Goal: Task Accomplishment & Management: Complete application form

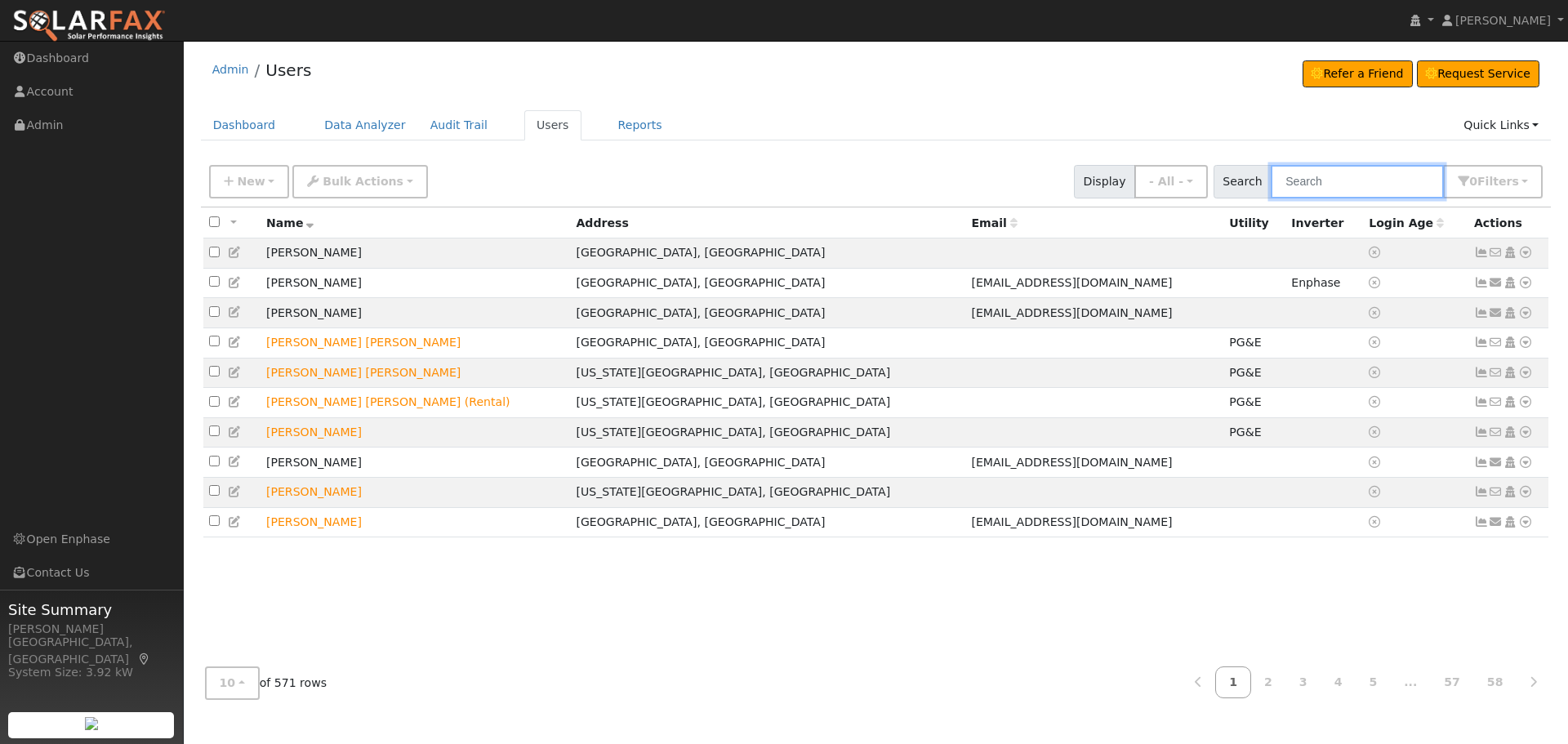
click at [1301, 180] on input "text" at bounding box center [1357, 182] width 173 height 33
type input "Tong"
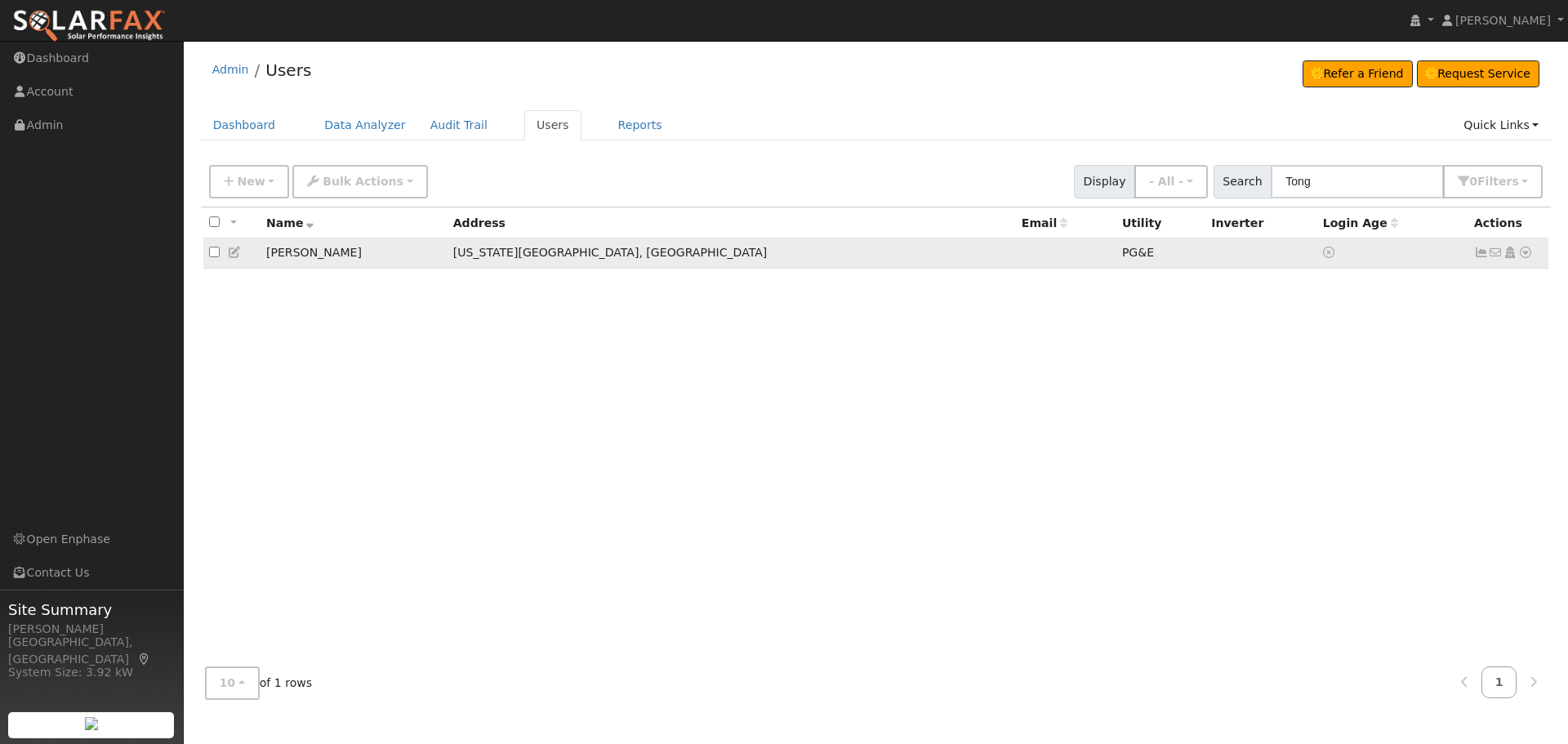
click at [1529, 250] on icon at bounding box center [1526, 252] width 15 height 12
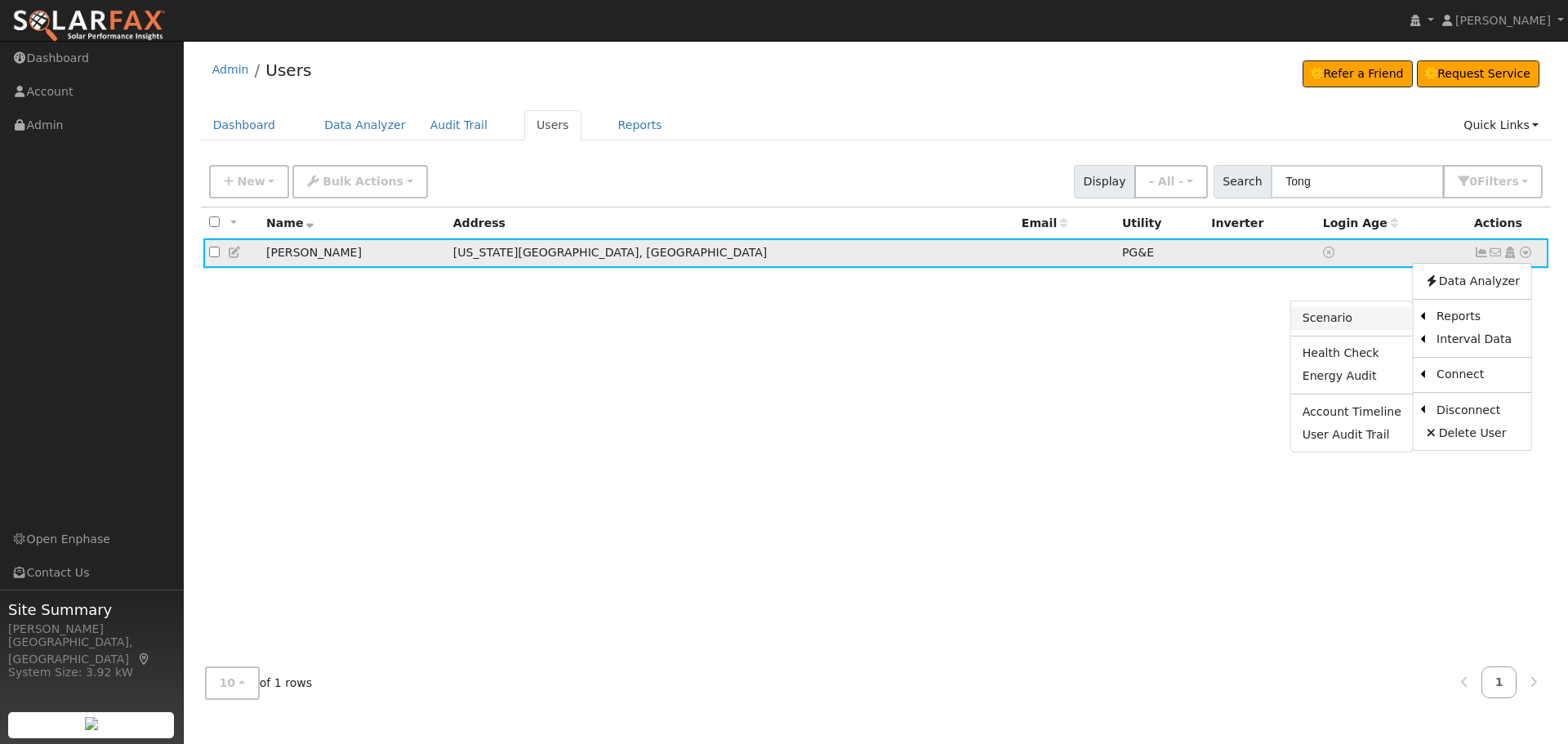
click at [1366, 316] on link "Scenario" at bounding box center [1352, 318] width 121 height 22
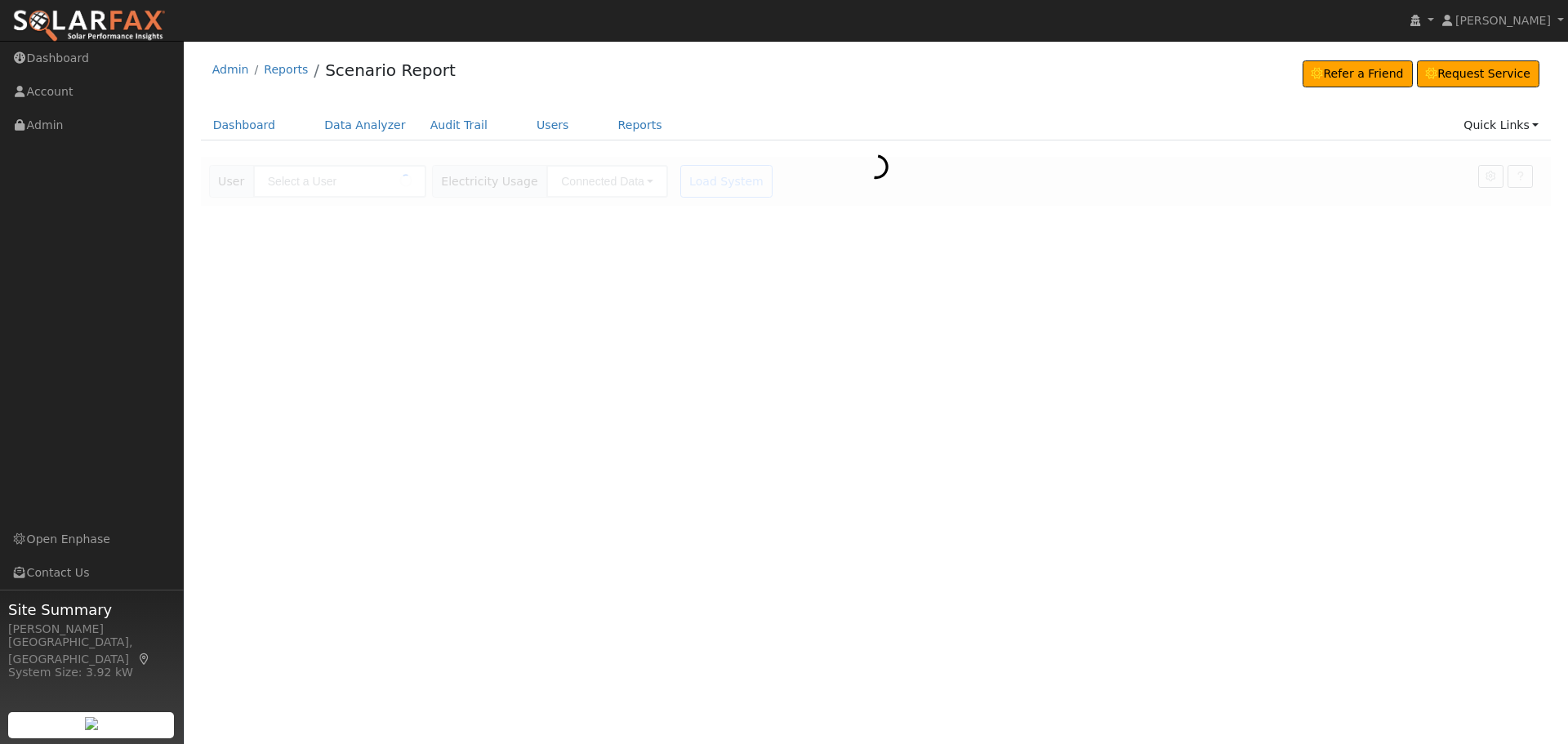
type input "[PERSON_NAME]"
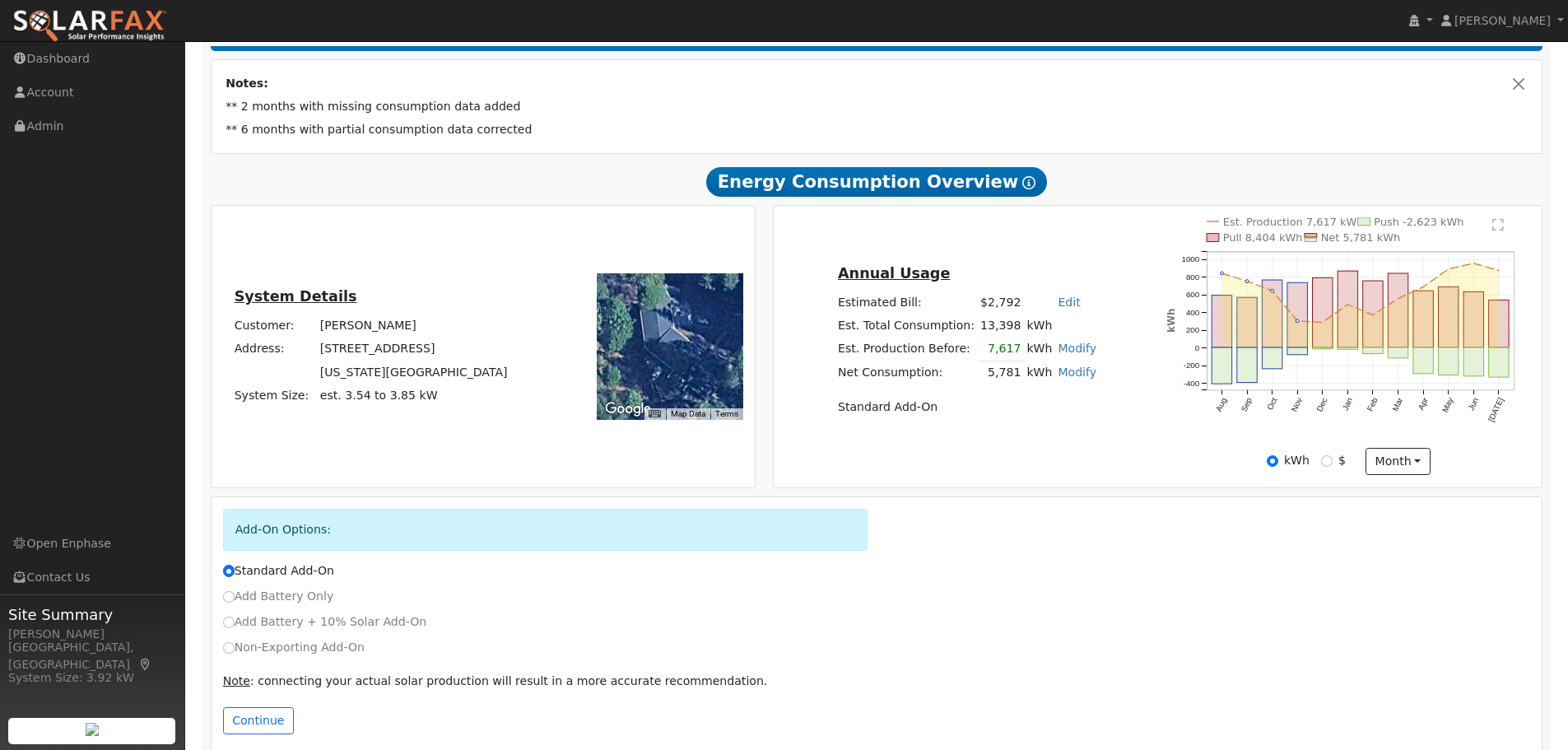
scroll to position [302, 0]
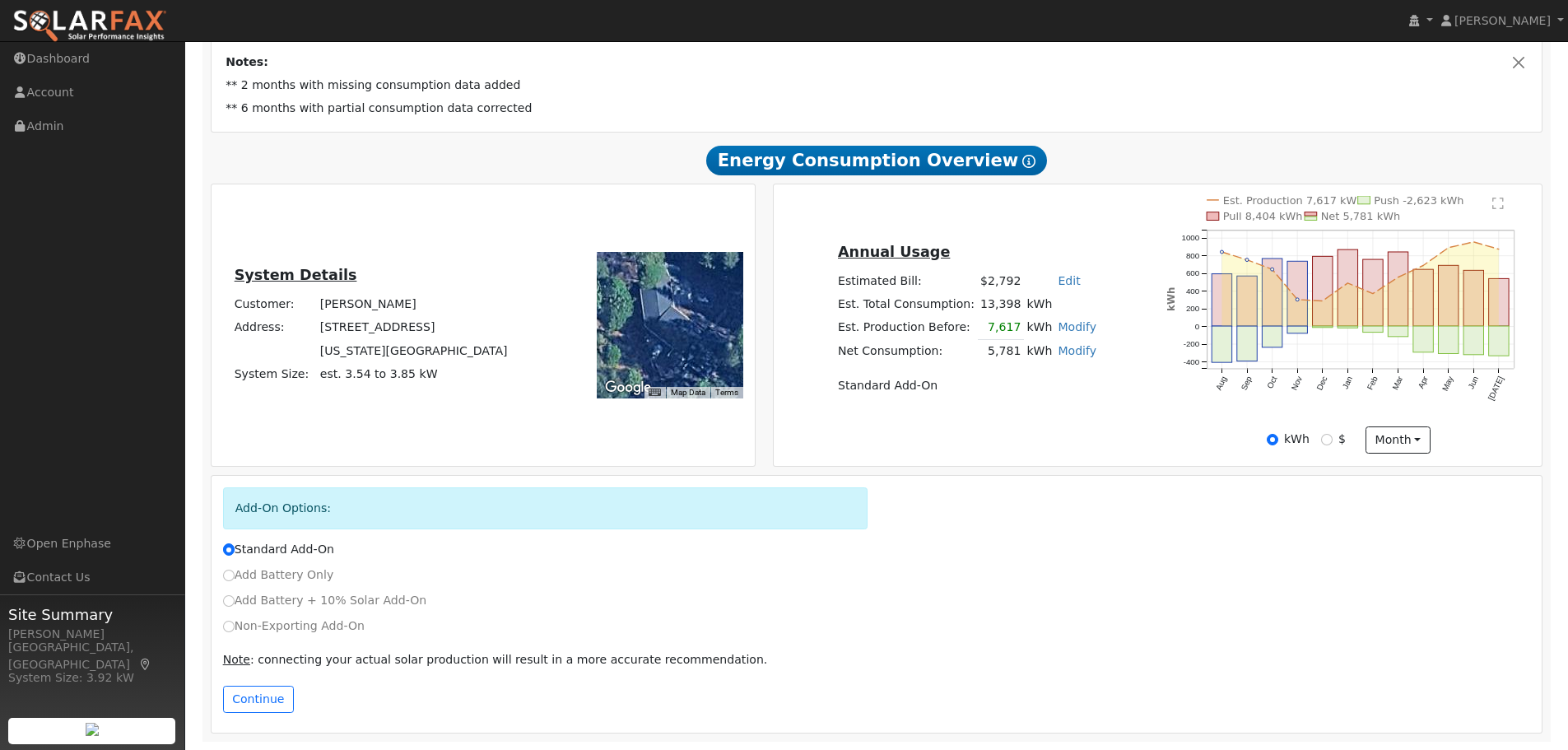
click at [285, 627] on label "Non-Exporting Add-On" at bounding box center [294, 626] width 142 height 18
click at [235, 627] on input "Non-Exporting Add-On" at bounding box center [229, 627] width 12 height 12
radio input "true"
radio input "false"
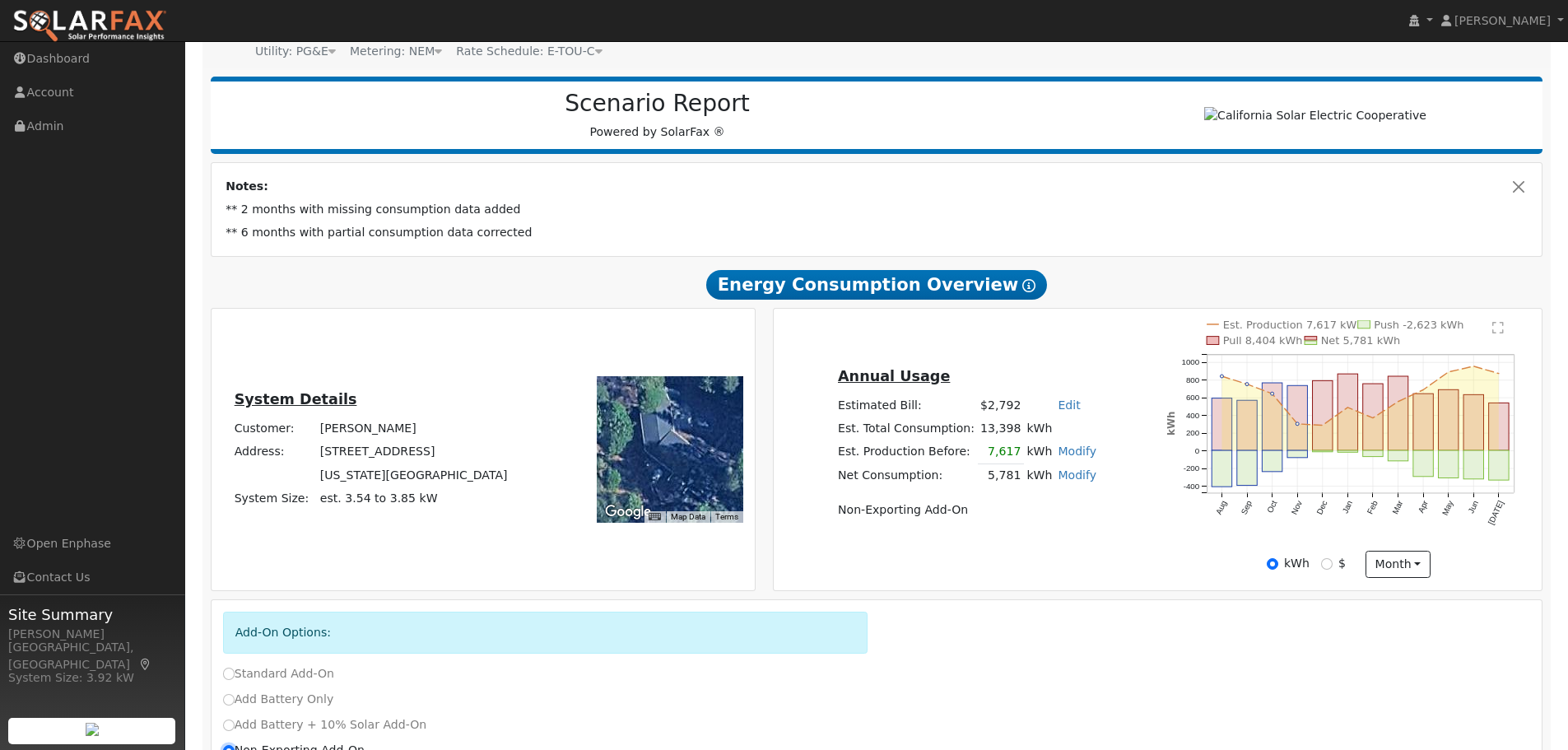
scroll to position [0, 0]
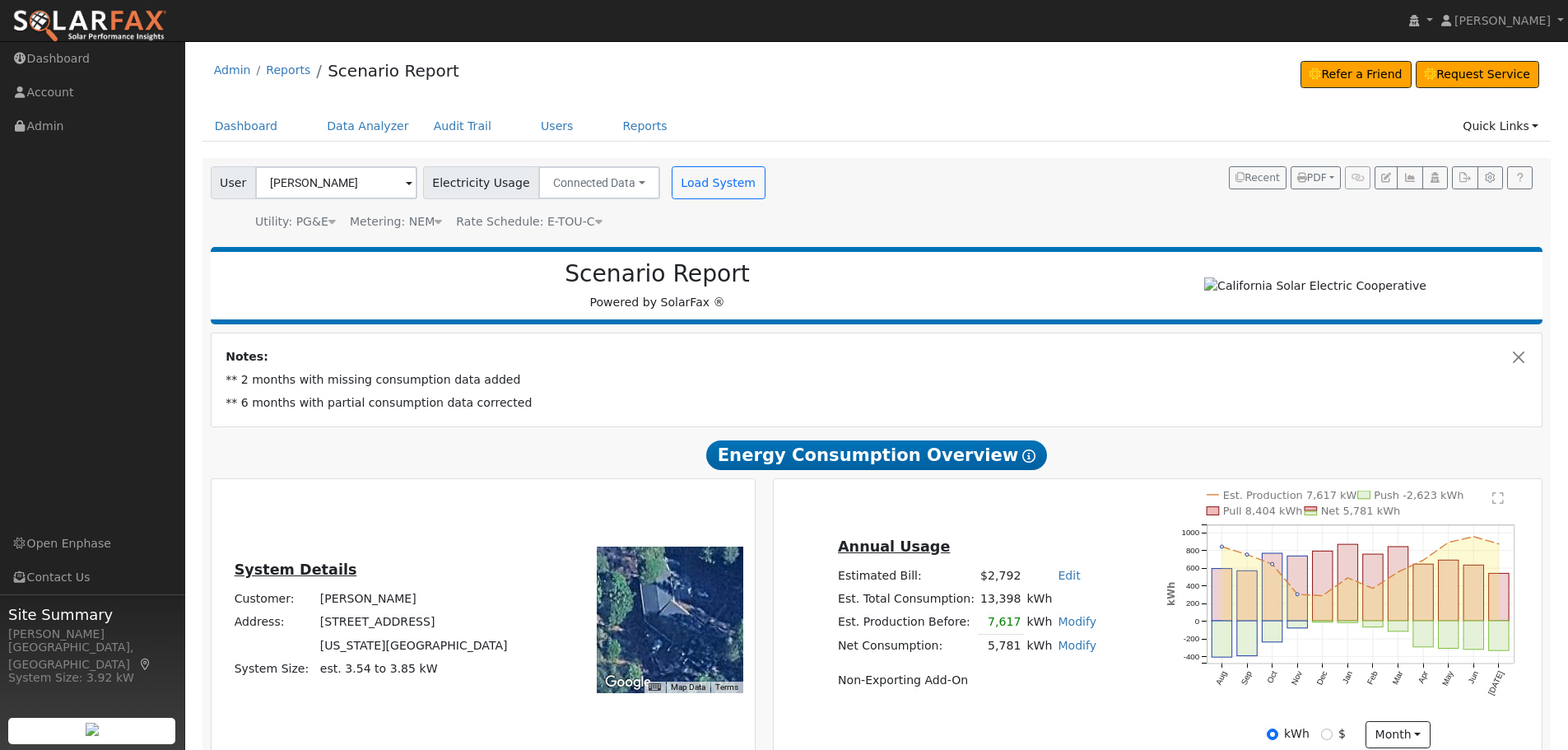
click at [1225, 172] on div "User Sharon Tong Account Default Account Default Account 13954 Red Dog Road, Ne…" at bounding box center [873, 195] width 1332 height 70
click at [1249, 176] on button "Recent" at bounding box center [1258, 177] width 57 height 23
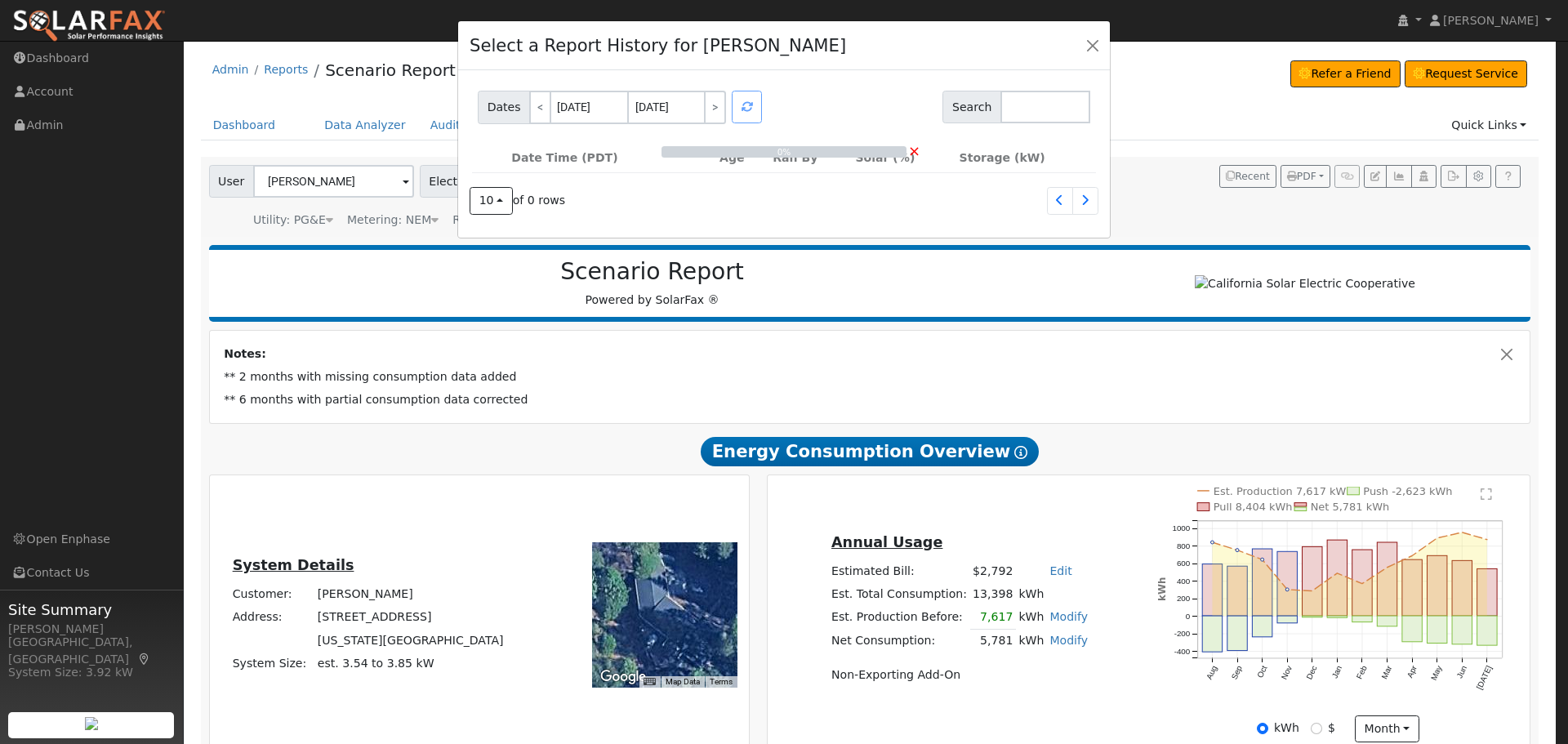
click at [782, 164] on div "0% ×" at bounding box center [784, 165] width 629 height 43
click at [559, 155] on div "0% ×" at bounding box center [784, 165] width 629 height 43
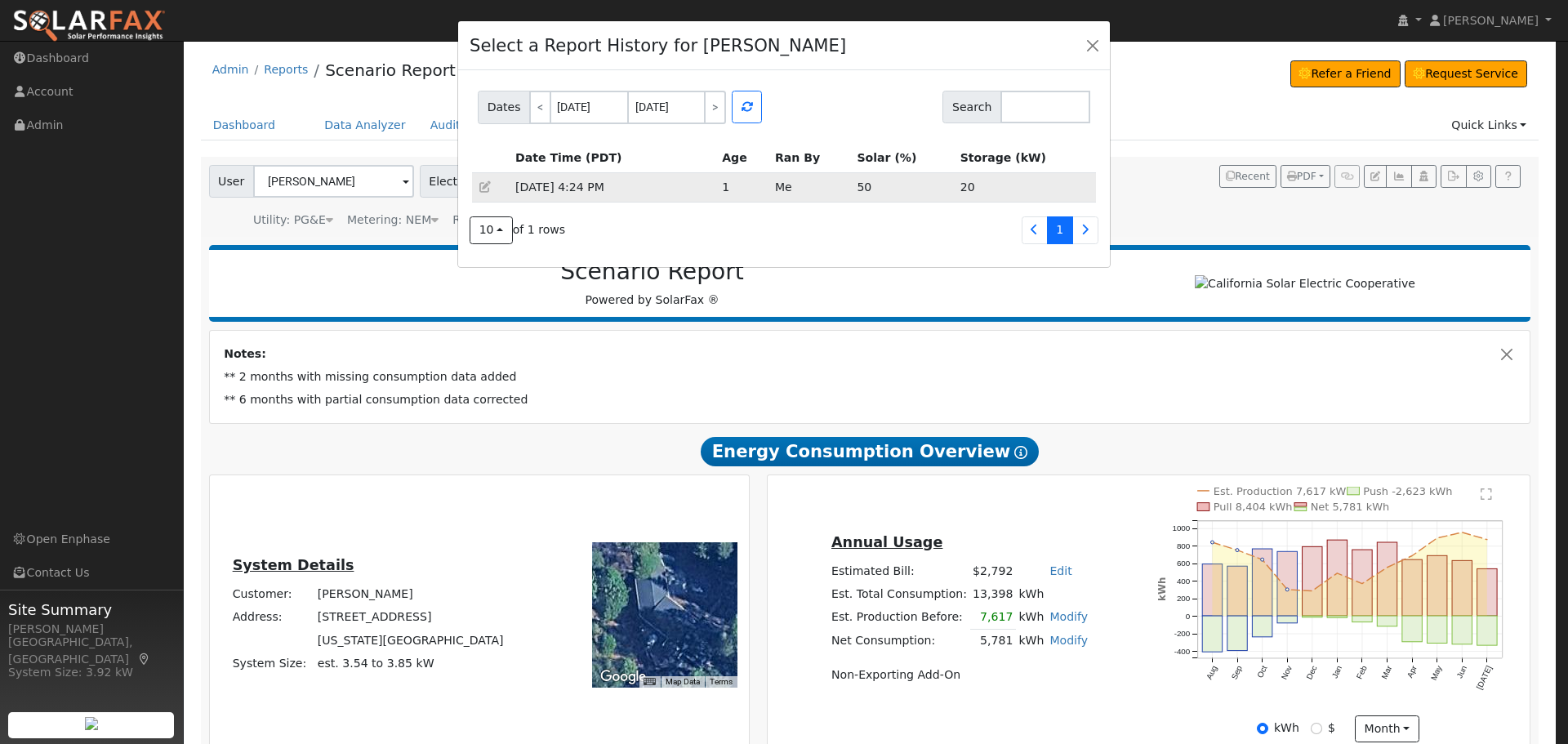
click at [539, 179] on td "[DATE] 4:24 PM" at bounding box center [612, 187] width 206 height 29
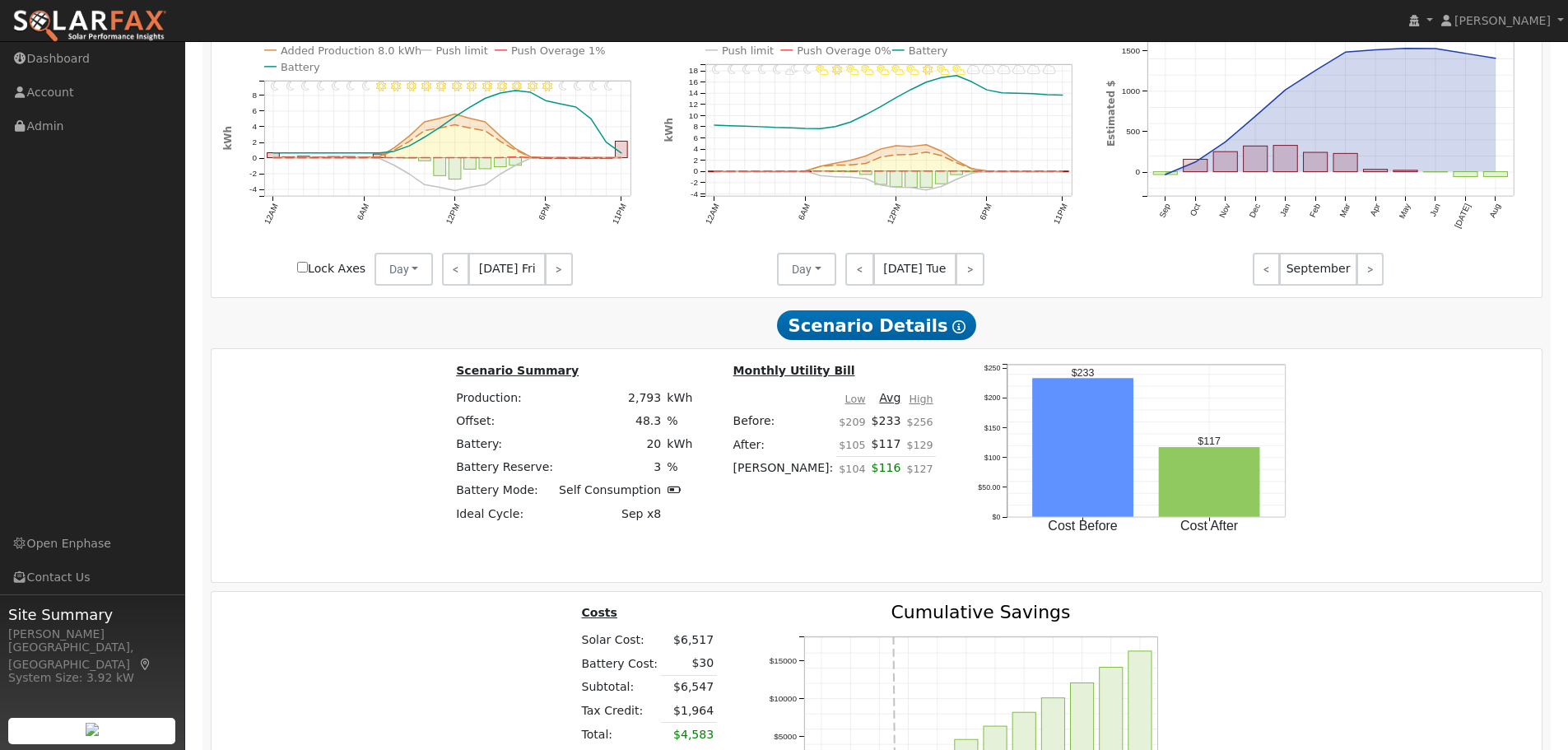
scroll to position [1564, 0]
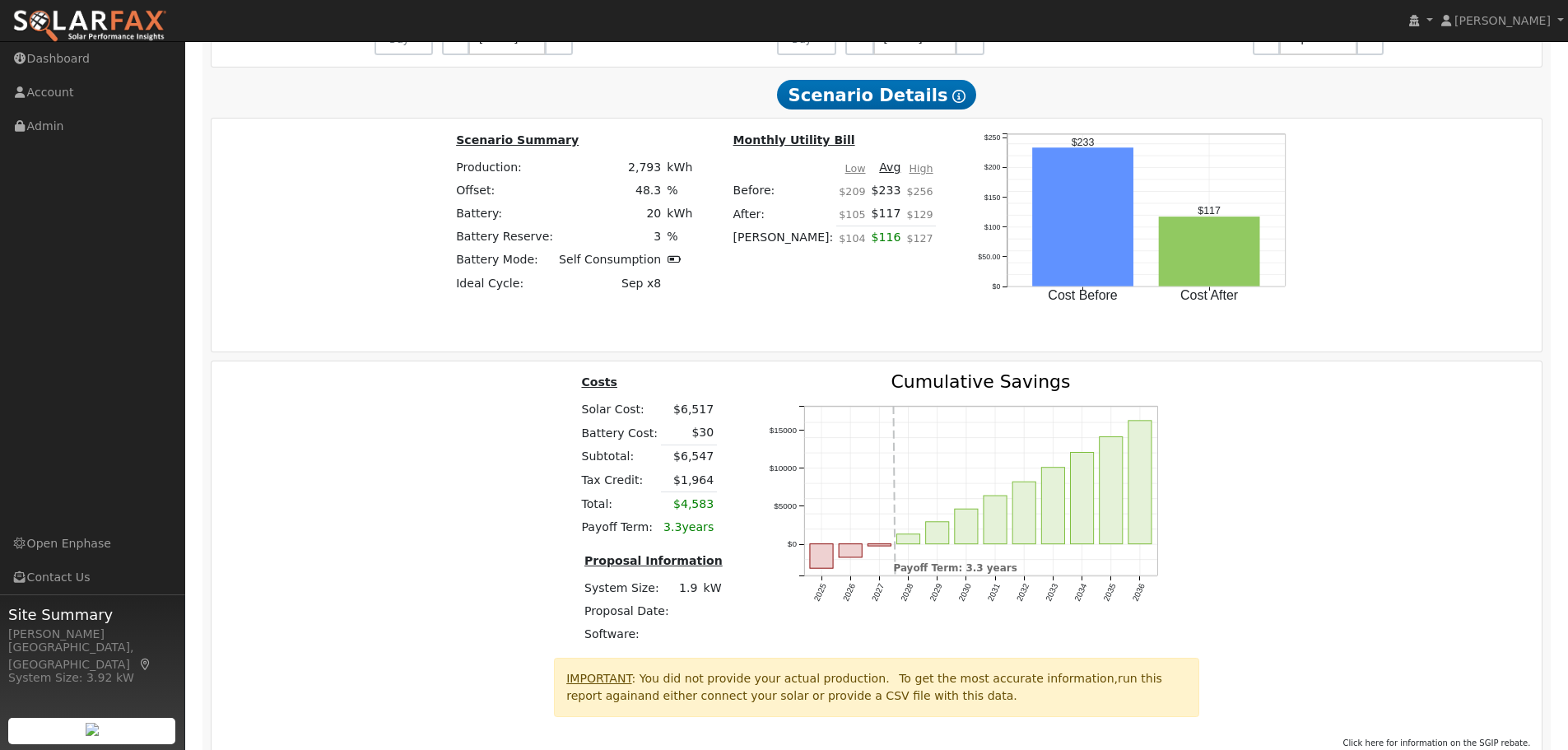
click at [698, 477] on td "$1,964" at bounding box center [689, 480] width 56 height 24
click at [705, 455] on td "$6,547" at bounding box center [689, 456] width 56 height 24
click at [697, 461] on td "$6,547" at bounding box center [689, 456] width 56 height 24
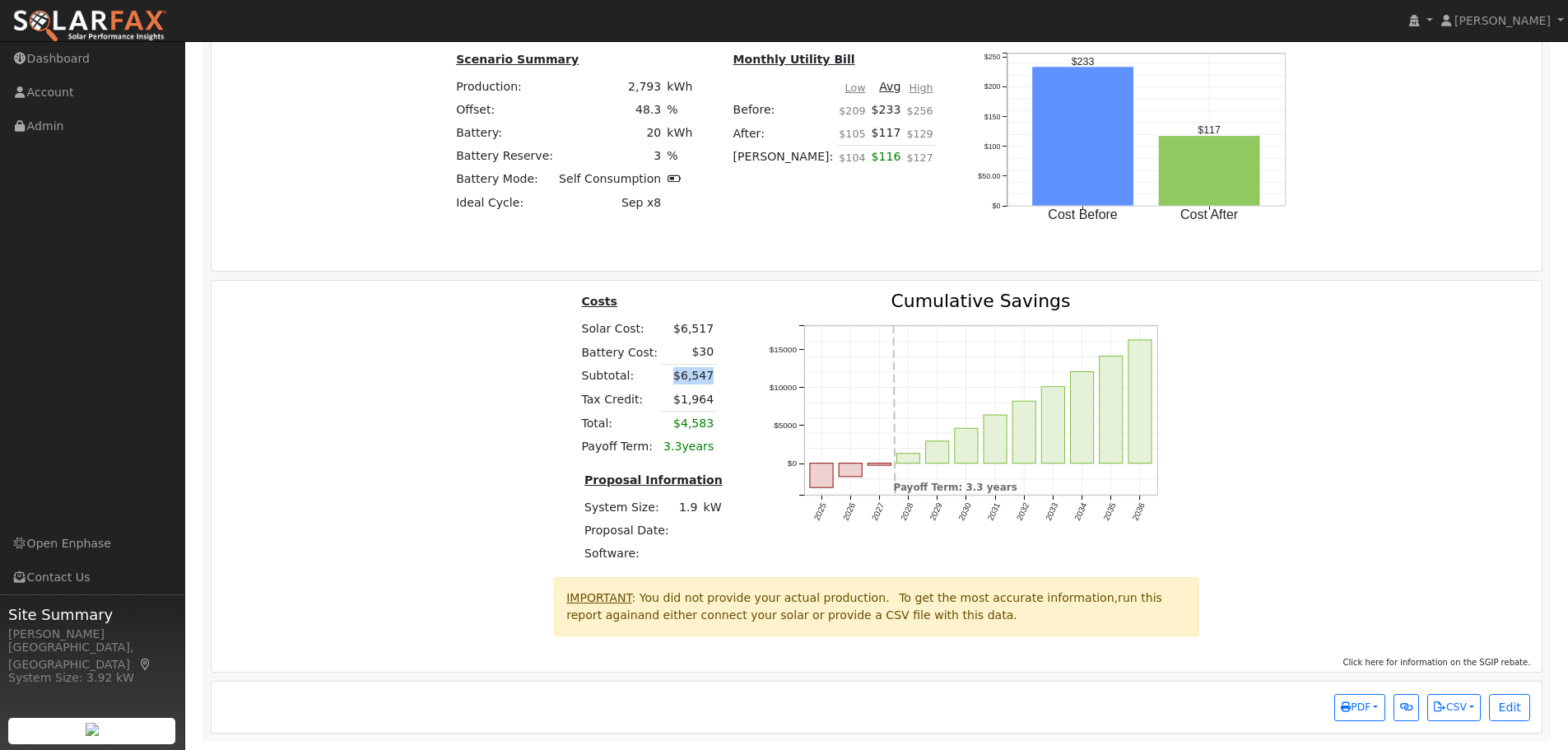
scroll to position [993, 0]
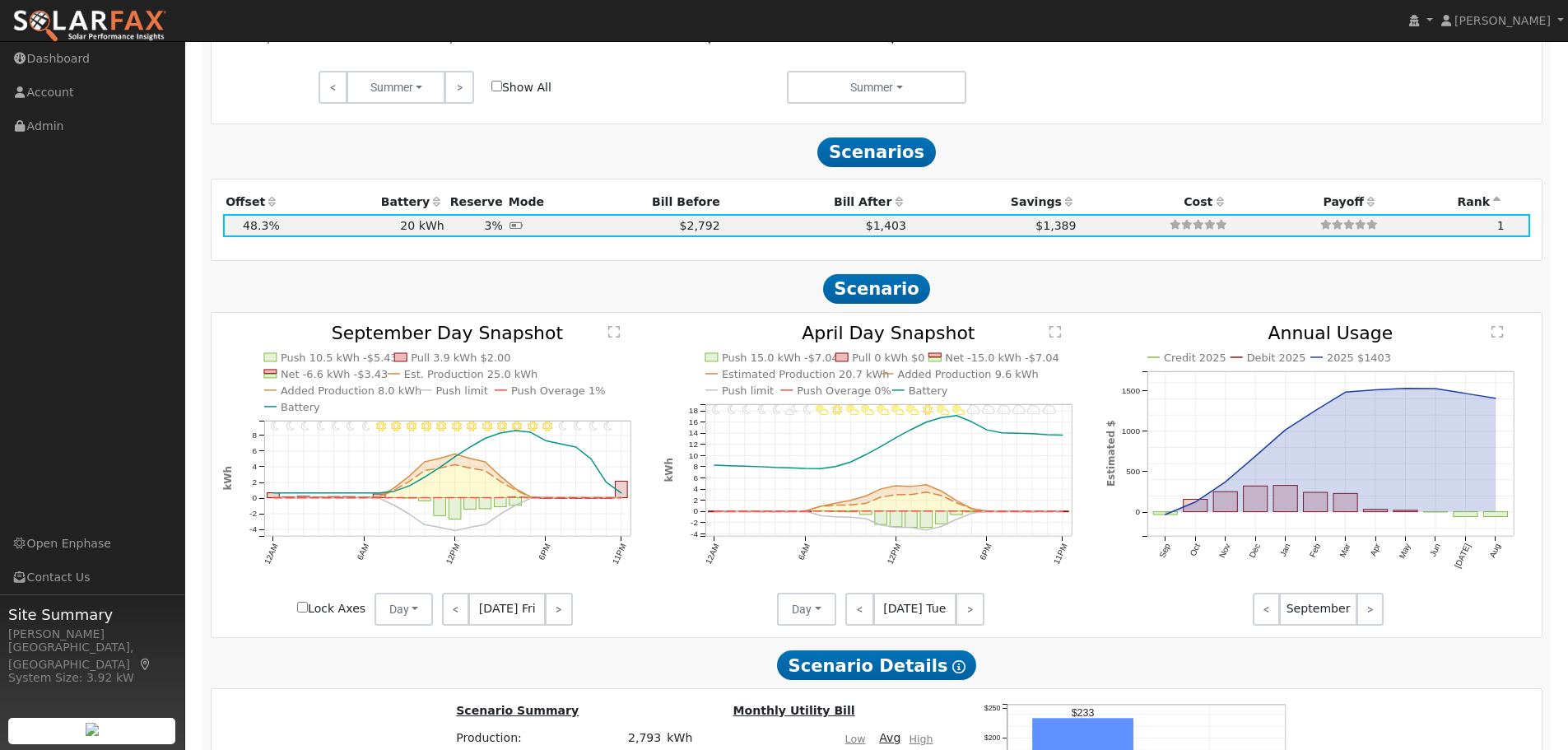
click at [387, 229] on td "20 kWh" at bounding box center [364, 225] width 165 height 23
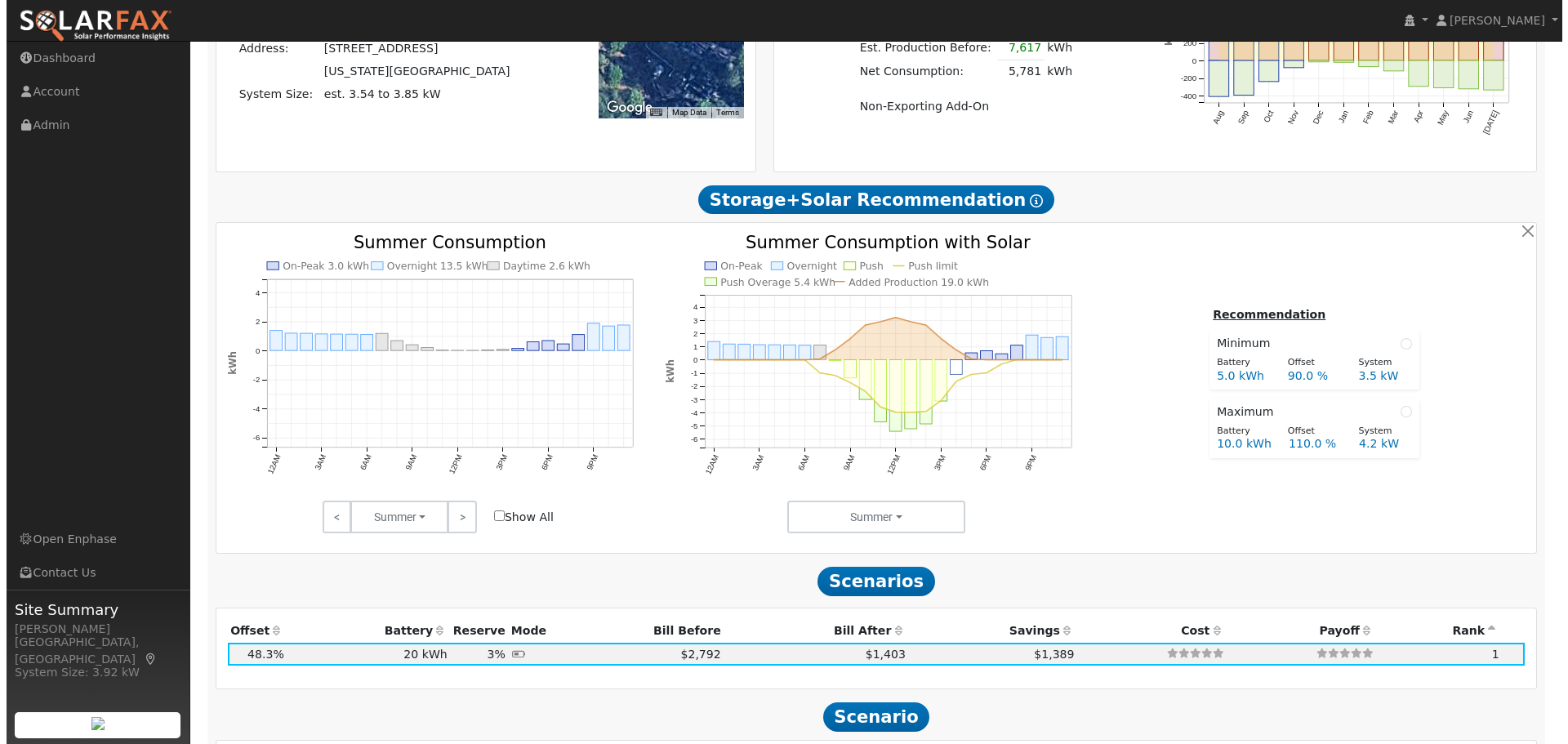
scroll to position [6, 0]
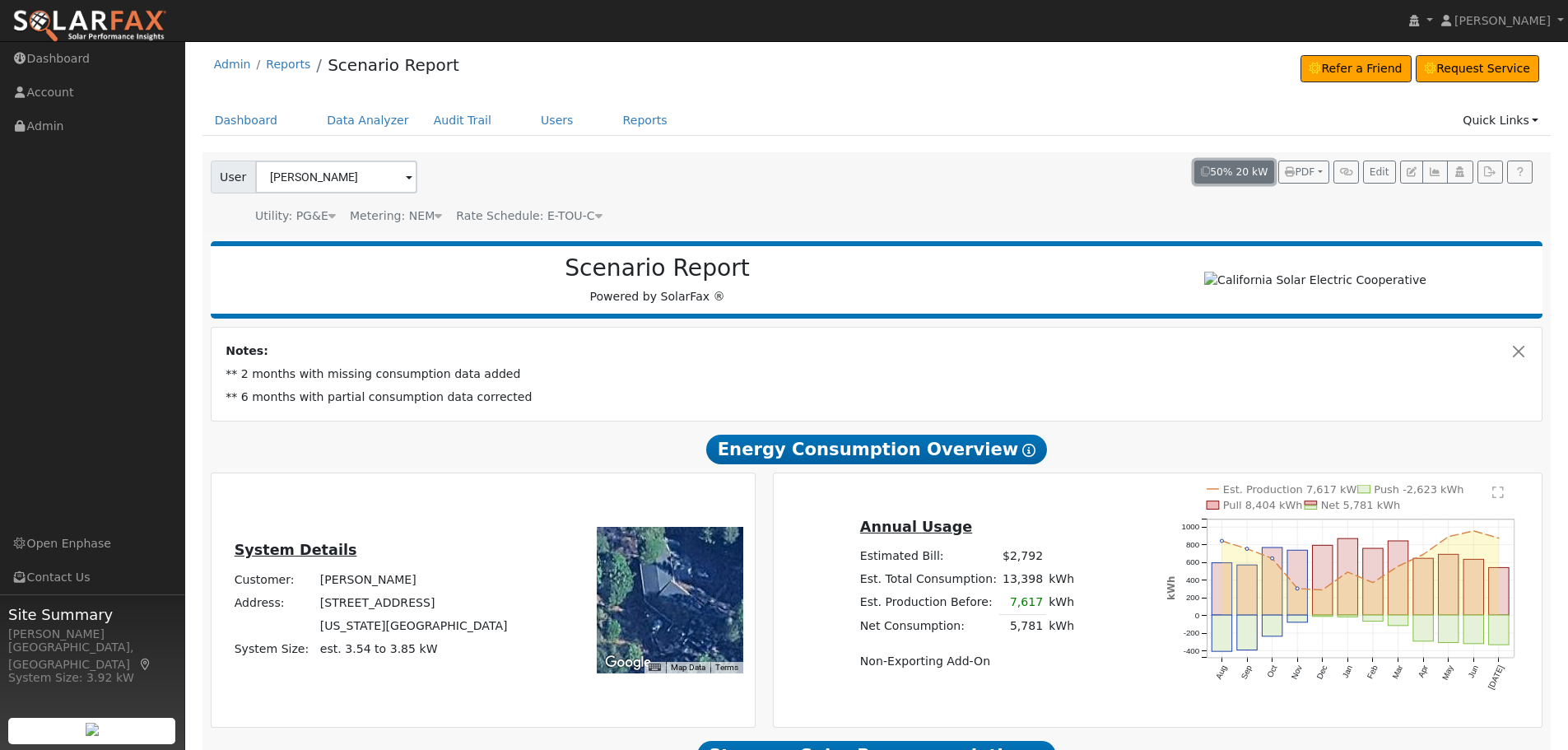
click at [1228, 170] on button "50% 20 kW" at bounding box center [1234, 171] width 80 height 23
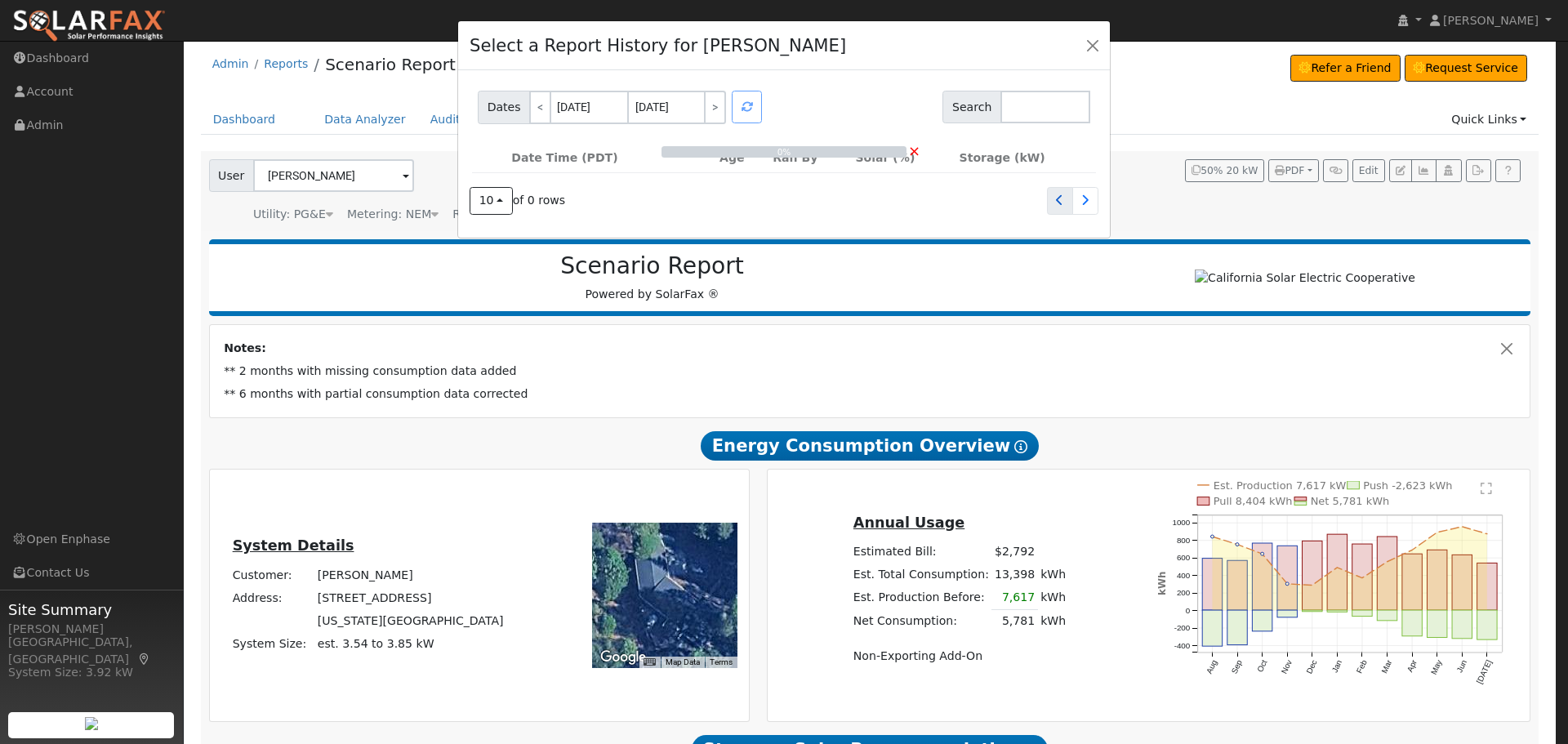
click at [1060, 200] on icon at bounding box center [1060, 200] width 8 height 12
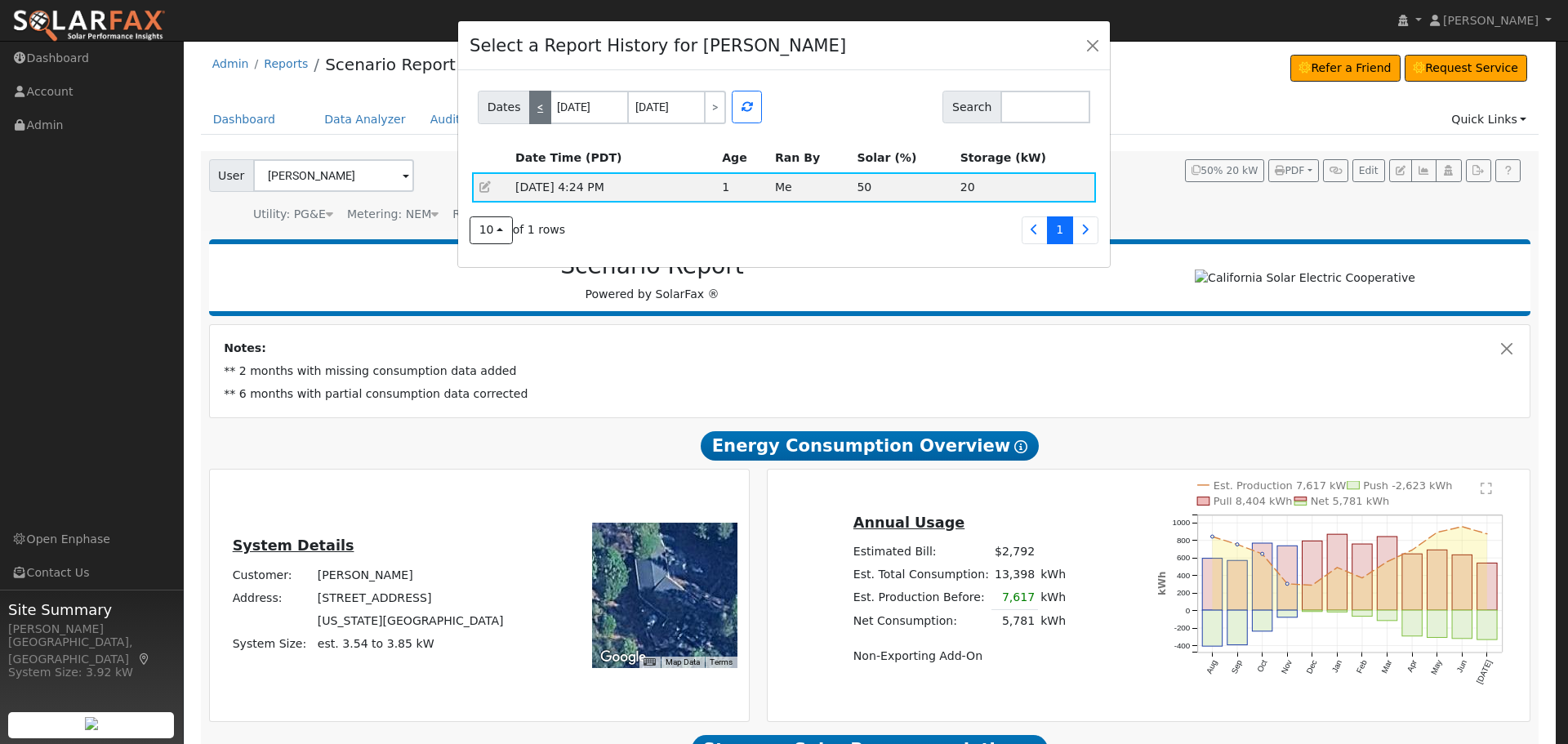
click at [531, 114] on link "<" at bounding box center [540, 108] width 22 height 33
type input "08/18/2025"
type input "08/19/2025"
click at [533, 116] on link "<" at bounding box center [540, 108] width 22 height 33
type input "08/17/2025"
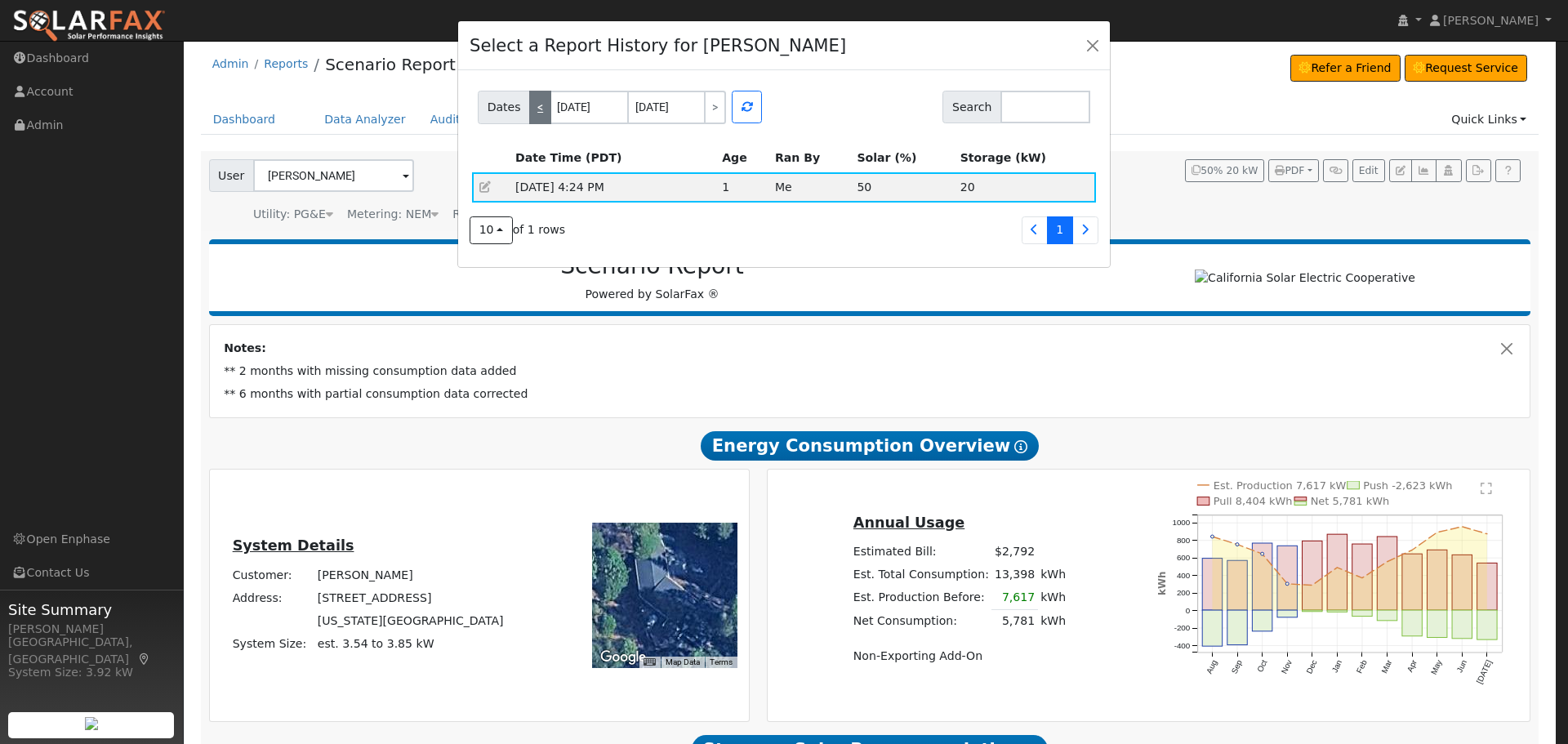
type input "08/18/2025"
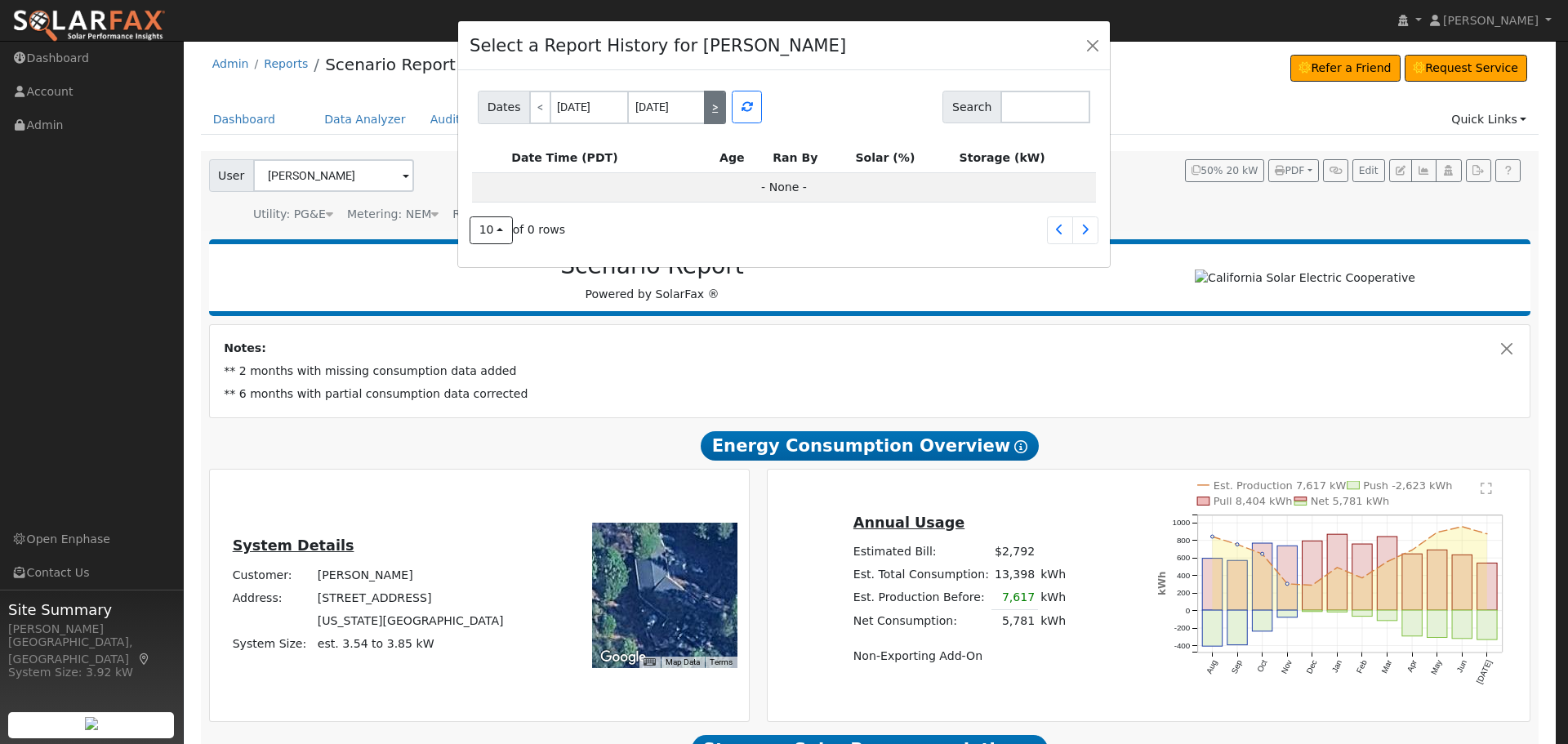
click at [712, 101] on link ">" at bounding box center [715, 108] width 22 height 33
type input "08/18/2025"
type input "08/19/2025"
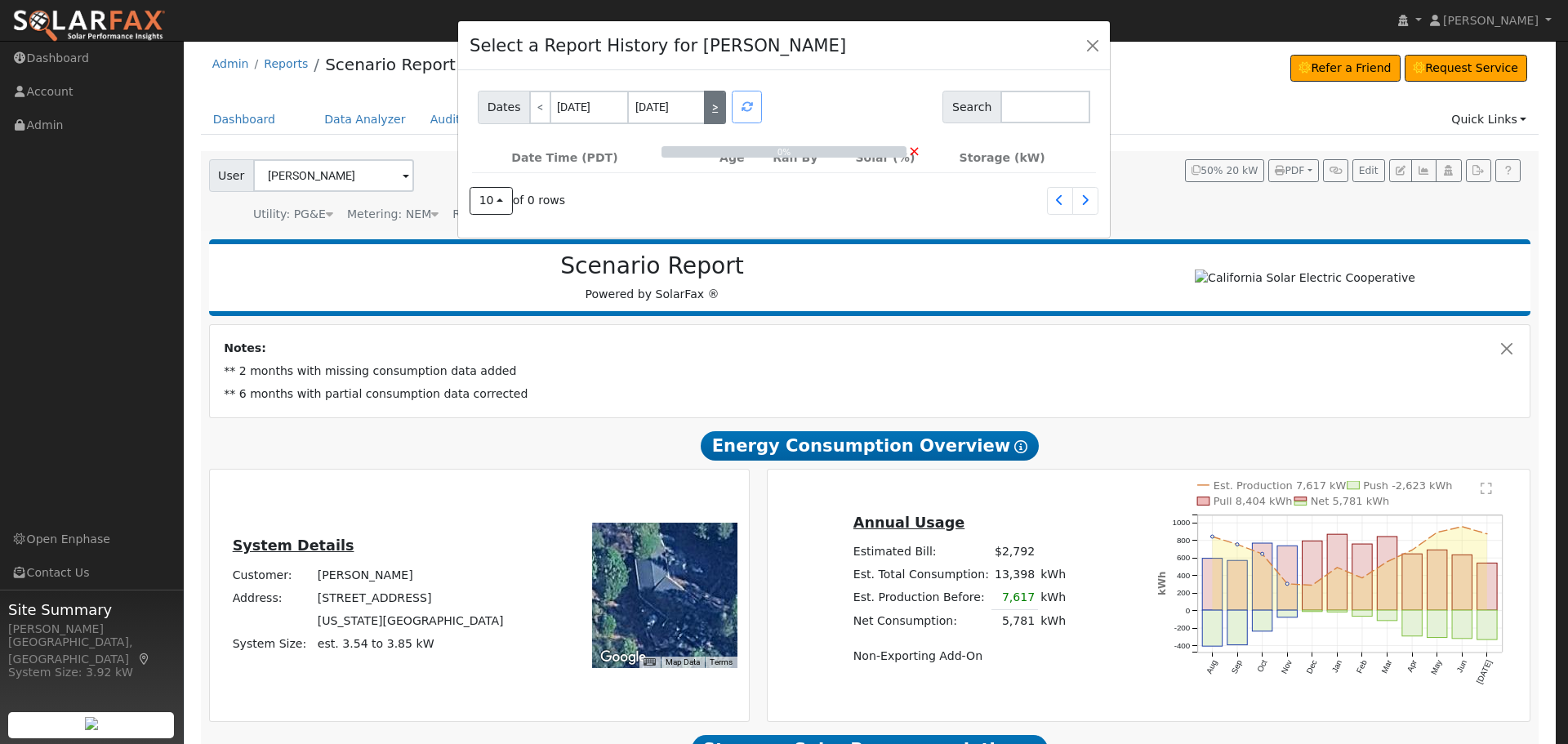
click at [712, 101] on link ">" at bounding box center [715, 108] width 22 height 33
type input "08/19/2025"
type input "08/20/2025"
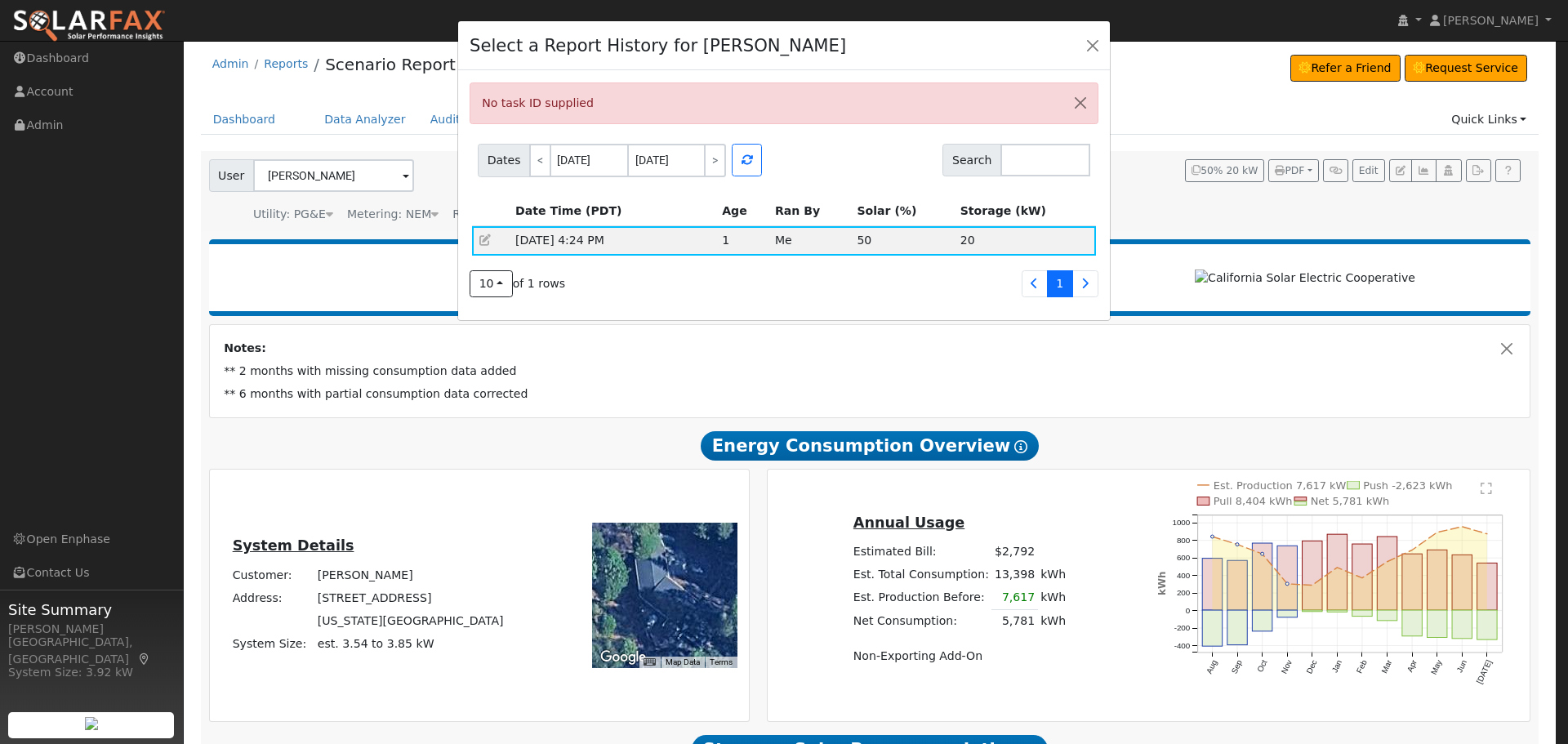
scroll to position [0, 0]
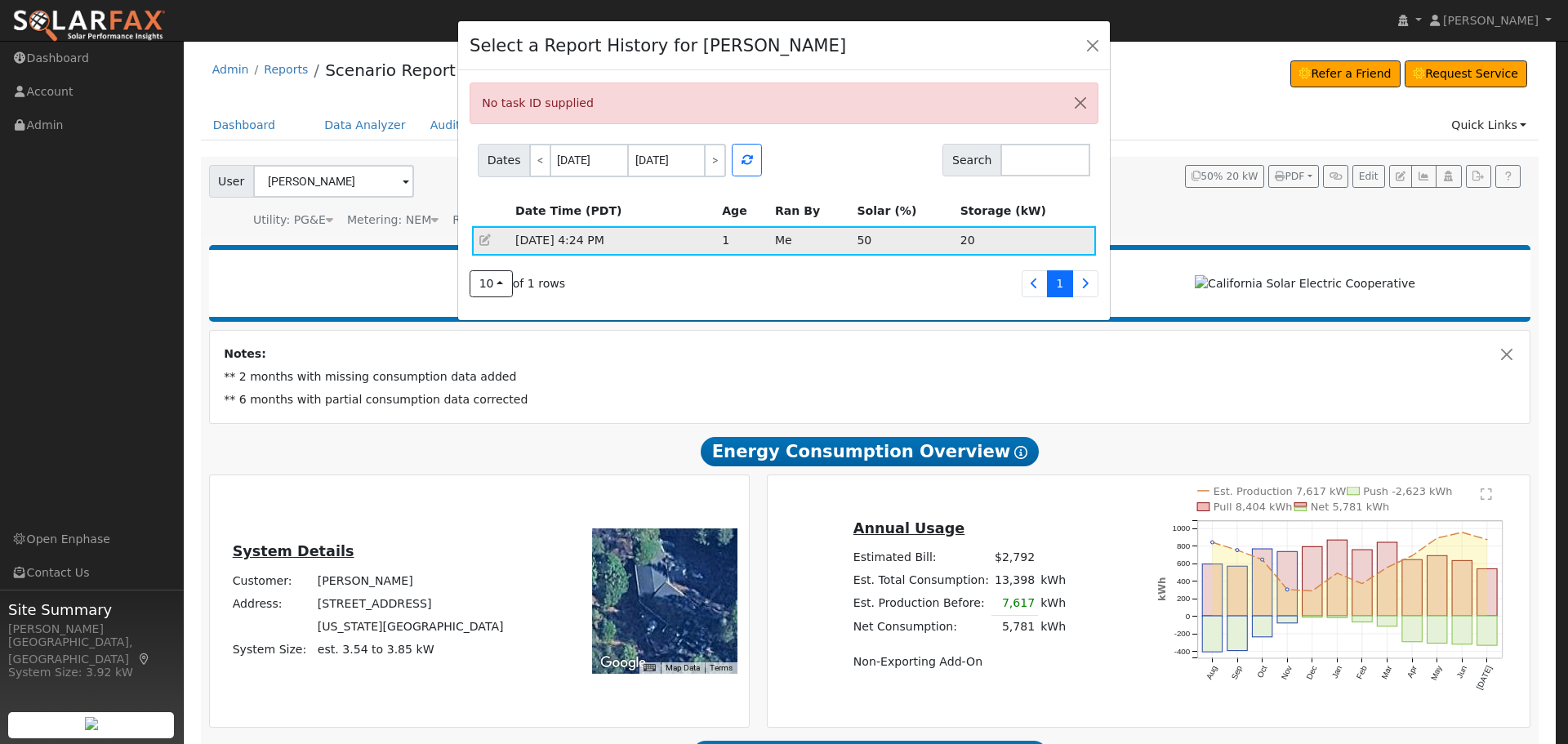
click at [487, 237] on icon at bounding box center [485, 241] width 15 height 12
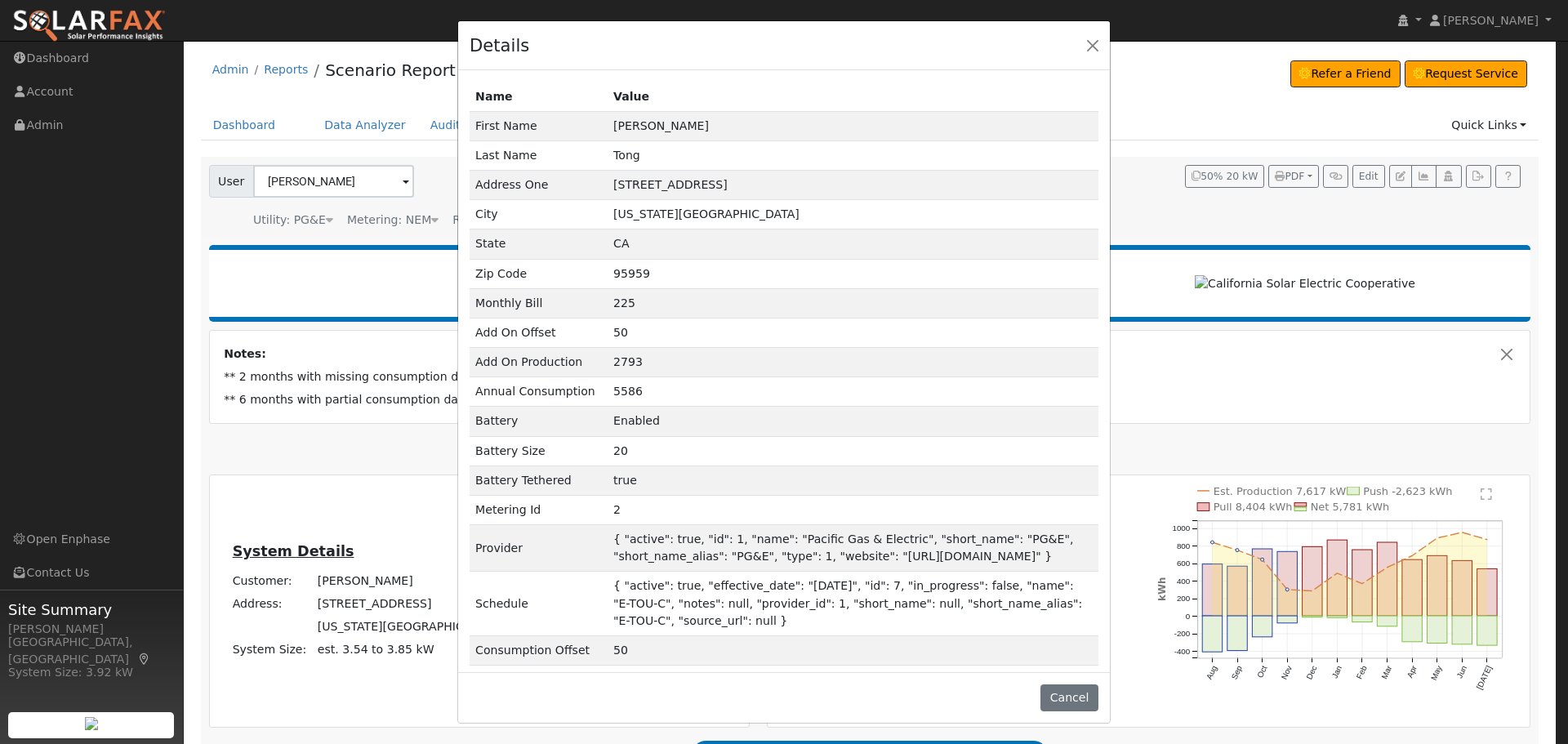
click at [1110, 47] on div "Details Name Value First Name Sharon Last Name Tong Address One 13954 Red Dog R…" at bounding box center [784, 372] width 653 height 704
click at [1098, 45] on button "Close" at bounding box center [1093, 44] width 22 height 22
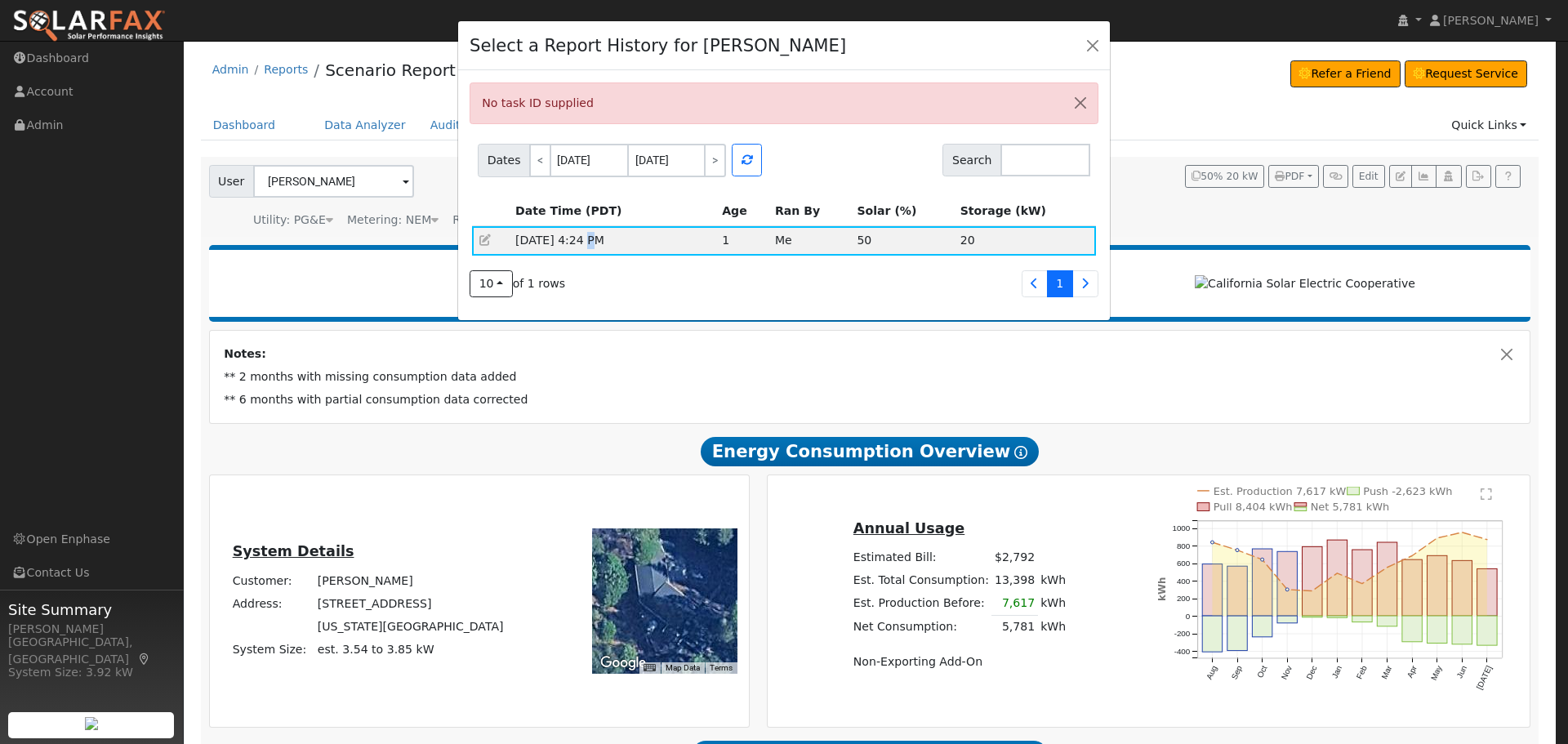
click at [591, 233] on td "08/19/2025 4:24 PM" at bounding box center [612, 241] width 206 height 29
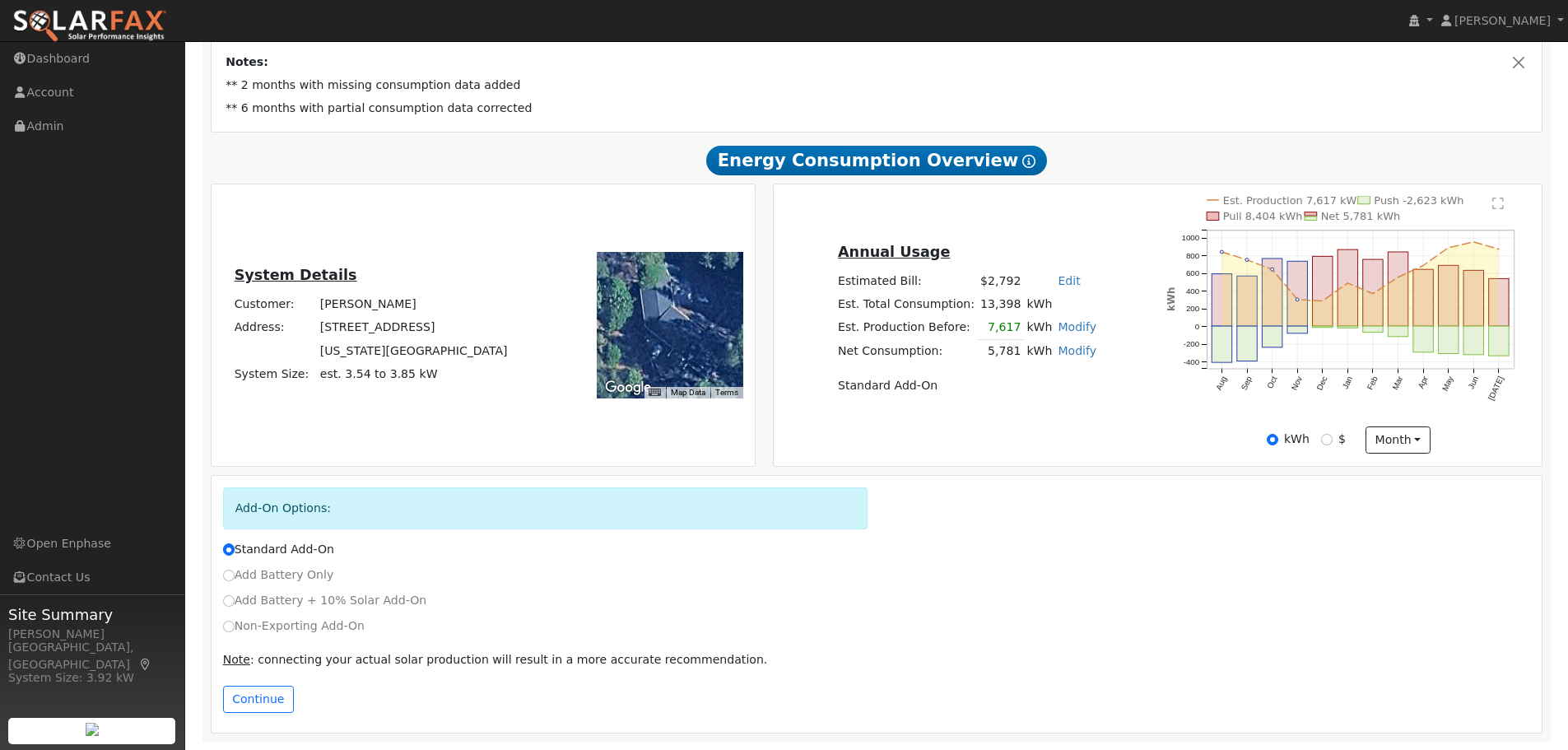
scroll to position [302, 0]
click at [308, 637] on div "Non-Exporting Add-On" at bounding box center [876, 630] width 1326 height 26
click at [290, 621] on label "Non-Exporting Add-On" at bounding box center [294, 626] width 142 height 18
click at [235, 621] on input "Non-Exporting Add-On" at bounding box center [229, 627] width 12 height 12
radio input "true"
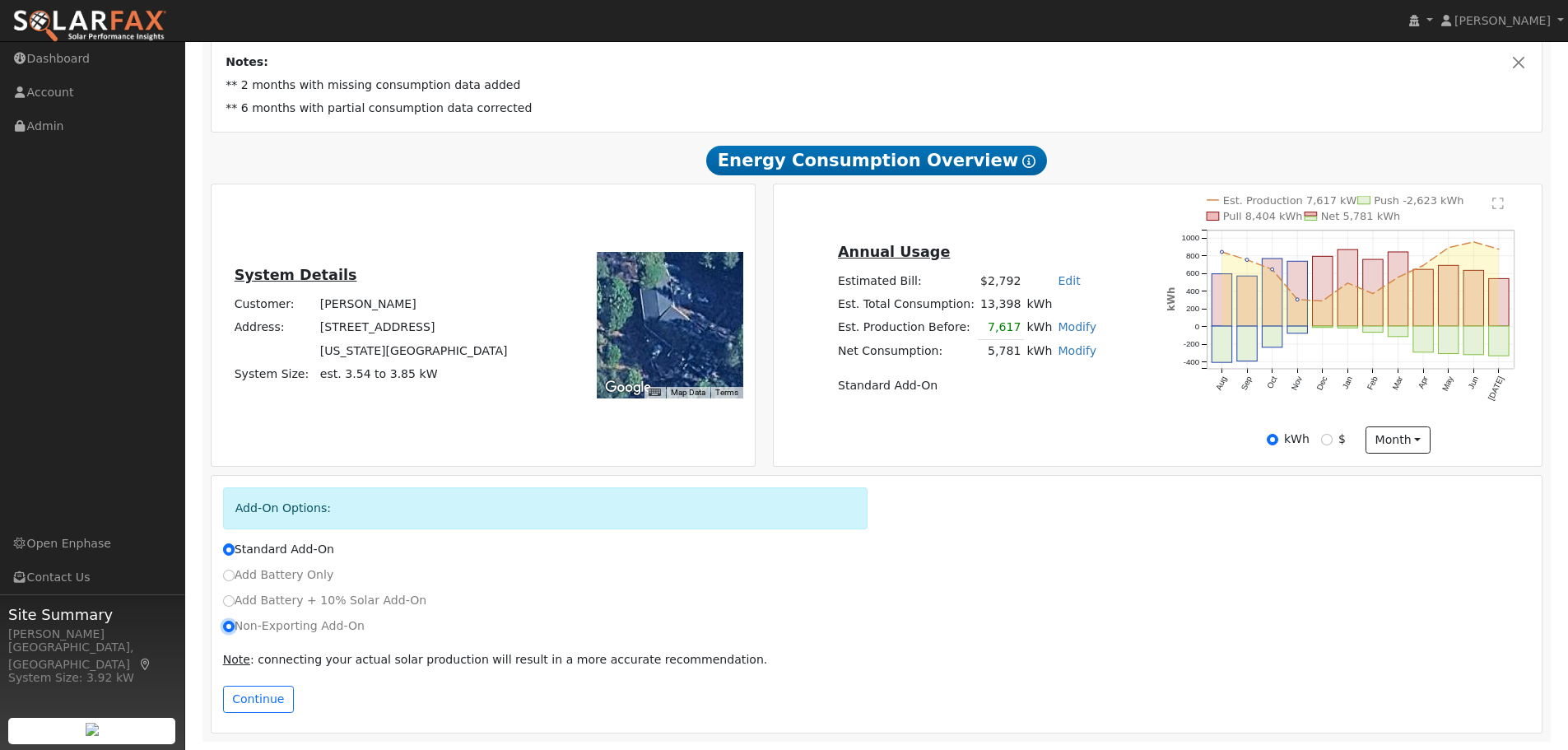
radio input "false"
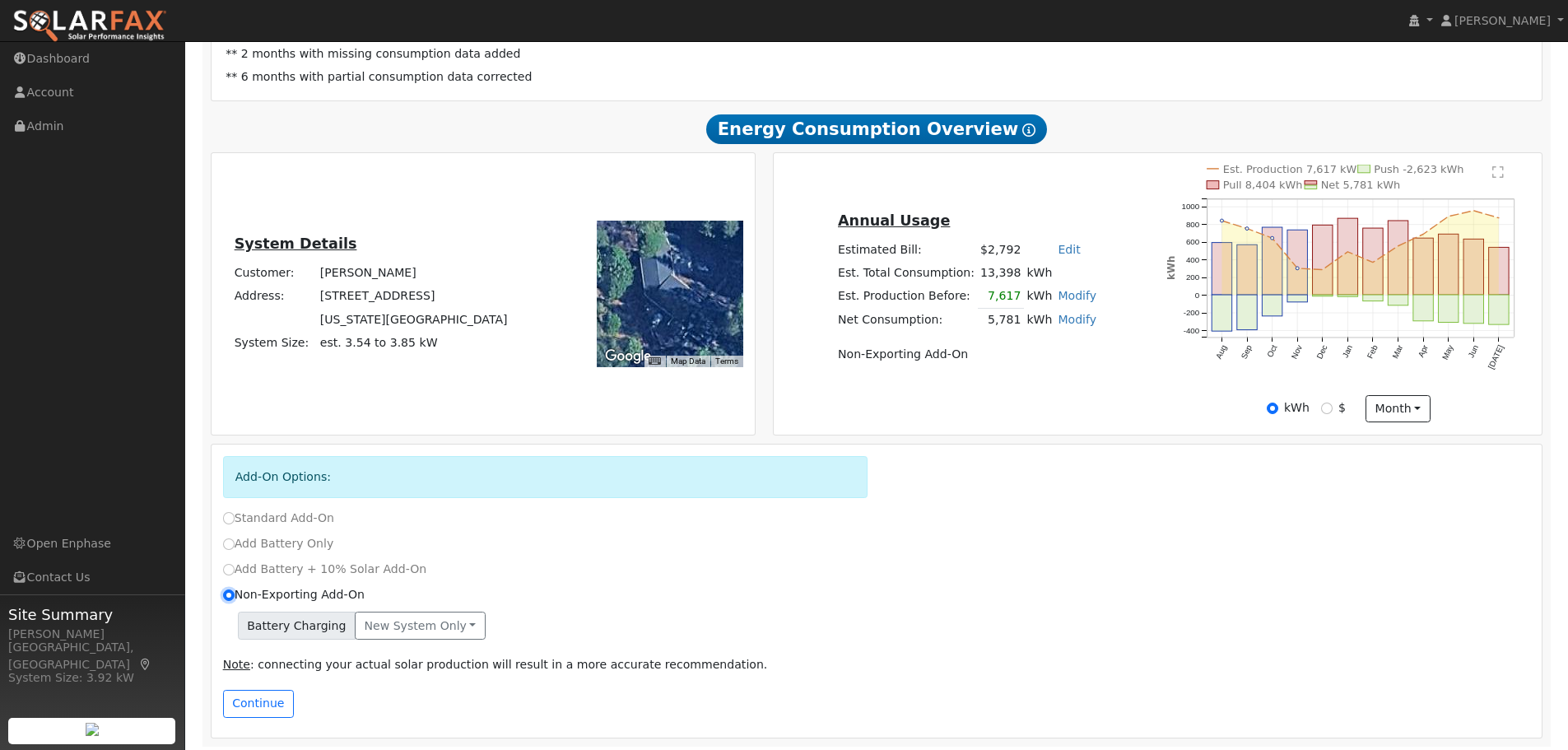
scroll to position [337, 0]
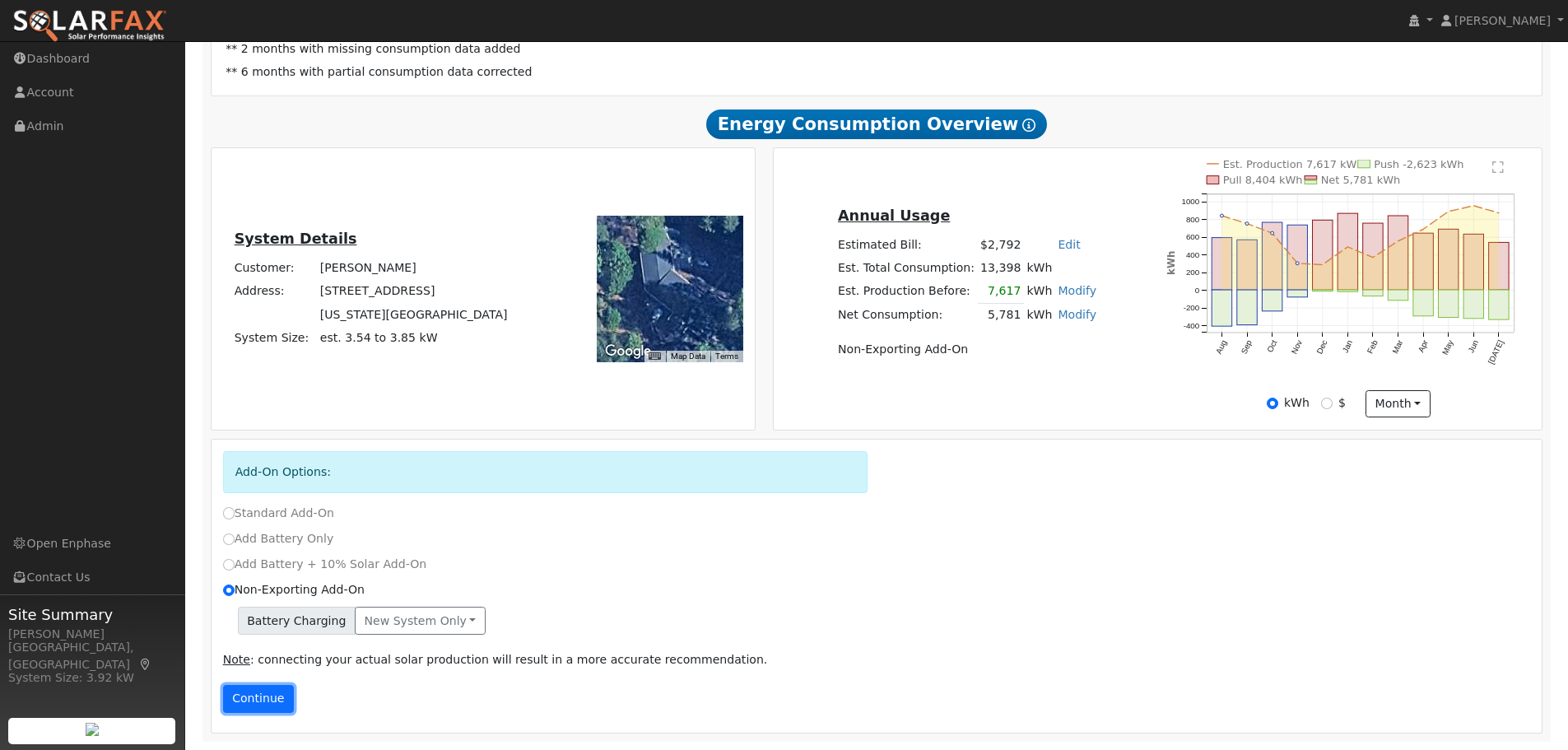
click at [271, 703] on button "Continue" at bounding box center [258, 699] width 71 height 28
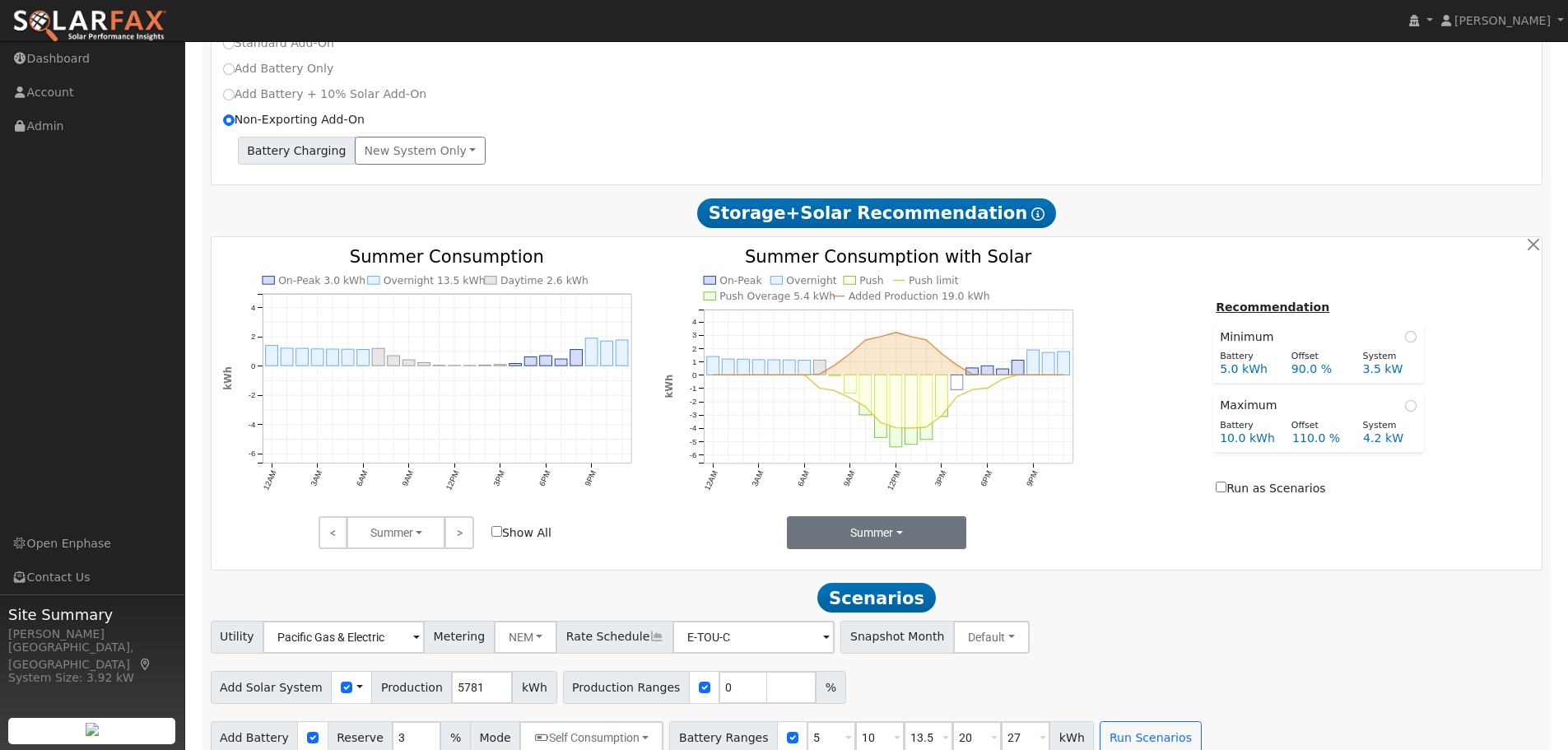
scroll to position [829, 0]
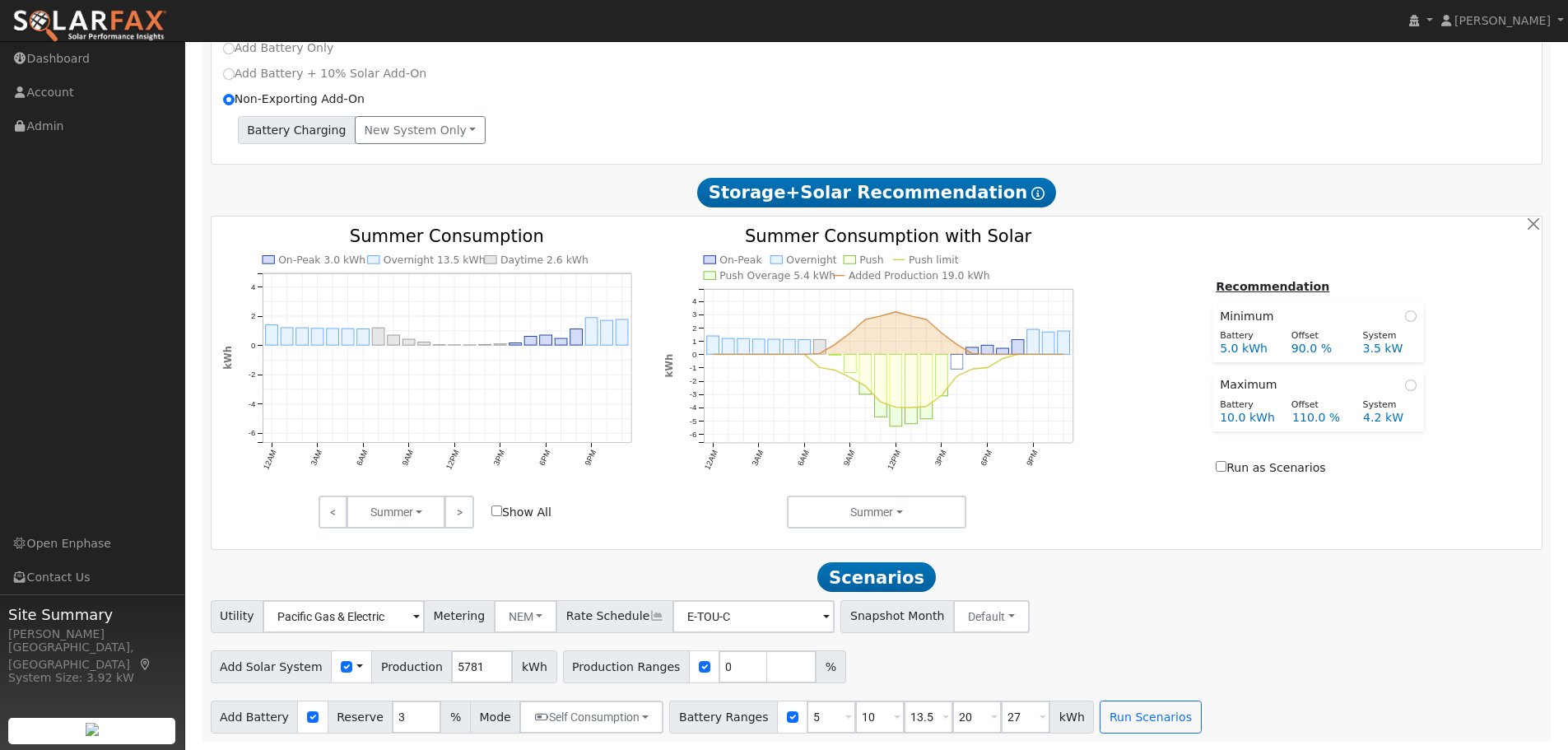
click at [689, 666] on div at bounding box center [704, 666] width 31 height 33
click at [699, 666] on input "checkbox" at bounding box center [705, 667] width 12 height 12
checkbox input "false"
click at [1111, 711] on button "Run Scenarios" at bounding box center [1150, 716] width 102 height 33
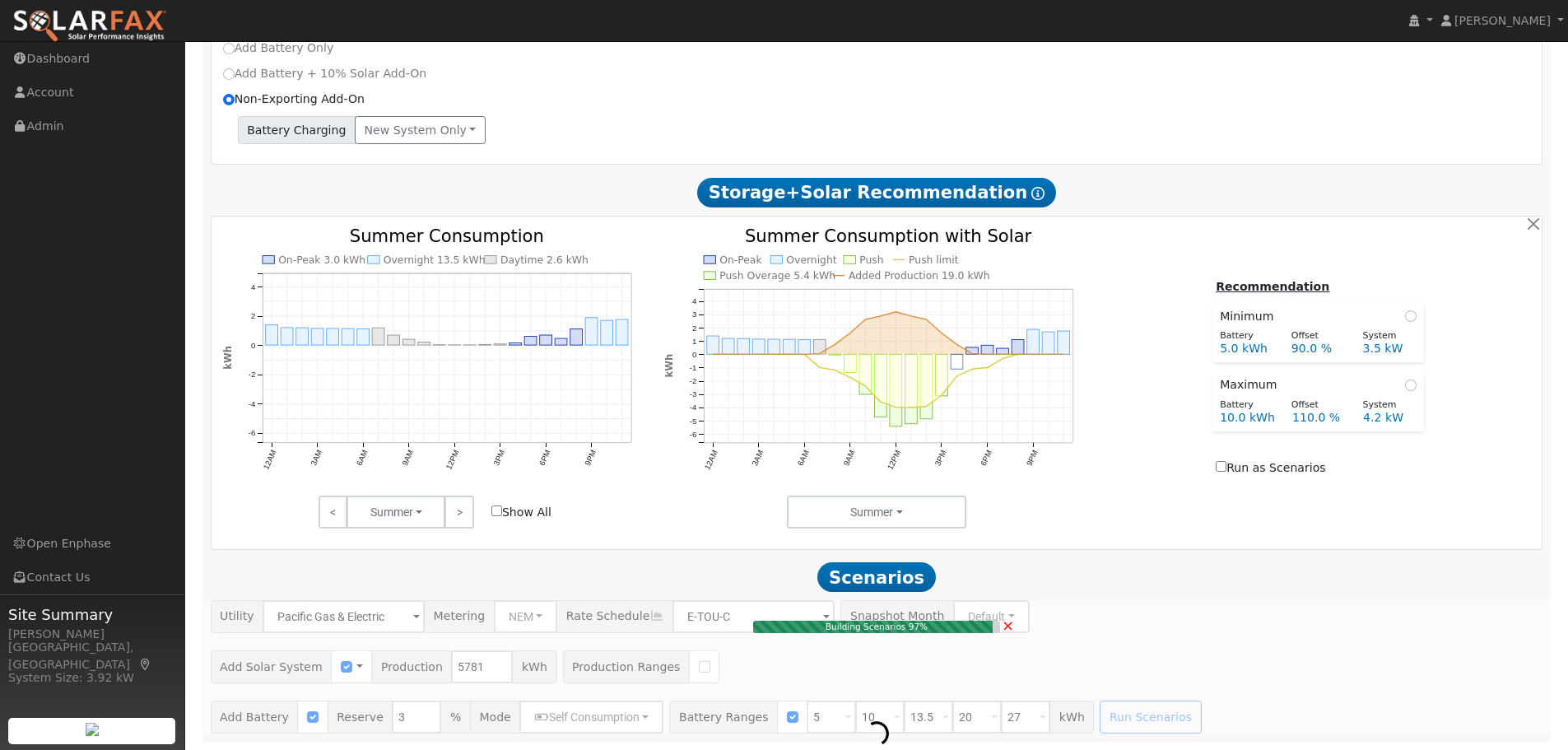
type input "3.9"
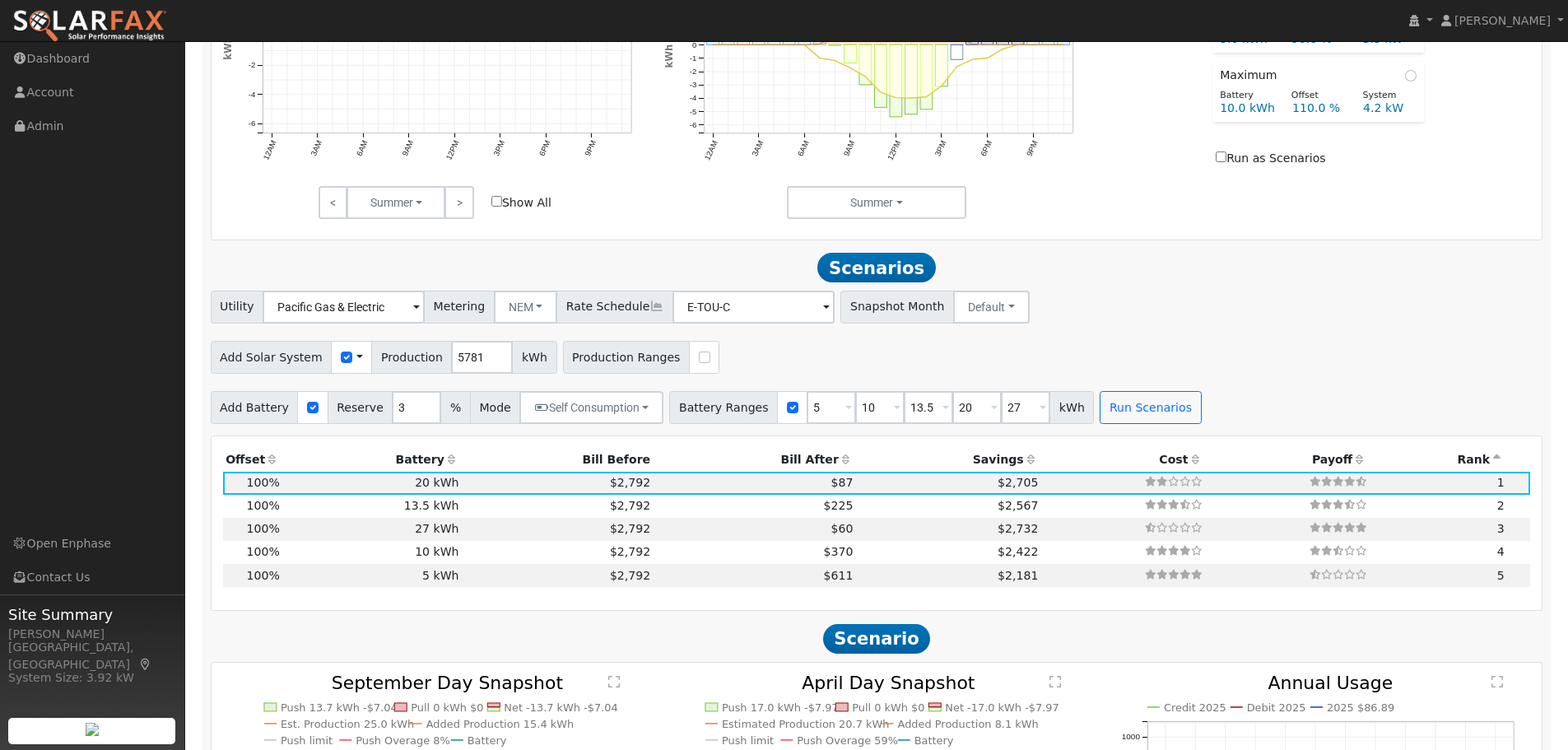
scroll to position [1259, 0]
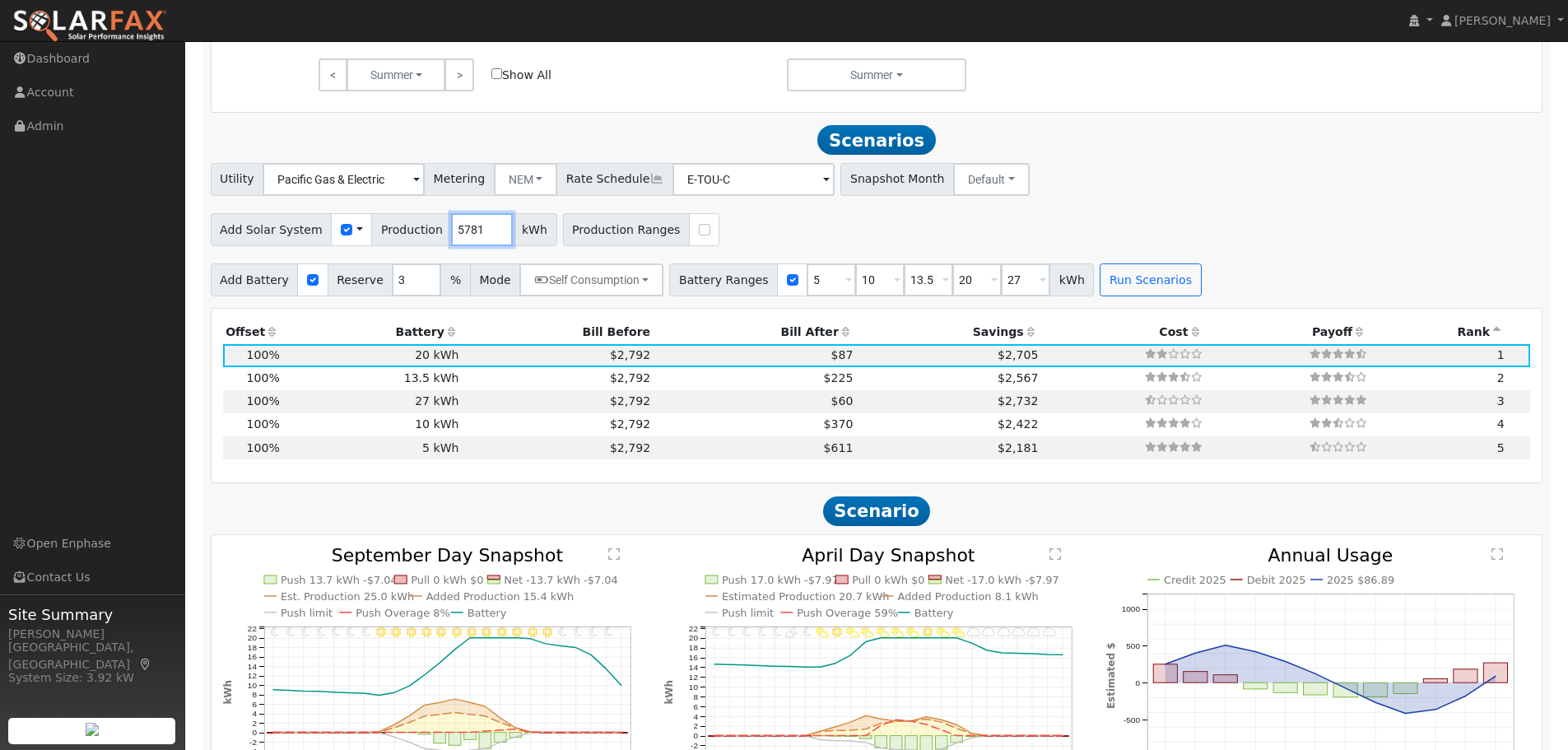
click at [451, 239] on input "5781" at bounding box center [482, 229] width 62 height 33
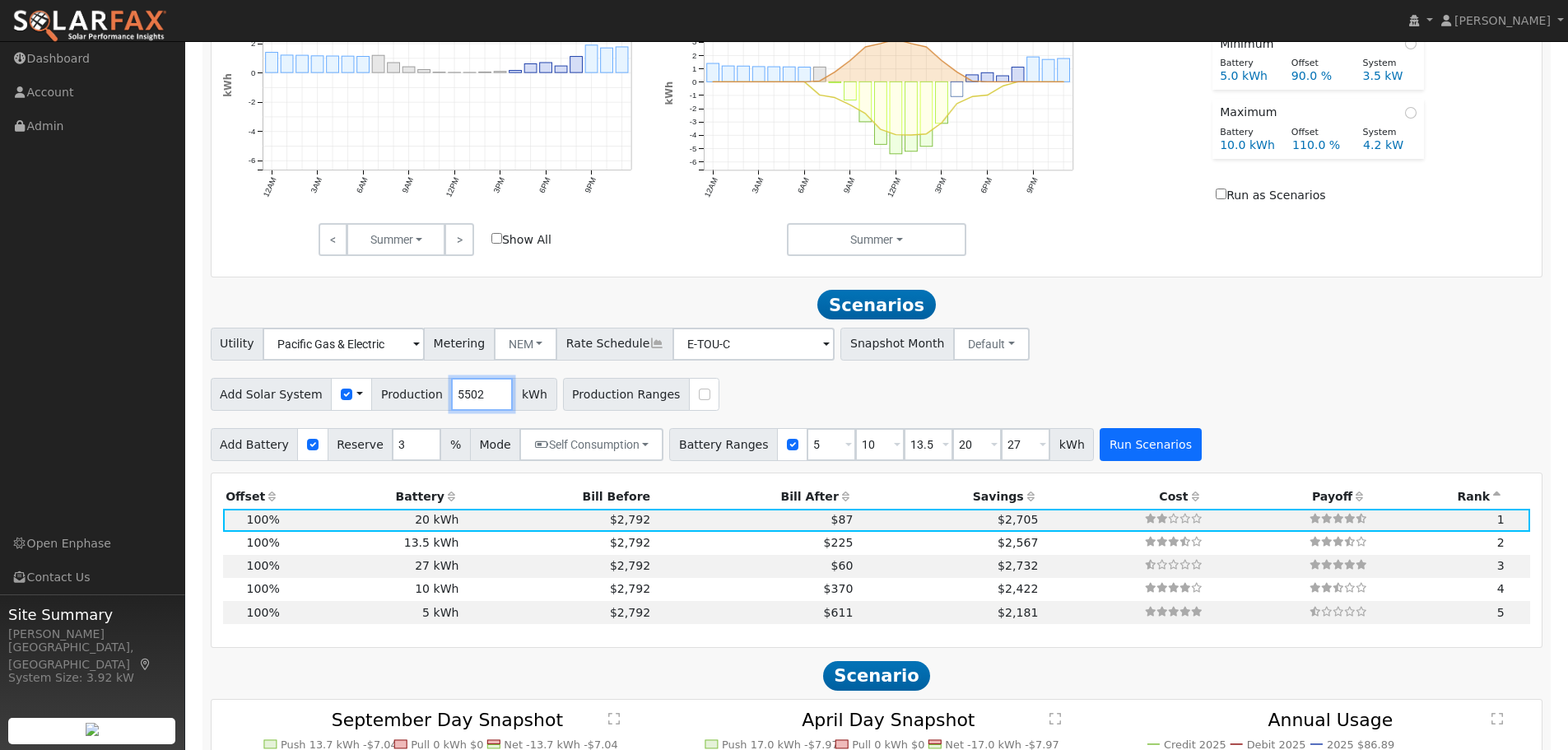
type input "5502"
click at [1141, 451] on button "Run Scenarios" at bounding box center [1150, 443] width 102 height 33
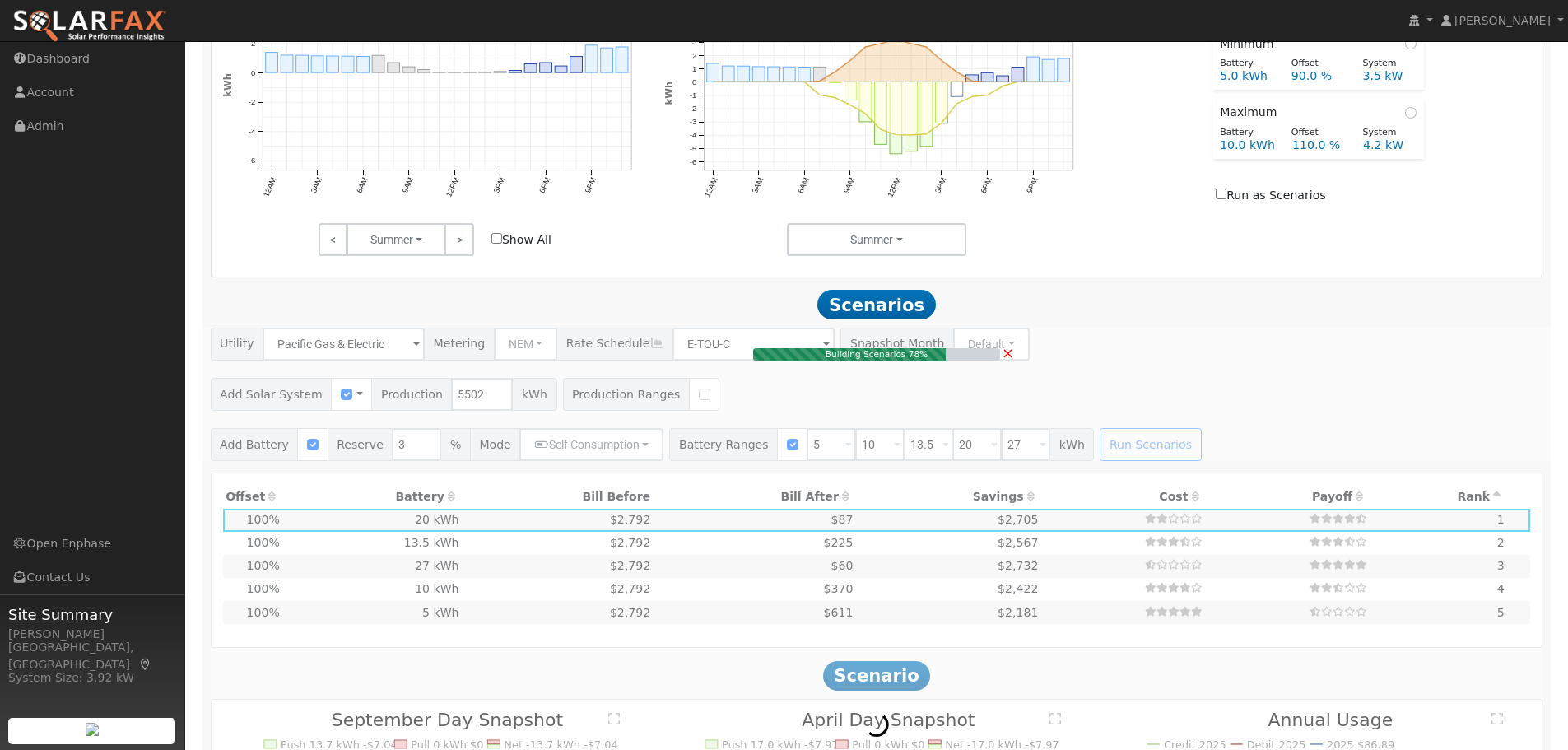
type input "3.7"
type input "$12,838"
type input "$3,860"
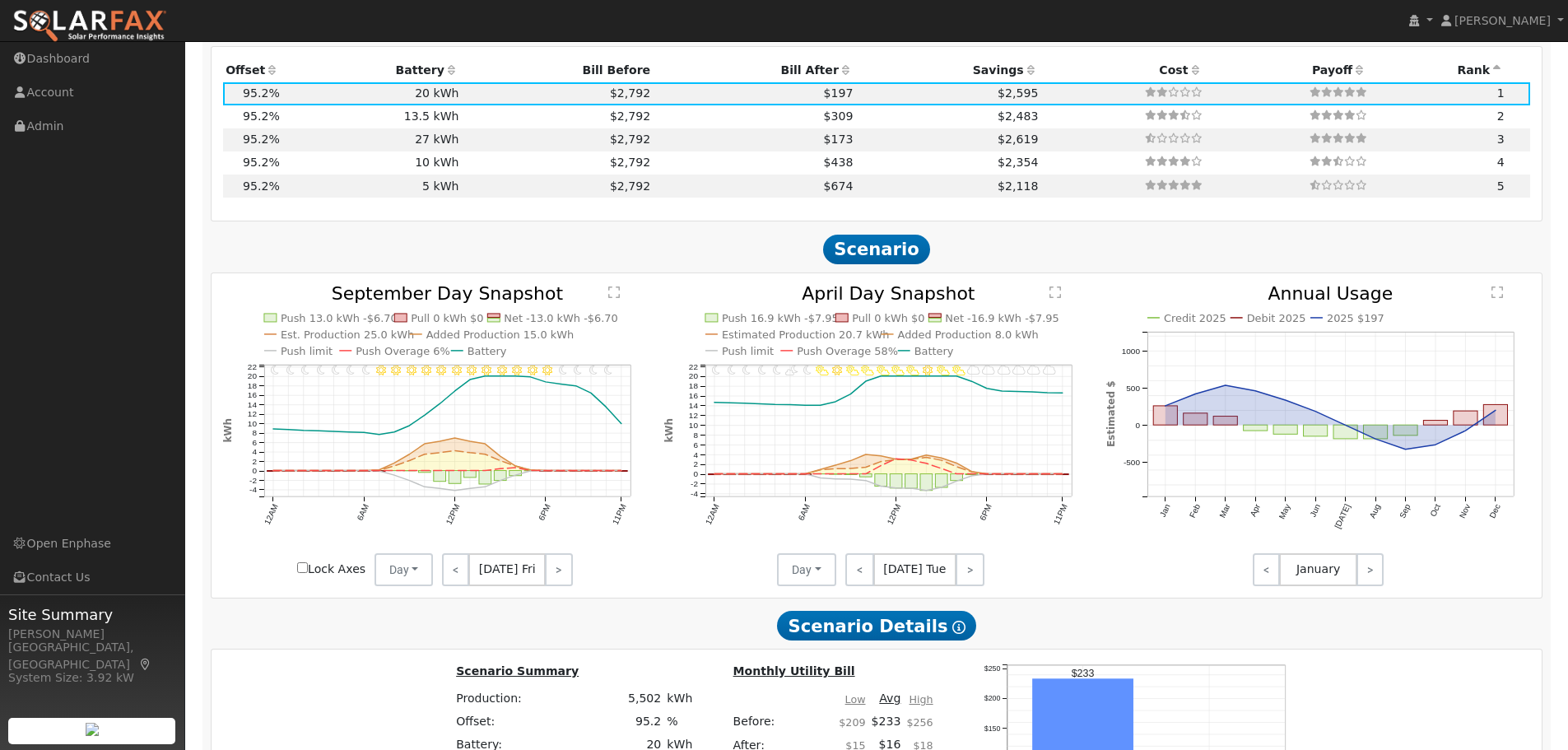
scroll to position [1176, 0]
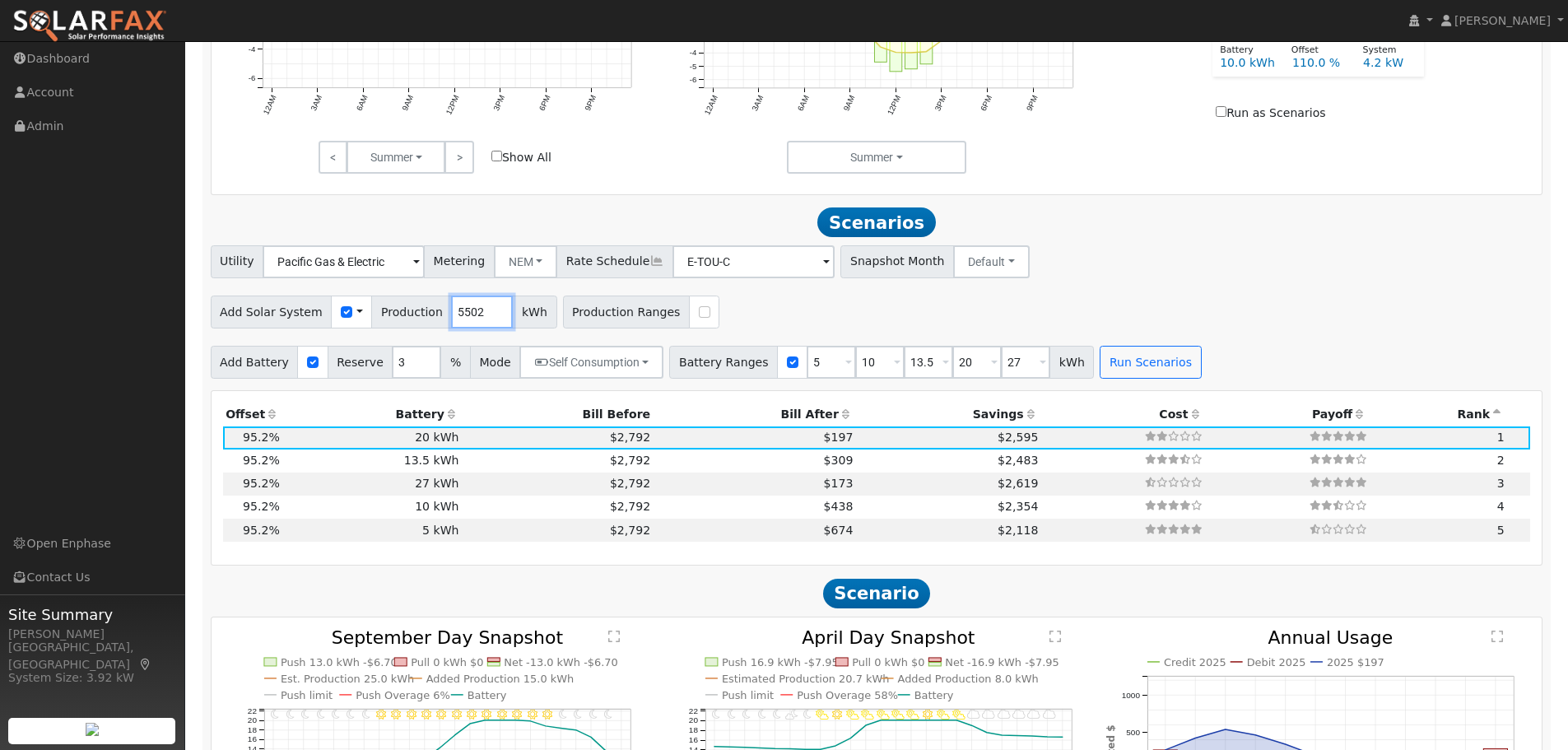
click at [466, 318] on input "5502" at bounding box center [482, 311] width 62 height 33
type input "5787"
click at [1106, 375] on button "Run Scenarios" at bounding box center [1150, 362] width 102 height 33
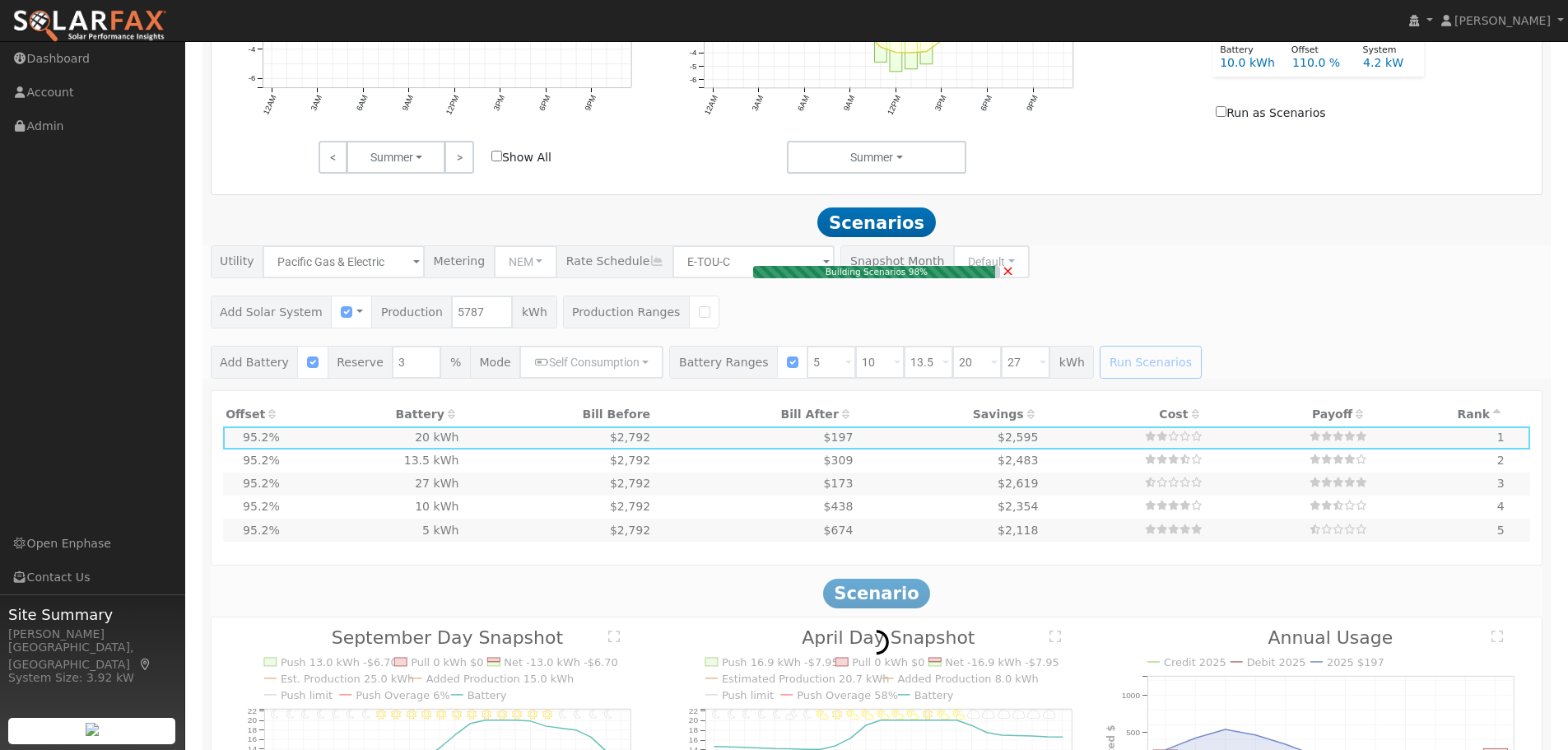
type input "3.9"
type input "$13,503"
type input "$4,060"
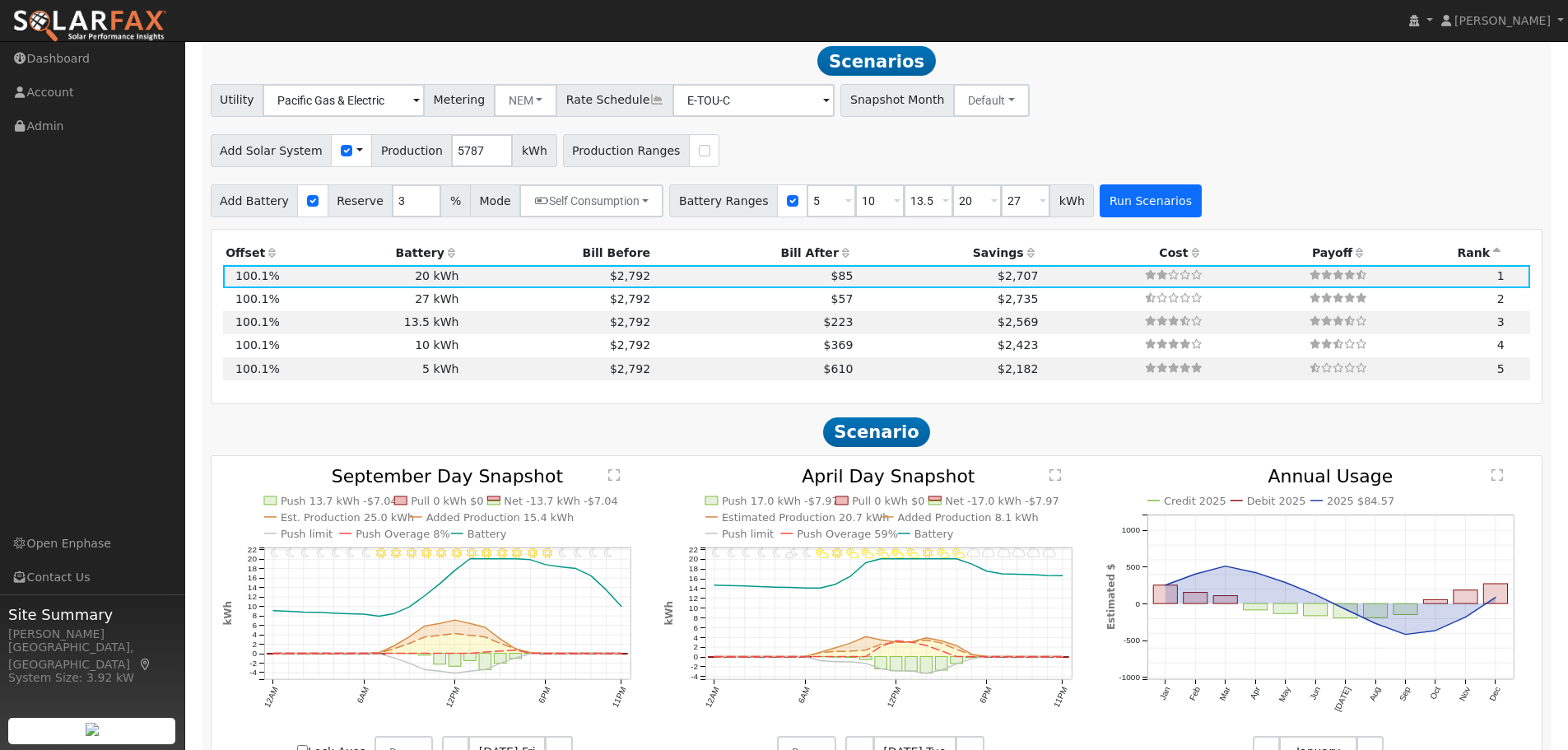
scroll to position [1340, 0]
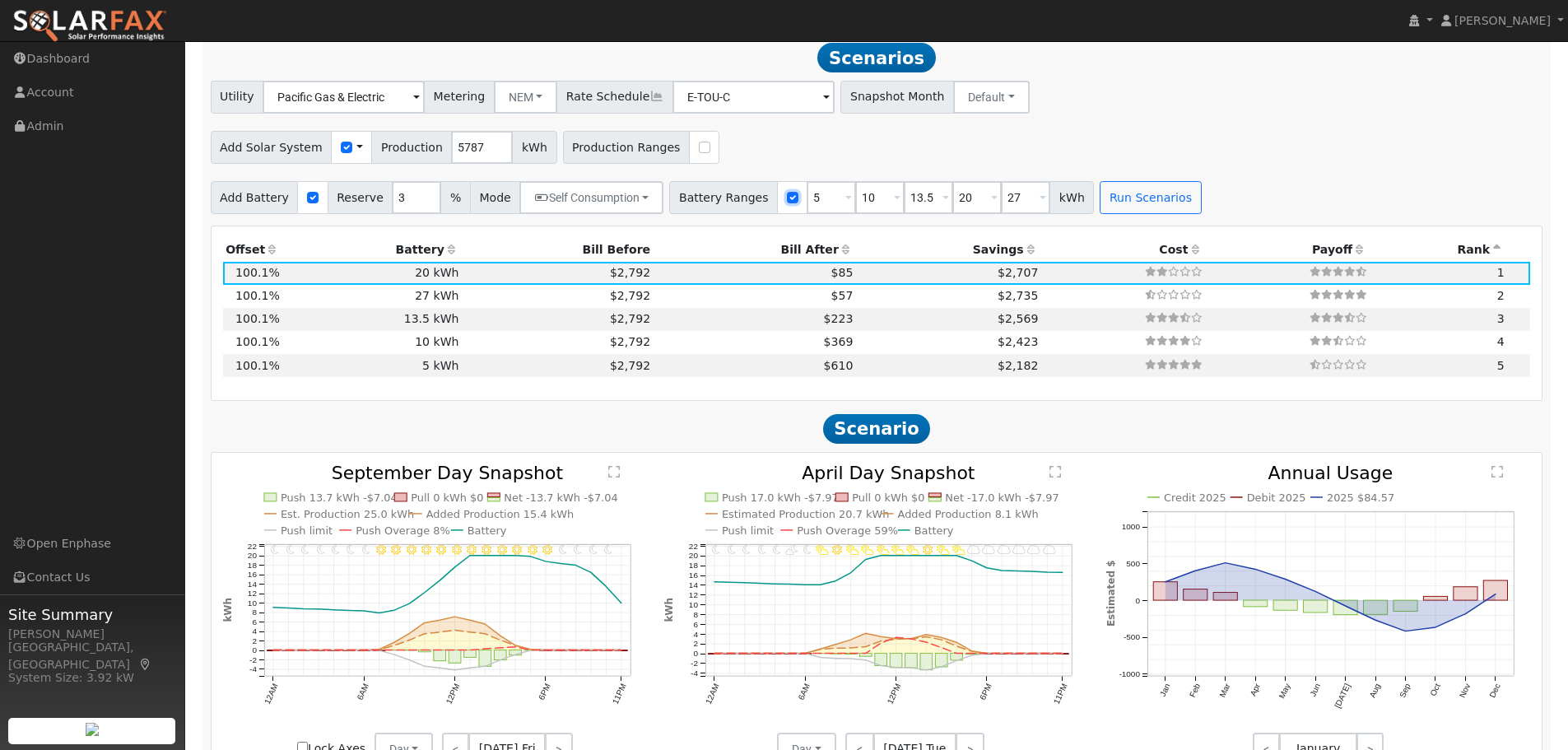
click at [786, 202] on input "checkbox" at bounding box center [792, 198] width 12 height 12
checkbox input "false"
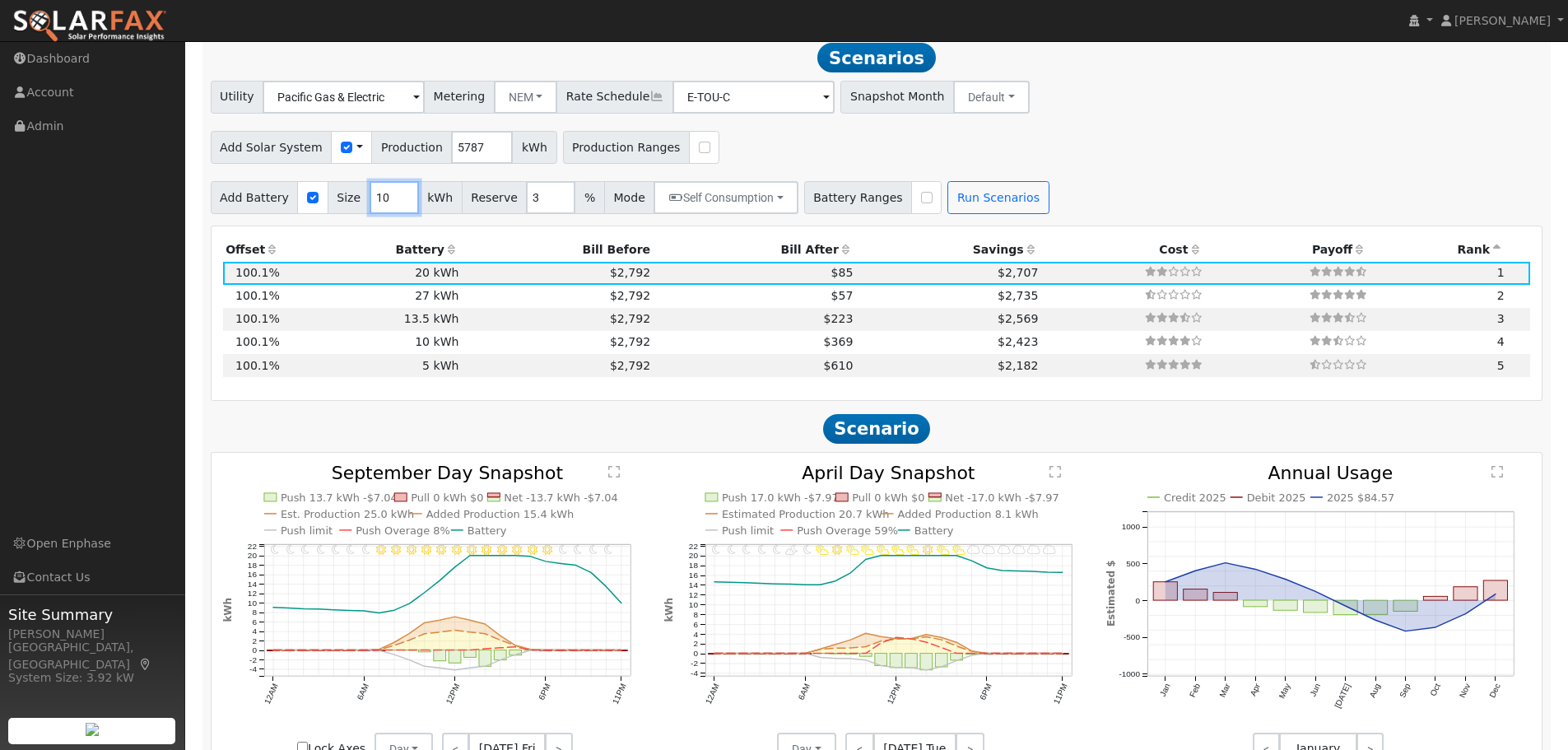
click at [375, 202] on input "10" at bounding box center [394, 197] width 49 height 33
type input "21"
click at [974, 187] on div "Add Battery Size 21 kWh Reserve 3 % Mode Self Consumption Self Consumption Peak…" at bounding box center [876, 194] width 1338 height 38
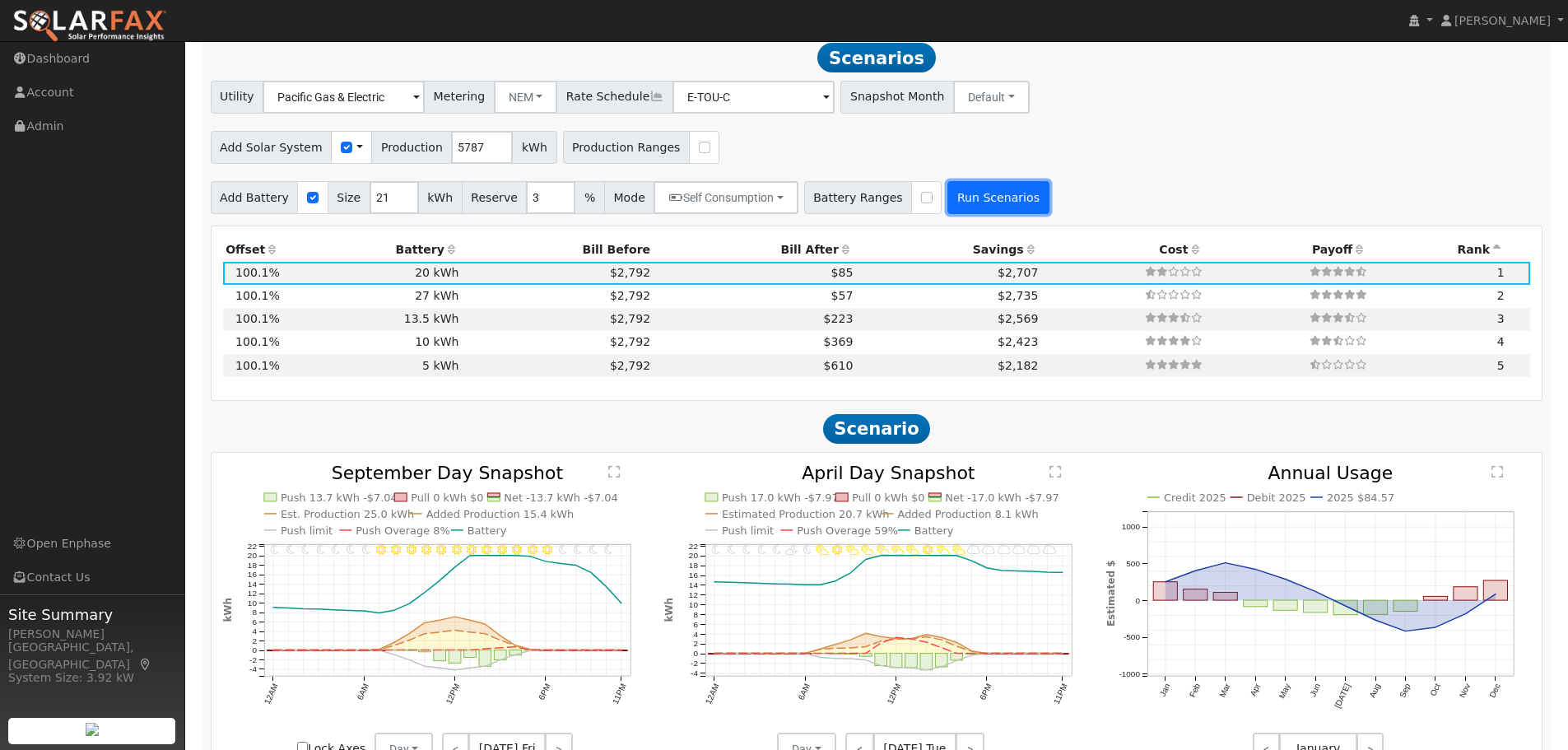
click at [976, 197] on button "Run Scenarios" at bounding box center [997, 197] width 102 height 33
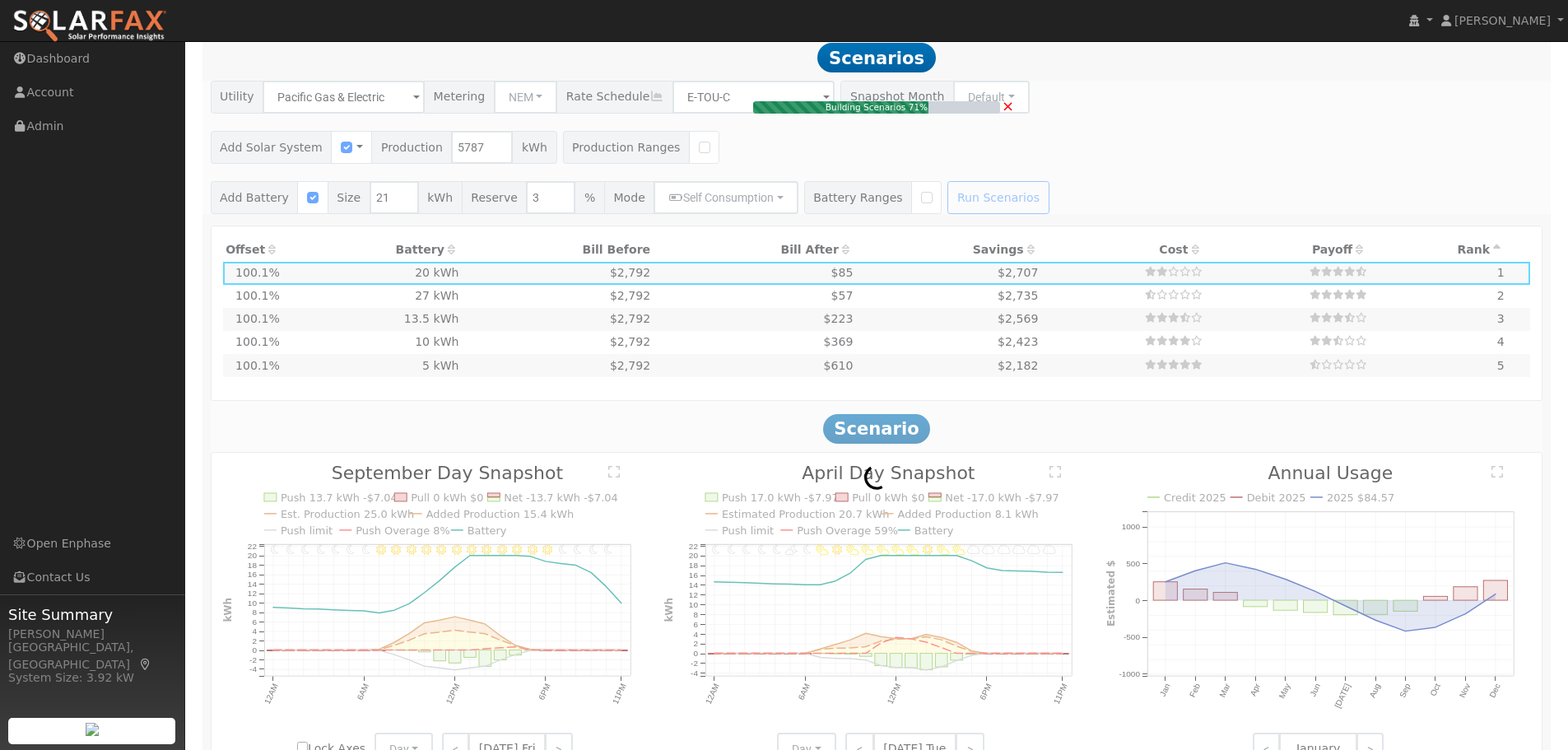
type input "$32"
type input "$4,061"
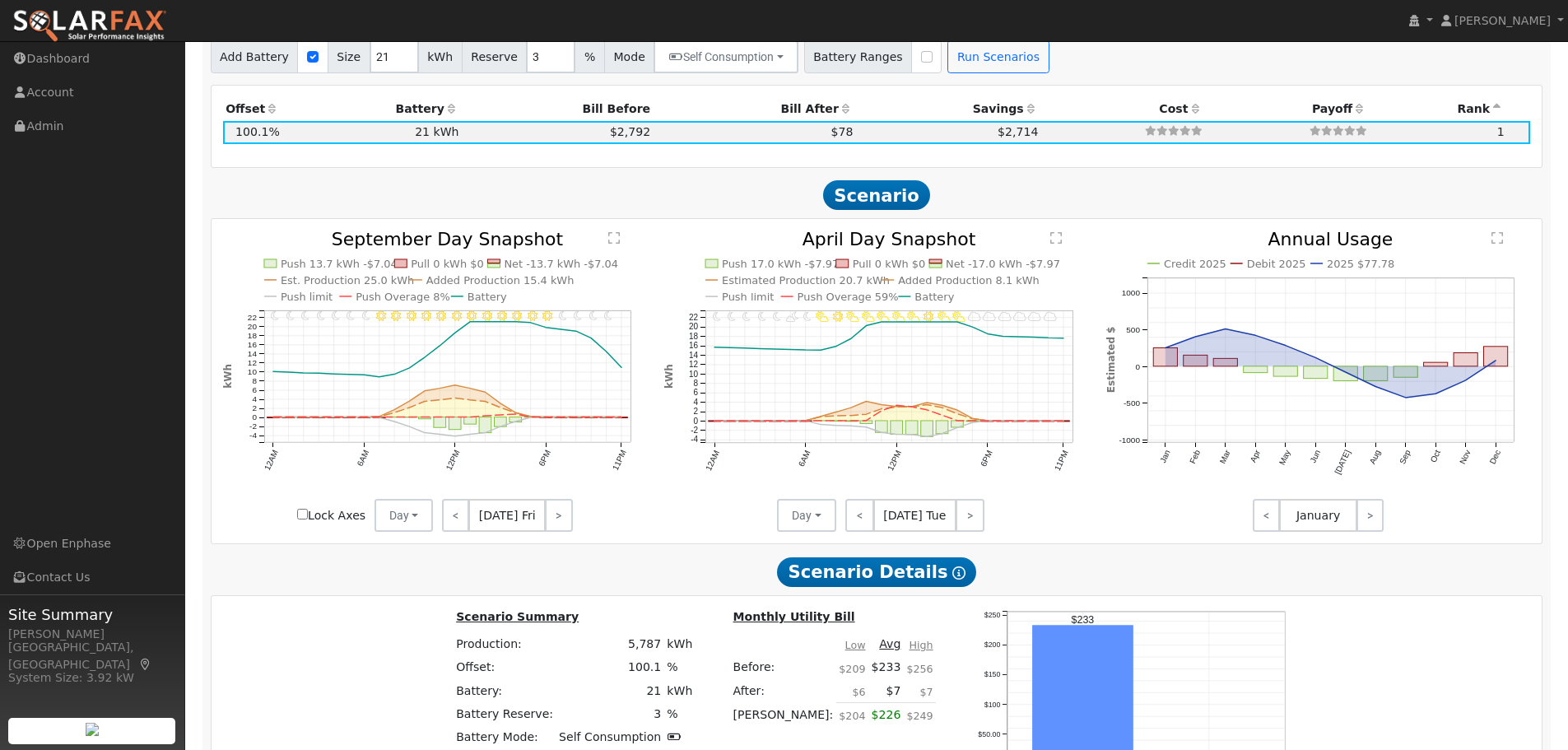
scroll to position [1893, 0]
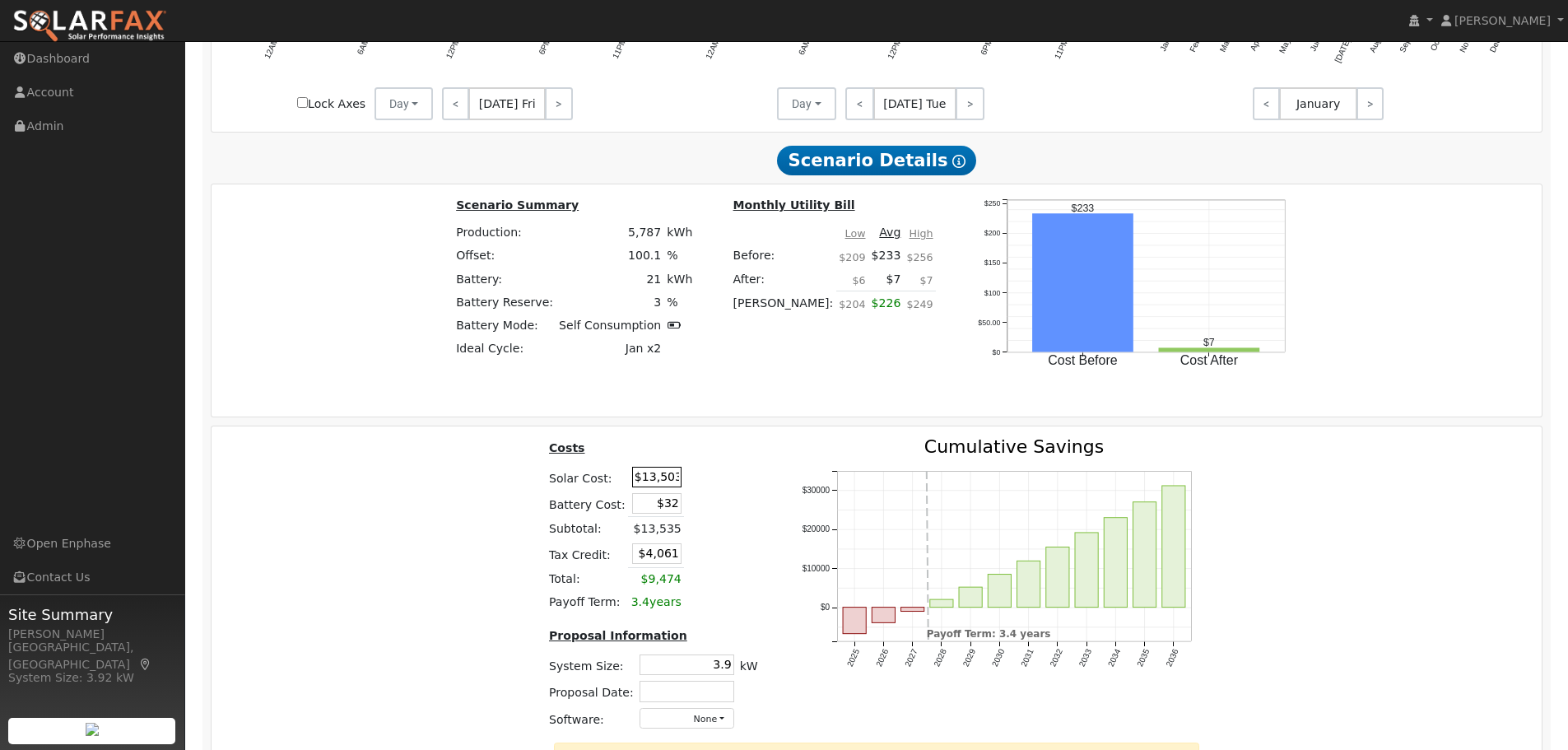
click at [656, 479] on input "$13,503" at bounding box center [656, 477] width 49 height 21
type input "$22,273"
type input "$6,692"
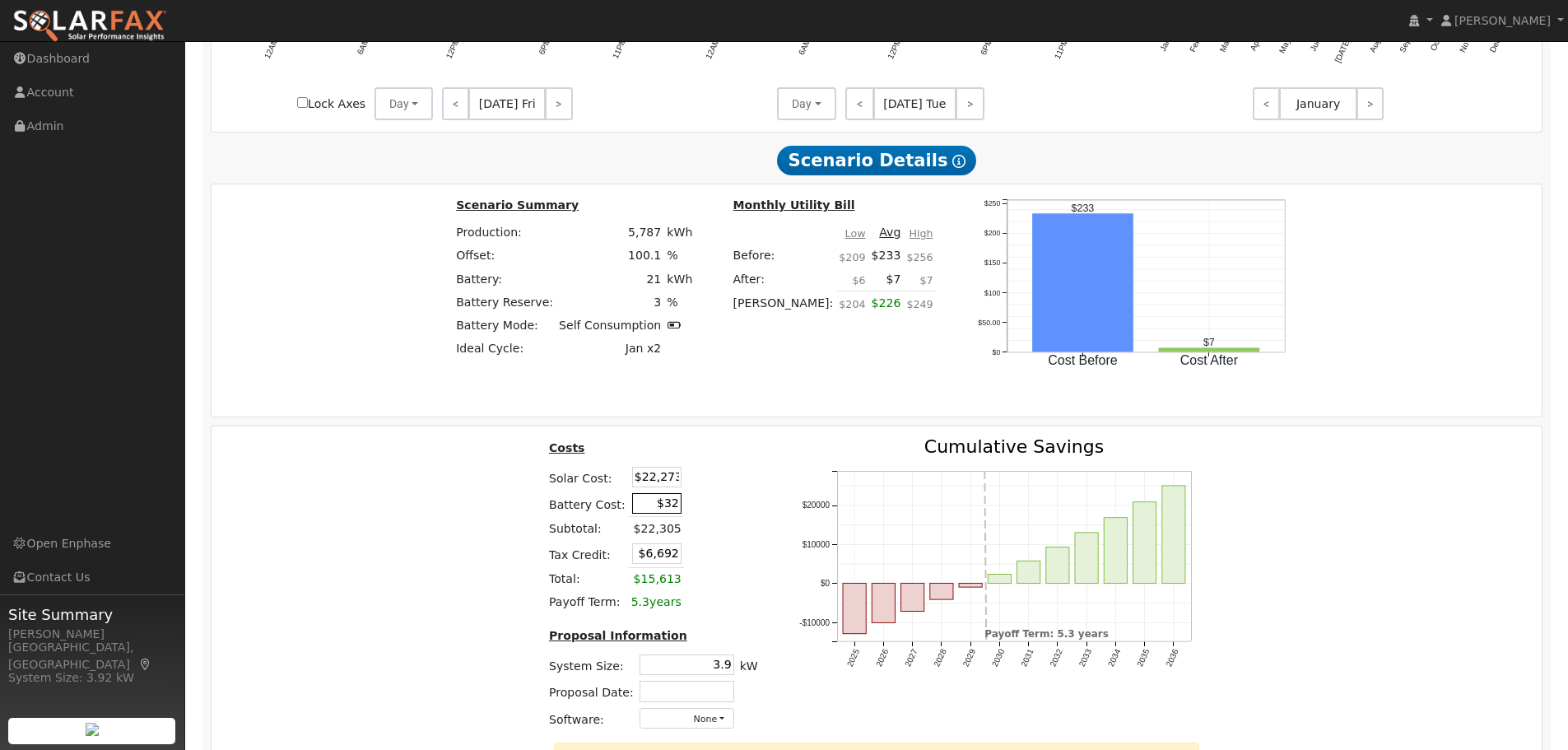
click at [668, 513] on input "$32" at bounding box center [656, 503] width 49 height 21
type input "$19,802"
click at [733, 577] on table "Costs Solar Cost: $22,273 Battery Cost: $19,802 Subtotal: $22,305 Tax Credit: $…" at bounding box center [653, 525] width 215 height 176
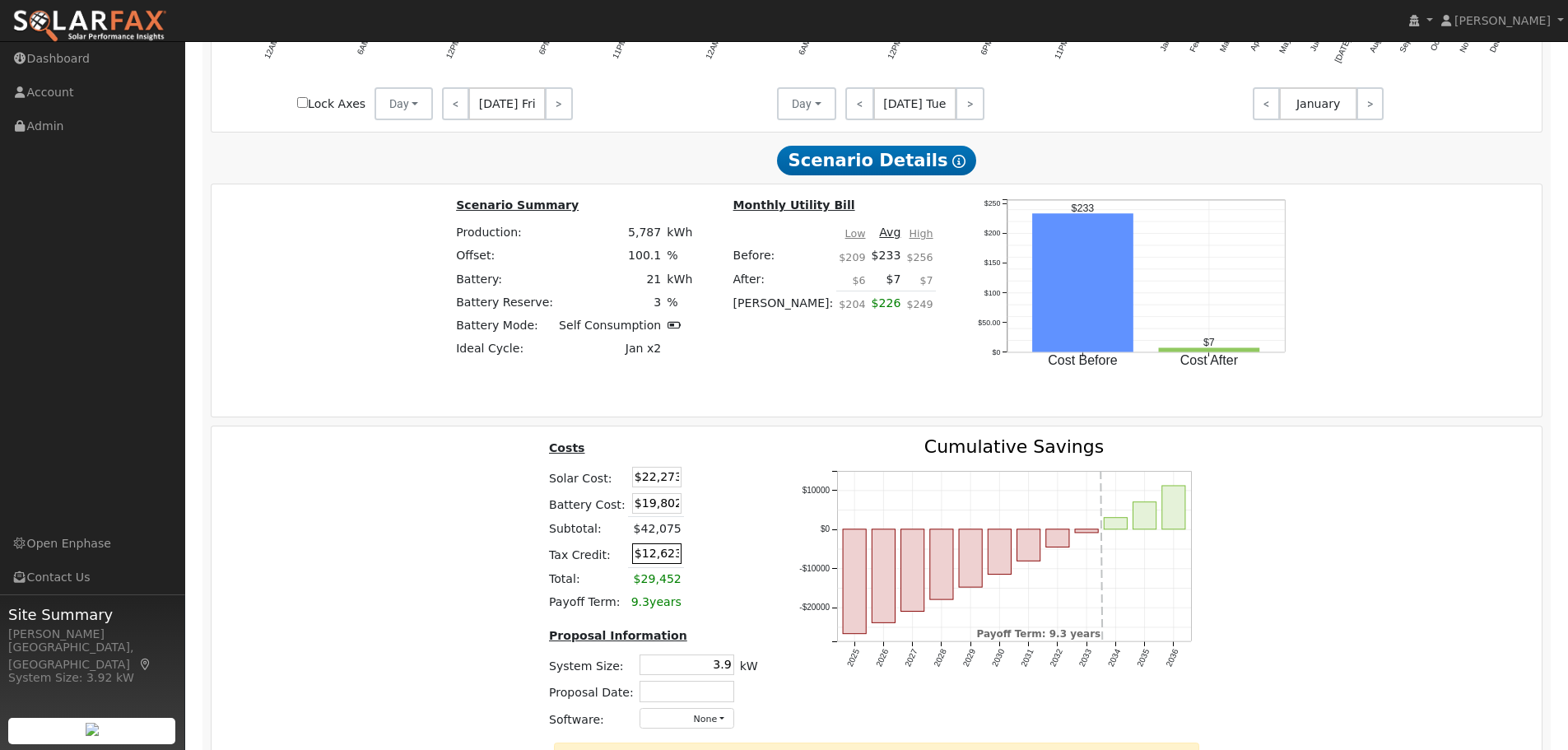
click at [651, 561] on input "$12,623" at bounding box center [656, 553] width 49 height 21
type input "$0"
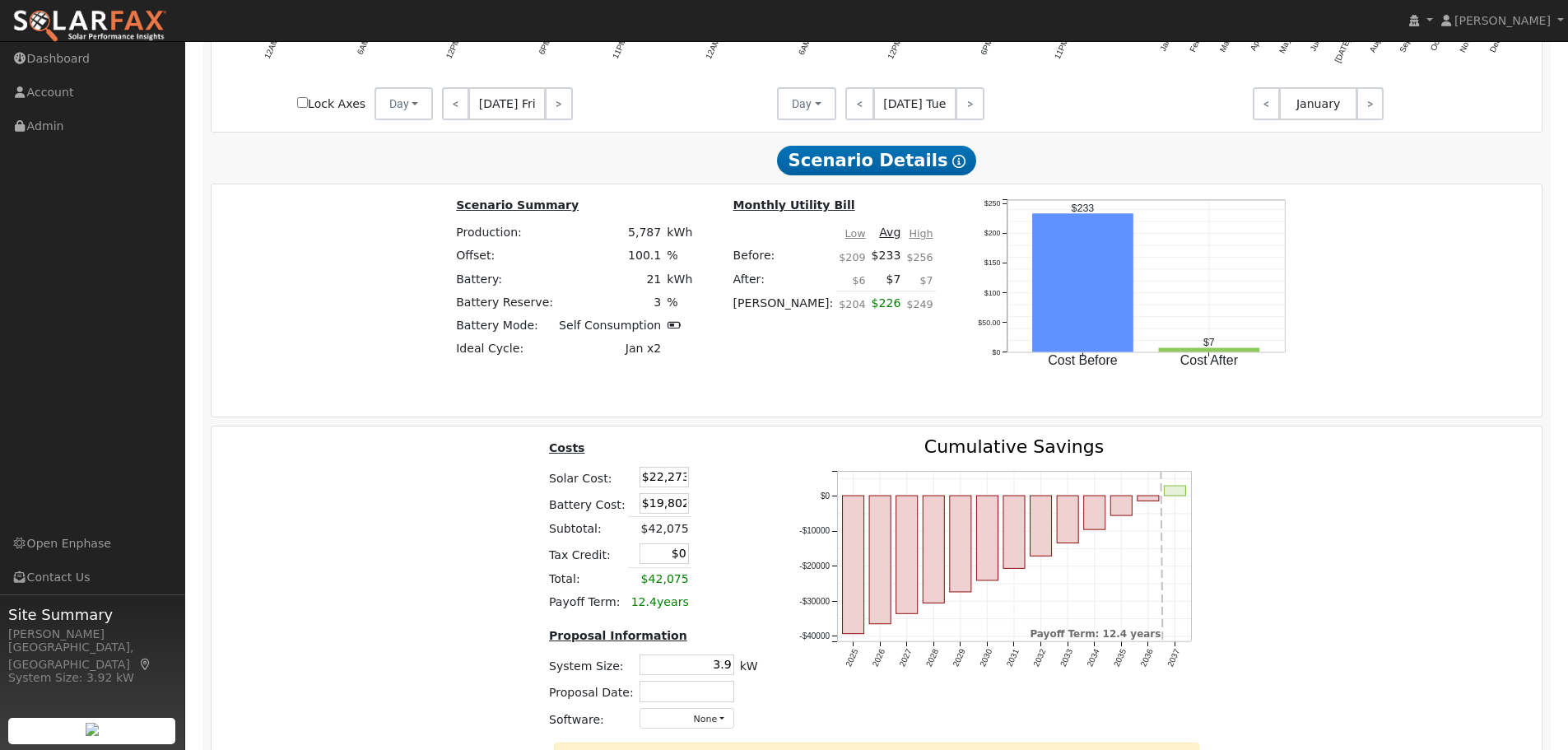
click at [706, 567] on td at bounding box center [709, 554] width 34 height 28
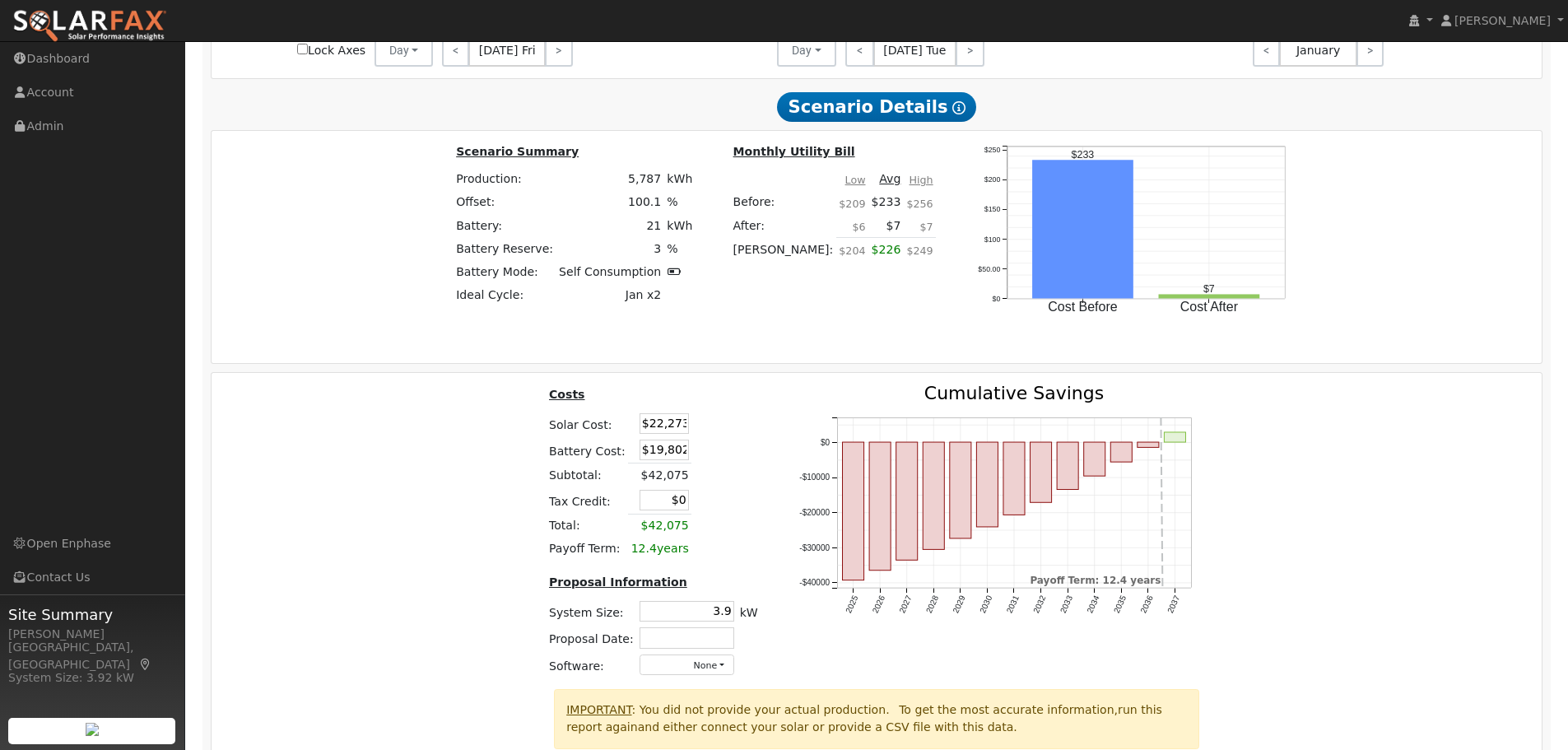
scroll to position [2058, 0]
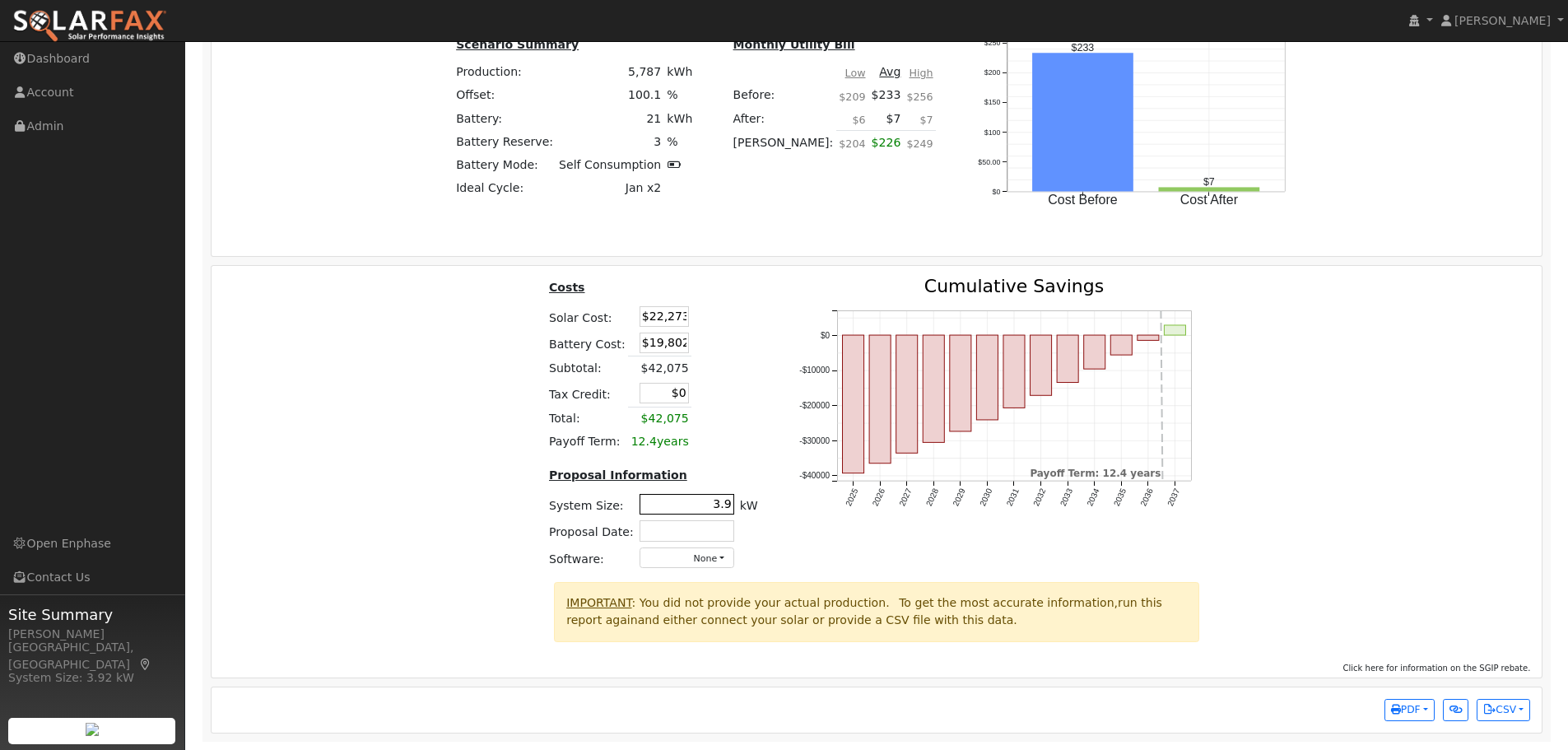
click at [721, 509] on input "3.9" at bounding box center [687, 504] width 95 height 21
type input "7.5"
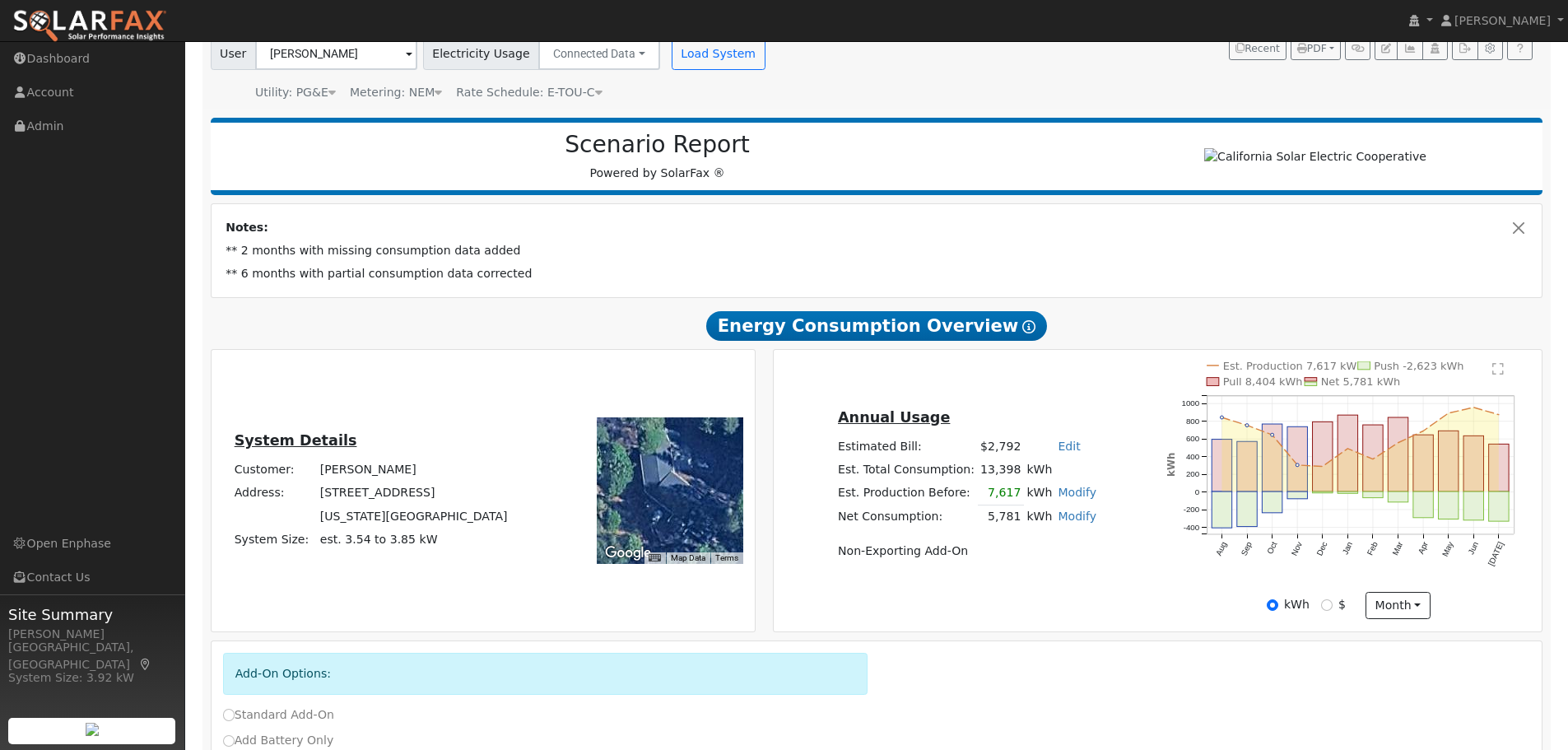
scroll to position [86, 0]
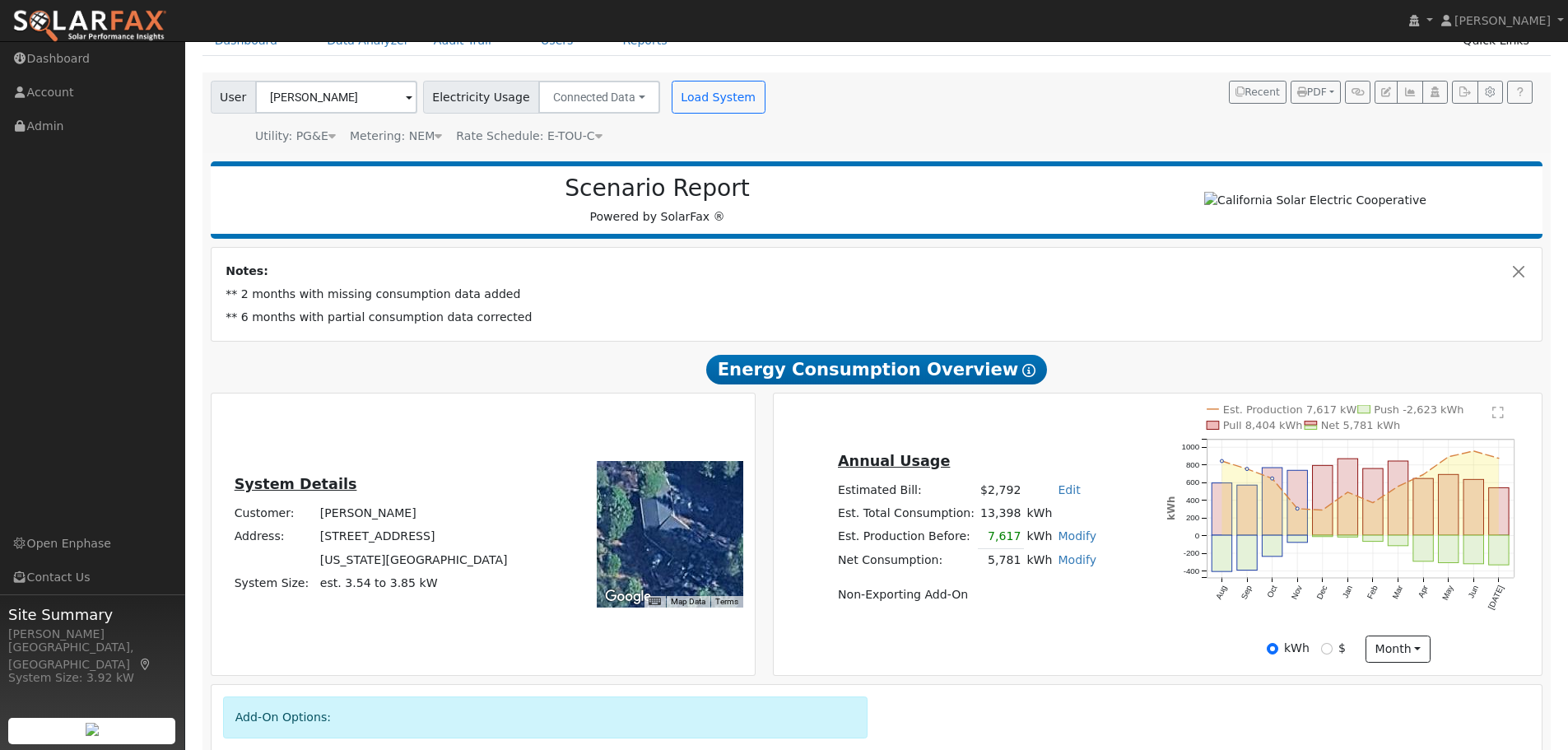
click at [1061, 542] on link "Modify" at bounding box center [1076, 535] width 38 height 13
click at [1099, 526] on button "button" at bounding box center [1106, 520] width 14 height 14
click at [1061, 542] on link "Modify" at bounding box center [1076, 535] width 38 height 13
paste input "3196"
type input "3196"
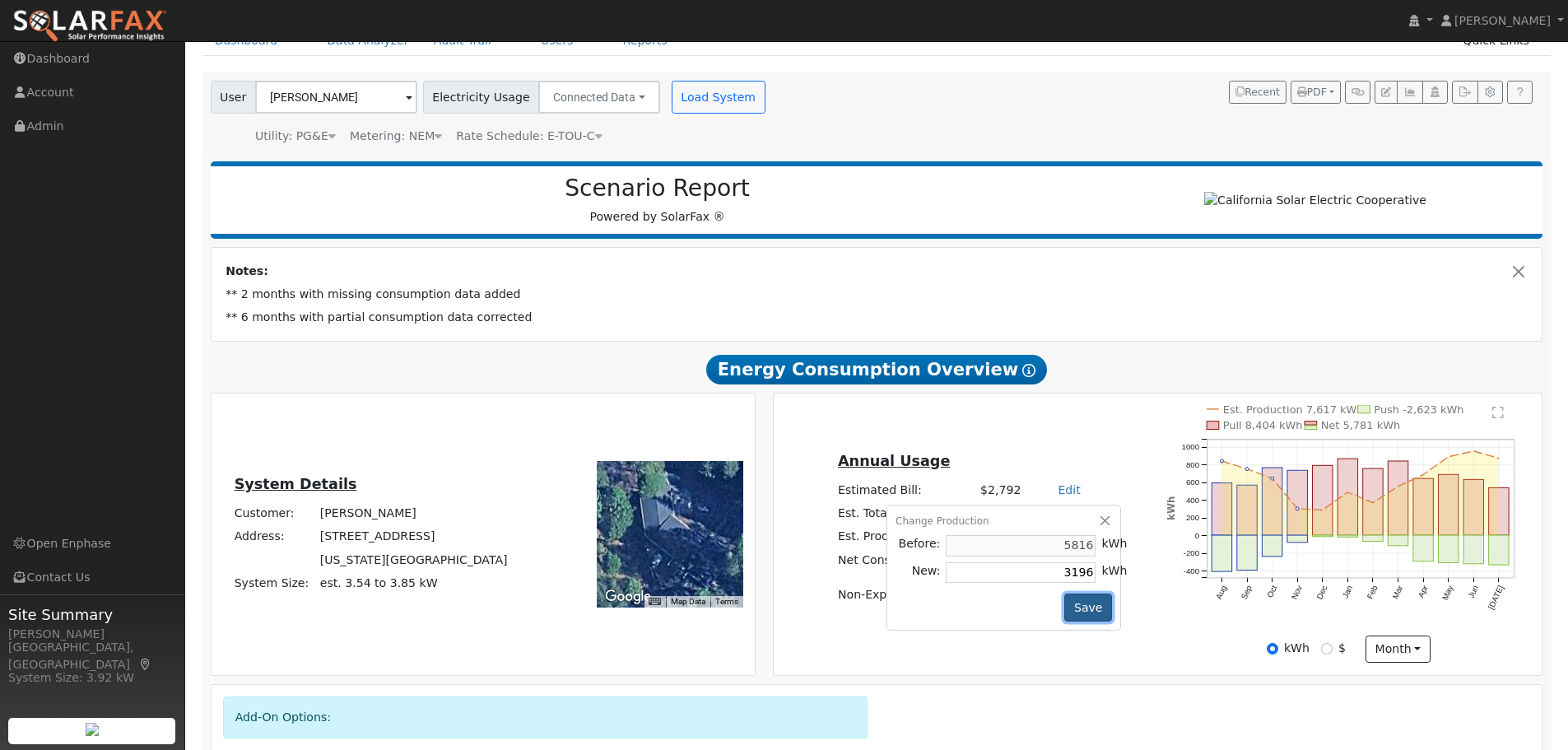
click at [1071, 608] on button "Save" at bounding box center [1088, 607] width 47 height 28
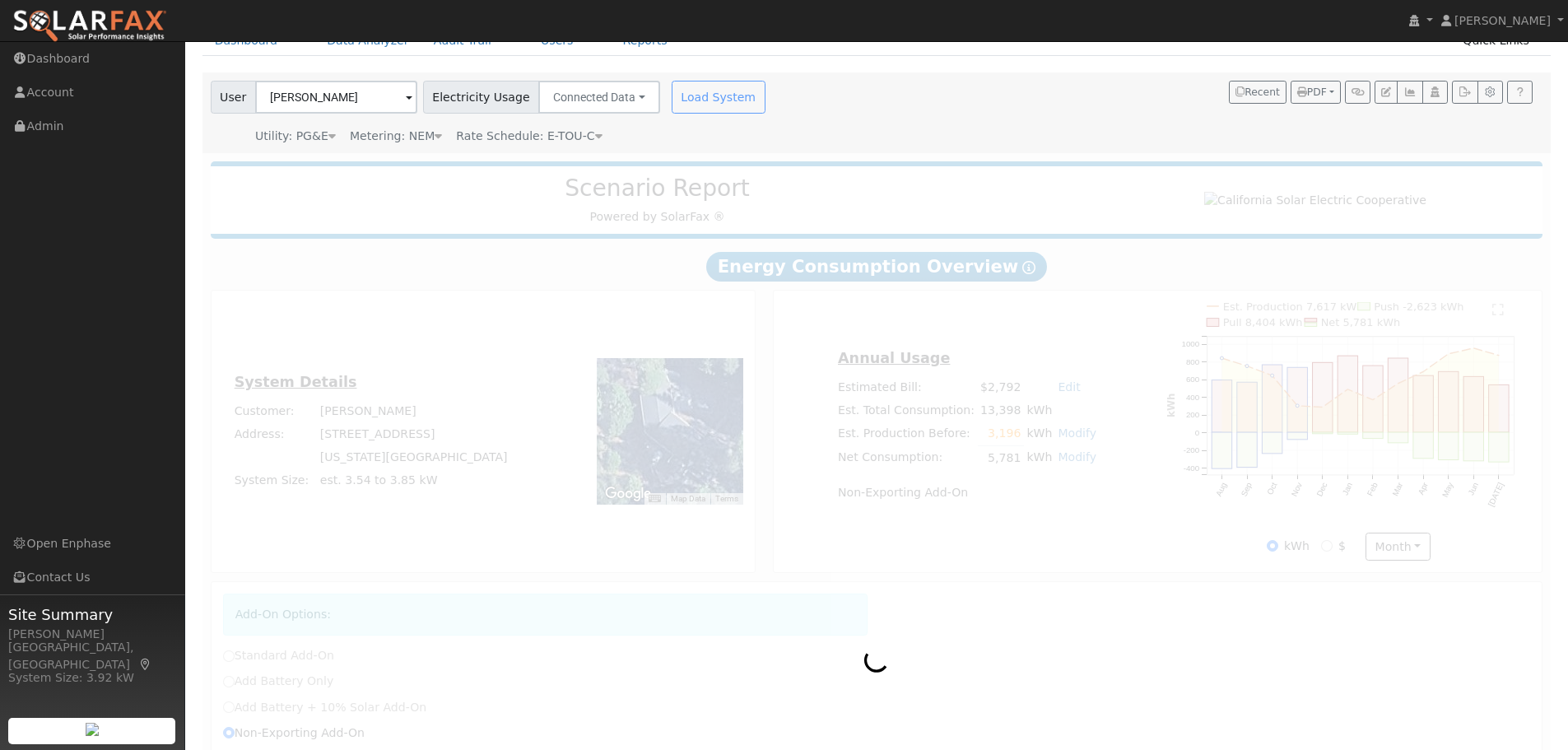
radio input "true"
radio input "false"
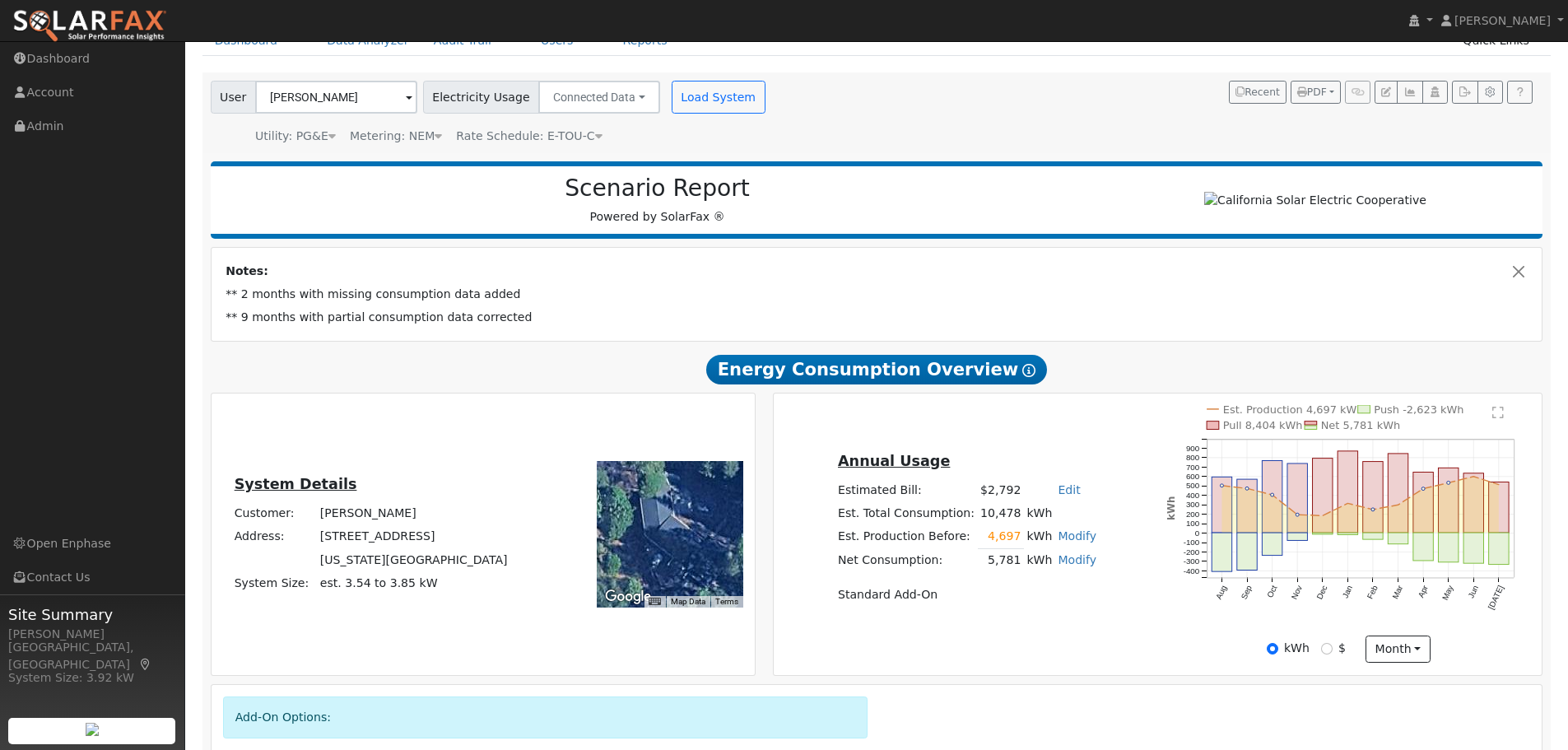
click at [1070, 542] on link "Modify" at bounding box center [1076, 535] width 38 height 13
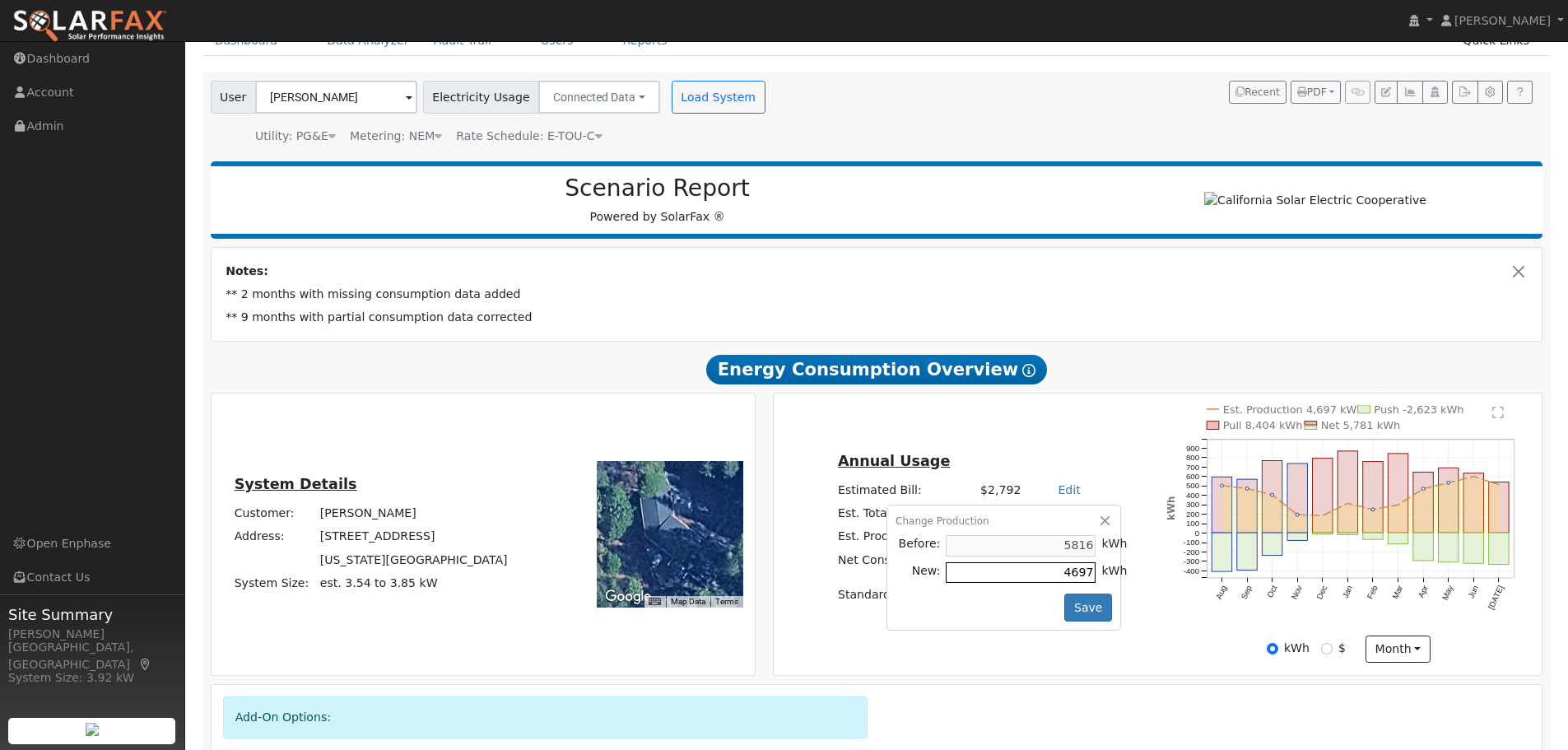
click at [1050, 582] on input "4697" at bounding box center [1021, 572] width 150 height 21
paste input "3196"
click at [1066, 612] on button "Save" at bounding box center [1088, 607] width 47 height 28
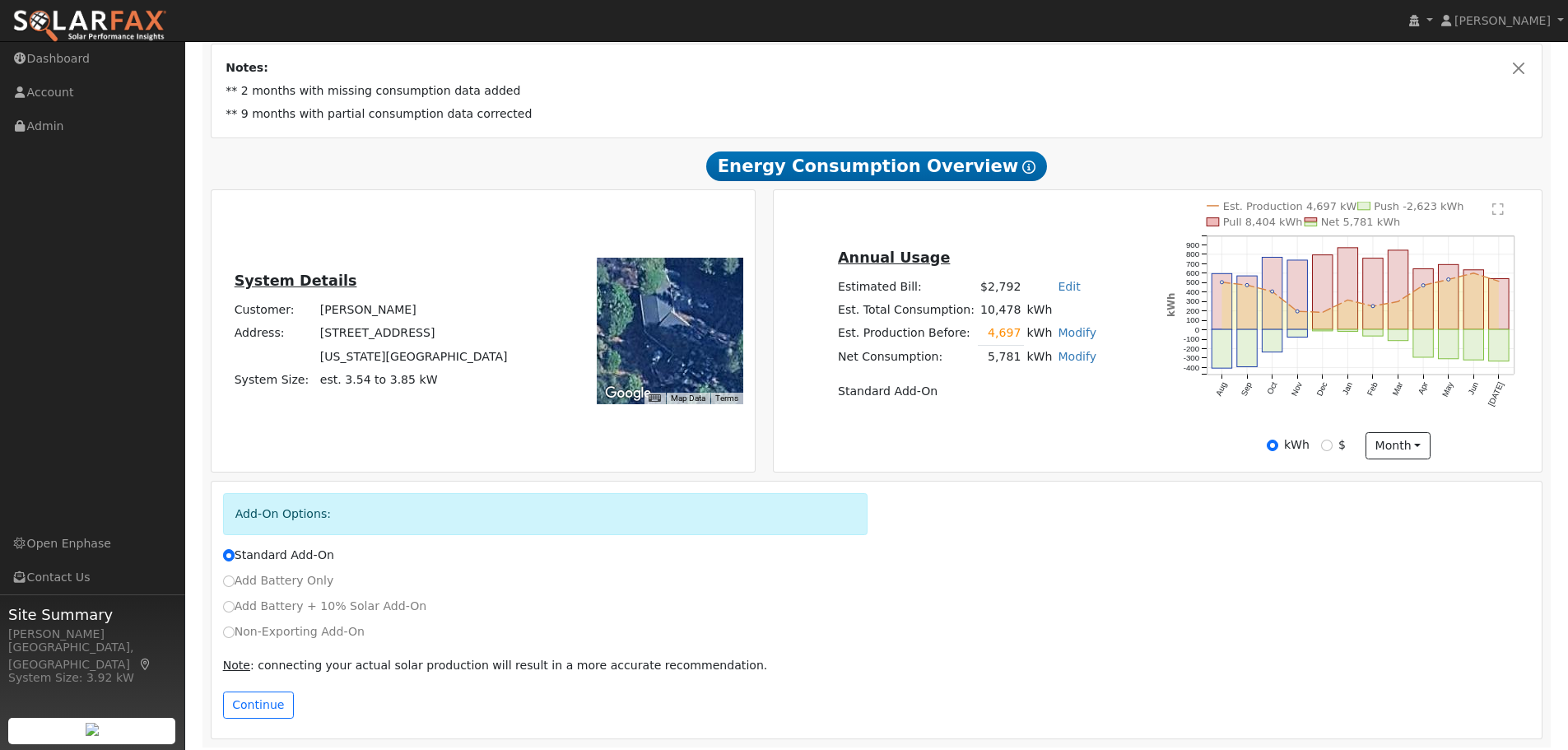
scroll to position [302, 0]
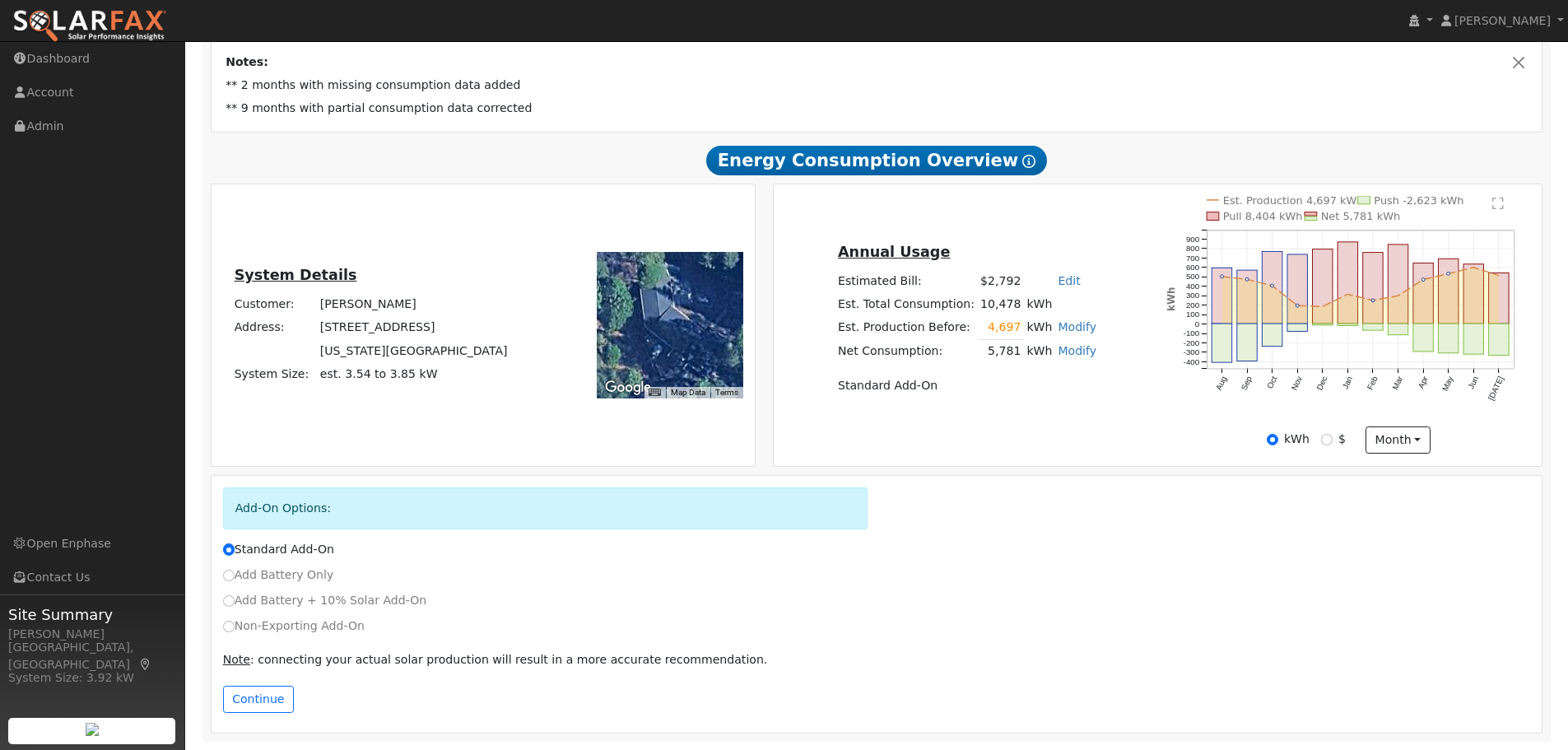
click at [1065, 326] on link "Modify" at bounding box center [1076, 326] width 38 height 13
paste input "3196"
click at [1064, 398] on button "Save" at bounding box center [1088, 398] width 47 height 28
click at [994, 328] on td "4,697" at bounding box center [1000, 327] width 46 height 24
click at [1057, 327] on link "Modify" at bounding box center [1076, 326] width 38 height 13
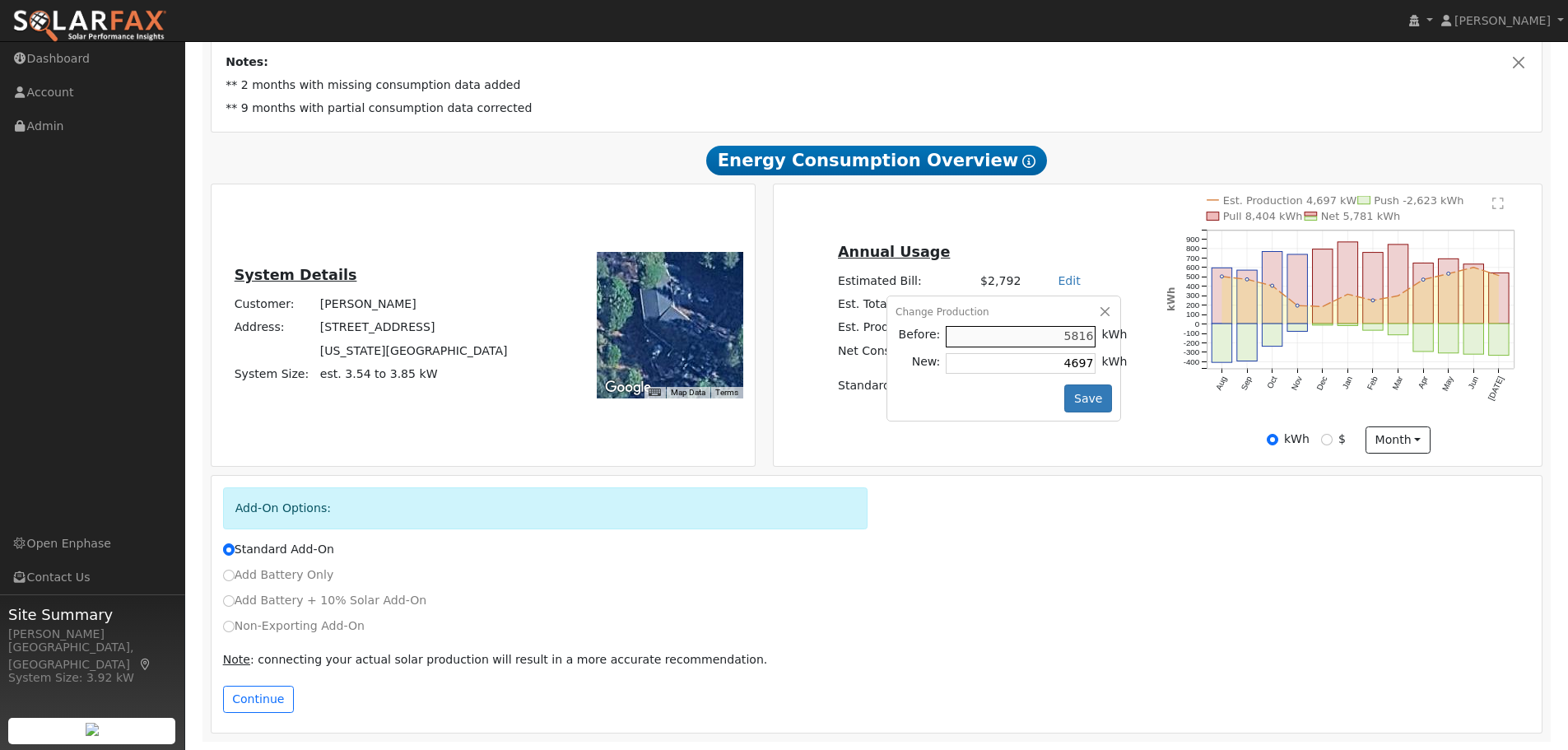
click at [1027, 349] on tbody "Before: 5816 kWh New: 4697 kWh" at bounding box center [1013, 349] width 235 height 52
click at [1082, 316] on div "Change Production" at bounding box center [1004, 311] width 217 height 15
click at [1099, 310] on button "button" at bounding box center [1106, 311] width 14 height 14
click at [1062, 287] on link "Edit" at bounding box center [1068, 280] width 23 height 13
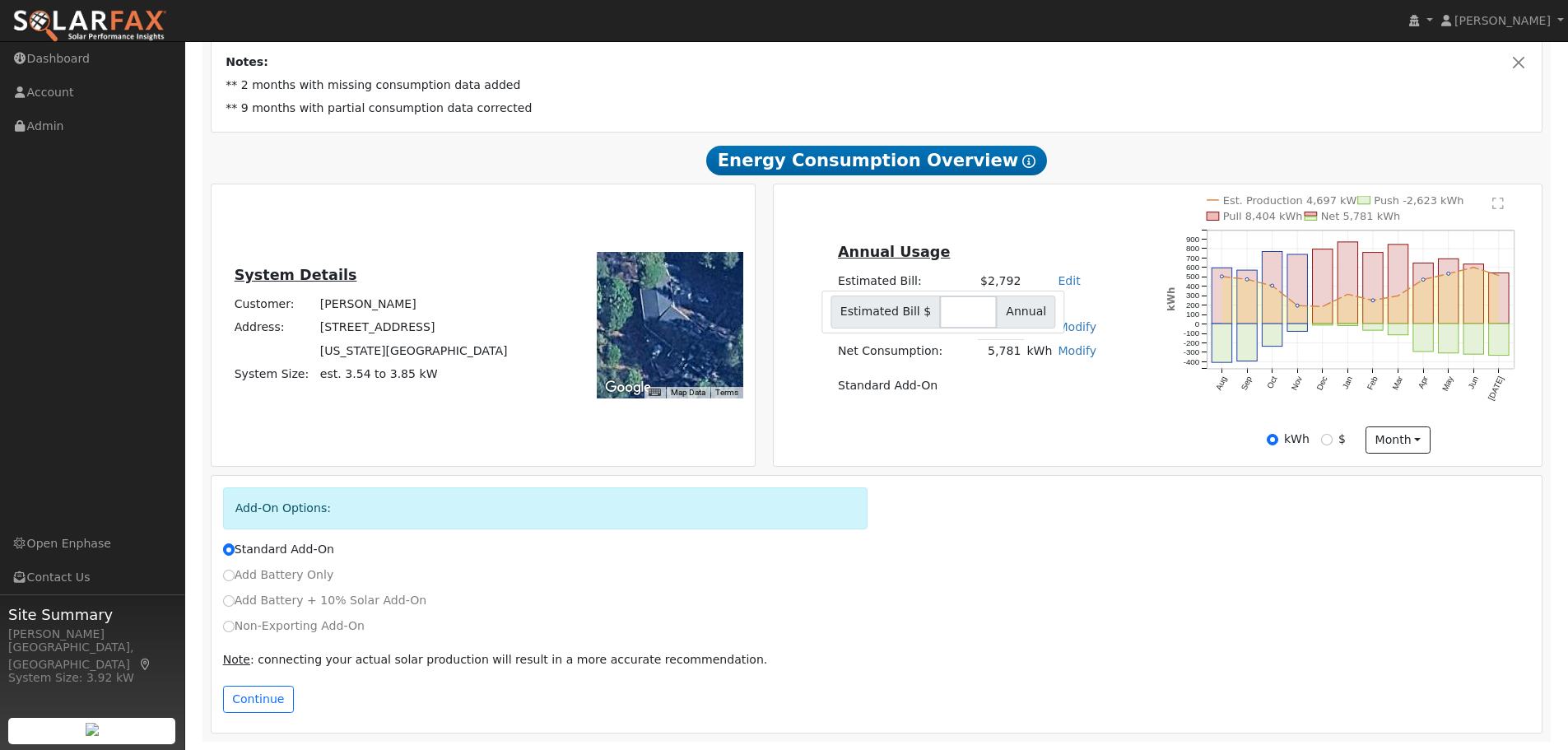
click at [1105, 292] on div "Annual Usage Estimated Bill: $2,792 Edit Estimated Bill $ Annual Est. Total Con…" at bounding box center [967, 324] width 381 height 169
click at [1067, 325] on link "Modify" at bounding box center [1076, 326] width 38 height 13
type input "4697"
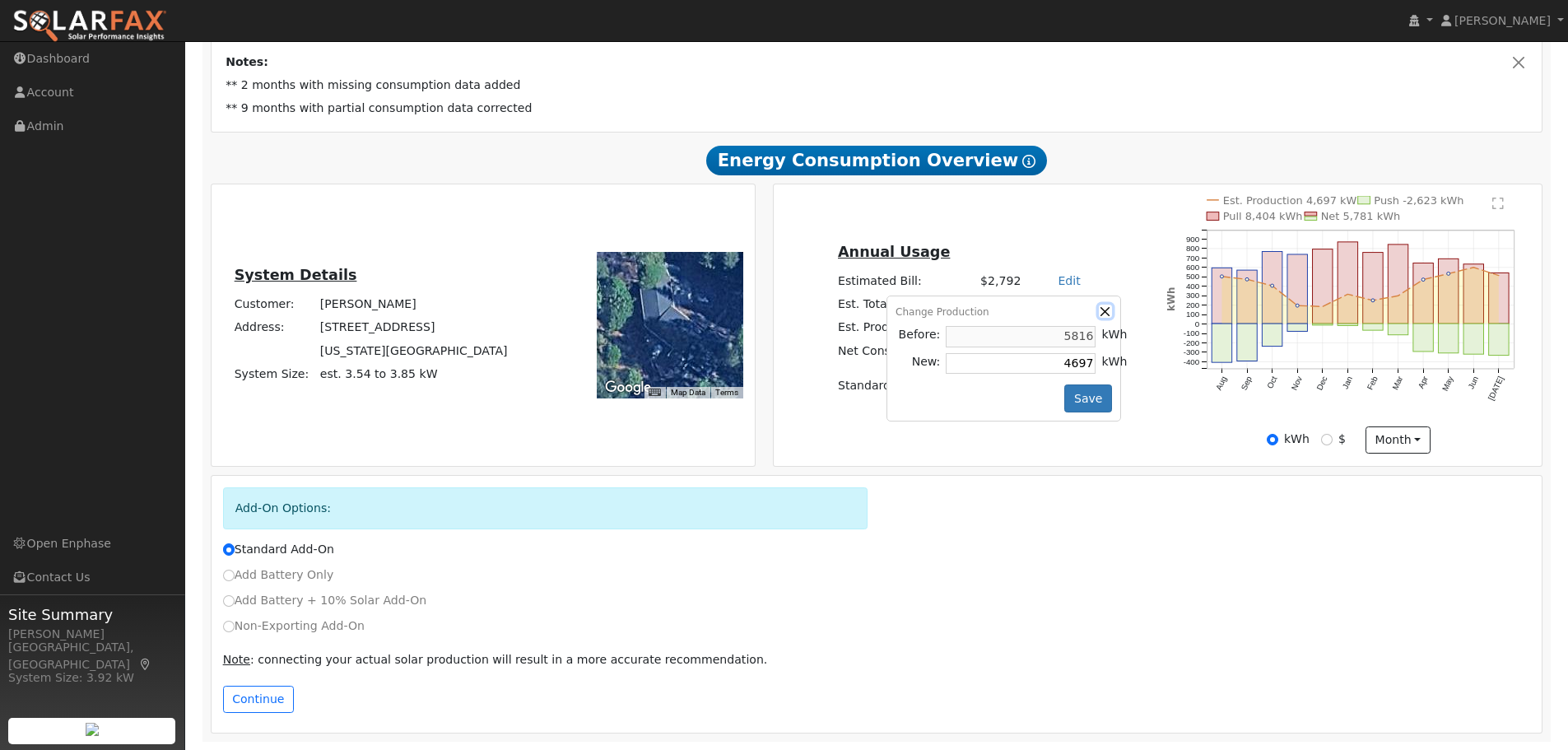
click at [1099, 312] on button "button" at bounding box center [1106, 311] width 14 height 14
click at [251, 630] on label "Non-Exporting Add-On" at bounding box center [294, 626] width 142 height 18
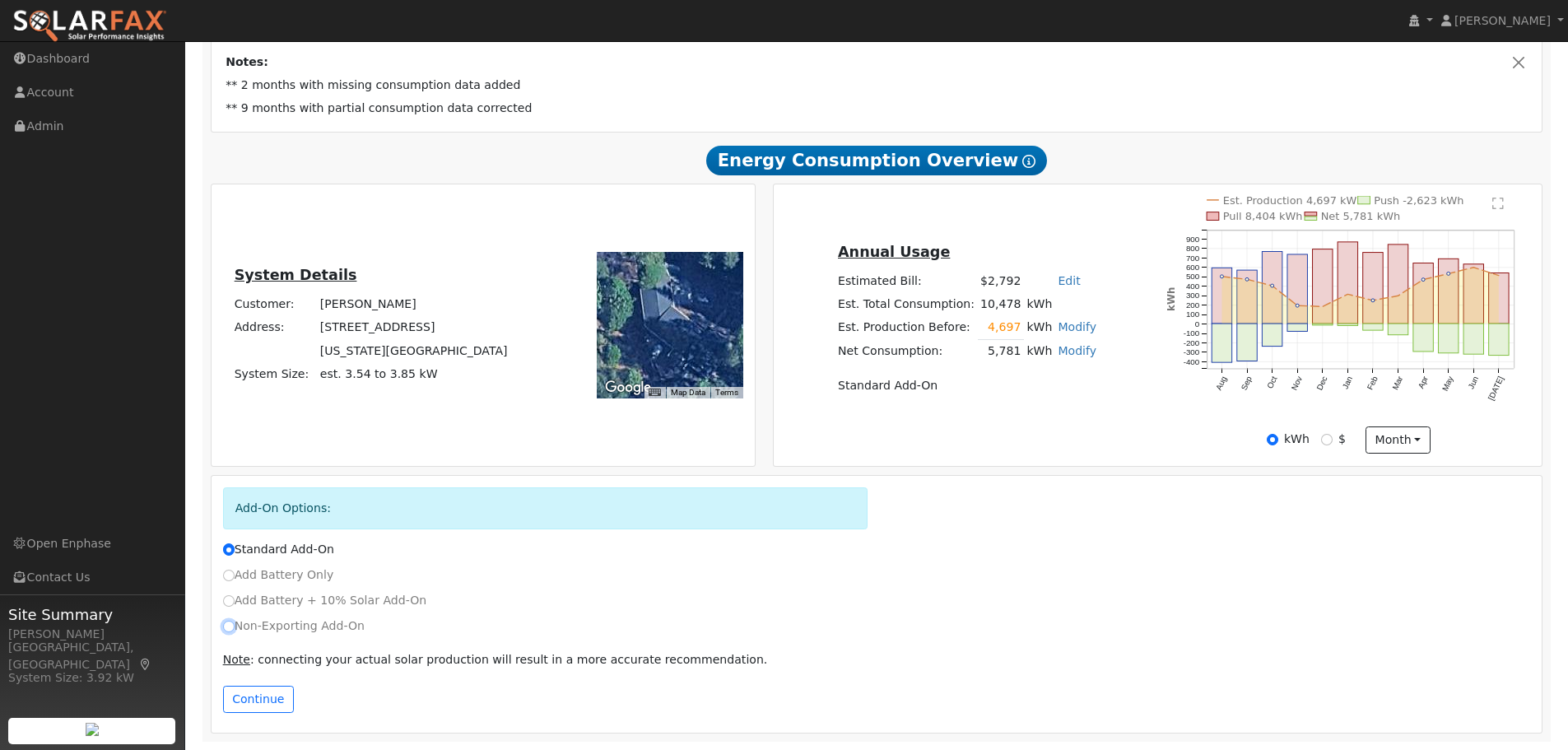
click at [235, 630] on input "Non-Exporting Add-On" at bounding box center [229, 627] width 12 height 12
radio input "true"
radio input "false"
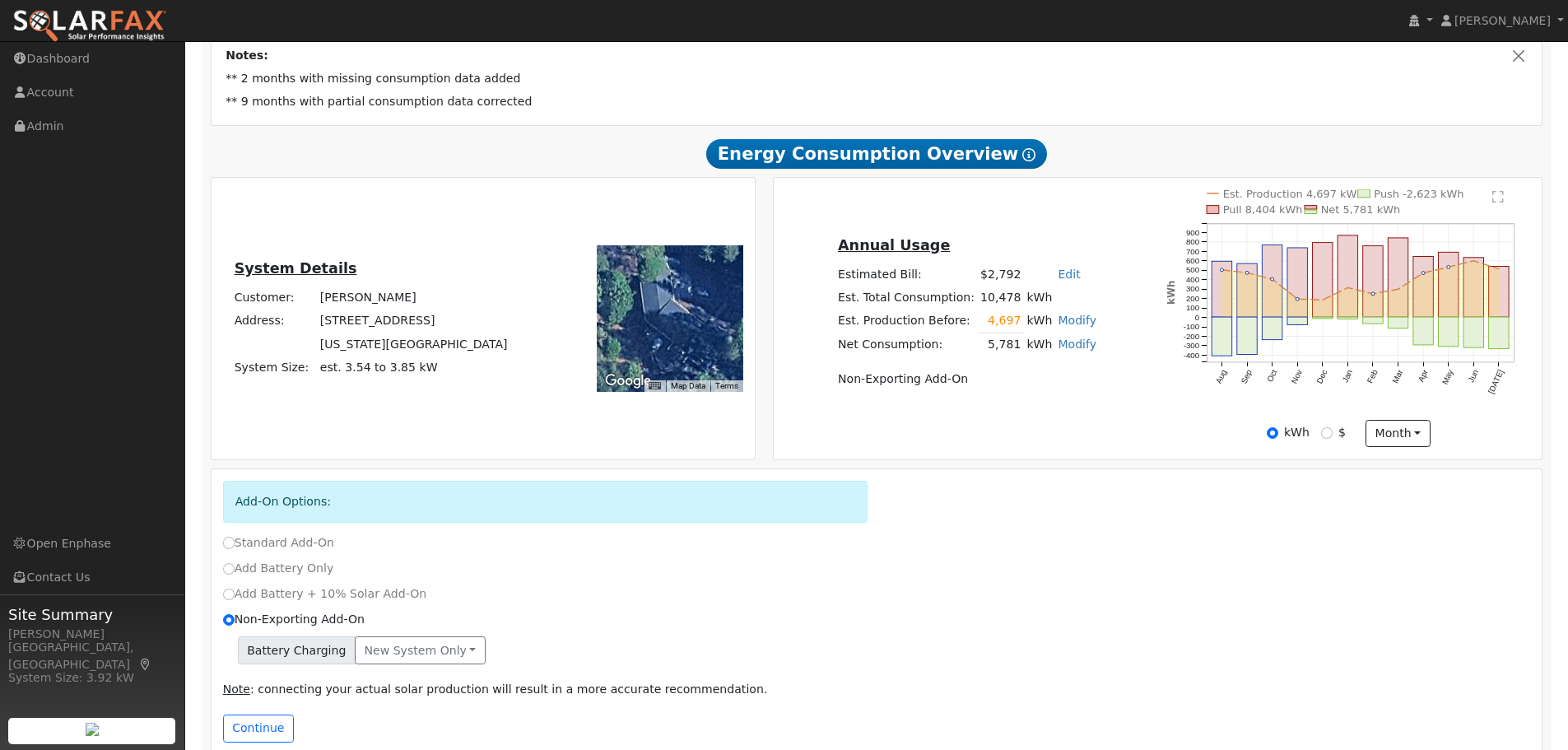
click at [1061, 323] on link "Modify" at bounding box center [1076, 319] width 38 height 13
paste input "3196"
click at [1085, 398] on button "Save" at bounding box center [1088, 391] width 47 height 28
click at [991, 325] on td "4,697" at bounding box center [1000, 320] width 46 height 24
click at [1061, 321] on link "Modify" at bounding box center [1076, 319] width 38 height 13
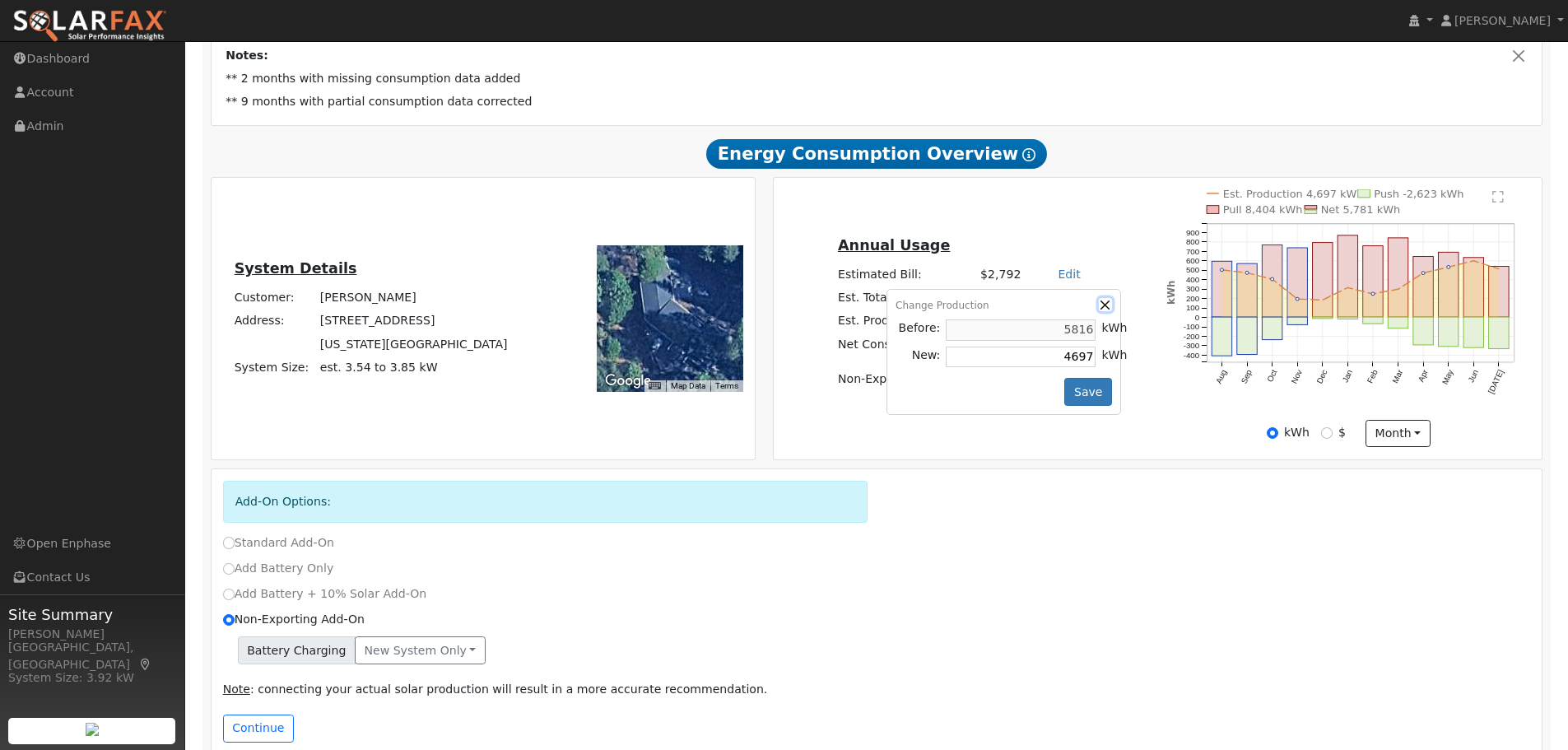
click at [1099, 309] on button "button" at bounding box center [1106, 305] width 14 height 14
click at [1024, 323] on td "kWh" at bounding box center [1040, 320] width 32 height 24
click at [990, 322] on td "4,697" at bounding box center [1000, 320] width 46 height 24
click at [1074, 326] on link "Modify" at bounding box center [1076, 319] width 38 height 13
type input "3104"
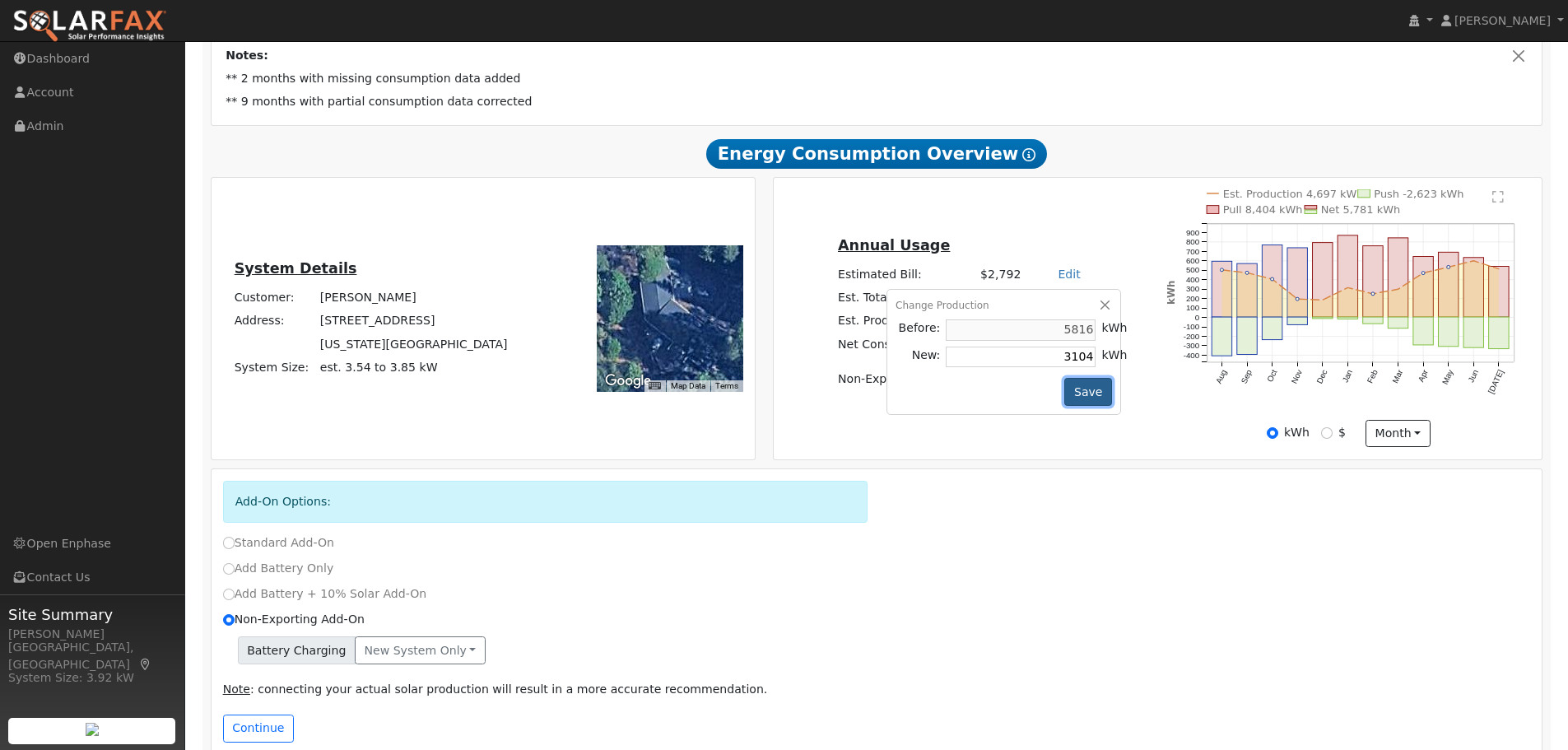
click at [1078, 392] on button "Save" at bounding box center [1088, 391] width 47 height 28
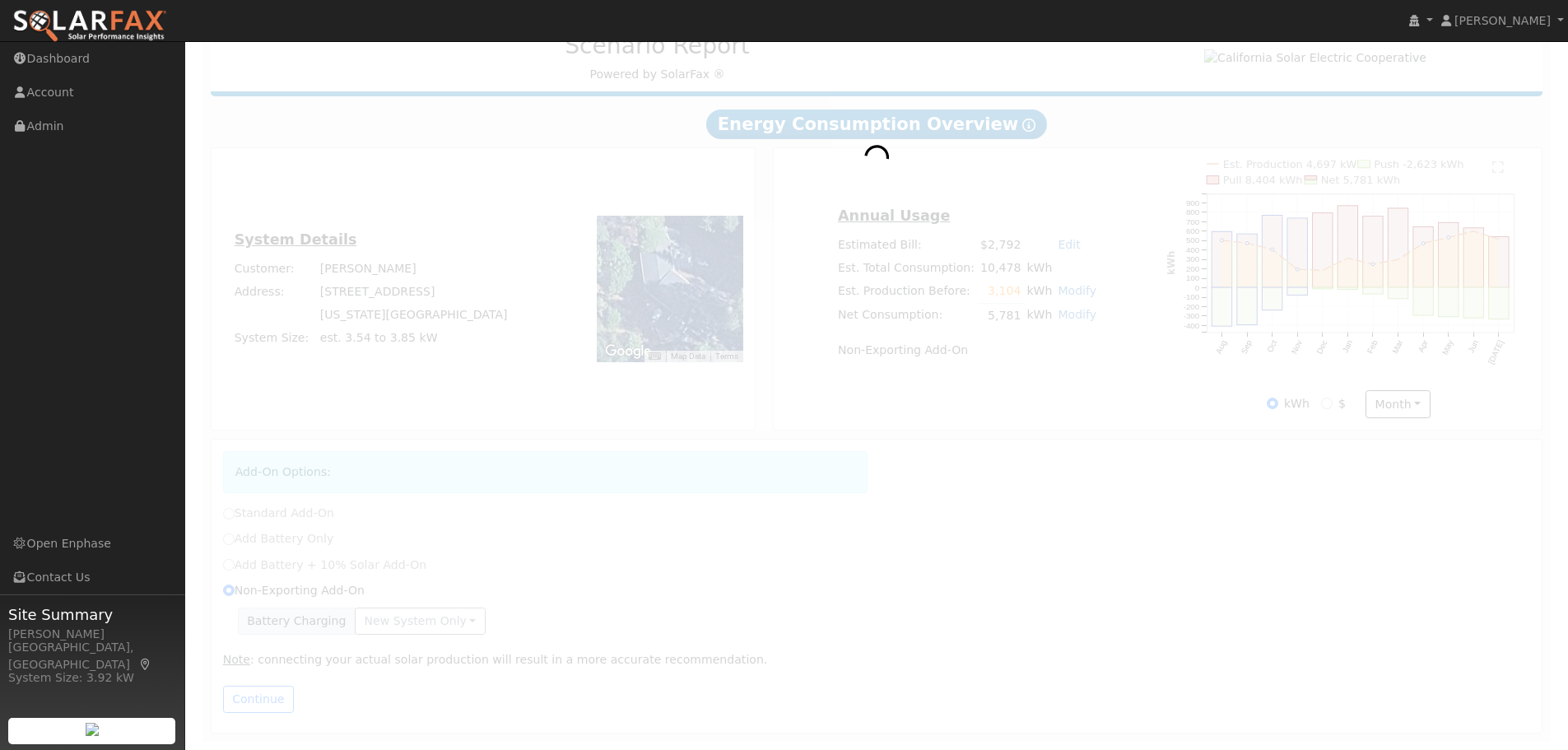
scroll to position [235, 0]
radio input "true"
radio input "false"
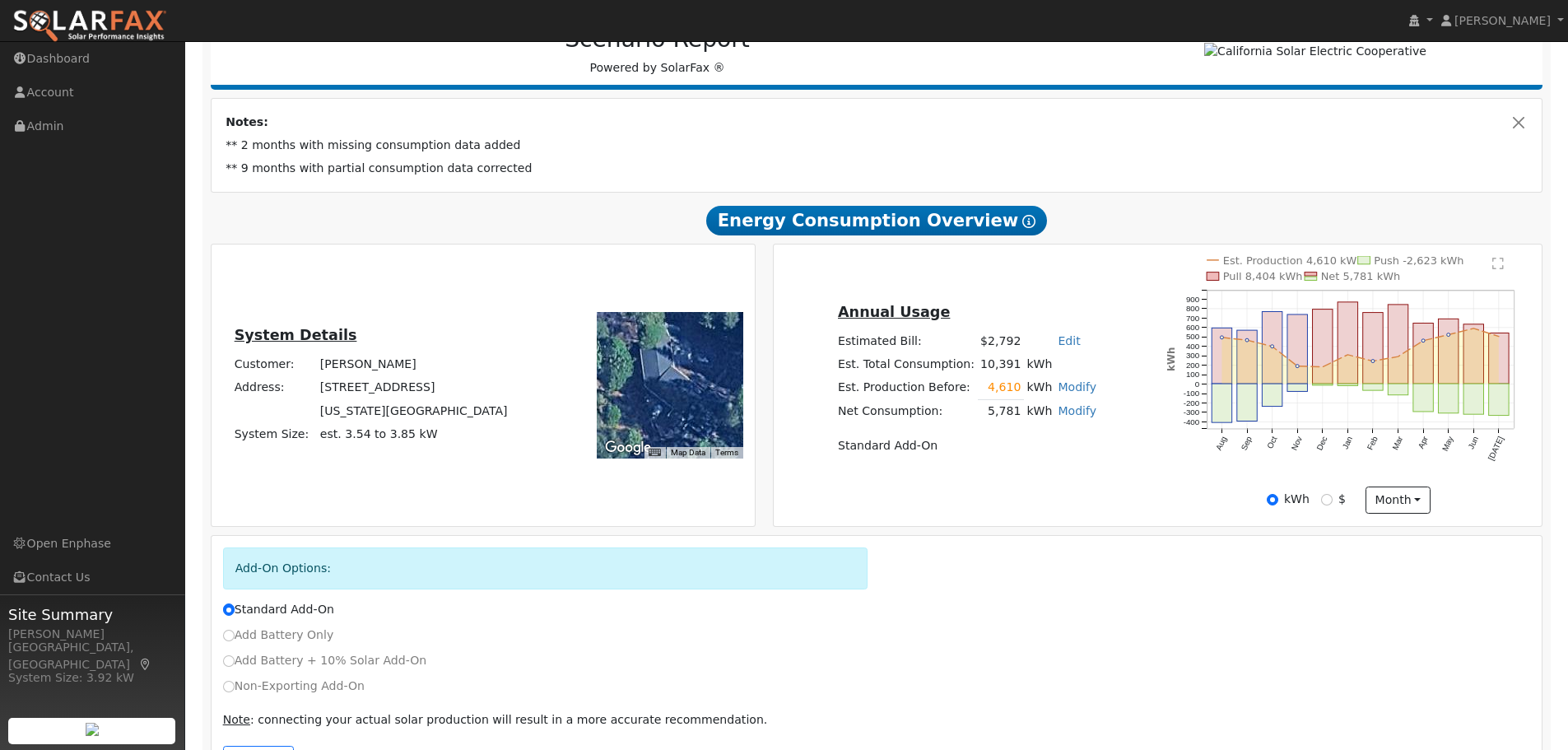
click at [1057, 392] on link "Modify" at bounding box center [1076, 386] width 38 height 13
click at [1099, 375] on button "button" at bounding box center [1106, 372] width 14 height 14
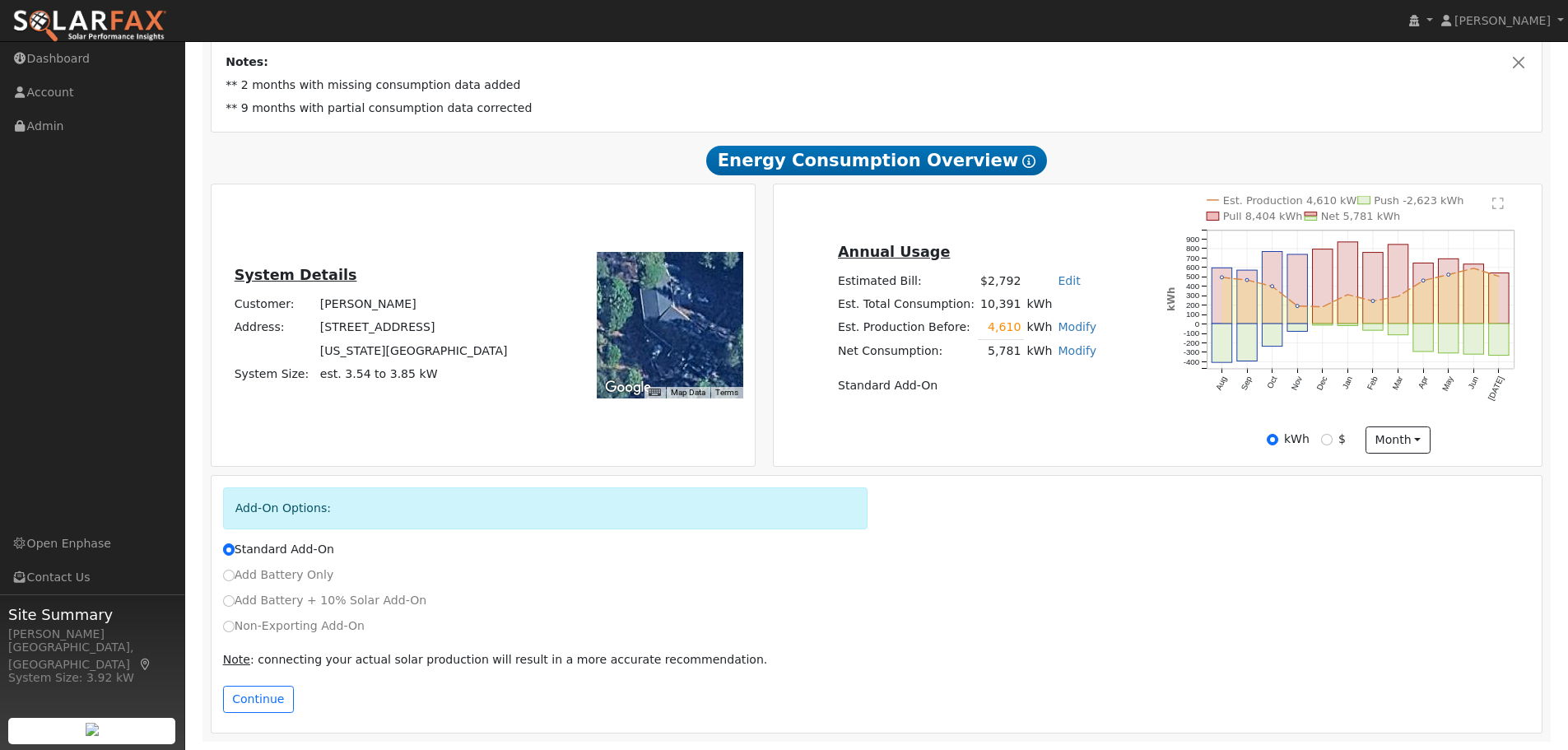
click at [1063, 330] on link "Modify" at bounding box center [1076, 326] width 38 height 13
click at [1099, 312] on button "button" at bounding box center [1106, 311] width 14 height 14
click at [1059, 330] on link "Modify" at bounding box center [1076, 326] width 38 height 13
click at [1098, 291] on div "Annual Usage Estimated Bill: $2,792 Edit Estimated Bill $ Annual Est. Total Con…" at bounding box center [967, 324] width 381 height 169
click at [991, 331] on td "4,610" at bounding box center [1000, 327] width 46 height 24
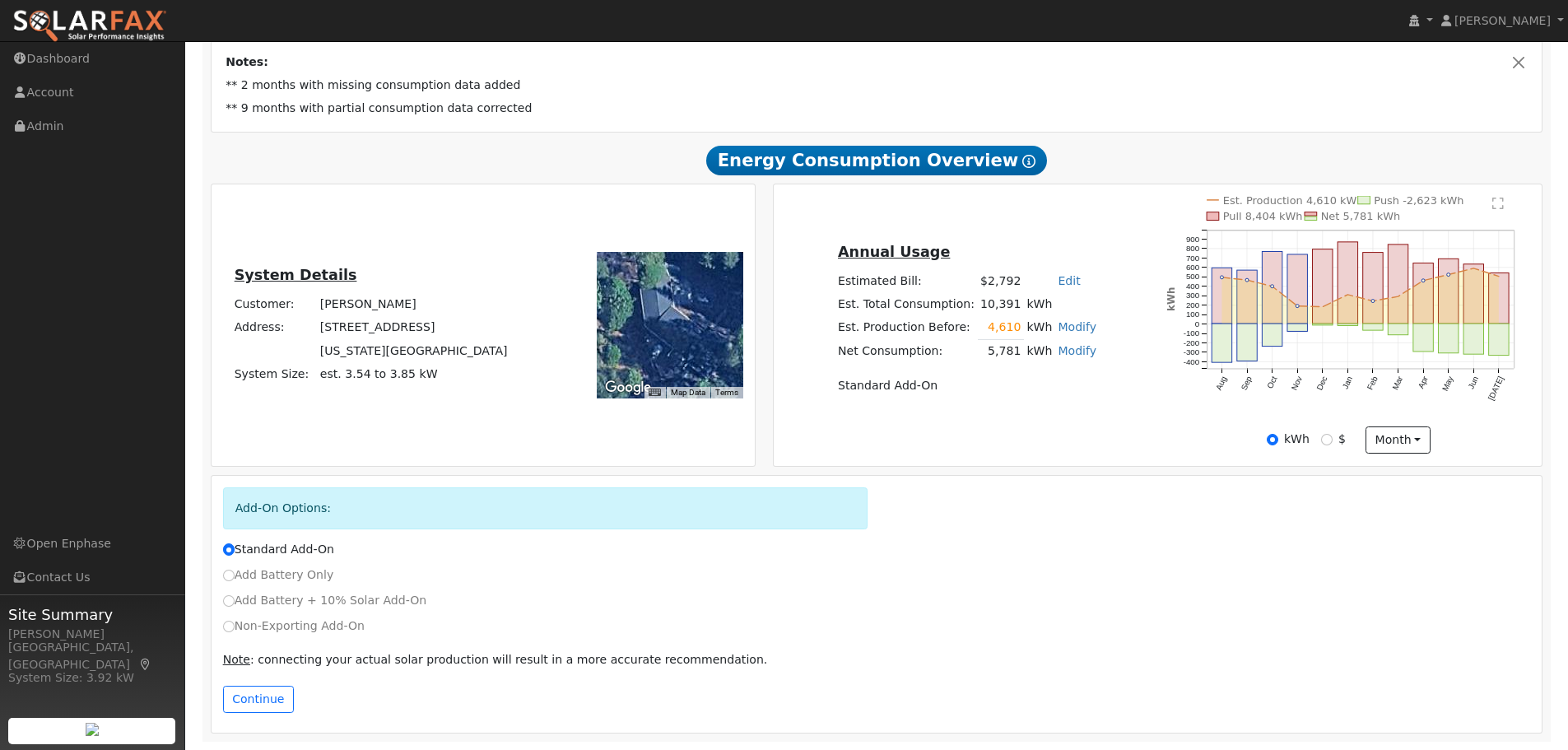
click at [1057, 330] on link "Modify" at bounding box center [1076, 326] width 38 height 13
drag, startPoint x: 1116, startPoint y: 303, endPoint x: 1098, endPoint y: 307, distance: 18.4
click at [1115, 303] on div "Annual Usage Estimated Bill: $2,792 Edit Estimated Bill $ Annual Est. Total Con…" at bounding box center [967, 324] width 381 height 169
click at [1098, 307] on div "Annual Usage Estimated Bill: $2,792 Edit Estimated Bill $ Annual Est. Total Con…" at bounding box center [967, 324] width 381 height 169
click at [1065, 326] on link "Modify" at bounding box center [1076, 326] width 38 height 13
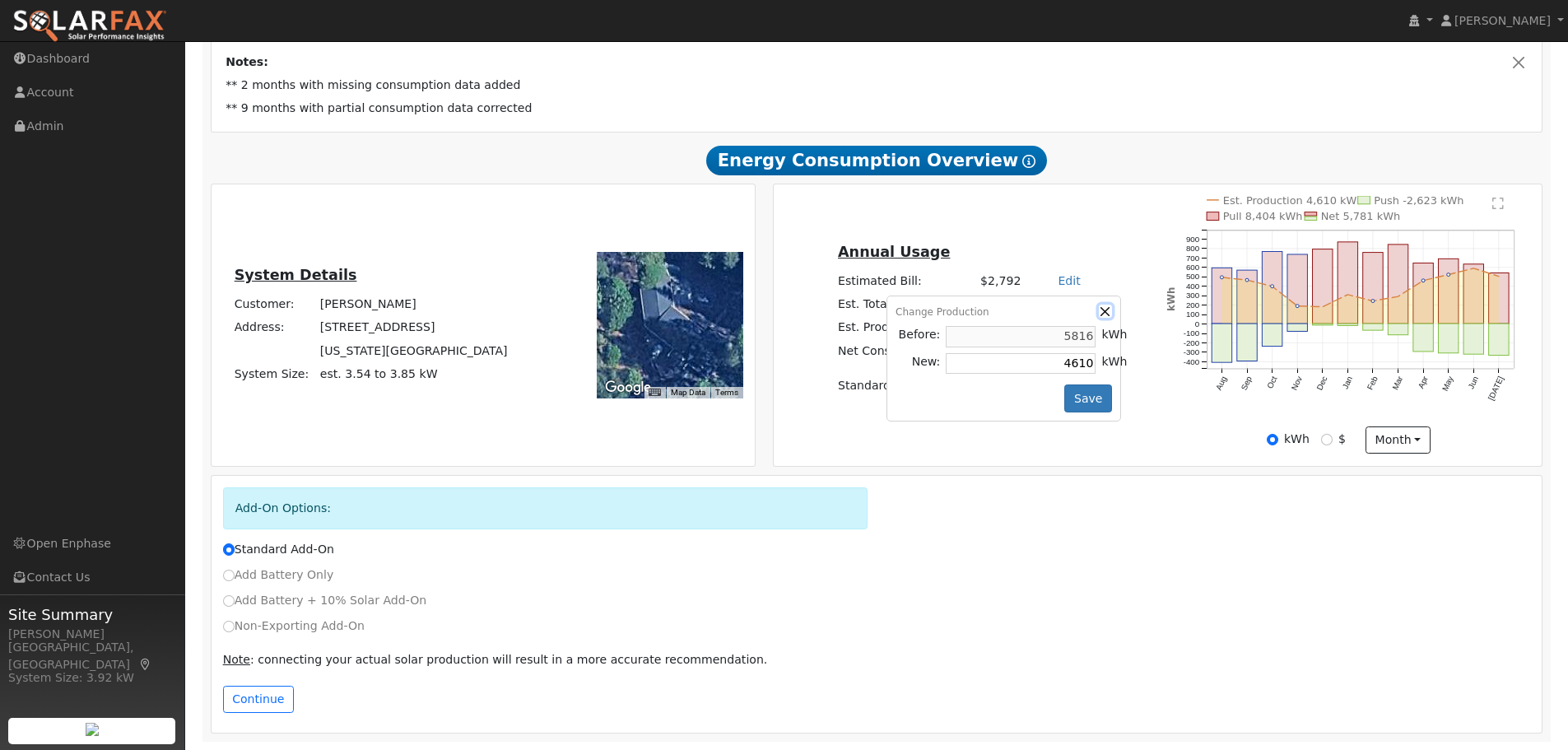
click at [1099, 307] on button "button" at bounding box center [1106, 311] width 14 height 14
click at [1057, 337] on td "Modify Change Production Before: 5816 kWh New: 3104 kWh Save" at bounding box center [1077, 327] width 44 height 24
click at [1061, 328] on link "Modify" at bounding box center [1076, 326] width 38 height 13
click at [1048, 378] on div "Change Production Before: 5816 kWh New: 4610 kWh Save" at bounding box center [1003, 359] width 235 height 126
click at [1046, 373] on input "4610" at bounding box center [1021, 363] width 150 height 21
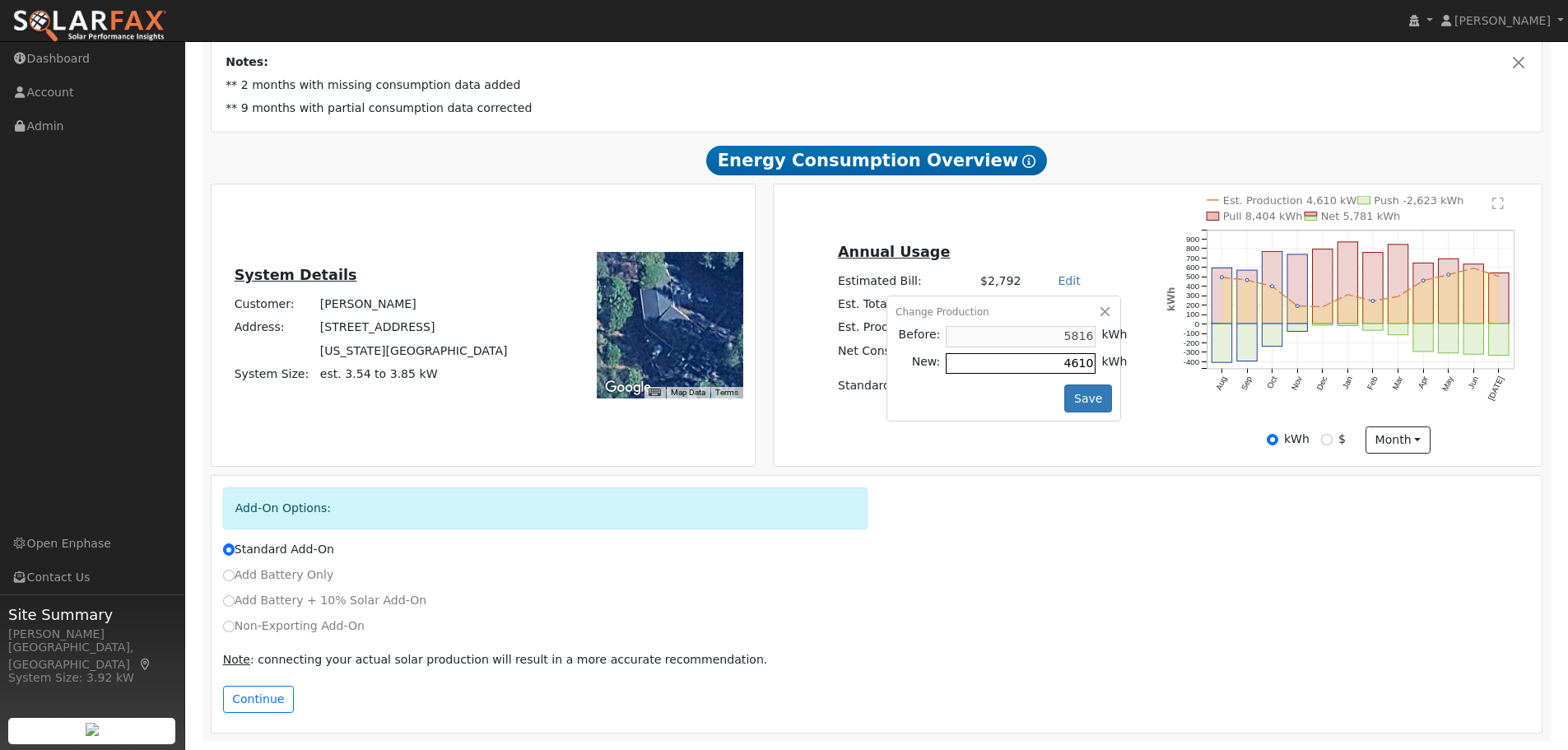
click at [1046, 373] on input "4610" at bounding box center [1021, 363] width 150 height 21
click at [1086, 380] on div "Change Production Before: 5816 kWh New: 1600 kWh Save" at bounding box center [1003, 359] width 235 height 126
click at [1086, 392] on button "Save" at bounding box center [1088, 398] width 47 height 28
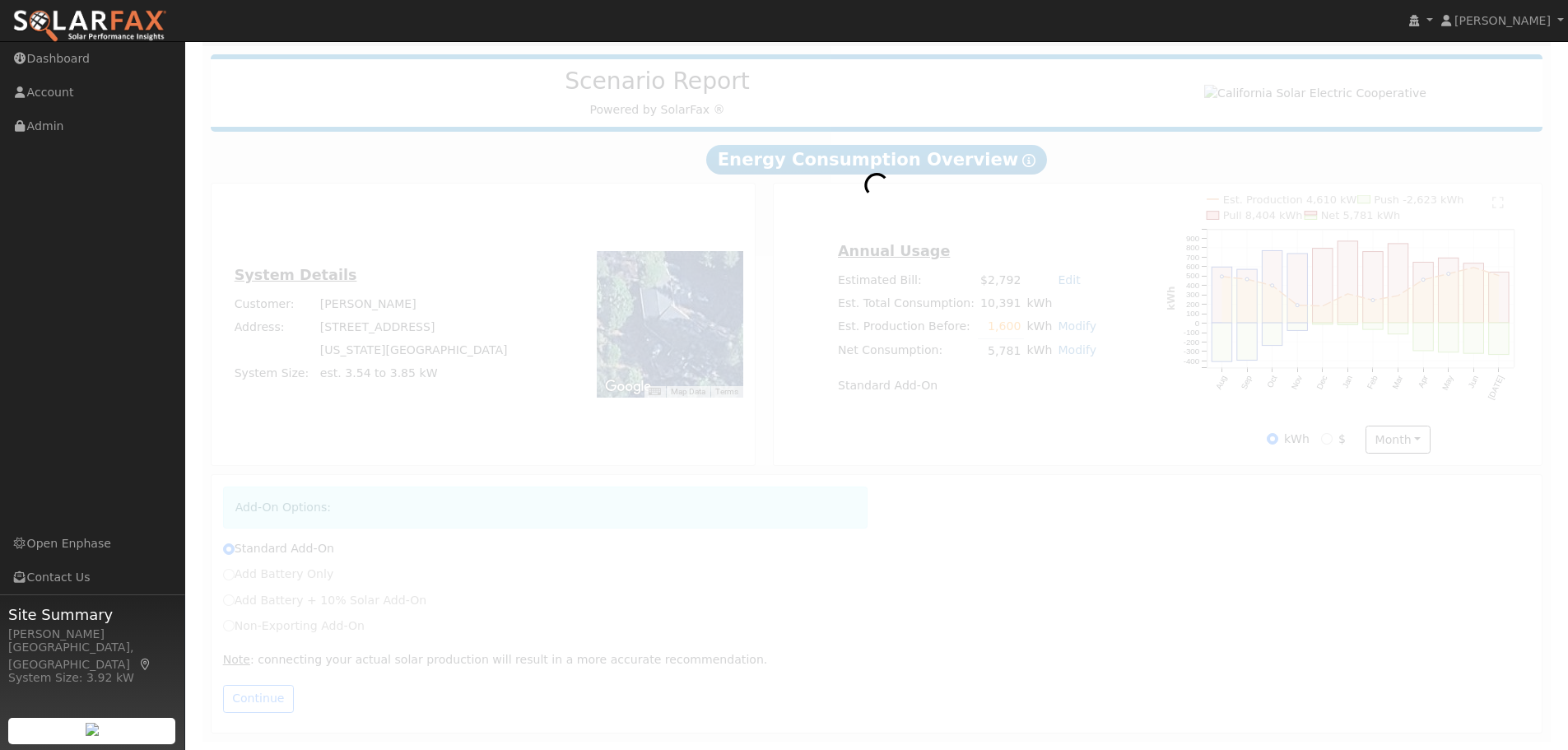
scroll to position [199, 0]
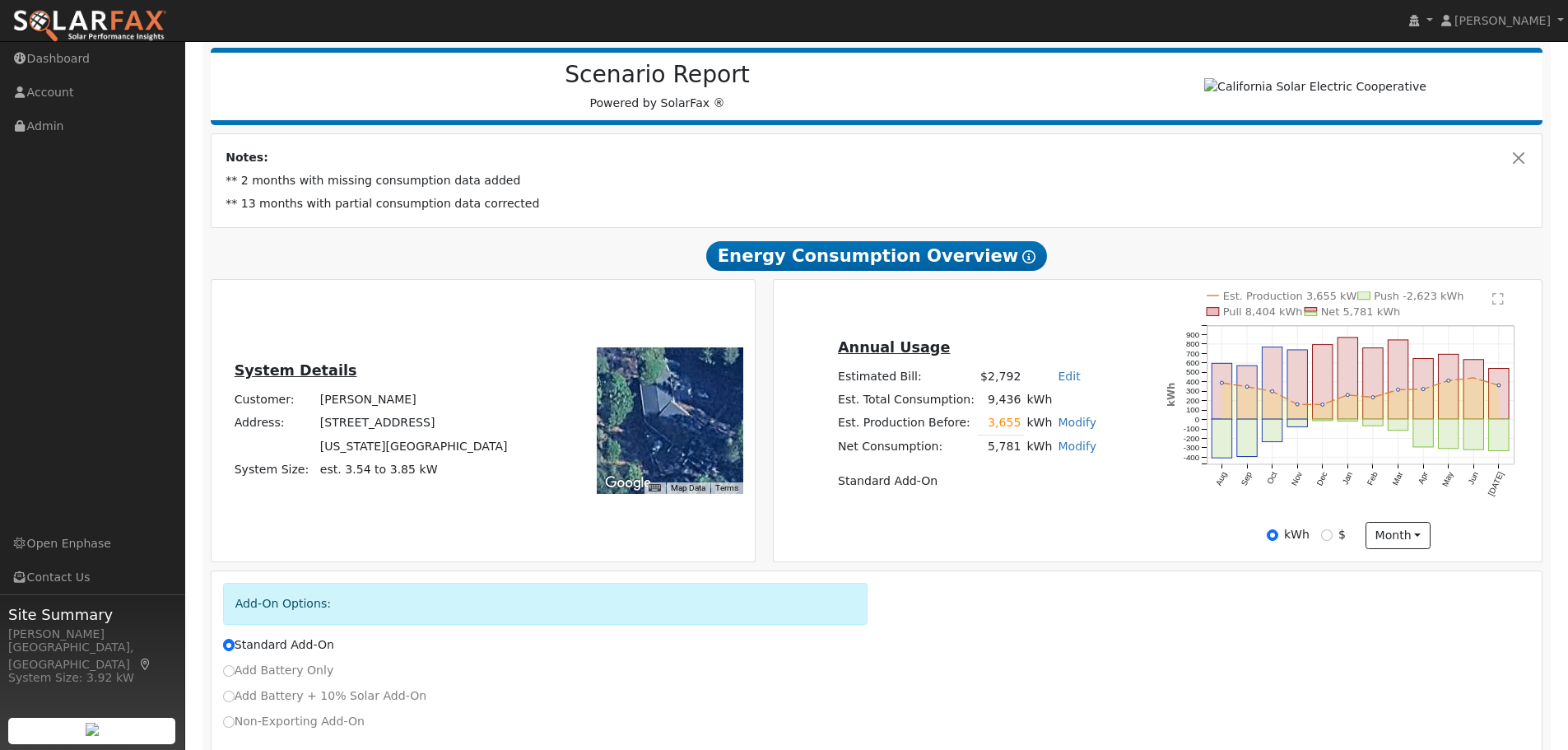
click at [1071, 428] on link "Modify" at bounding box center [1076, 422] width 38 height 13
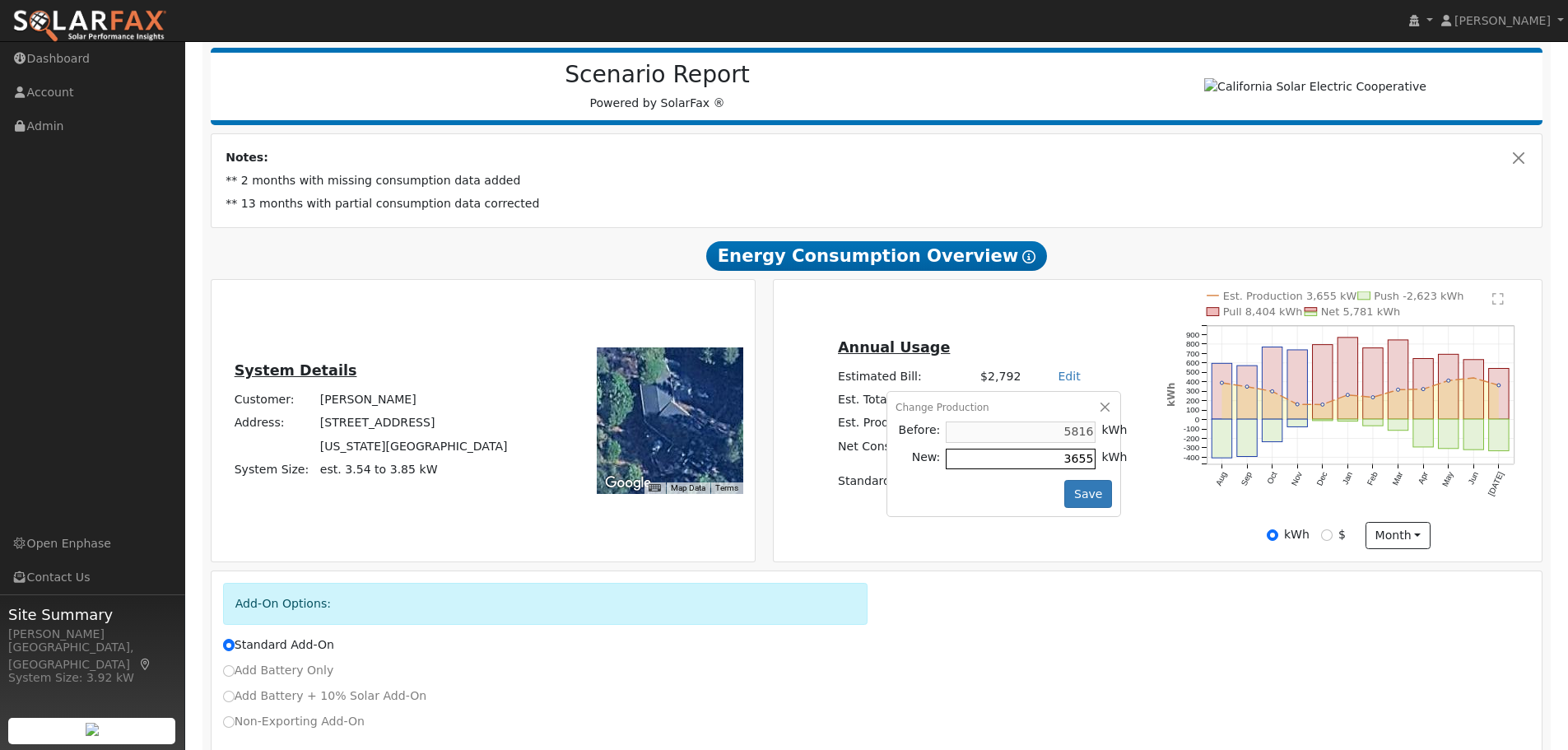
click at [1001, 462] on input "3655" at bounding box center [1021, 458] width 150 height 21
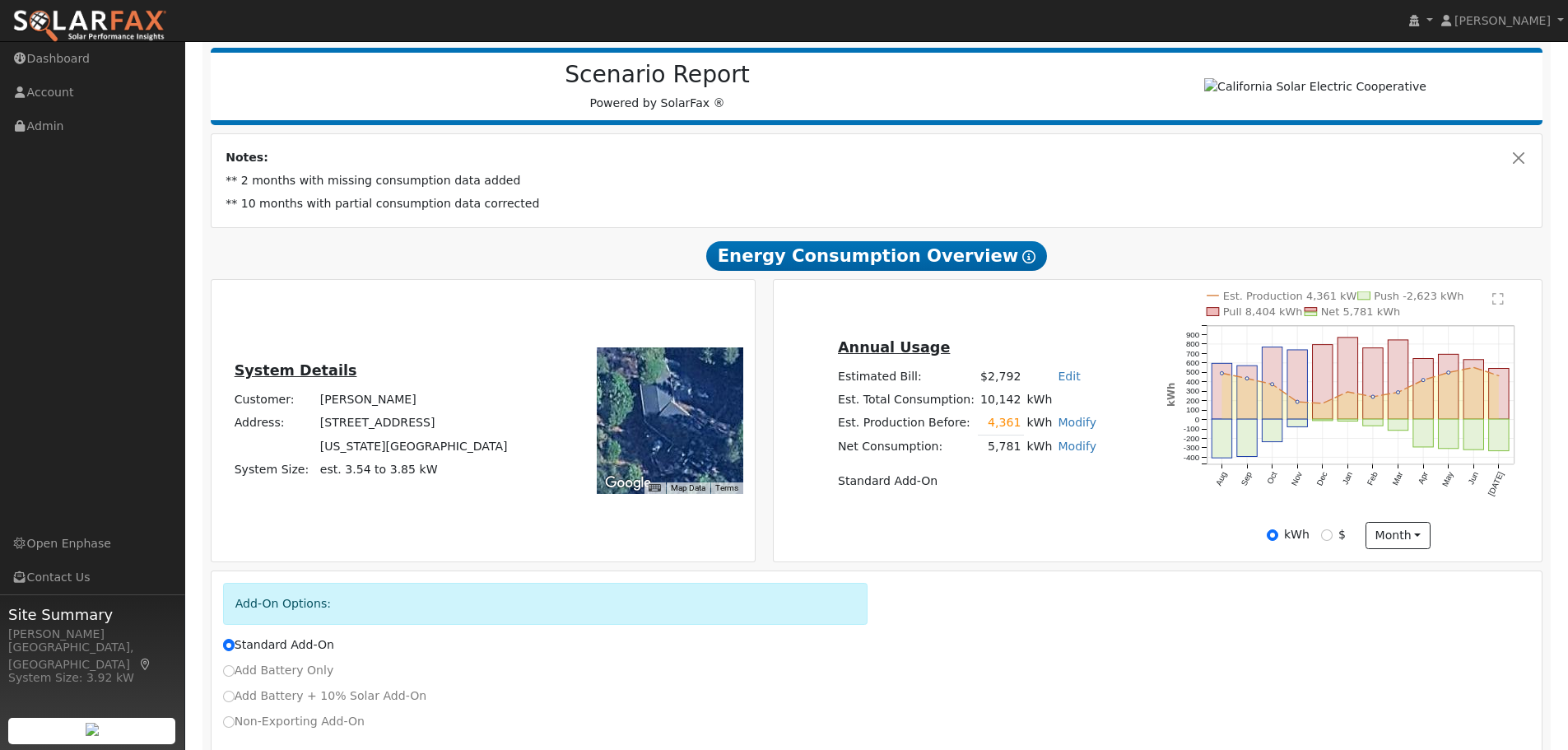
click at [992, 432] on td "4,361" at bounding box center [1000, 423] width 46 height 24
click at [996, 451] on td "5,781" at bounding box center [1000, 446] width 46 height 24
click at [1081, 429] on link "Modify" at bounding box center [1076, 422] width 38 height 13
click at [998, 419] on td "3,551" at bounding box center [1000, 423] width 46 height 24
click at [999, 427] on td "3,551" at bounding box center [1000, 423] width 46 height 24
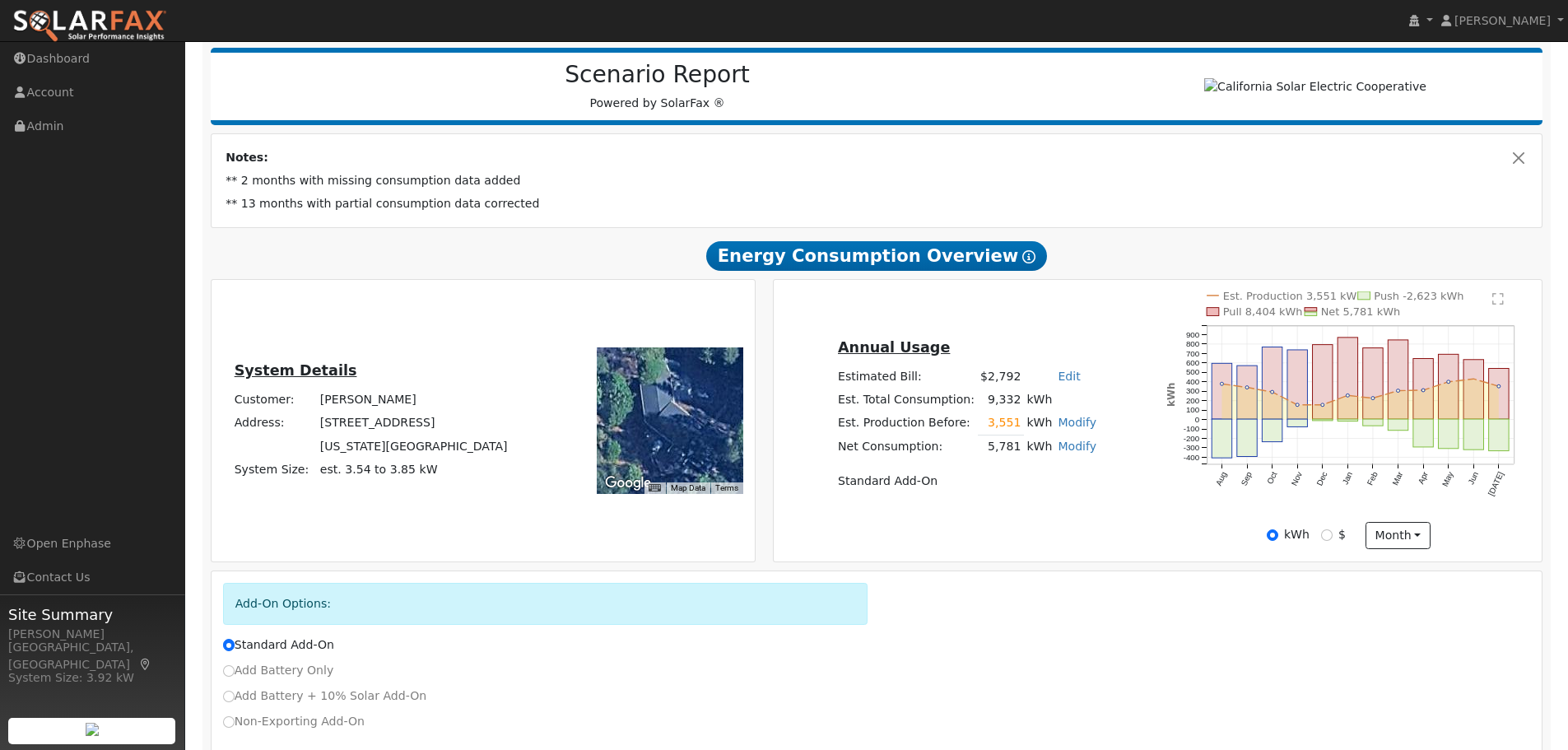
click at [1057, 429] on link "Modify" at bounding box center [1076, 422] width 38 height 13
click at [1063, 423] on link "Modify" at bounding box center [1076, 422] width 38 height 13
click at [1070, 426] on link "Modify" at bounding box center [1076, 422] width 38 height 13
click at [1063, 424] on link "Modify" at bounding box center [1076, 422] width 38 height 13
type input "1000"
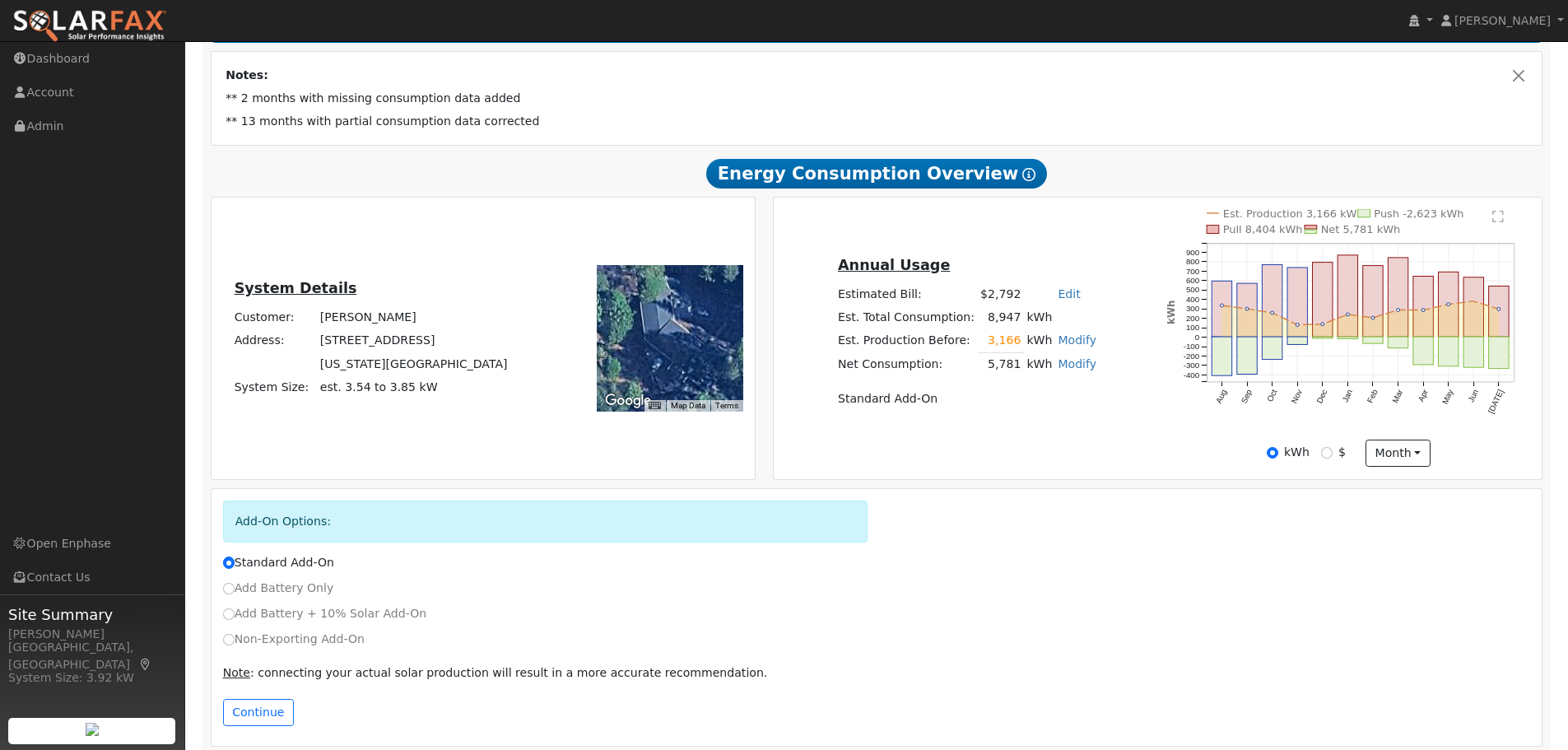
click at [303, 648] on label "Non-Exporting Add-On" at bounding box center [294, 640] width 142 height 18
click at [235, 646] on input "Non-Exporting Add-On" at bounding box center [229, 640] width 12 height 12
radio input "true"
radio input "false"
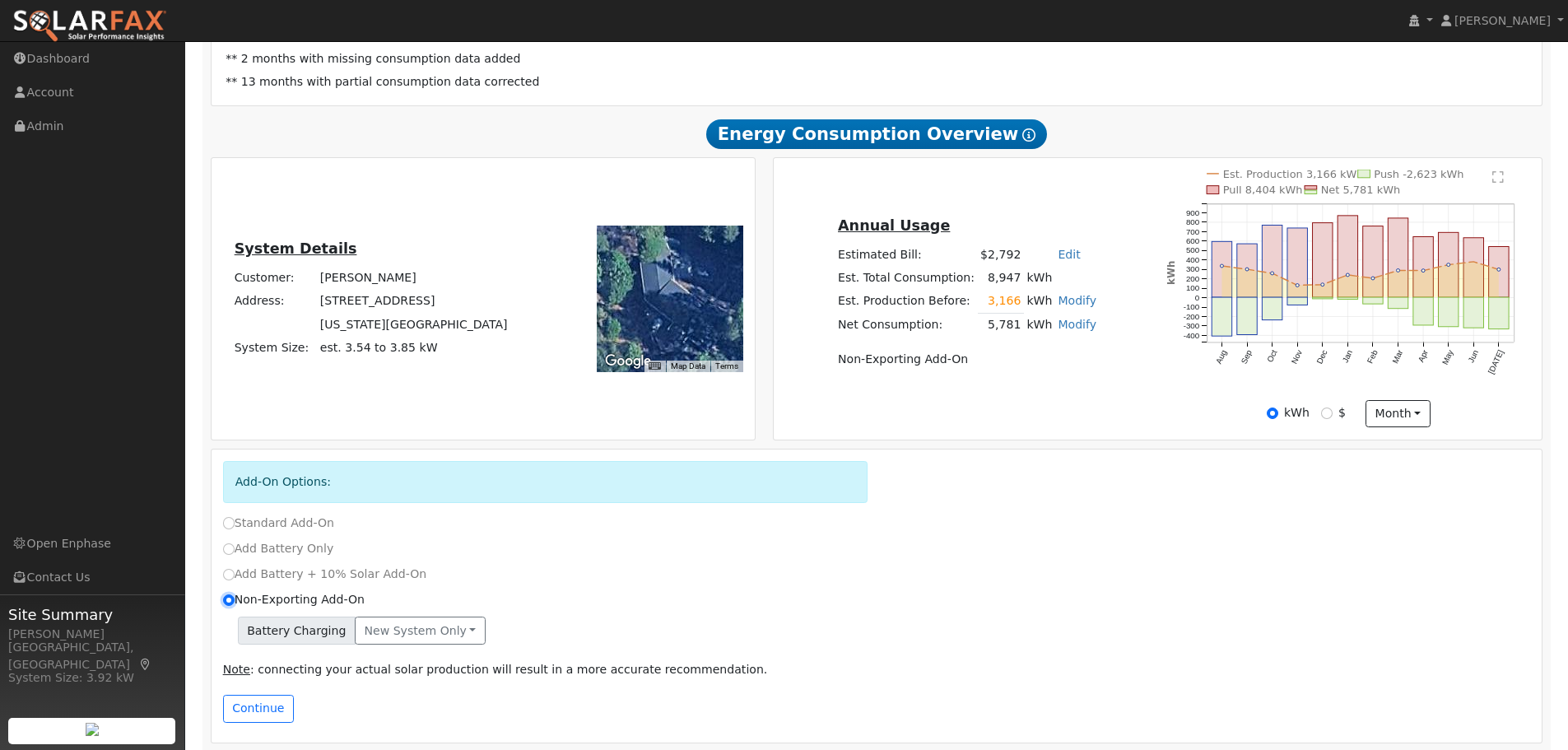
scroll to position [337, 0]
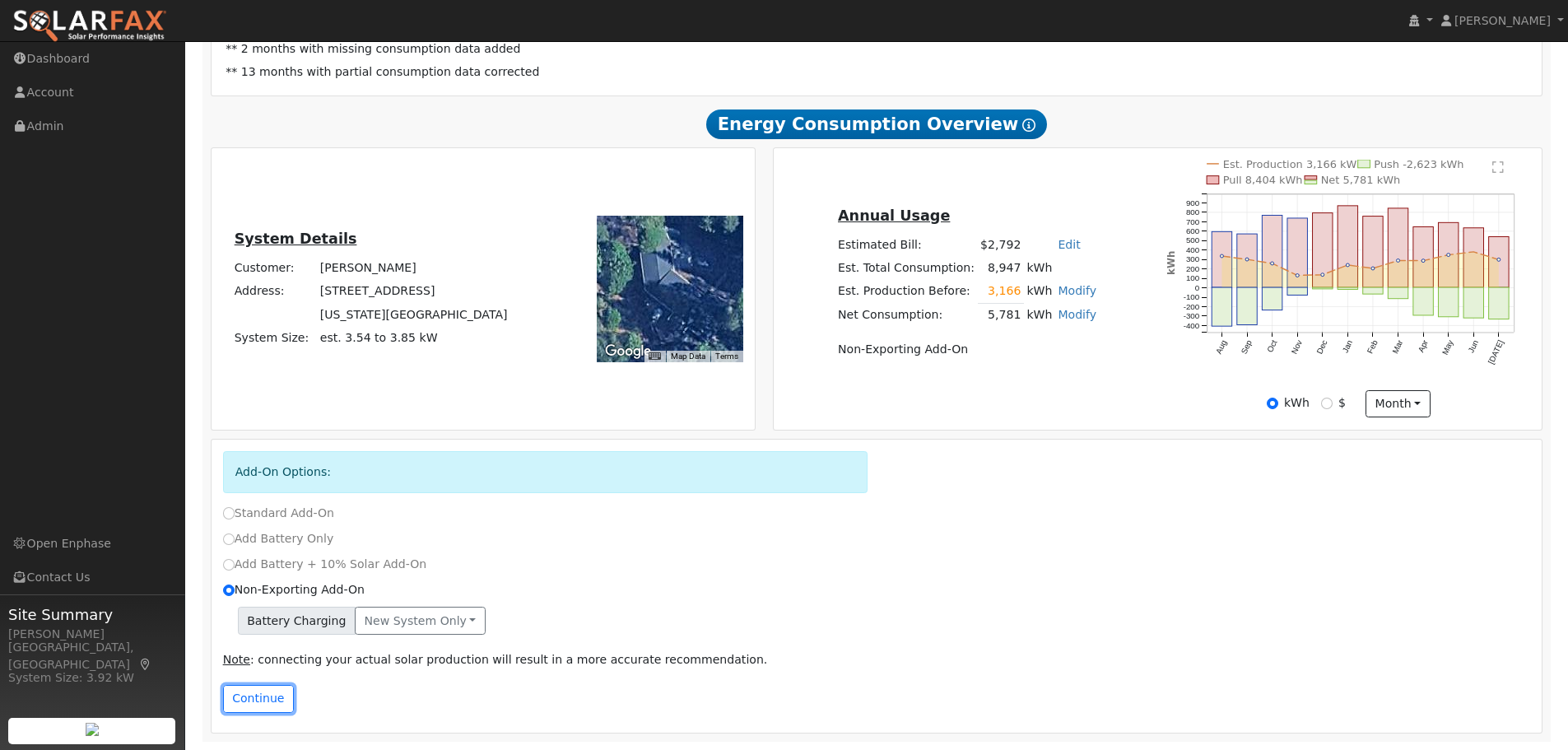
click at [247, 692] on button "Continue" at bounding box center [258, 699] width 71 height 28
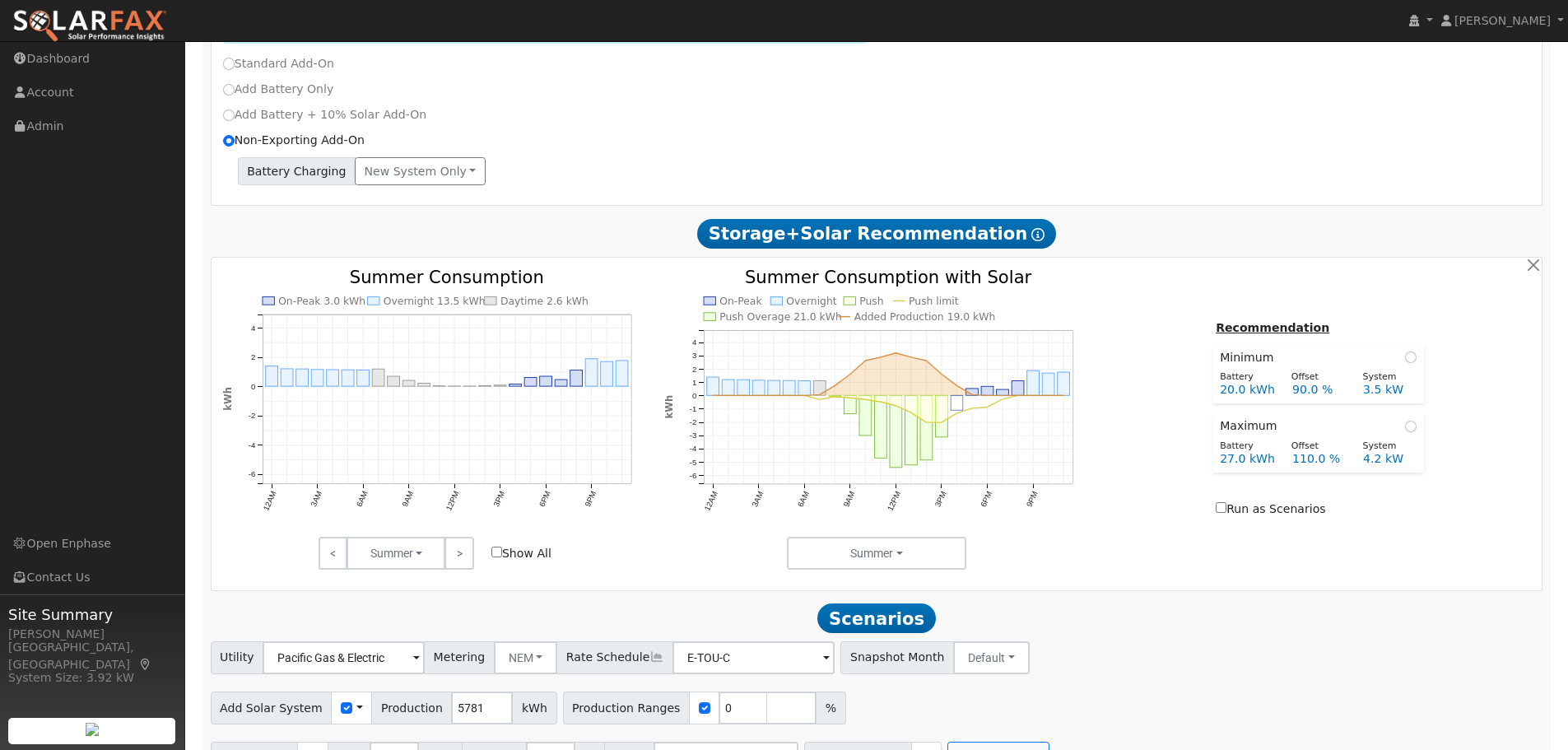
scroll to position [829, 0]
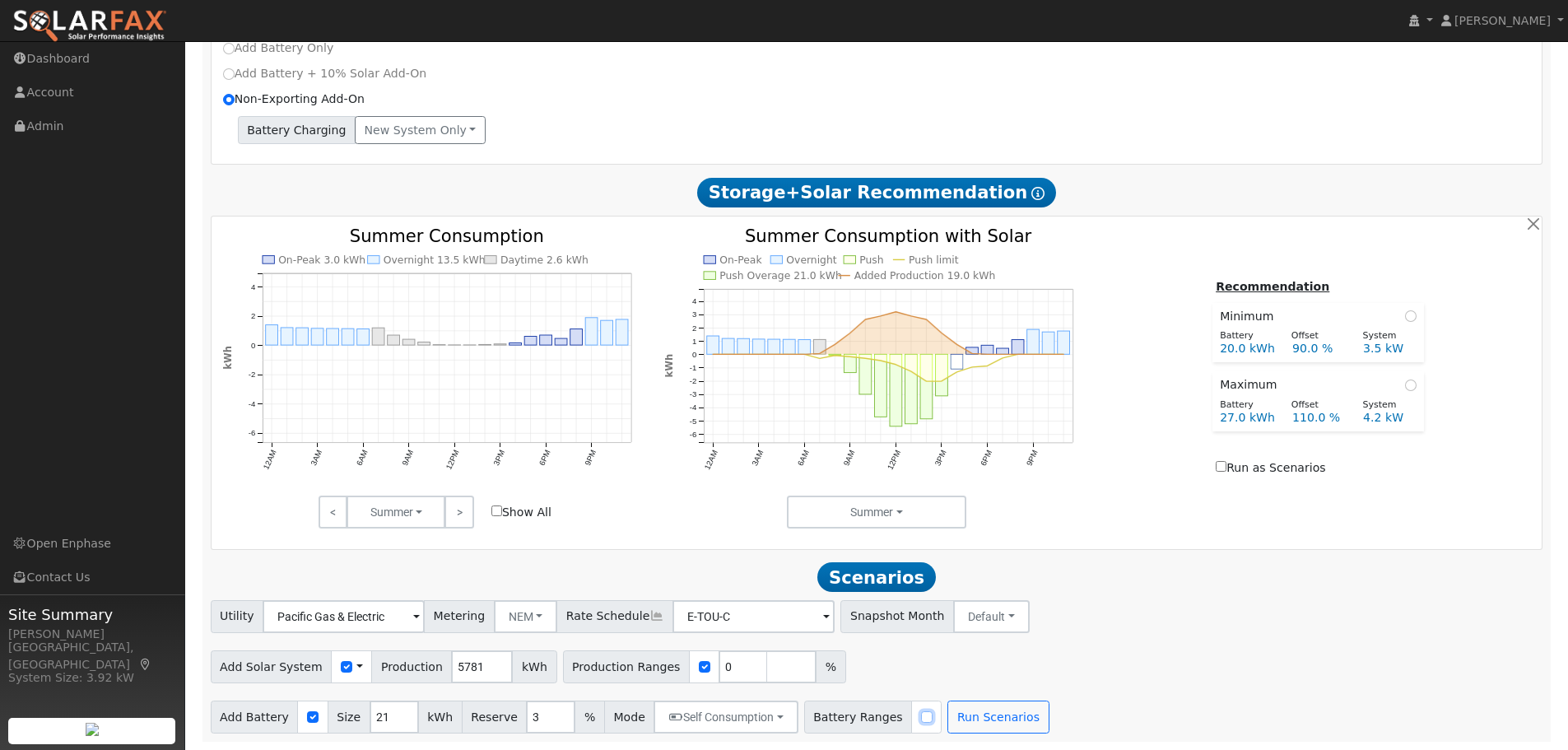
click at [921, 717] on input "checkbox" at bounding box center [927, 717] width 12 height 12
checkbox input "true"
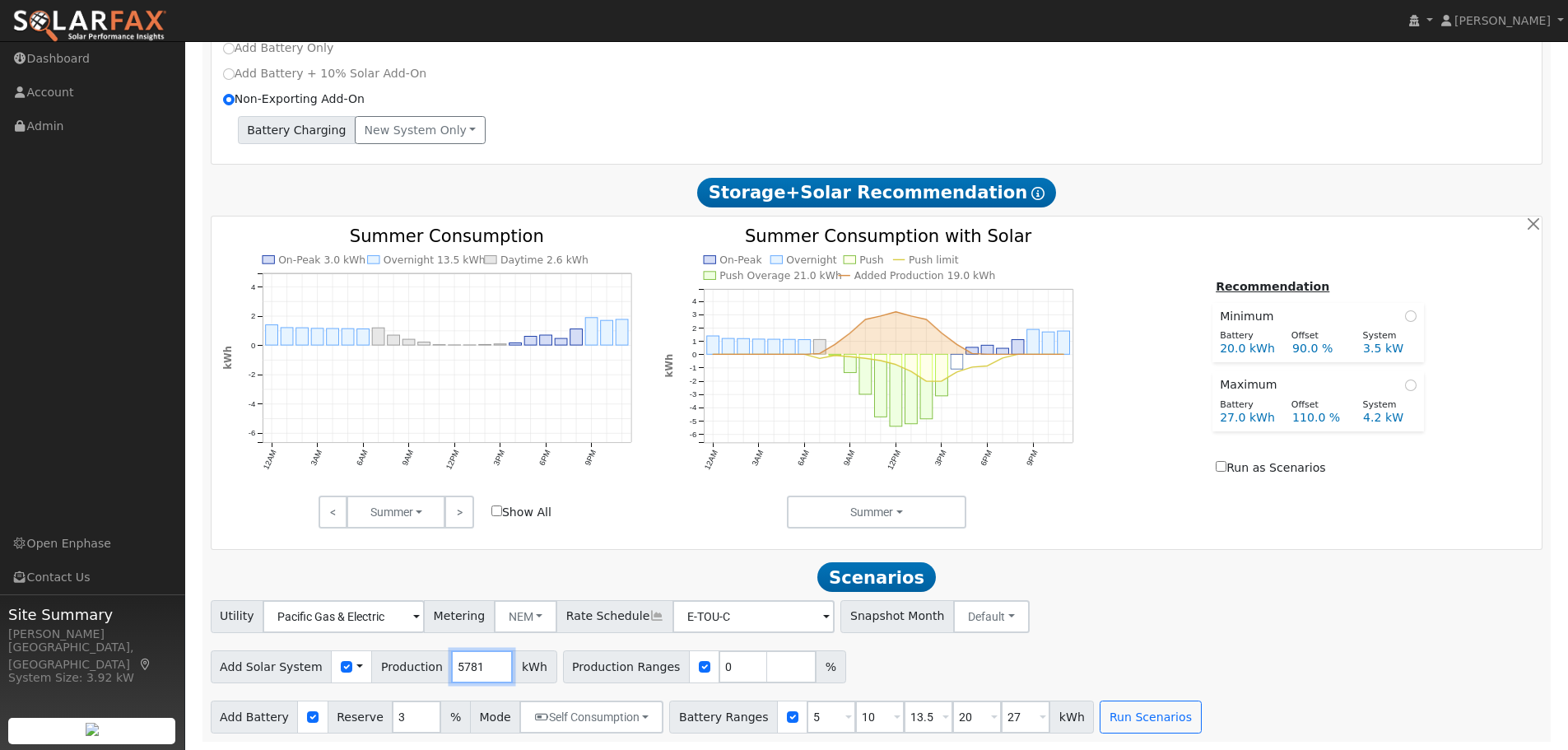
drag, startPoint x: 472, startPoint y: 668, endPoint x: 412, endPoint y: 665, distance: 60.1
click at [412, 666] on div "Add Solar System Use CSV Data Production 5781 kWh" at bounding box center [384, 666] width 347 height 33
type input "3200"
click at [1100, 714] on button "Run Scenarios" at bounding box center [1150, 716] width 102 height 33
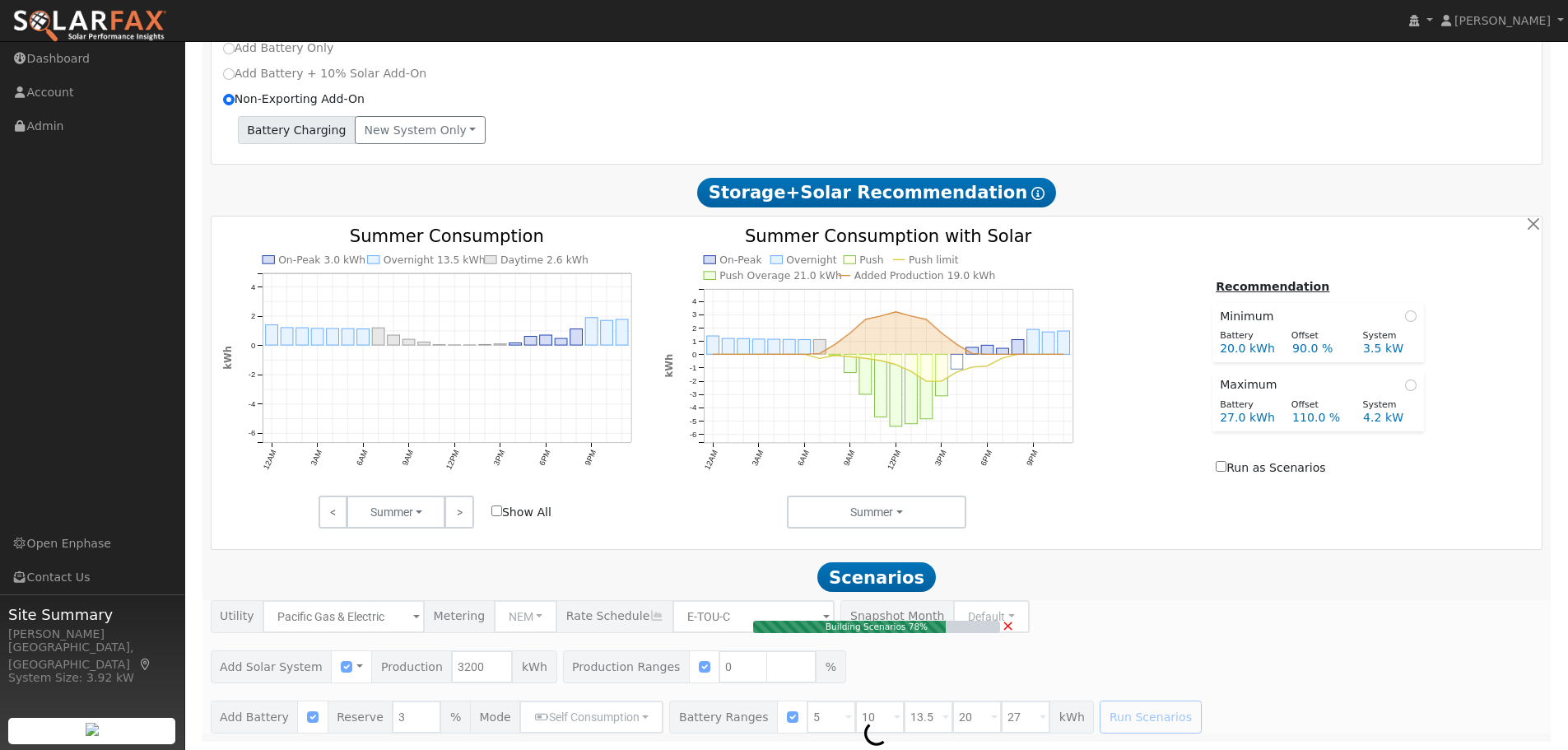
type input "0.0"
type input "$8"
type input "$2"
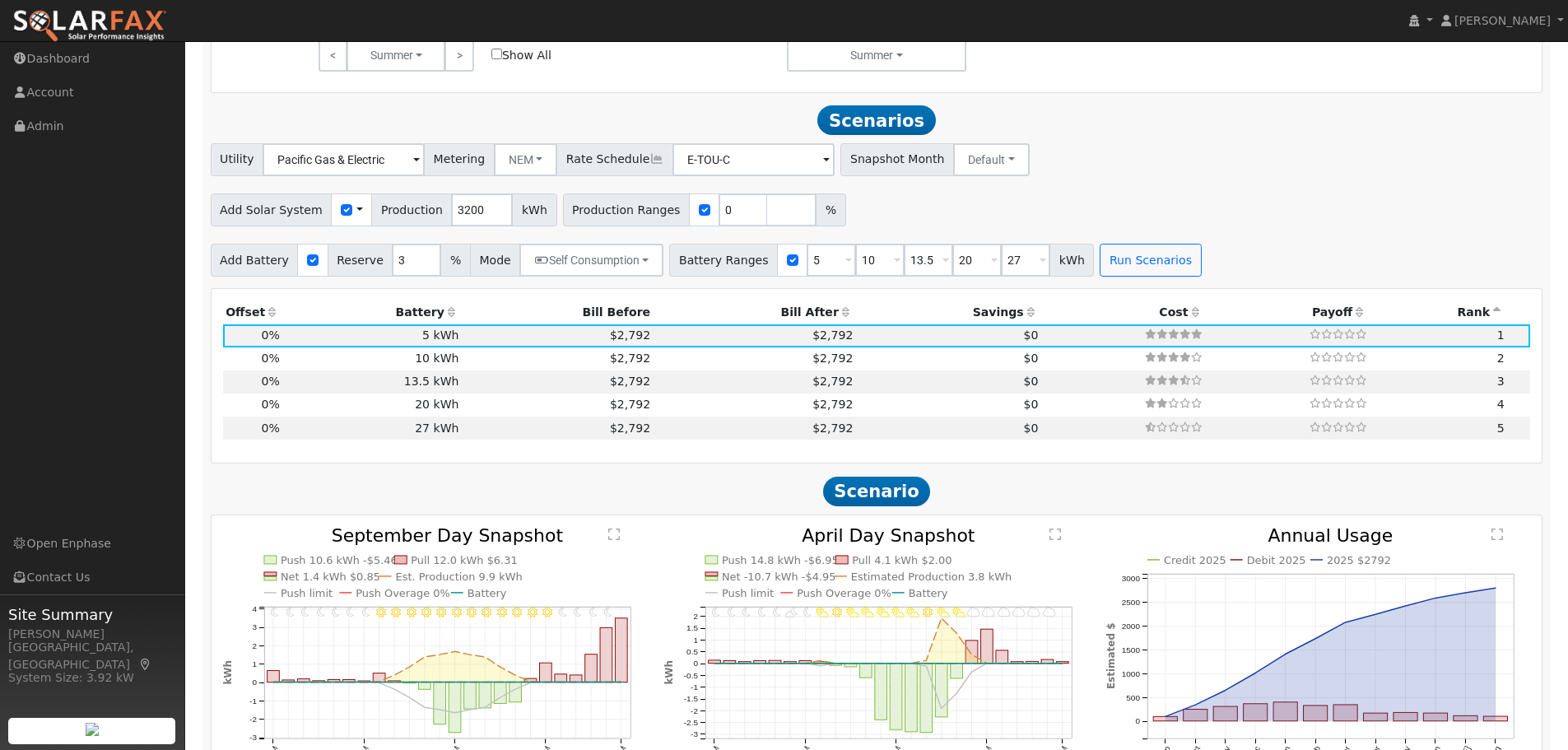
scroll to position [1340, 0]
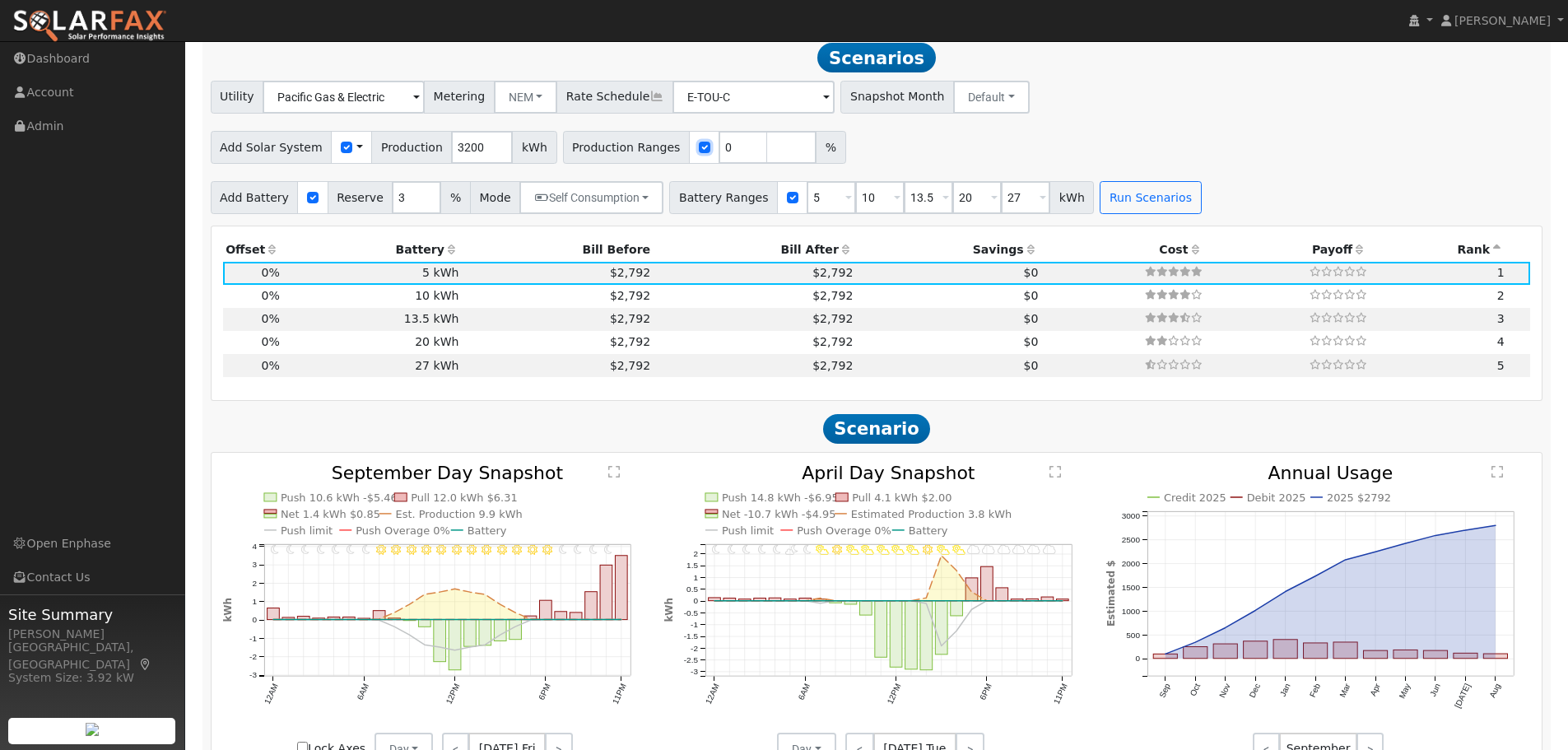
click at [699, 151] on input "checkbox" at bounding box center [705, 148] width 12 height 12
checkbox input "false"
click at [1116, 202] on button "Run Scenarios" at bounding box center [1150, 197] width 102 height 33
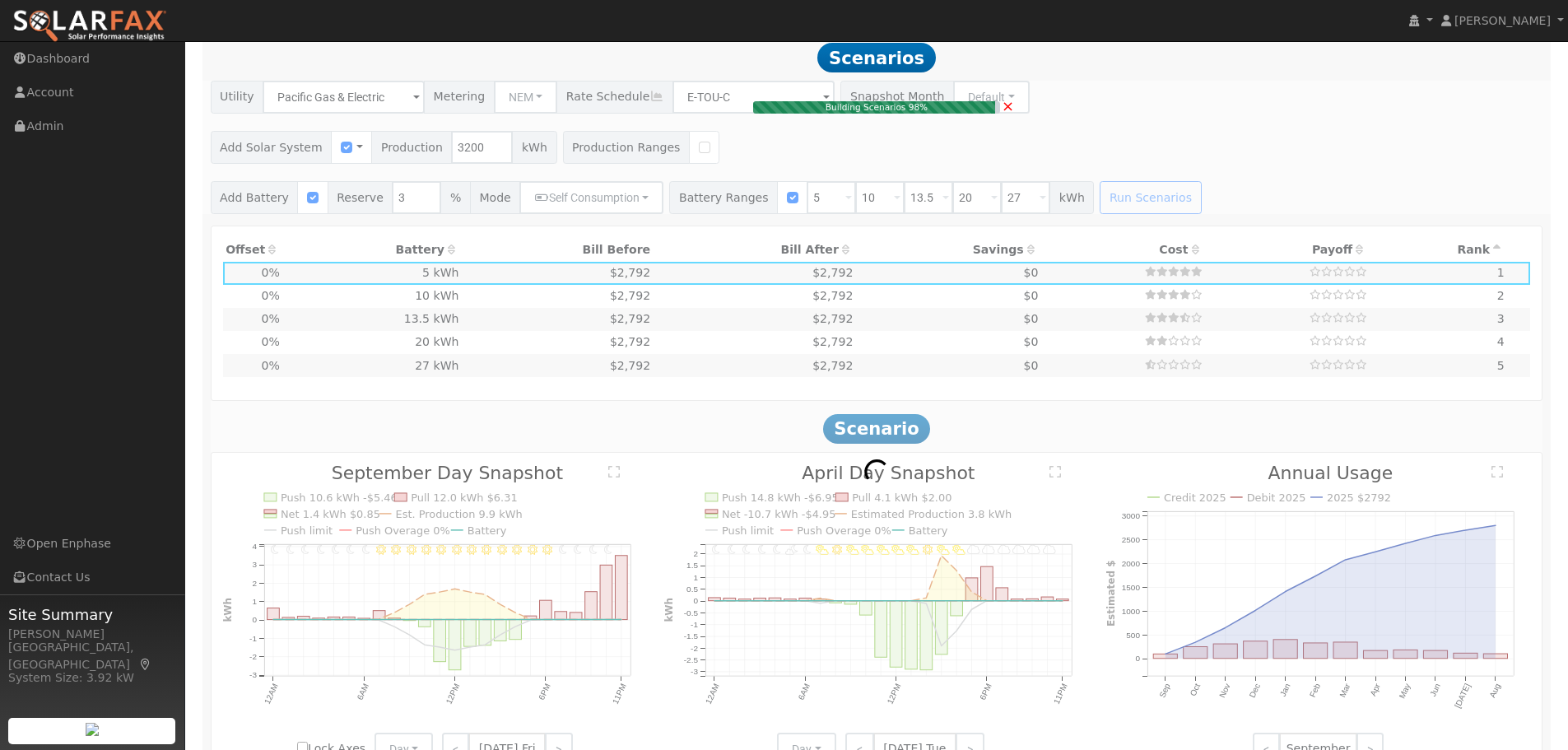
type input "2.1"
type input "$20"
type input "$2,246"
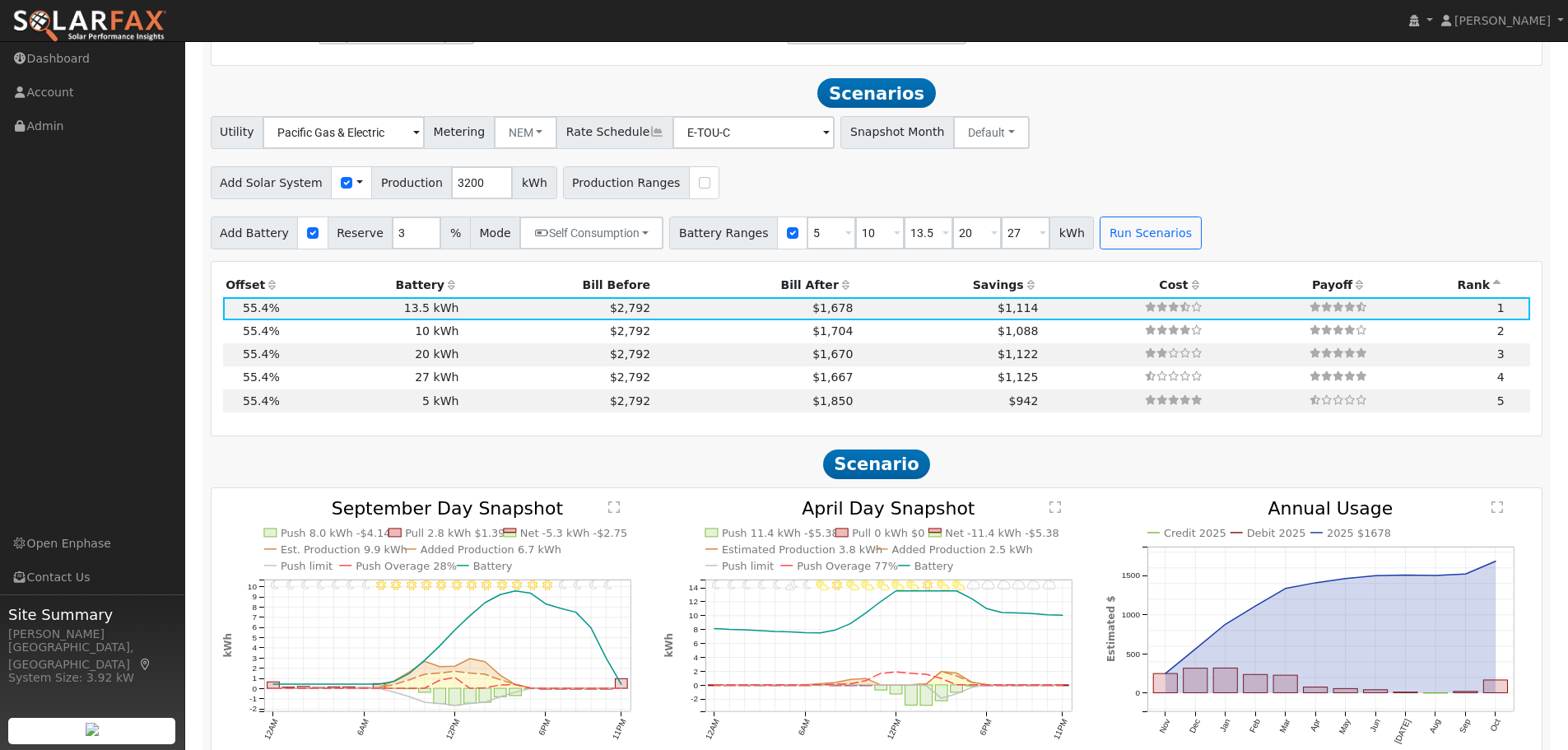
scroll to position [1094, 0]
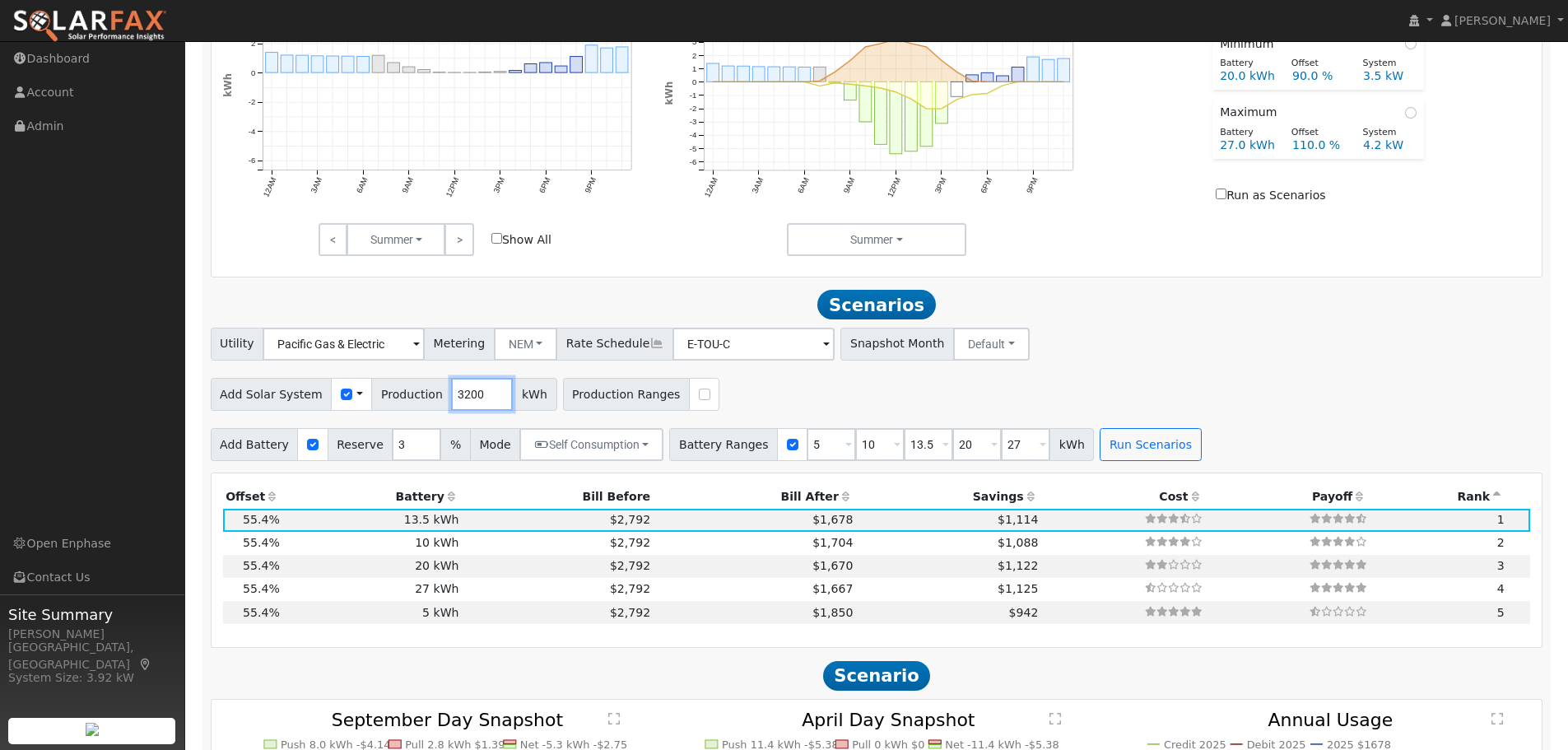
drag, startPoint x: 471, startPoint y: 404, endPoint x: 417, endPoint y: 404, distance: 54.0
click at [417, 404] on div "Add Solar System Use CSV Data Production 3200 kWh" at bounding box center [384, 393] width 347 height 33
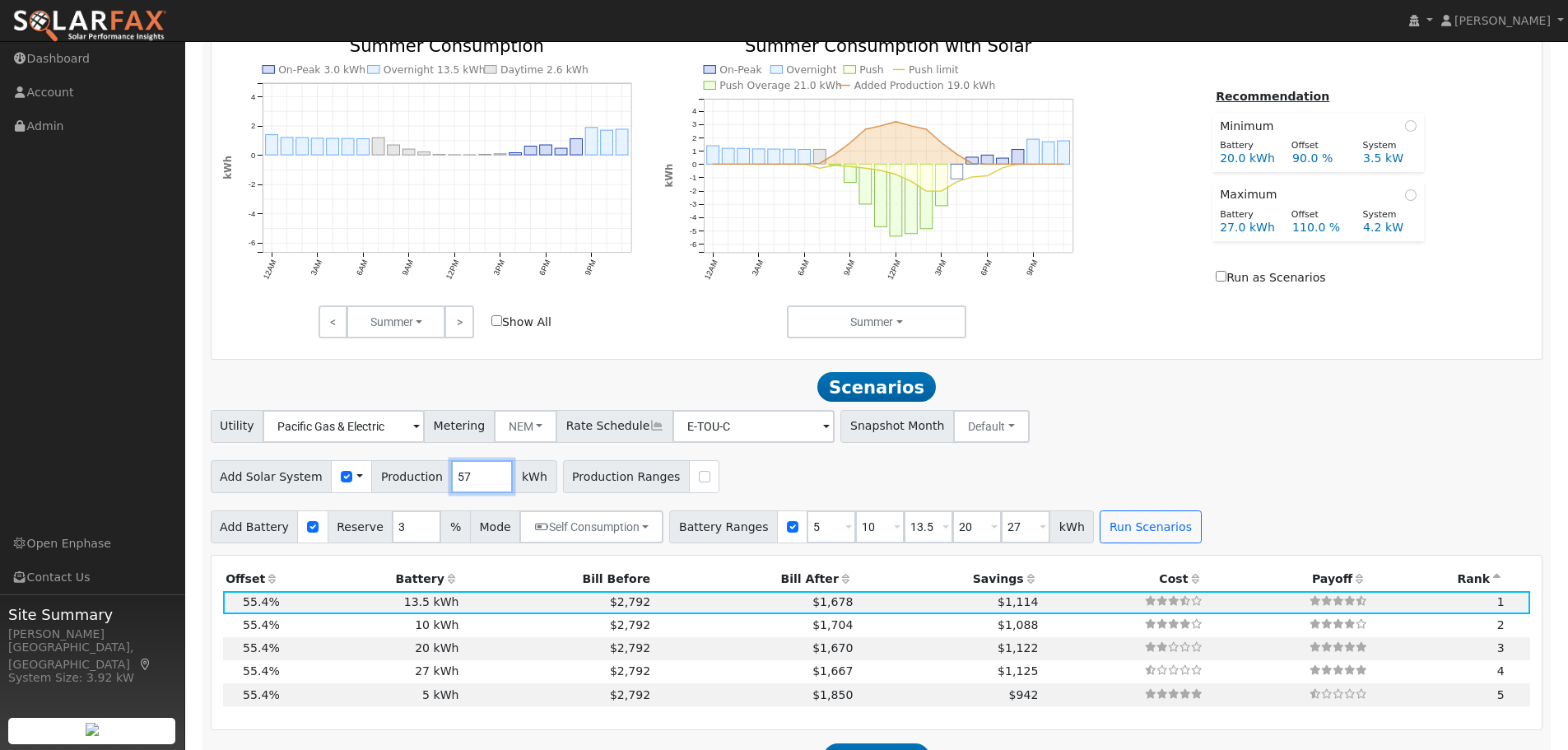
scroll to position [1176, 0]
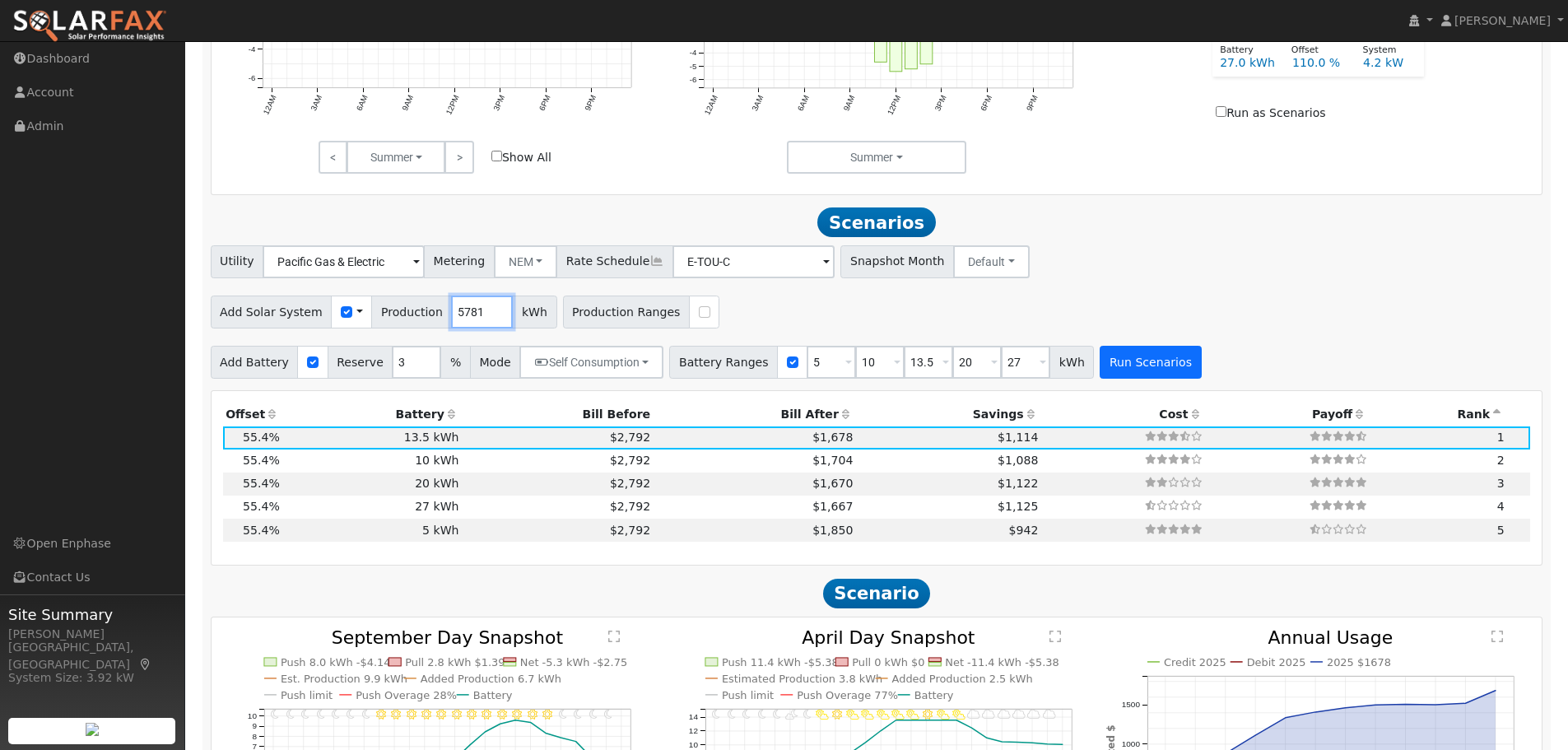
type input "5781"
click at [1117, 366] on button "Run Scenarios" at bounding box center [1150, 362] width 102 height 33
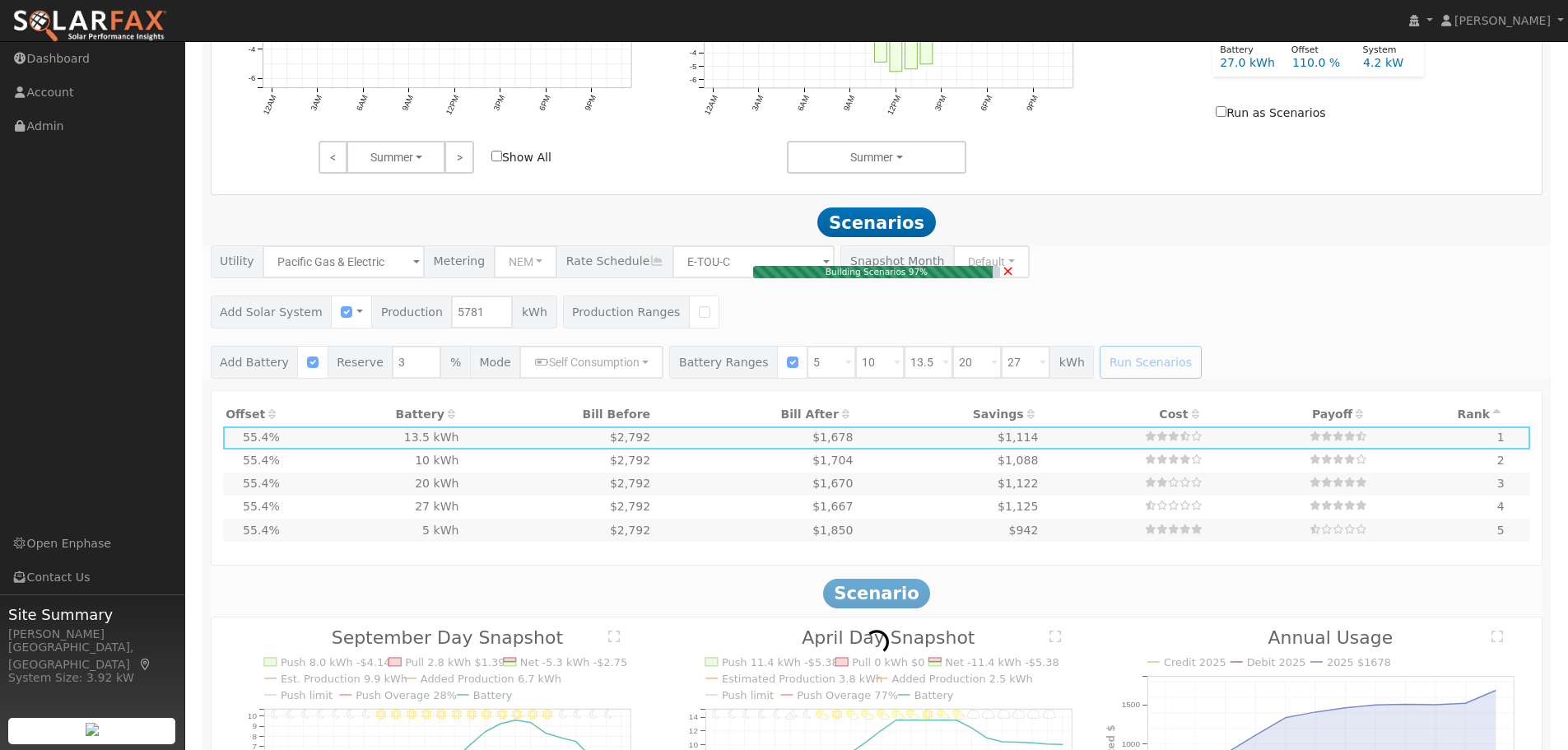
type input "3.9"
type input "$30"
type input "$4,056"
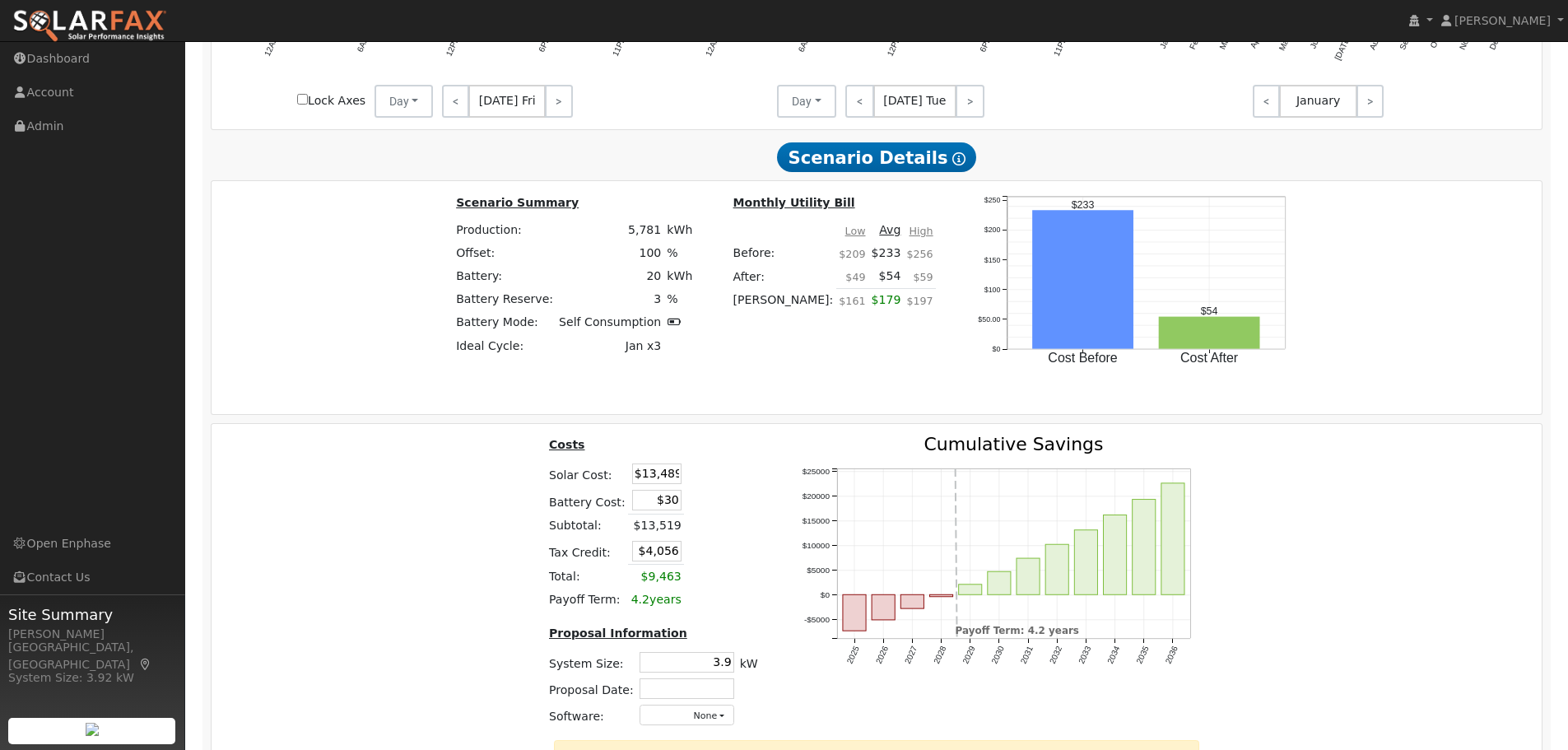
scroll to position [1990, 0]
drag, startPoint x: 639, startPoint y: 479, endPoint x: 698, endPoint y: 485, distance: 59.3
click at [698, 485] on tr "Solar Cost: $13,489" at bounding box center [653, 473] width 215 height 27
type input "$22273"
type input "$6,691"
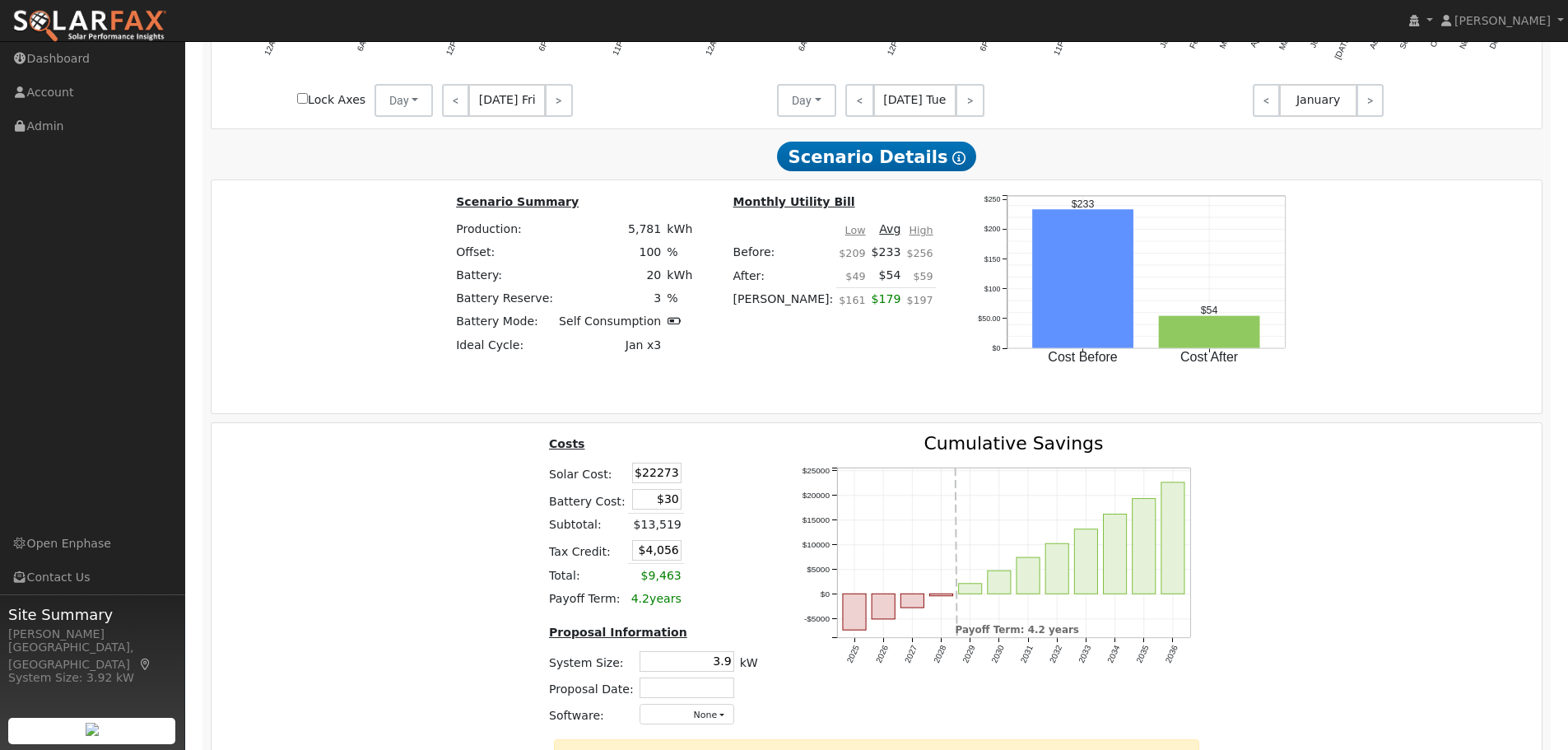
type input "$22,273"
click at [712, 460] on th "Costs" at bounding box center [634, 447] width 176 height 26
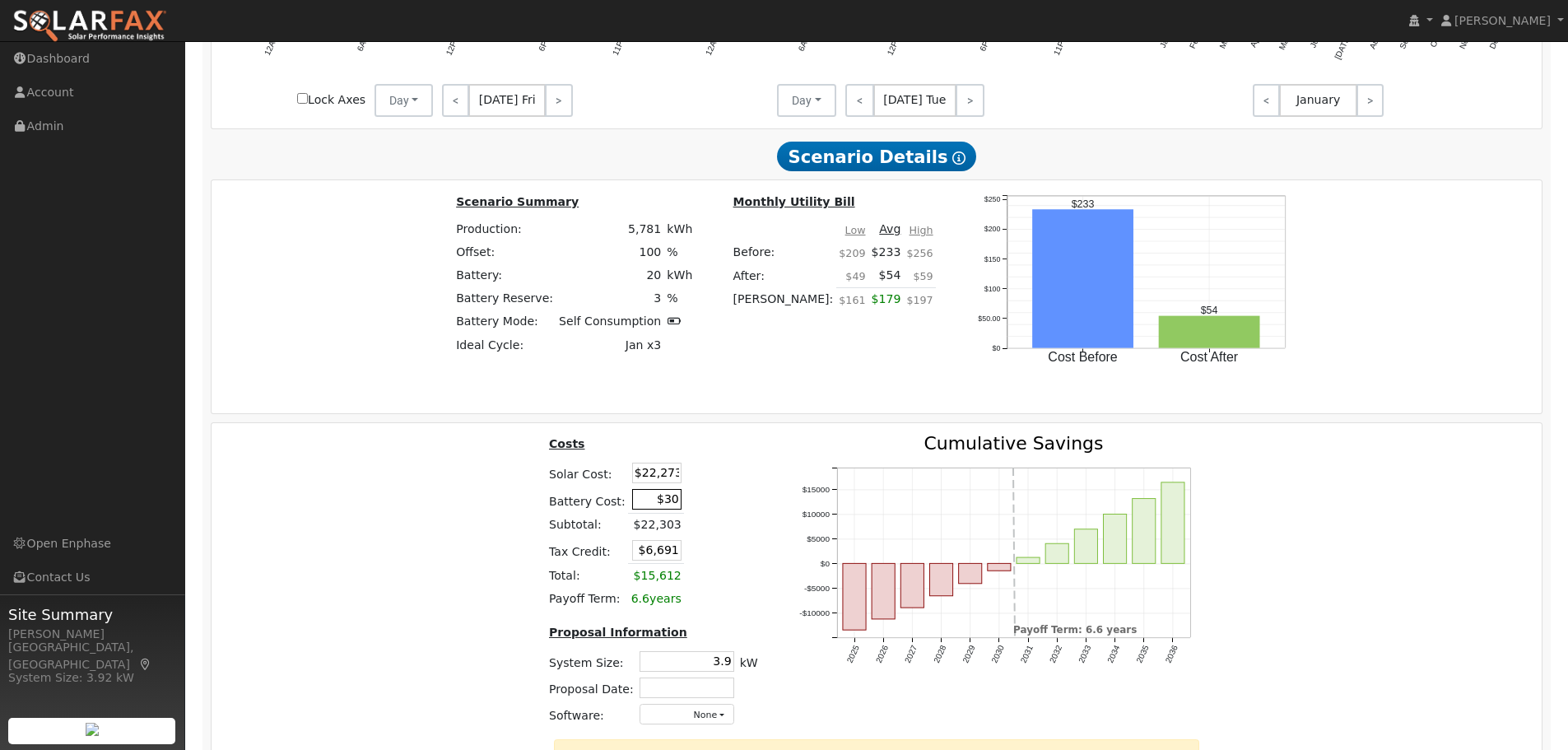
click at [666, 510] on input "$30" at bounding box center [656, 499] width 49 height 21
drag, startPoint x: 660, startPoint y: 511, endPoint x: 671, endPoint y: 511, distance: 11.0
click at [671, 510] on input "$30" at bounding box center [656, 499] width 49 height 21
type input "$19,802"
type input "$12,623"
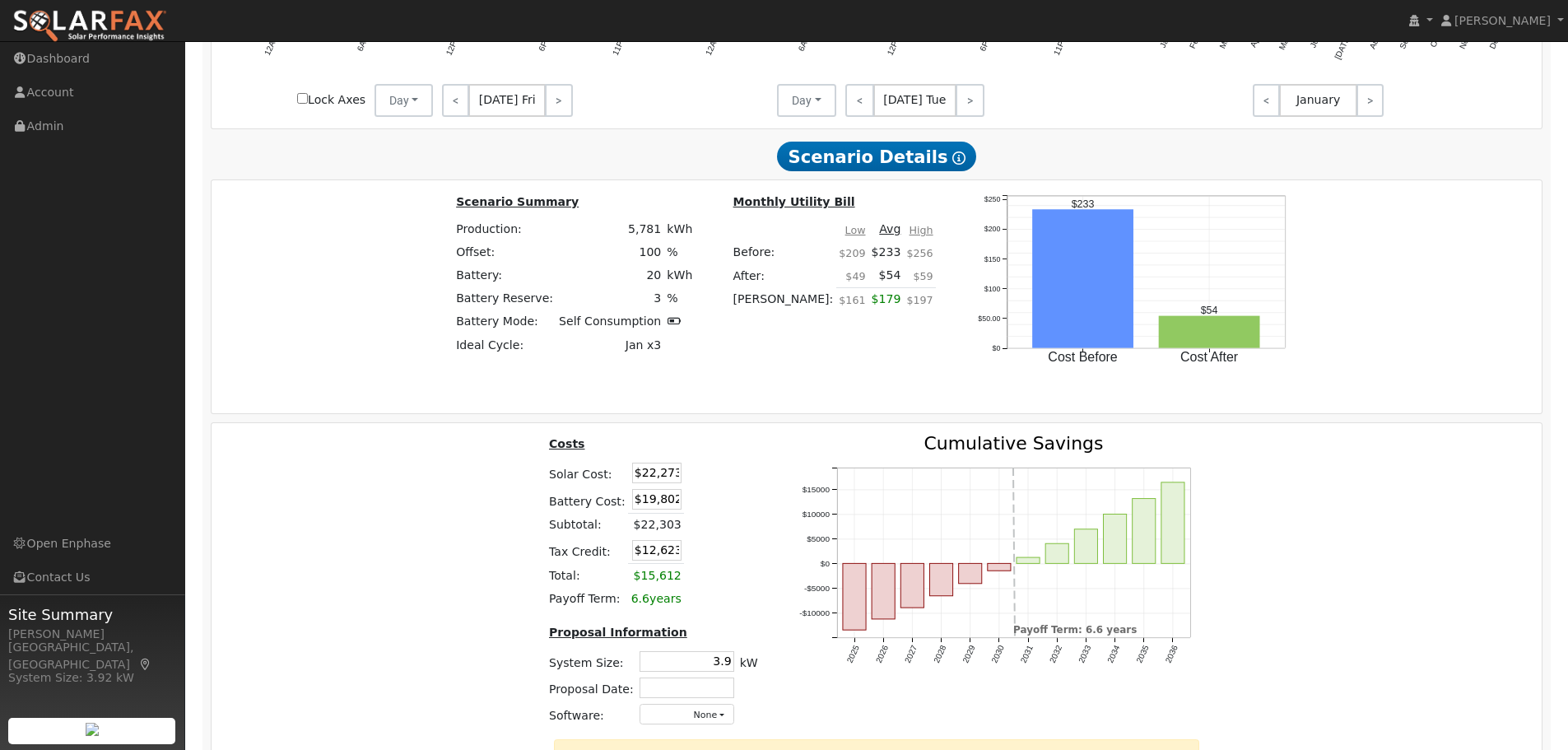
click at [740, 492] on table "Costs Solar Cost: $22,273 Battery Cost: $19,802 Subtotal: $22,303 Tax Credit: $…" at bounding box center [653, 522] width 215 height 176
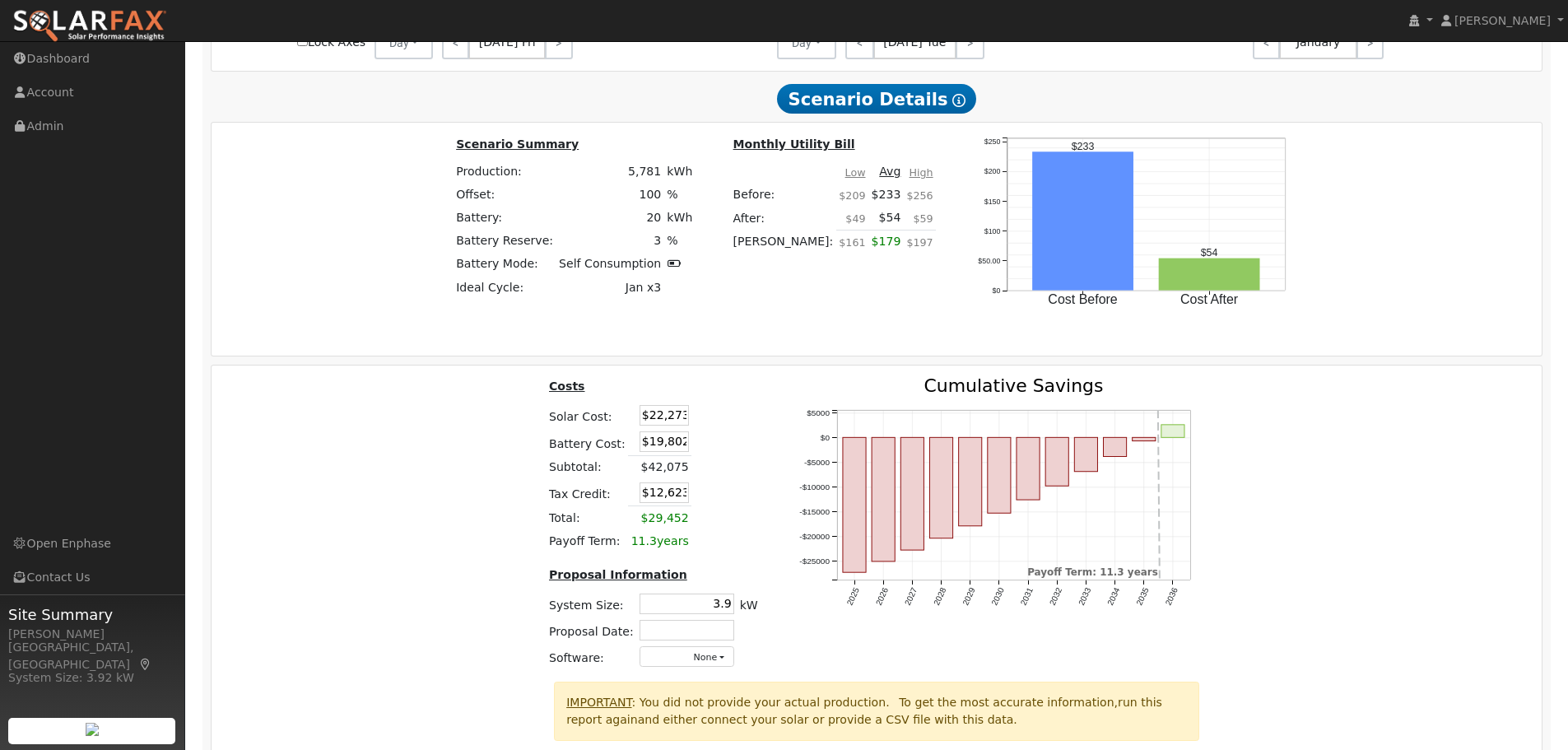
scroll to position [2154, 0]
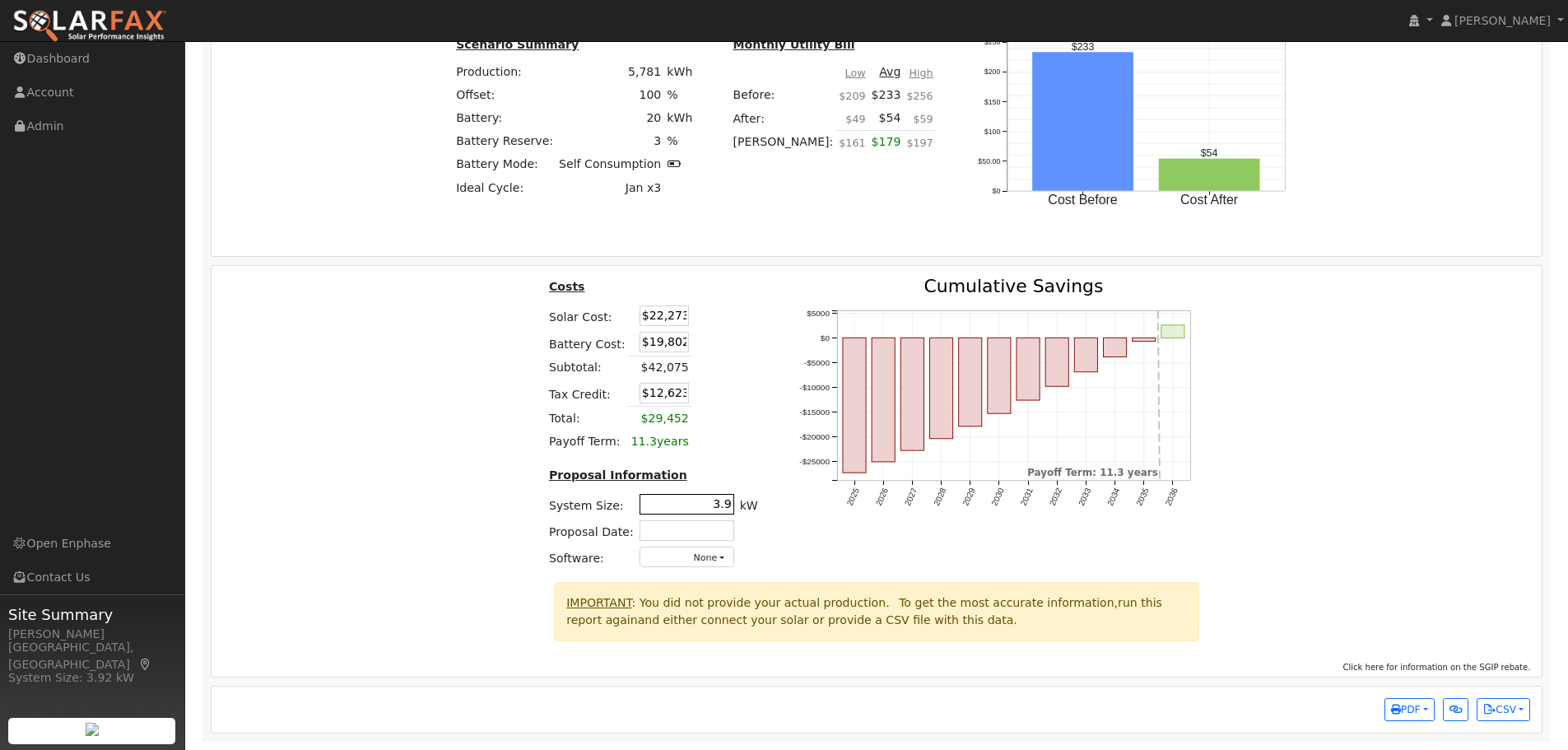
click at [721, 511] on input "3.9" at bounding box center [687, 504] width 95 height 21
click at [762, 451] on div "Costs Solar Cost: $22,273 Battery Cost: $19,802 Subtotal: $42,075 Tax Credit: $…" at bounding box center [652, 429] width 249 height 305
click at [1410, 707] on span "PDF" at bounding box center [1405, 710] width 30 height 12
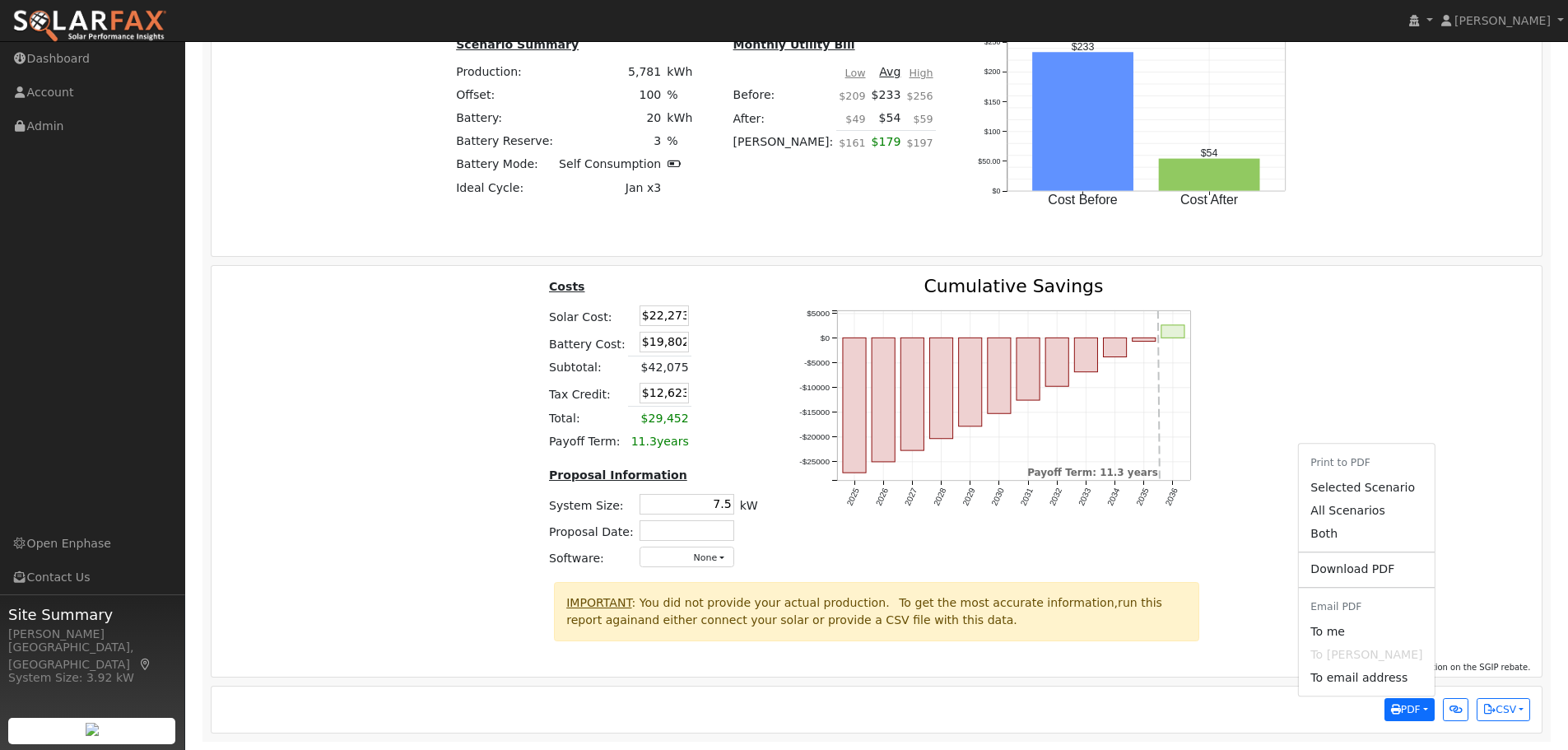
click at [1335, 397] on div "Costs Solar Cost: $22,273 Battery Cost: $19,802 Subtotal: $42,075 Tax Credit: $…" at bounding box center [877, 429] width 1342 height 305
click at [1400, 719] on button "PDF" at bounding box center [1409, 709] width 50 height 23
click at [1370, 489] on link "Selected Scenario" at bounding box center [1366, 487] width 135 height 23
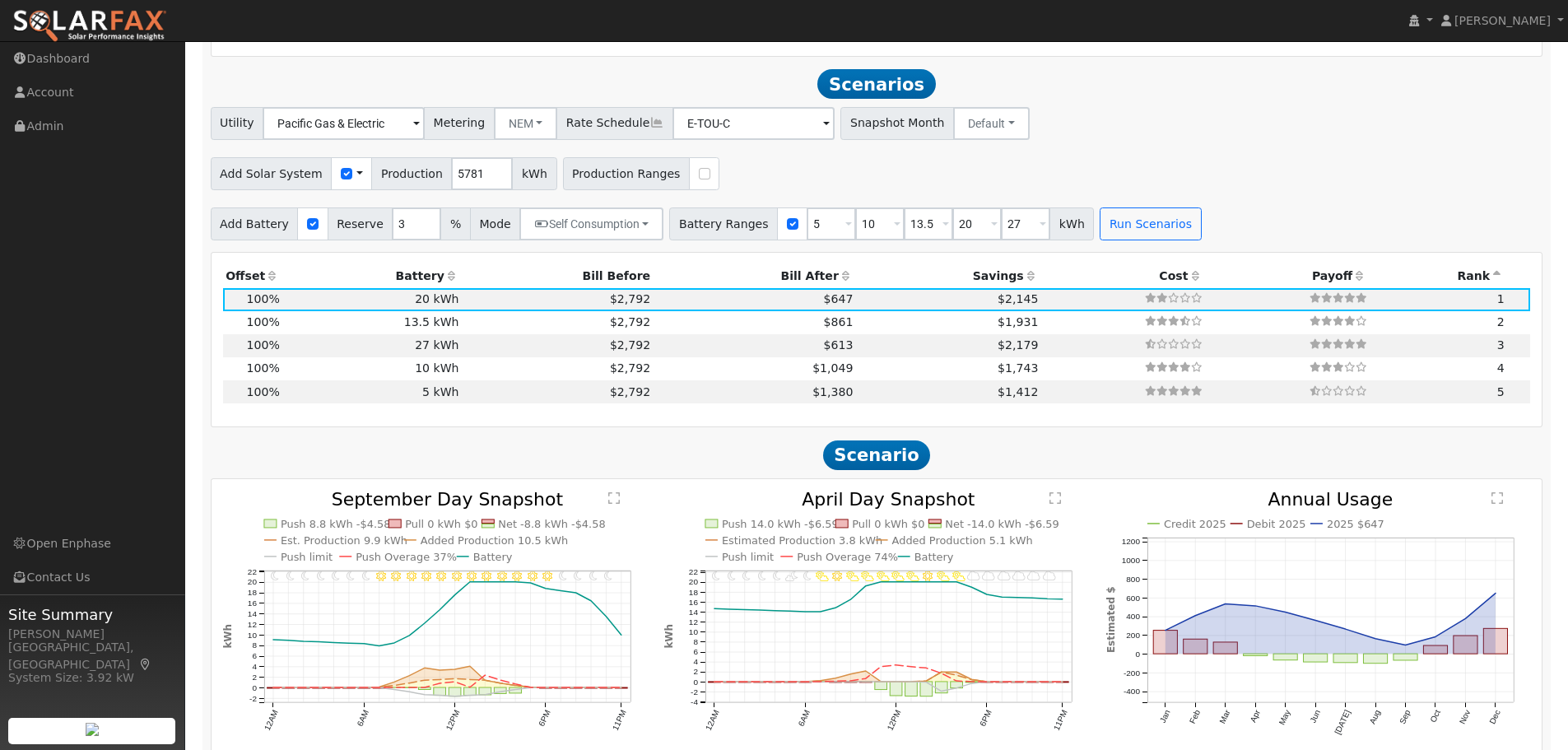
scroll to position [1084, 0]
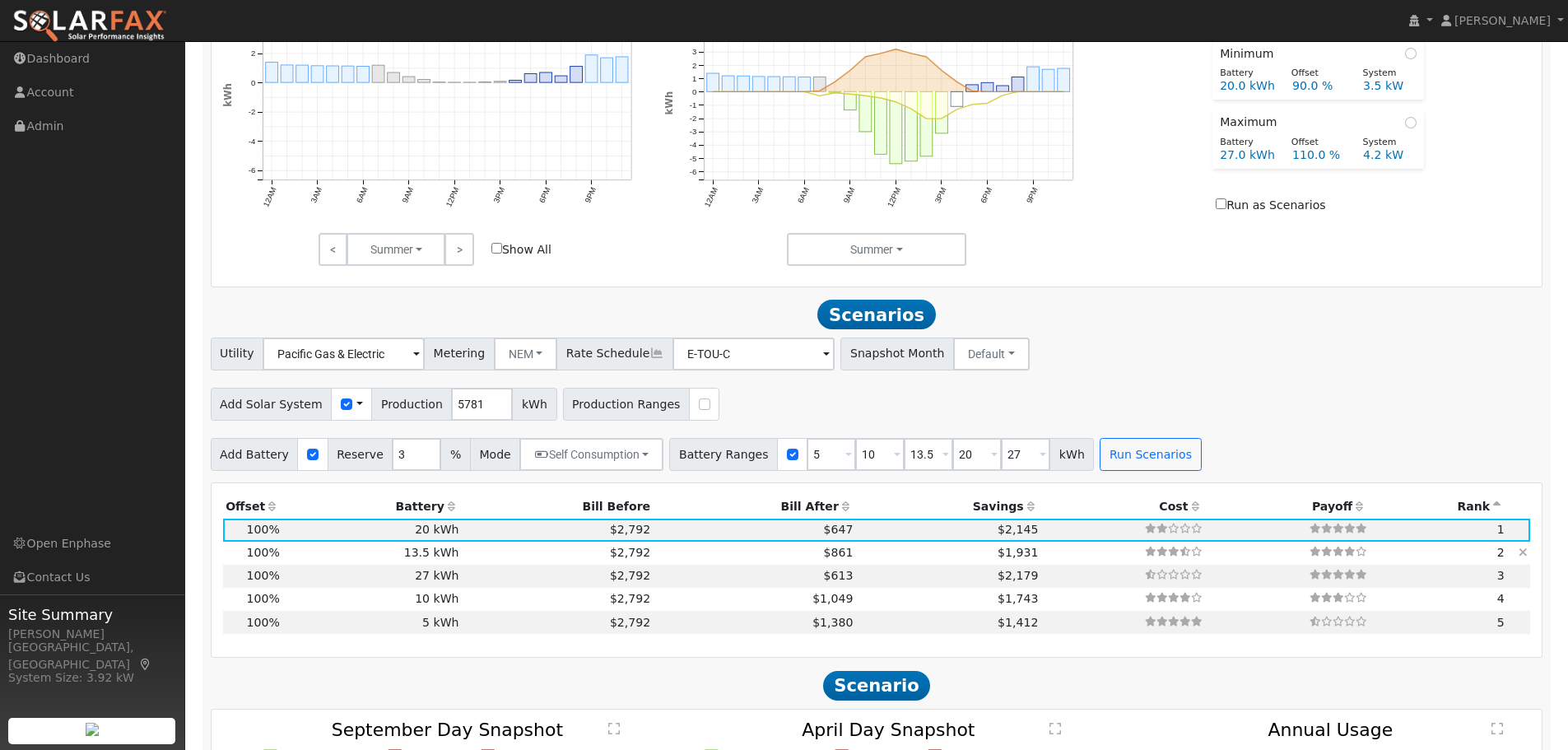
click at [745, 562] on td "$861" at bounding box center [754, 553] width 202 height 23
type input "3.9"
type input "$20"
type input "$4,053"
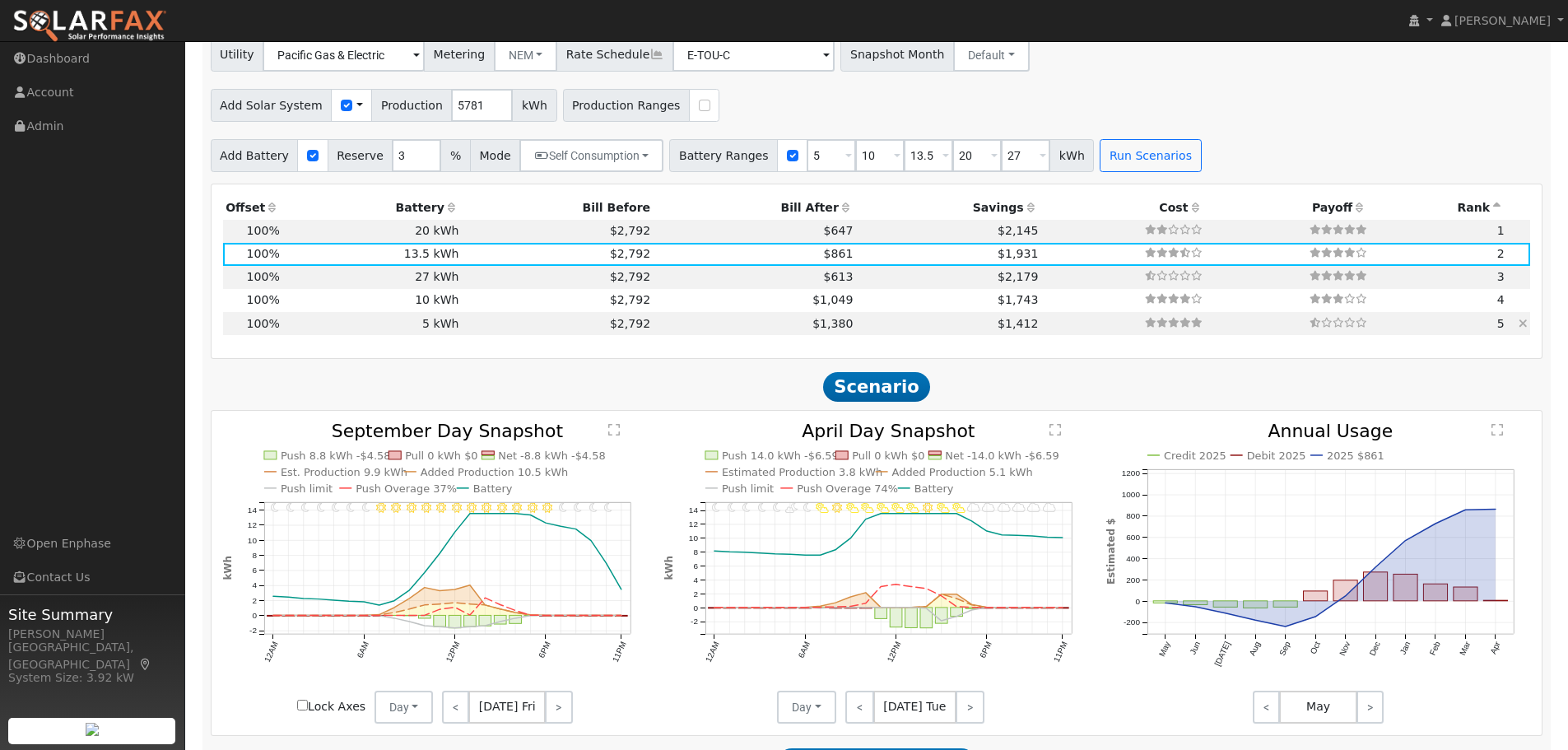
scroll to position [1990, 0]
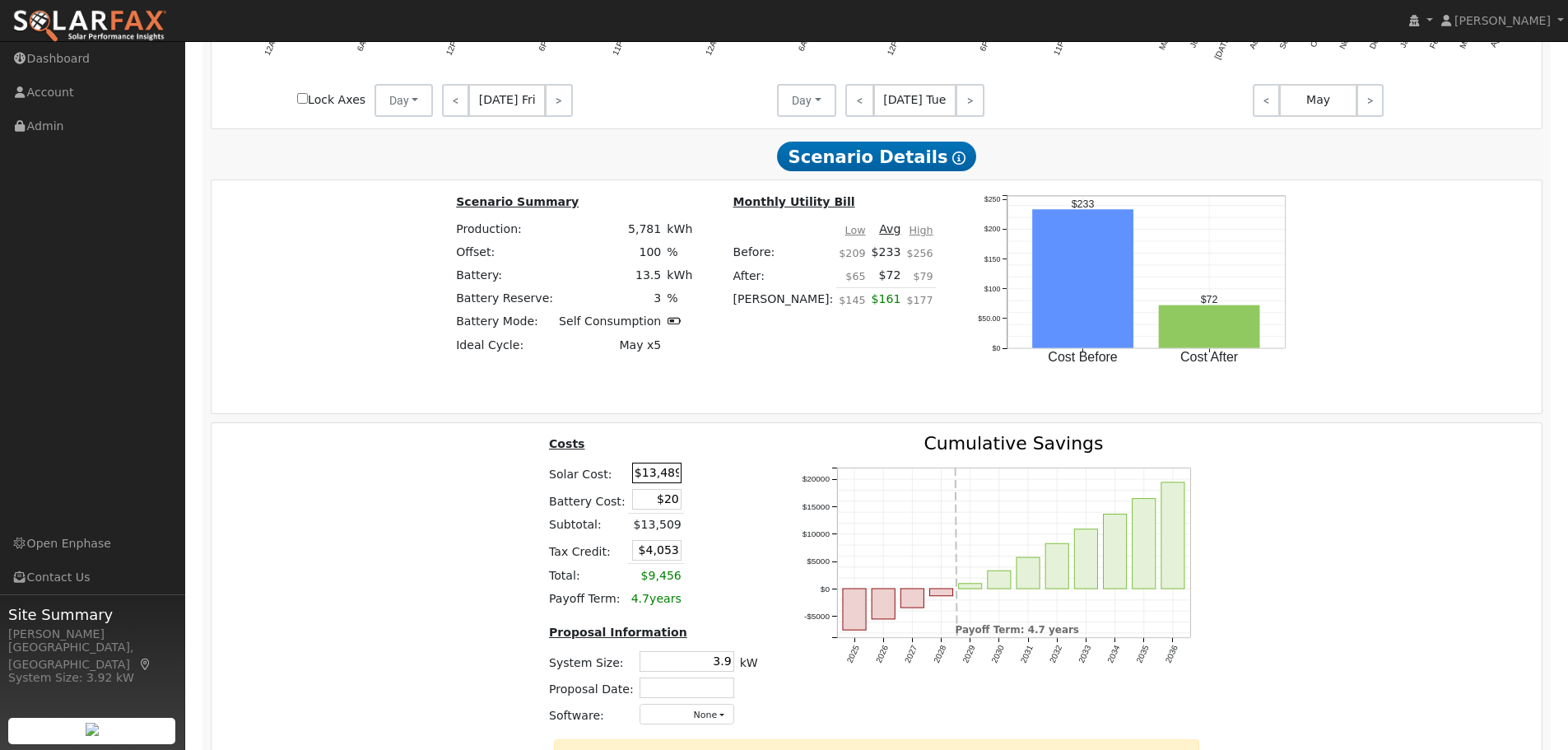
click at [665, 483] on input "$13,489" at bounding box center [656, 472] width 49 height 21
type input "$22273"
type input "$6,688"
type input "$22,273"
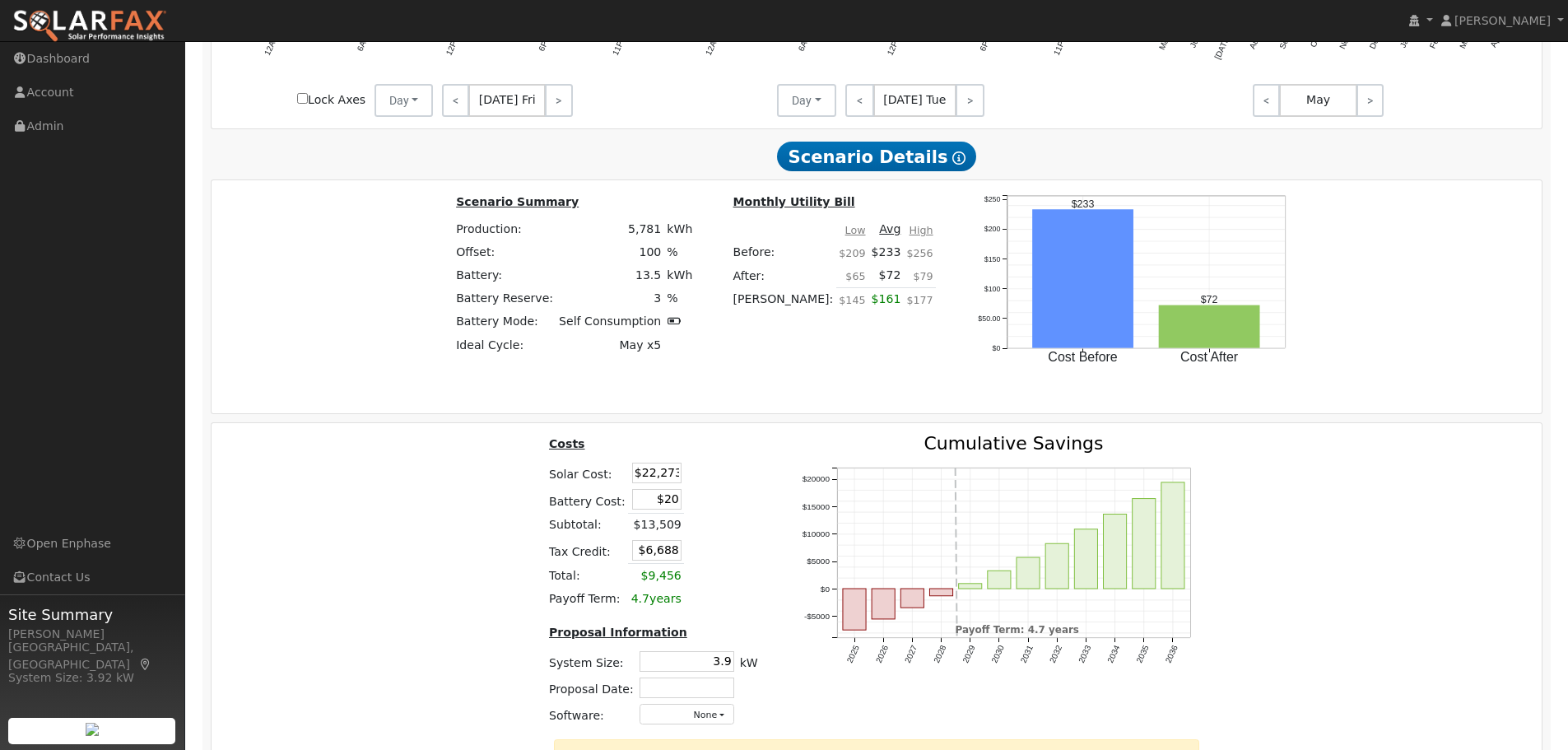
click at [716, 526] on td at bounding box center [703, 524] width 37 height 24
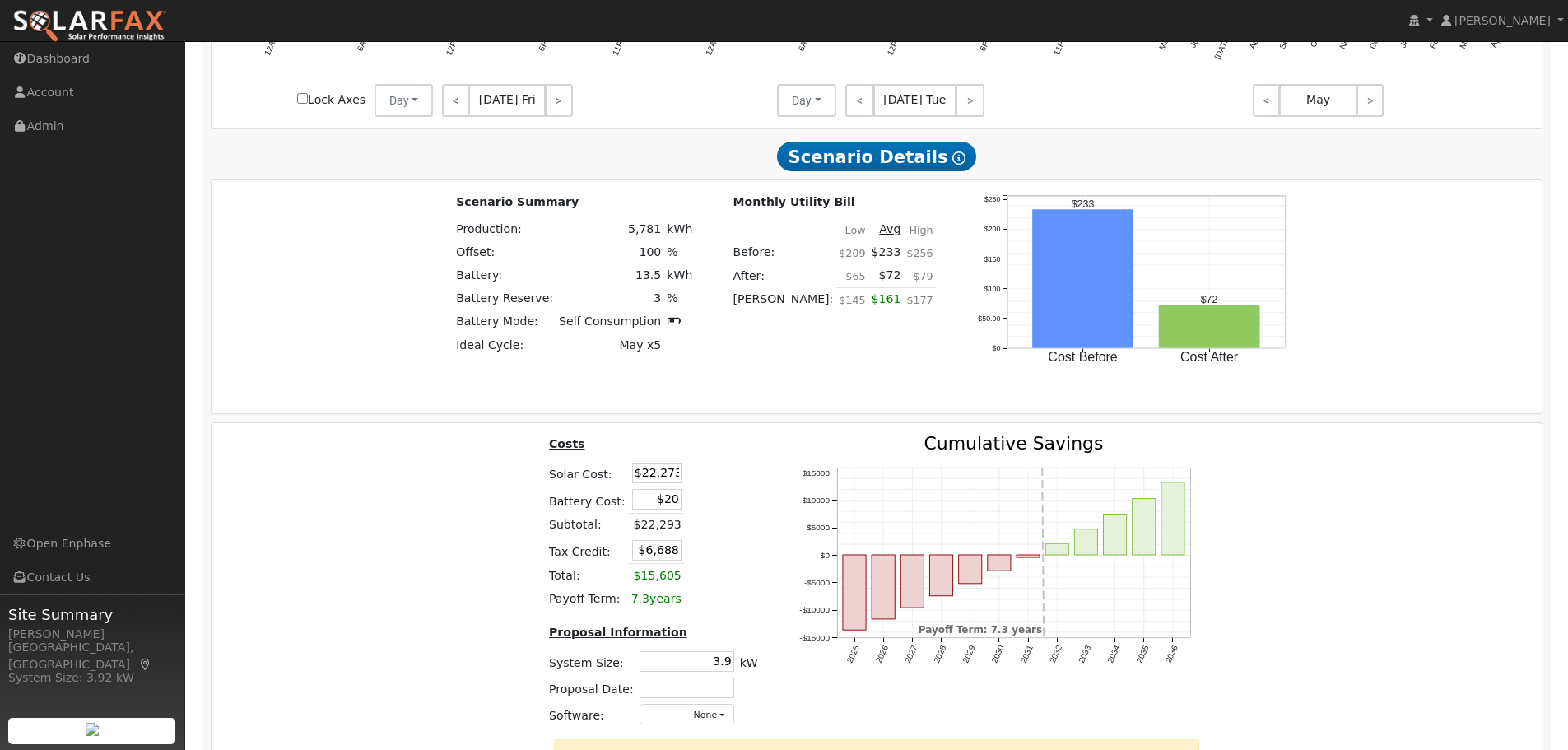
drag, startPoint x: 660, startPoint y: 505, endPoint x: 675, endPoint y: 505, distance: 15.0
click at [675, 505] on td "$20" at bounding box center [655, 501] width 56 height 28
type input "$16,805"
click at [746, 521] on table "Costs Solar Cost: $22,273 Battery Cost: $16,805 Subtotal: $22,293 Tax Credit: $…" at bounding box center [653, 522] width 215 height 176
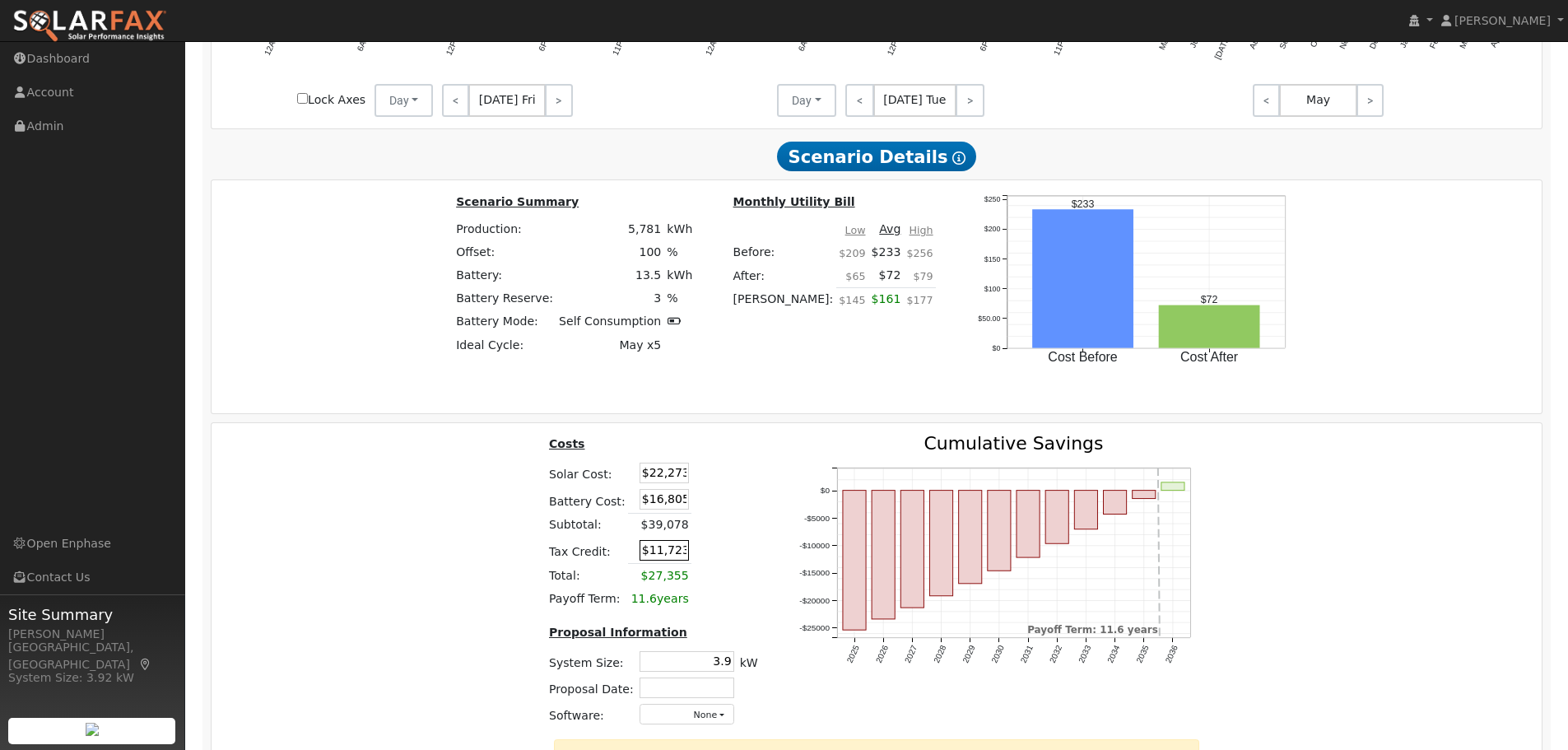
click at [649, 557] on input "$11,723" at bounding box center [664, 550] width 49 height 21
type input "$0"
click at [783, 572] on div "2025 2026 2027 2028 2029 2030 2031 2032 2033 2034 2035 2036 2037 2038 2039 2040…" at bounding box center [1000, 586] width 446 height 305
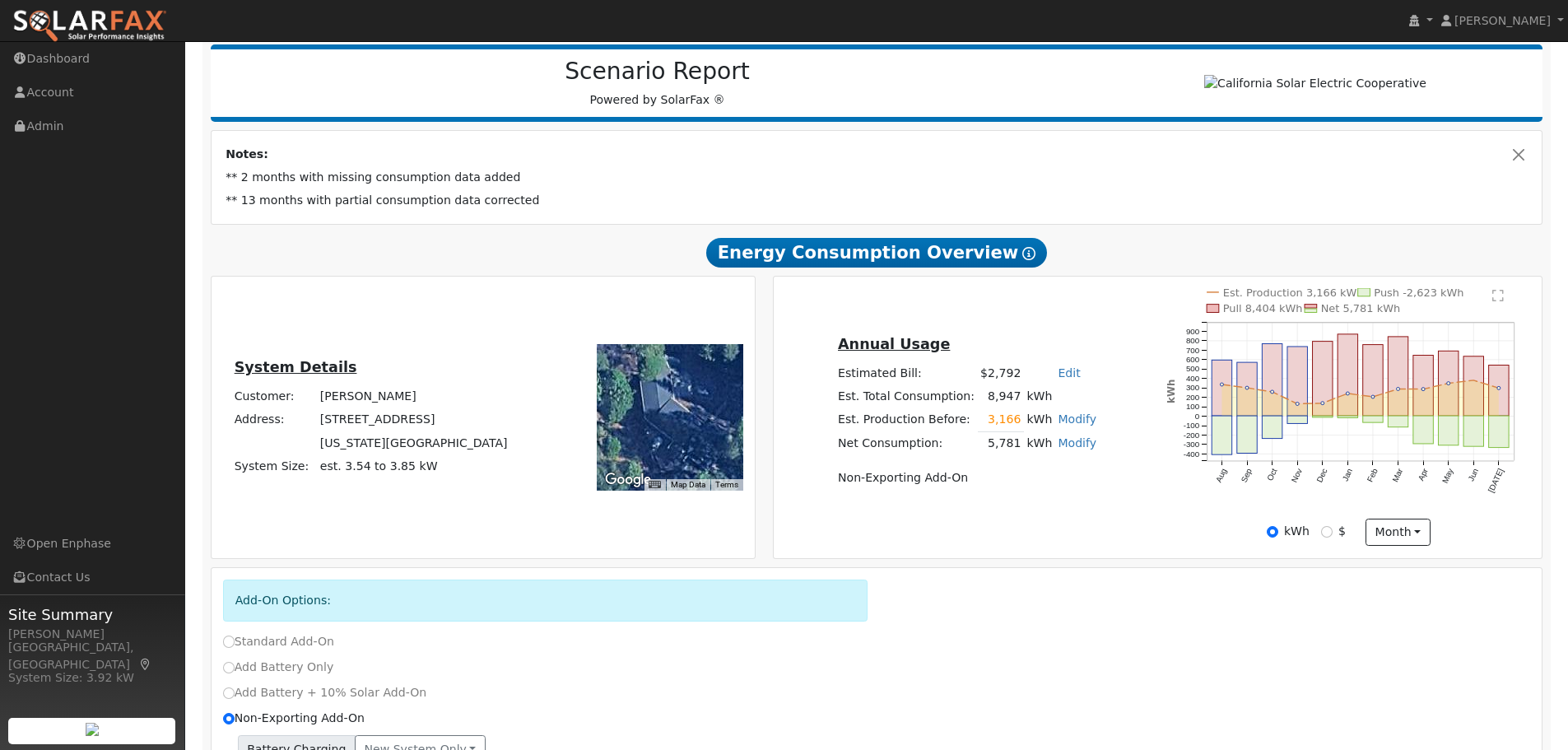
scroll to position [0, 0]
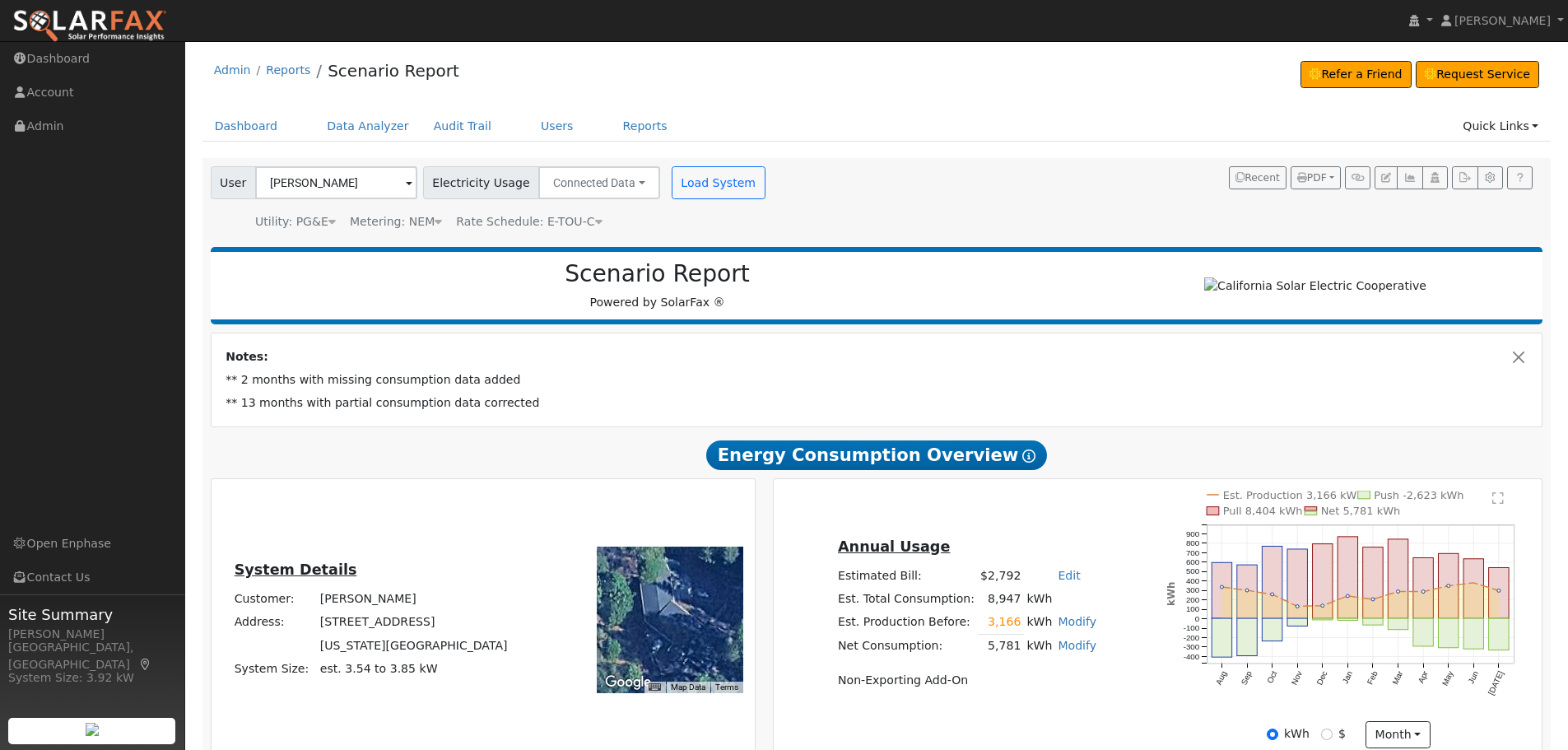
click at [886, 315] on div "Scenario Report Powered by SolarFax ®" at bounding box center [877, 286] width 1332 height 78
click at [1252, 172] on button "Recent" at bounding box center [1258, 177] width 57 height 23
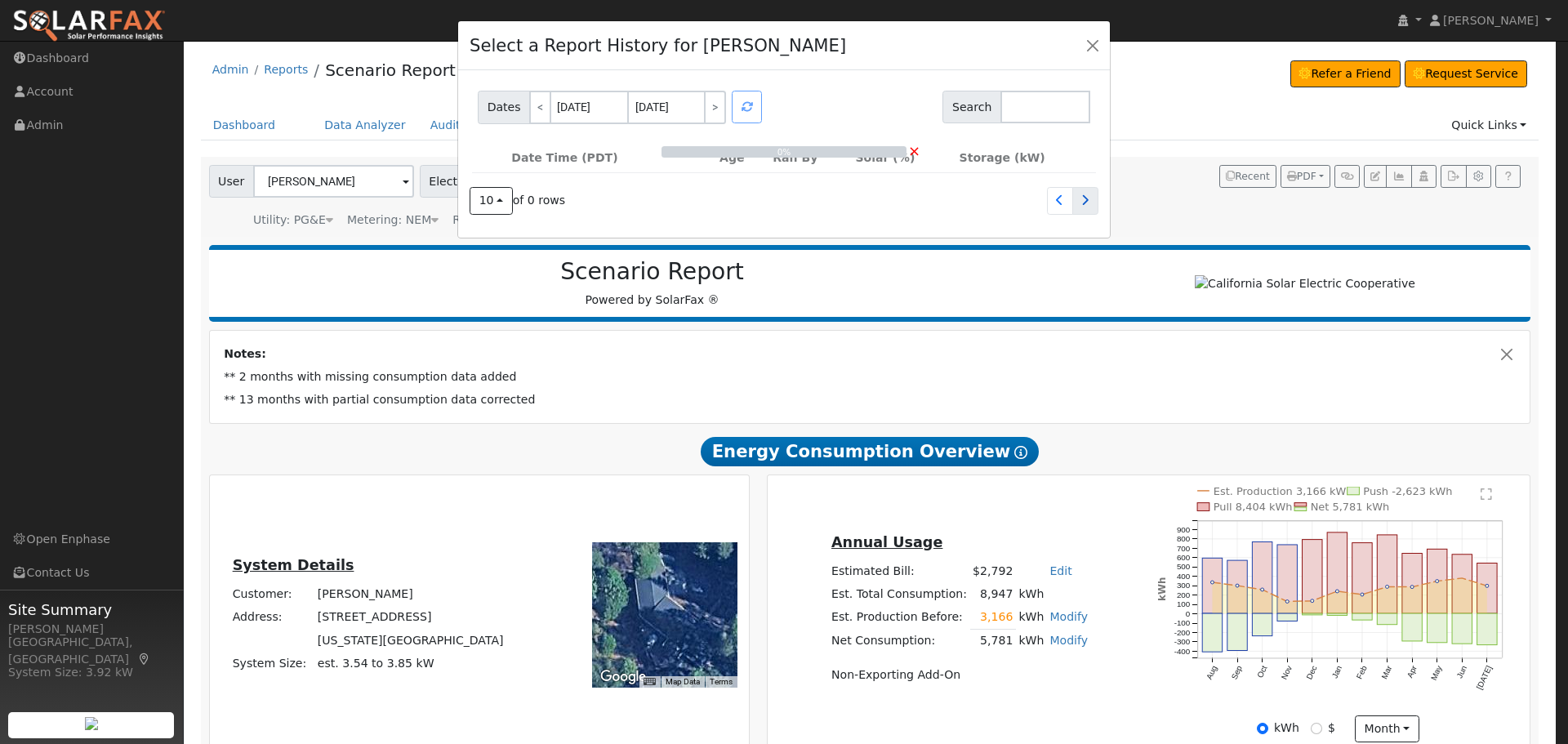
click at [1081, 197] on link at bounding box center [1086, 200] width 26 height 27
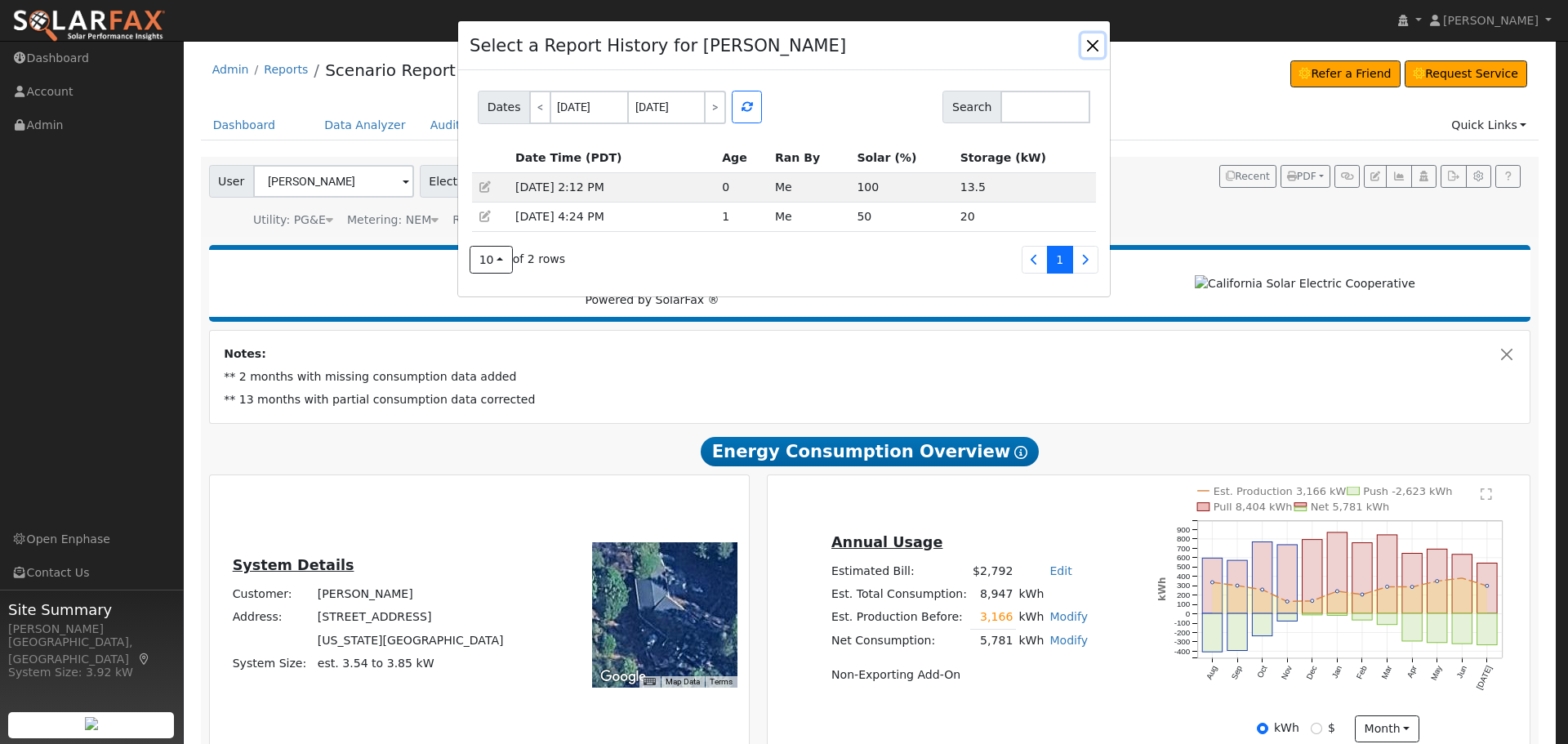
click at [1088, 52] on button "button" at bounding box center [1093, 44] width 22 height 22
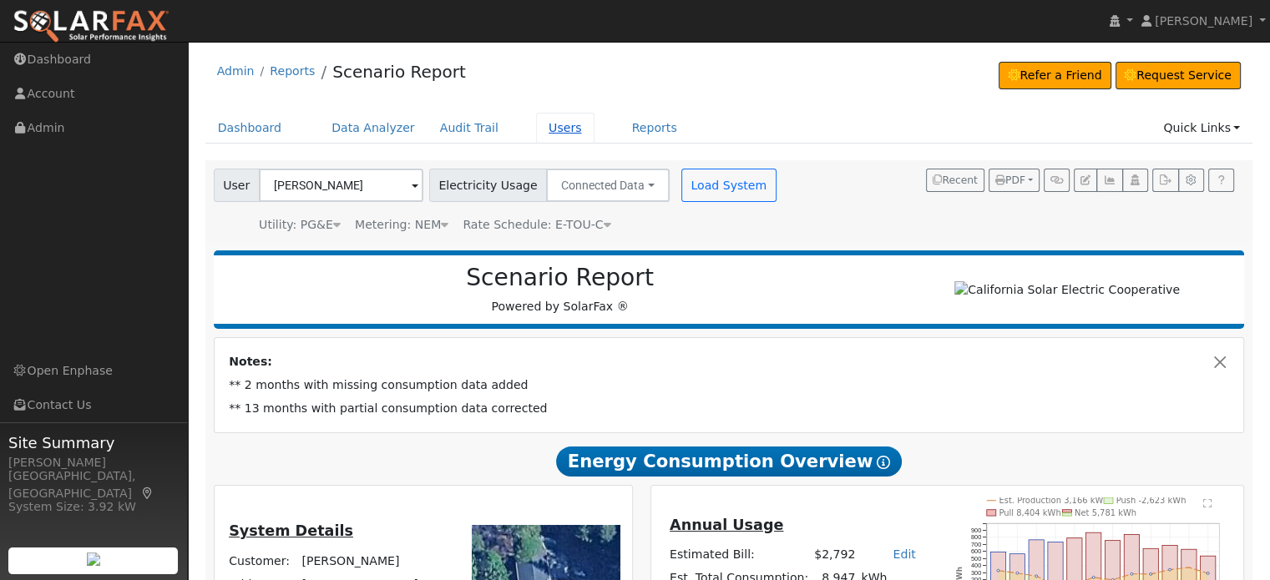
click at [539, 124] on link "Users" at bounding box center [565, 128] width 58 height 31
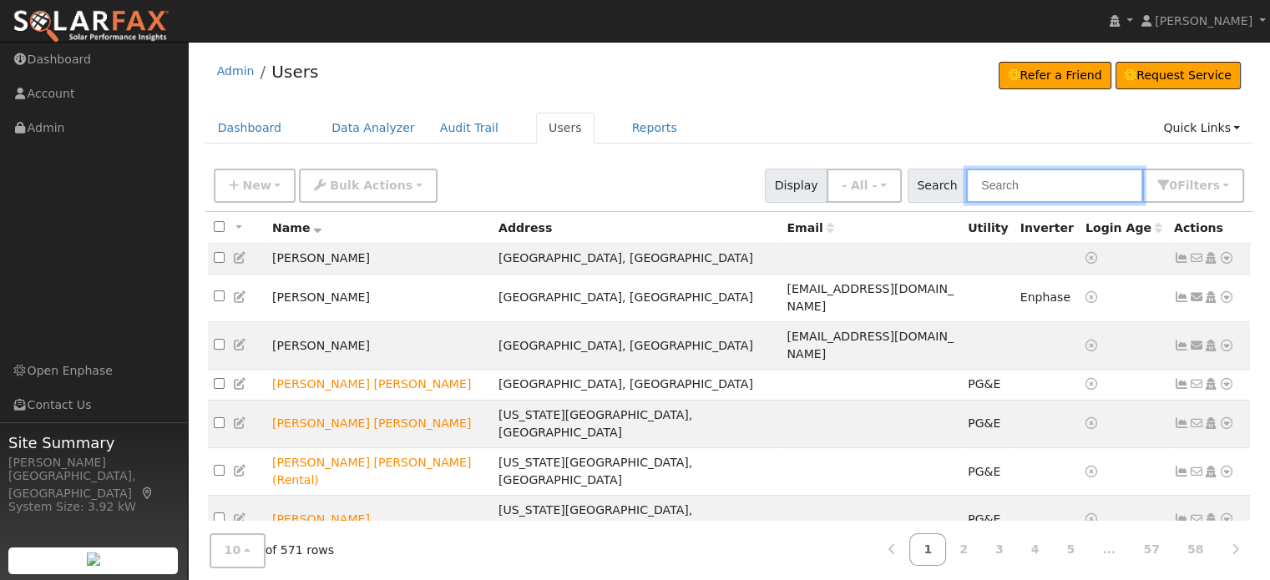
click at [1029, 184] on input "text" at bounding box center [1054, 186] width 177 height 34
click at [248, 129] on link "Dashboard" at bounding box center [249, 128] width 89 height 31
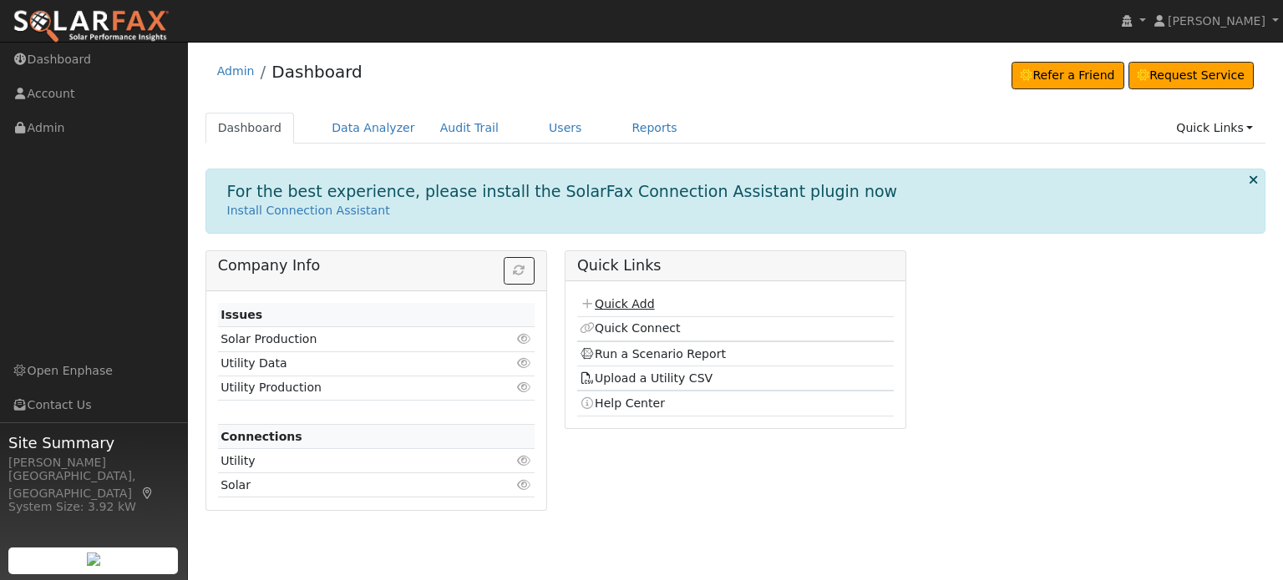
click at [641, 300] on link "Quick Add" at bounding box center [617, 303] width 74 height 13
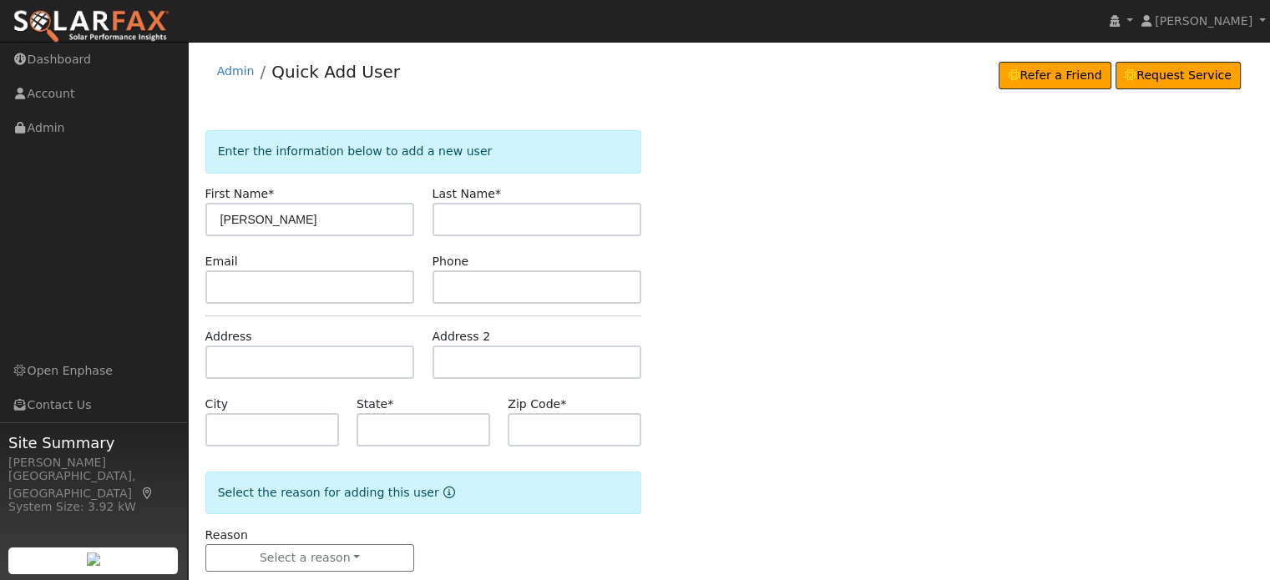
type input "[PERSON_NAME]"
click at [480, 211] on input "text" at bounding box center [538, 219] width 210 height 33
type input "[PERSON_NAME]"
click at [712, 300] on div "Enter the information below to add a new user First Name * [PERSON_NAME] Last N…" at bounding box center [729, 367] width 1048 height 475
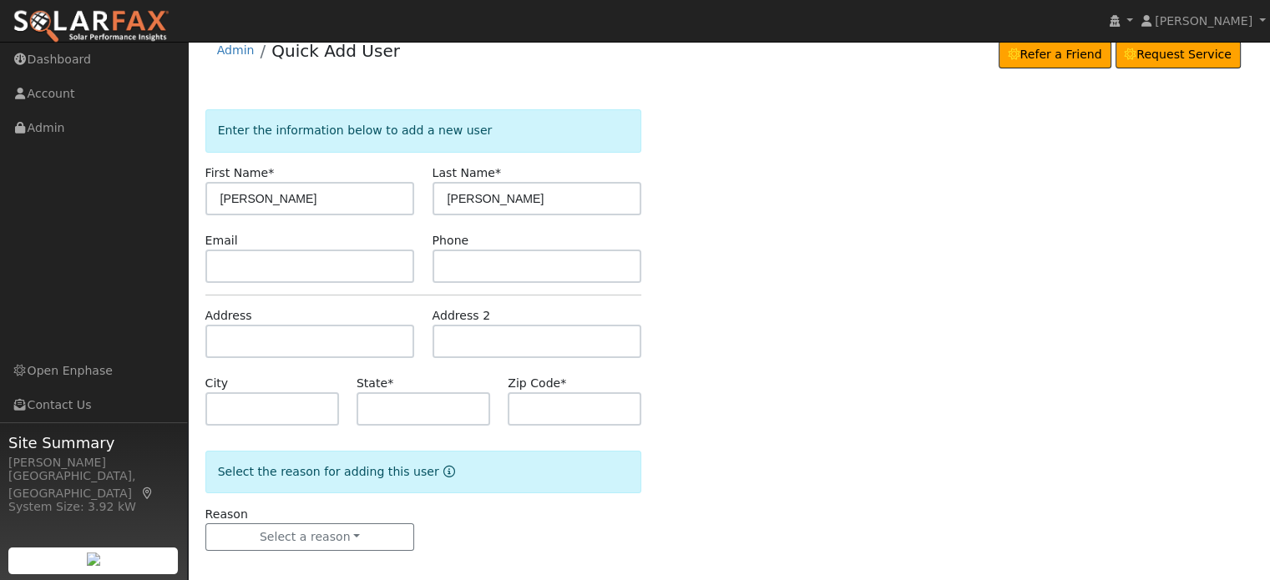
scroll to position [33, 0]
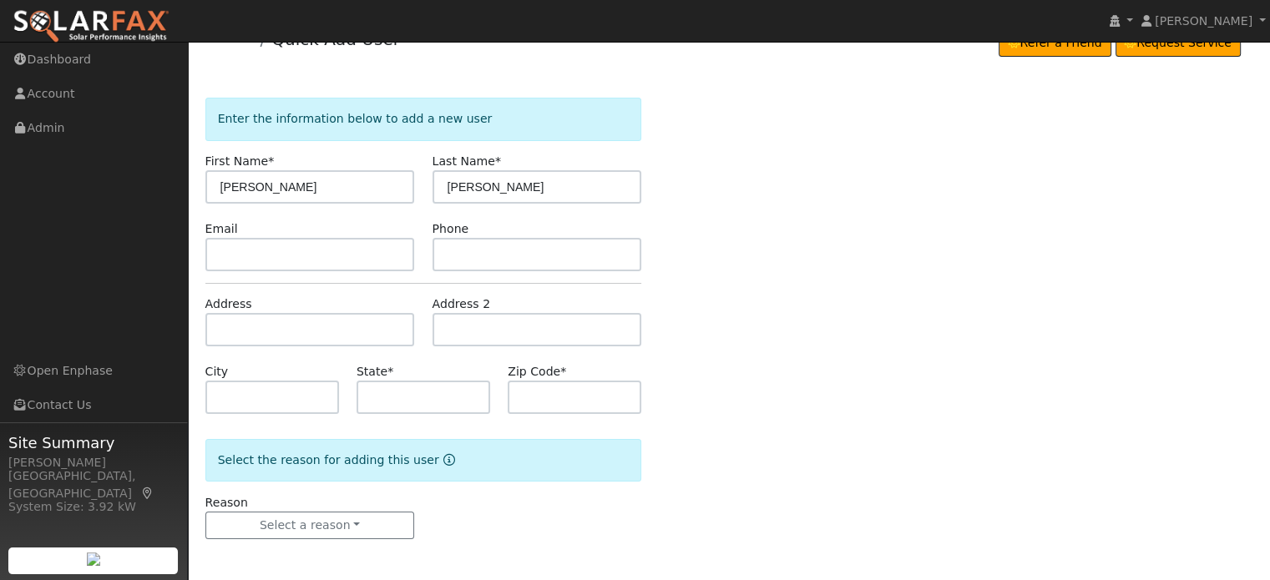
click at [346, 507] on div "Reason Select a reason New lead New customer adding solar New customer has solar" at bounding box center [309, 517] width 227 height 46
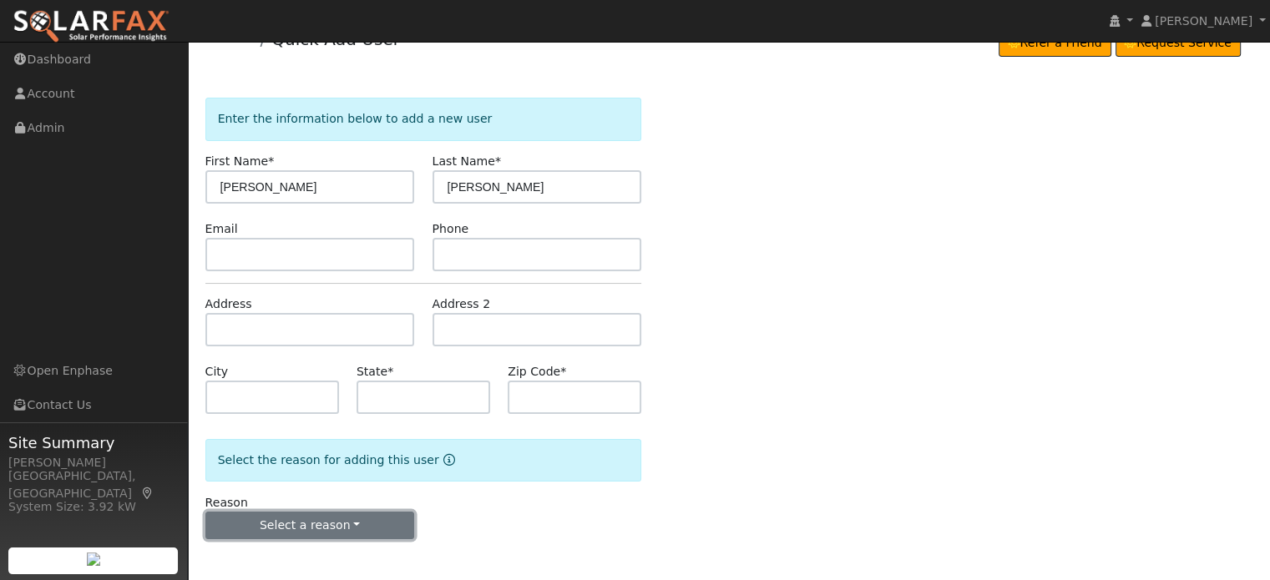
click at [346, 520] on button "Select a reason" at bounding box center [310, 526] width 210 height 28
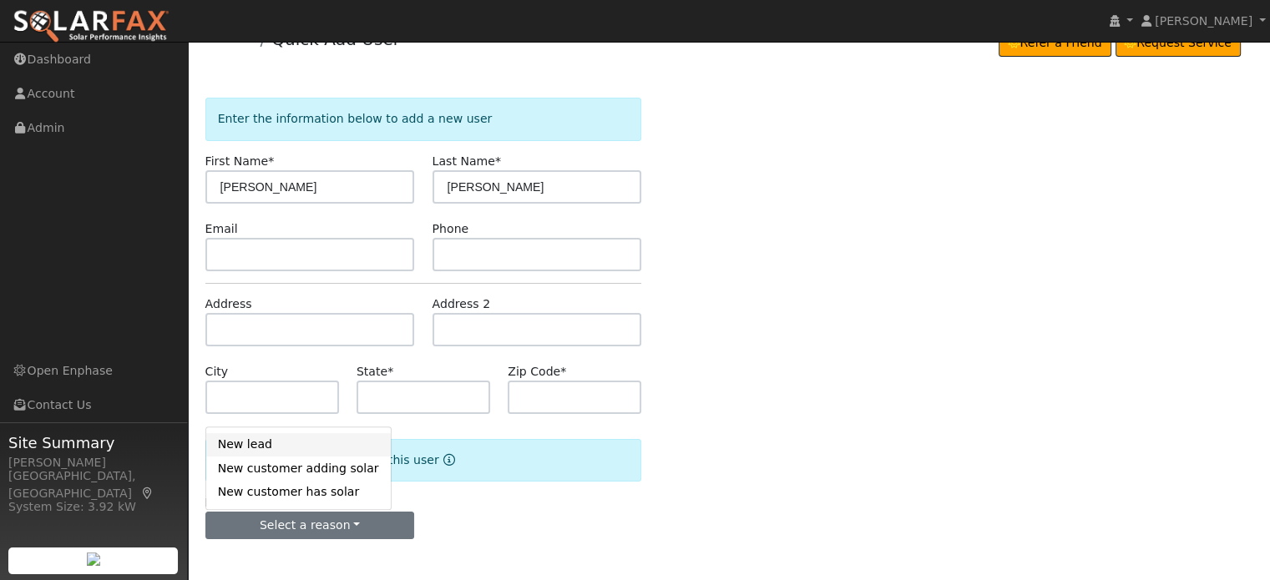
click at [236, 448] on link "New lead" at bounding box center [298, 444] width 185 height 23
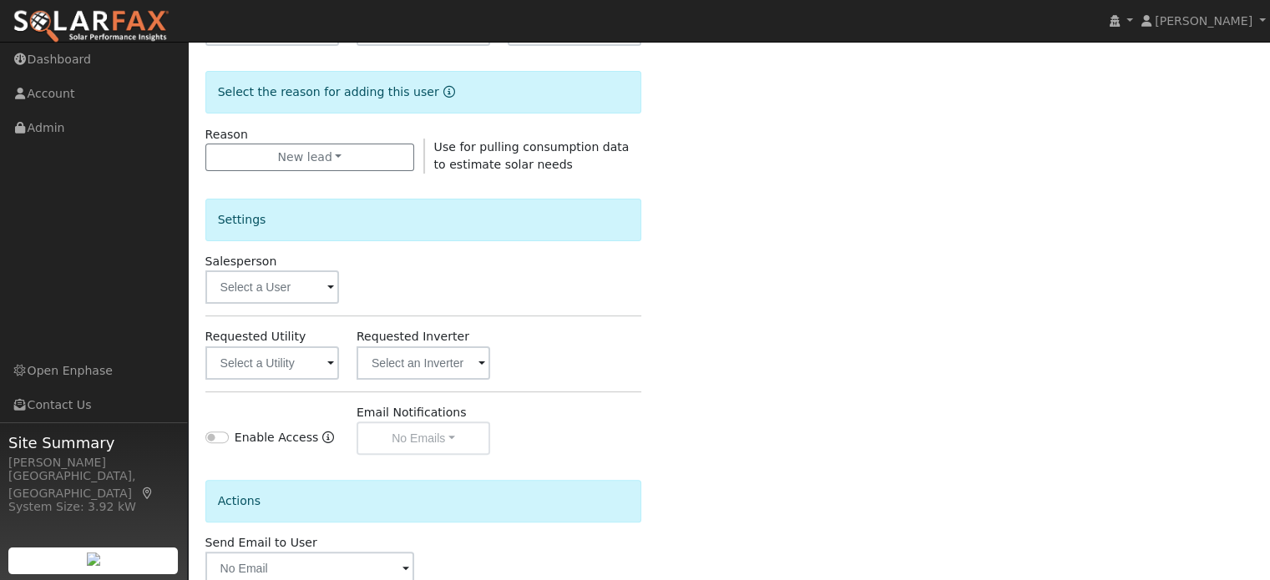
scroll to position [499, 0]
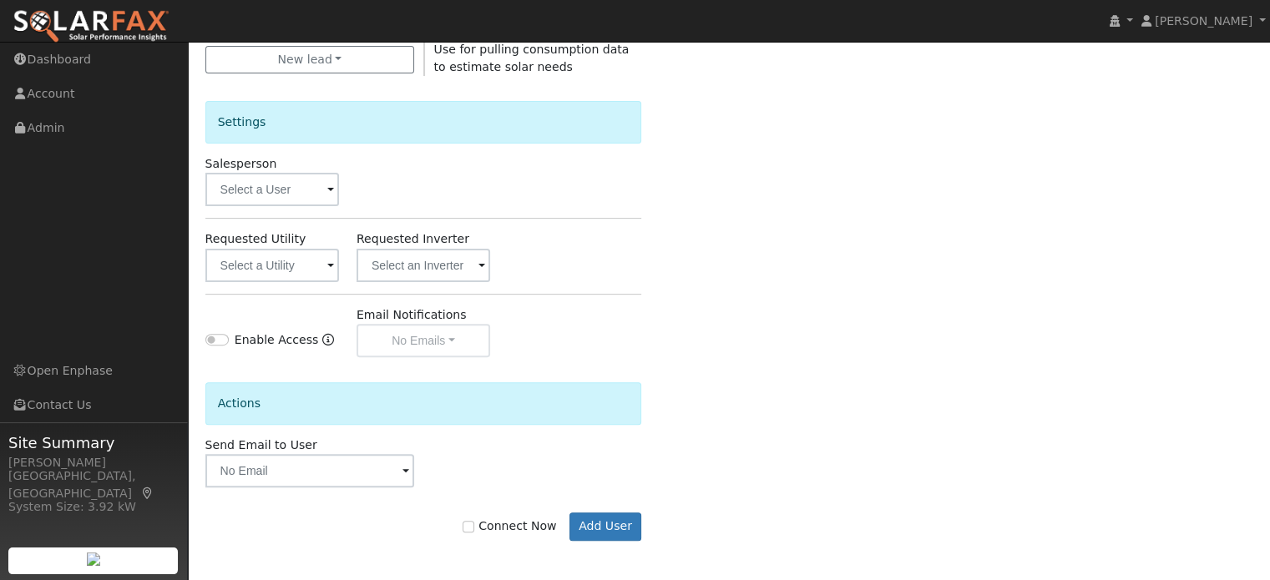
click at [329, 266] on span at bounding box center [330, 266] width 7 height 19
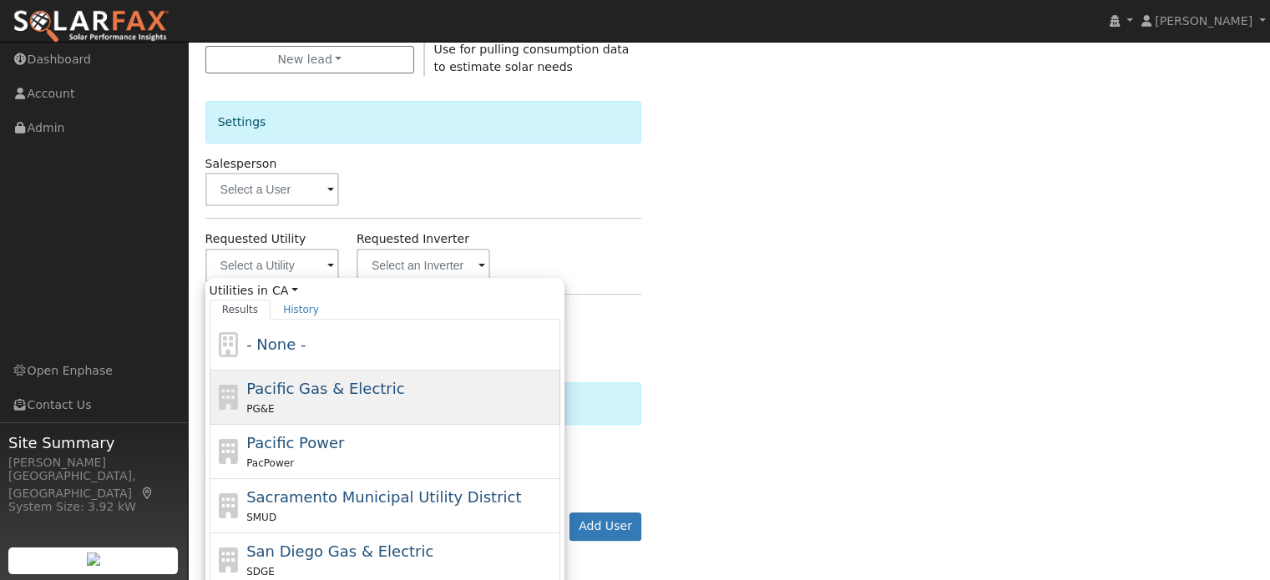
click at [287, 390] on span "Pacific Gas & Electric" at bounding box center [325, 389] width 158 height 18
type input "Pacific Gas & Electric"
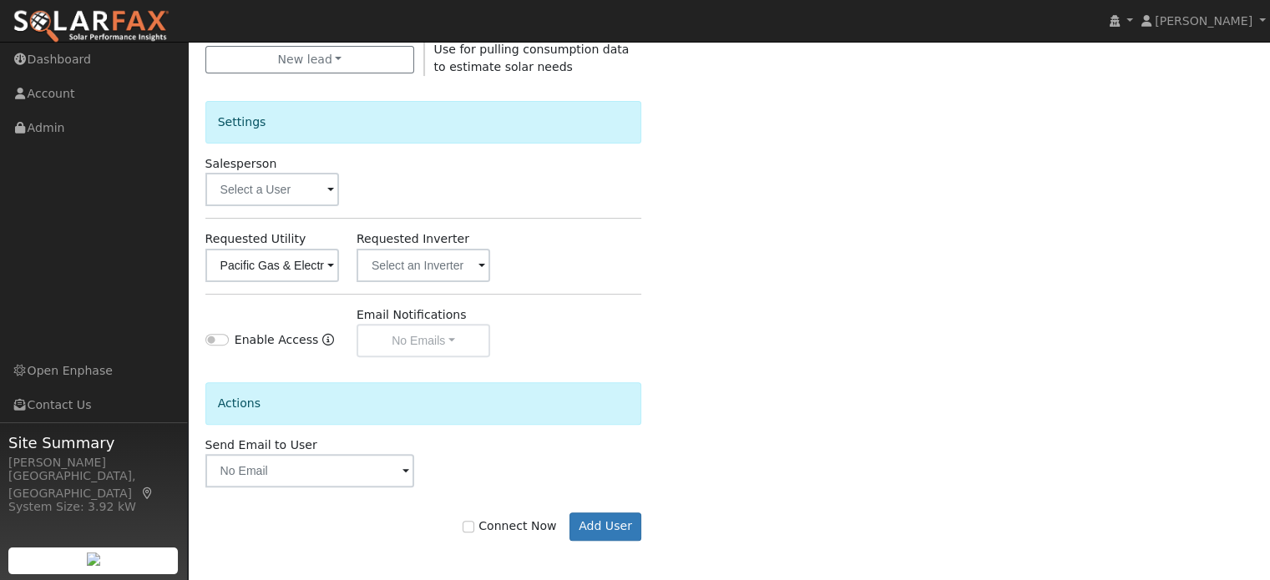
click at [894, 427] on div "Enter the information below to add a new user First Name * [PERSON_NAME] Last N…" at bounding box center [729, 103] width 1048 height 943
click at [489, 524] on label "Connect Now" at bounding box center [510, 527] width 94 height 18
click at [474, 524] on input "Connect Now" at bounding box center [469, 527] width 12 height 12
checkbox input "true"
click at [615, 520] on button "Add User" at bounding box center [606, 527] width 73 height 28
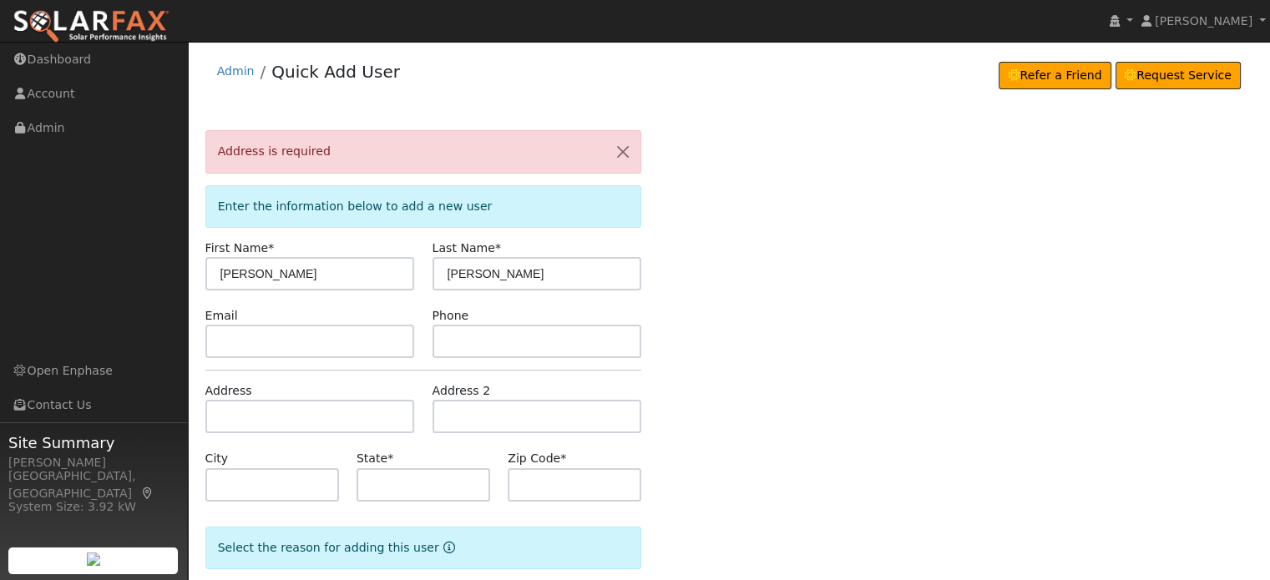
scroll to position [0, 0]
click at [297, 342] on input "text" at bounding box center [310, 341] width 210 height 33
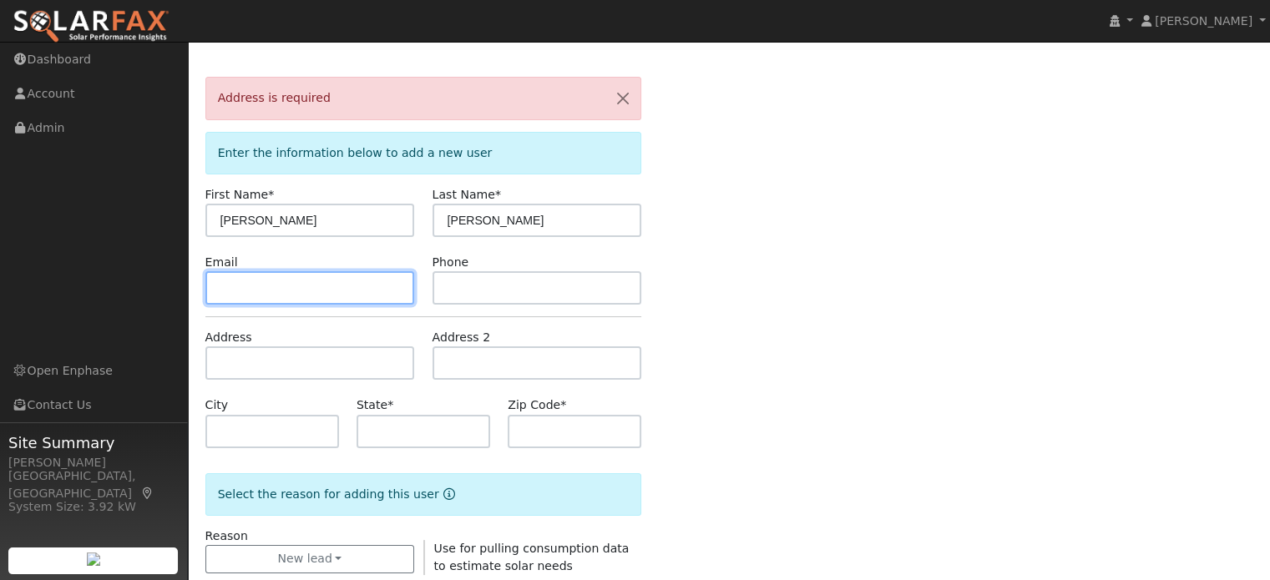
scroll to position [84, 0]
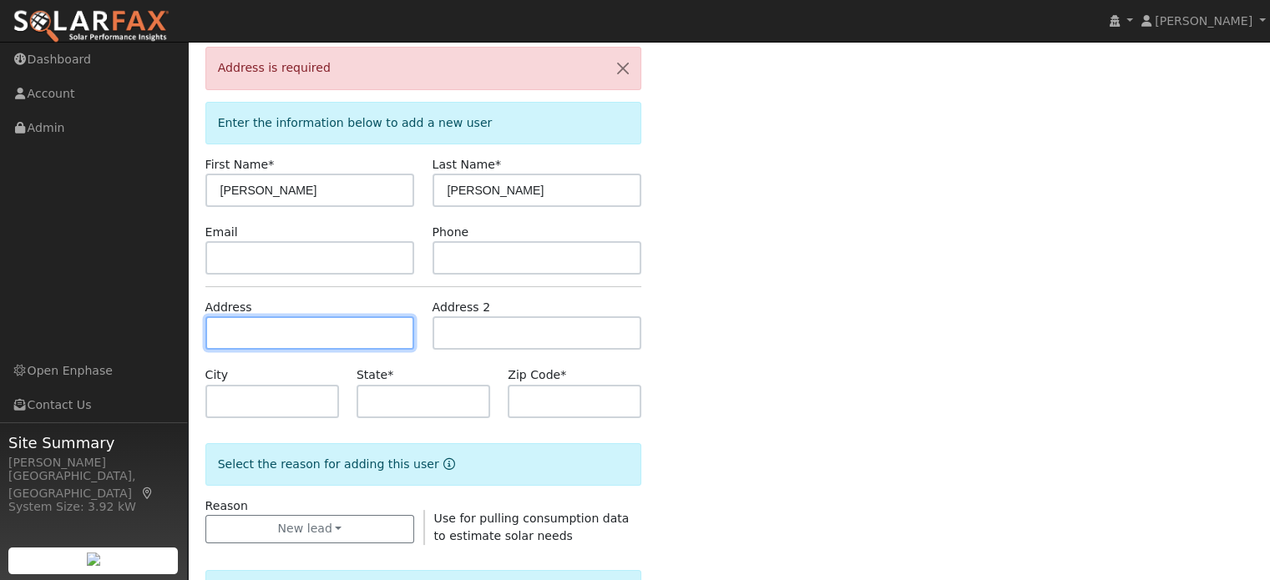
click at [275, 337] on input "text" at bounding box center [310, 333] width 210 height 33
paste input "12571 Marysville Rd"
type input "12571 Marysville Road"
type input "North San Juan"
type input "CA"
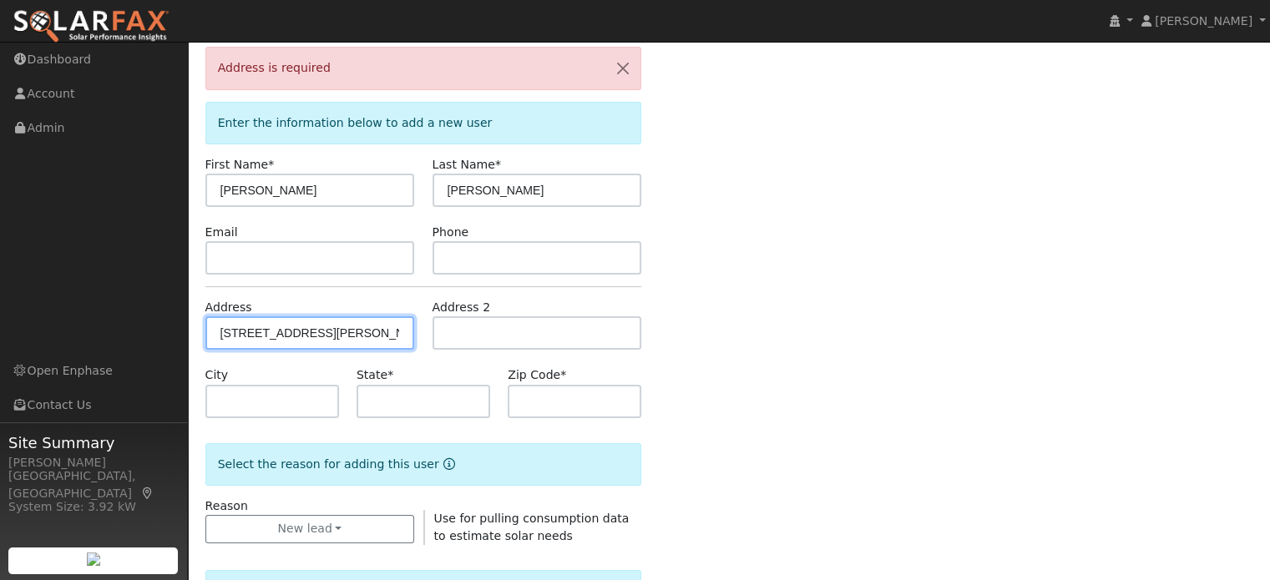
type input "95960"
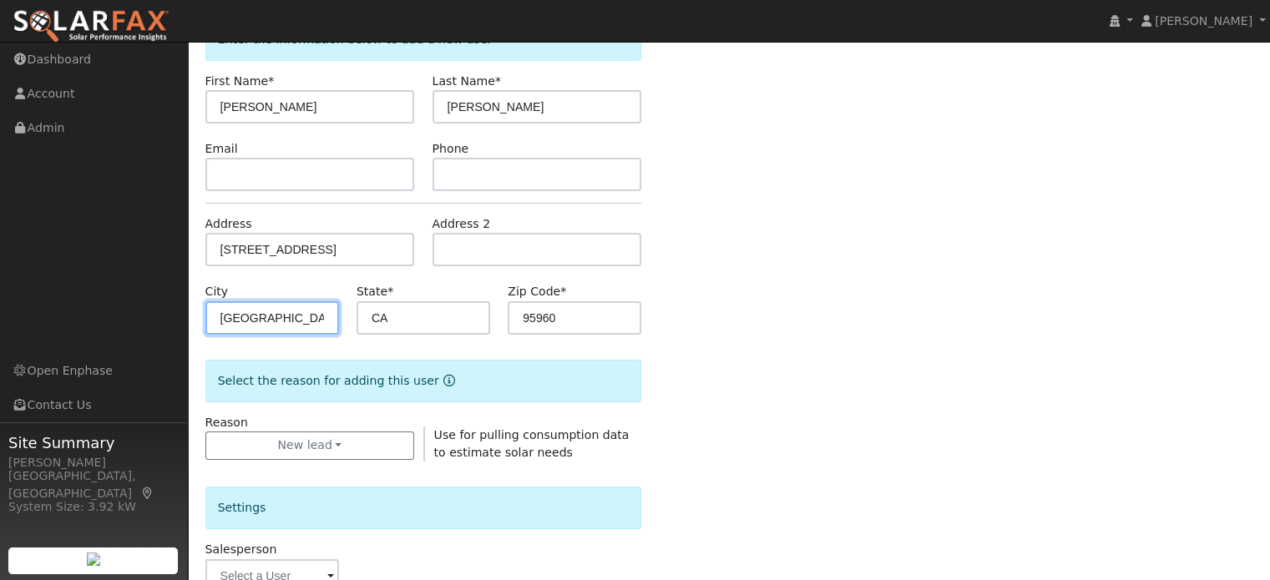
click at [301, 316] on input "North San Juan" at bounding box center [272, 317] width 134 height 33
type input "Dobbins"
click at [565, 317] on input "95960" at bounding box center [575, 317] width 134 height 33
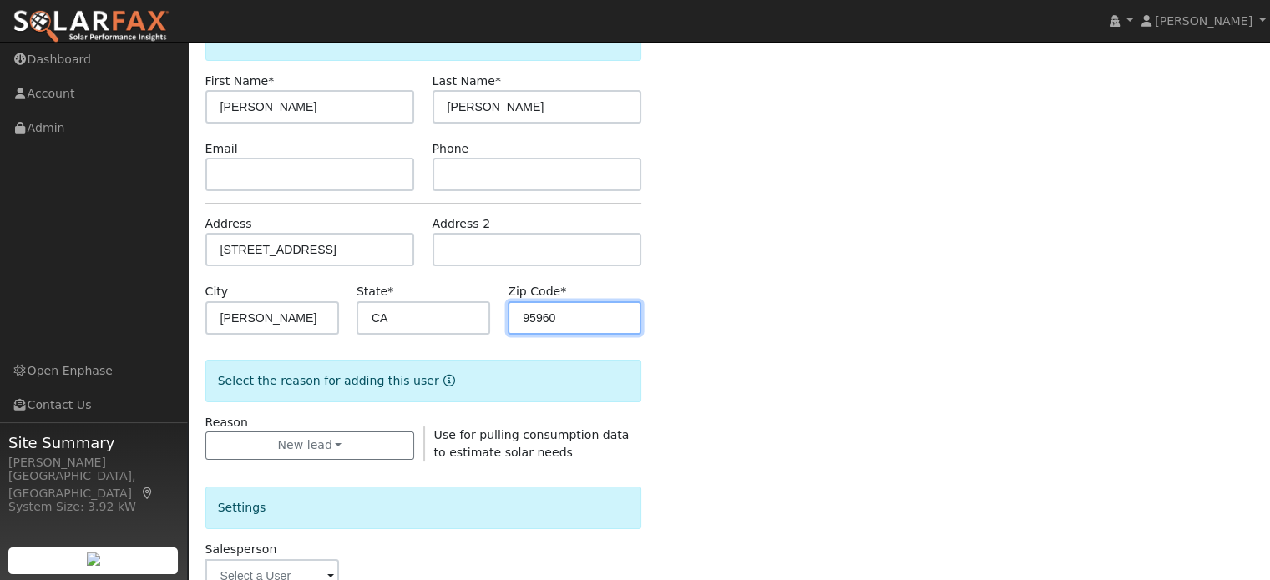
click at [565, 317] on input "95960" at bounding box center [575, 317] width 134 height 33
type input "95935"
click at [813, 305] on div "Address is required Enter the information below to add a new user First Name * …" at bounding box center [729, 461] width 1048 height 997
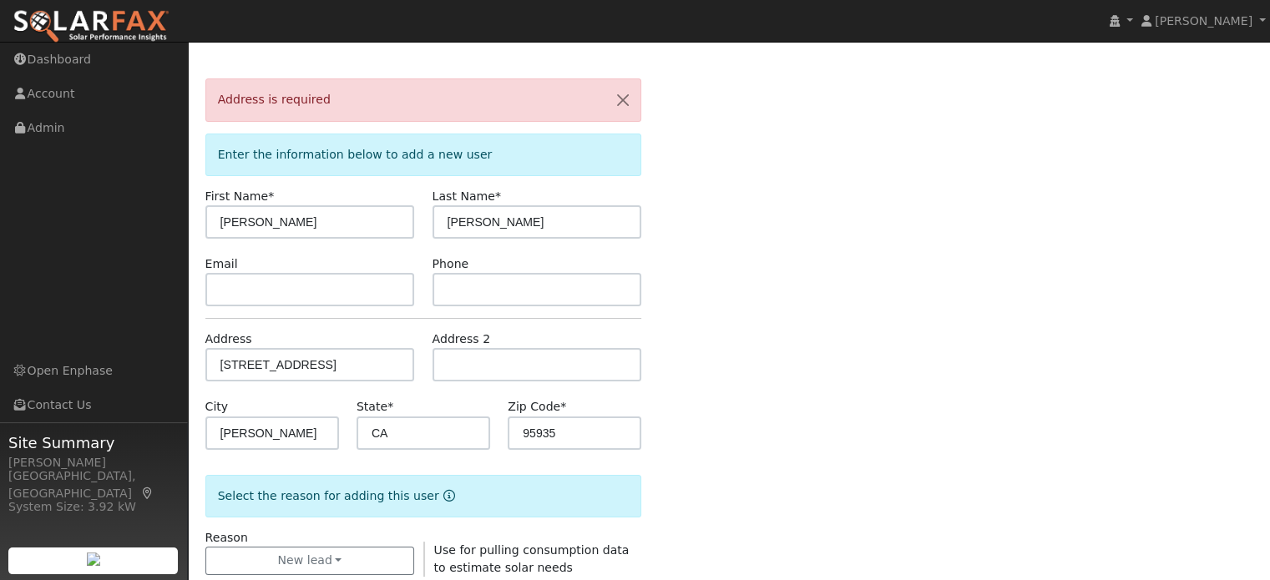
scroll to position [0, 0]
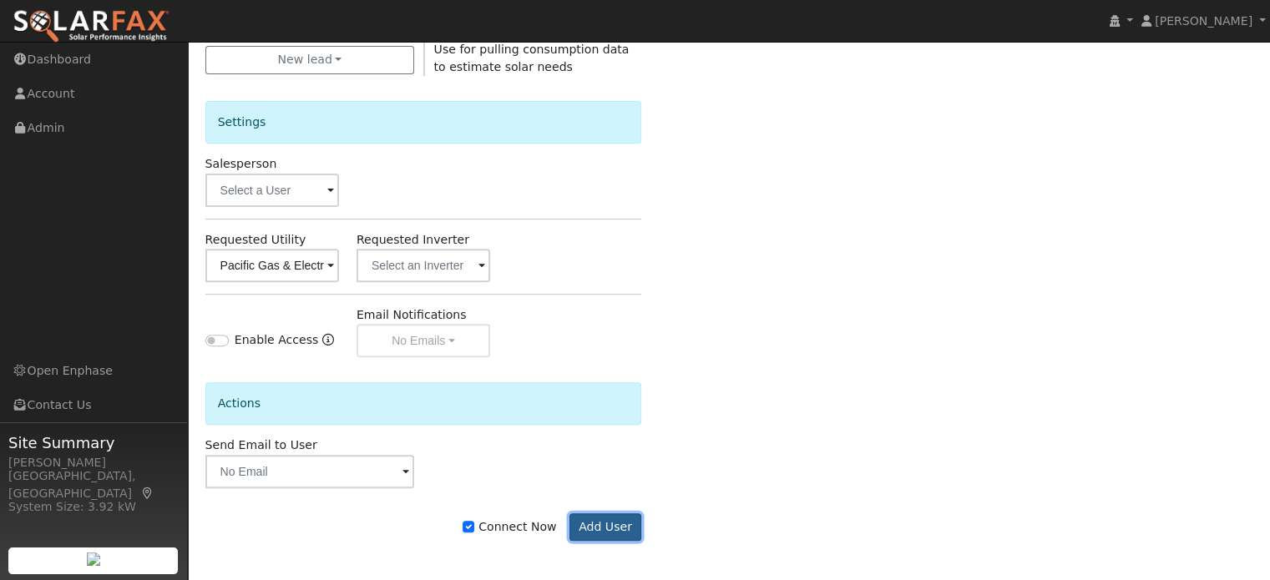
click at [619, 519] on button "Add User" at bounding box center [606, 528] width 73 height 28
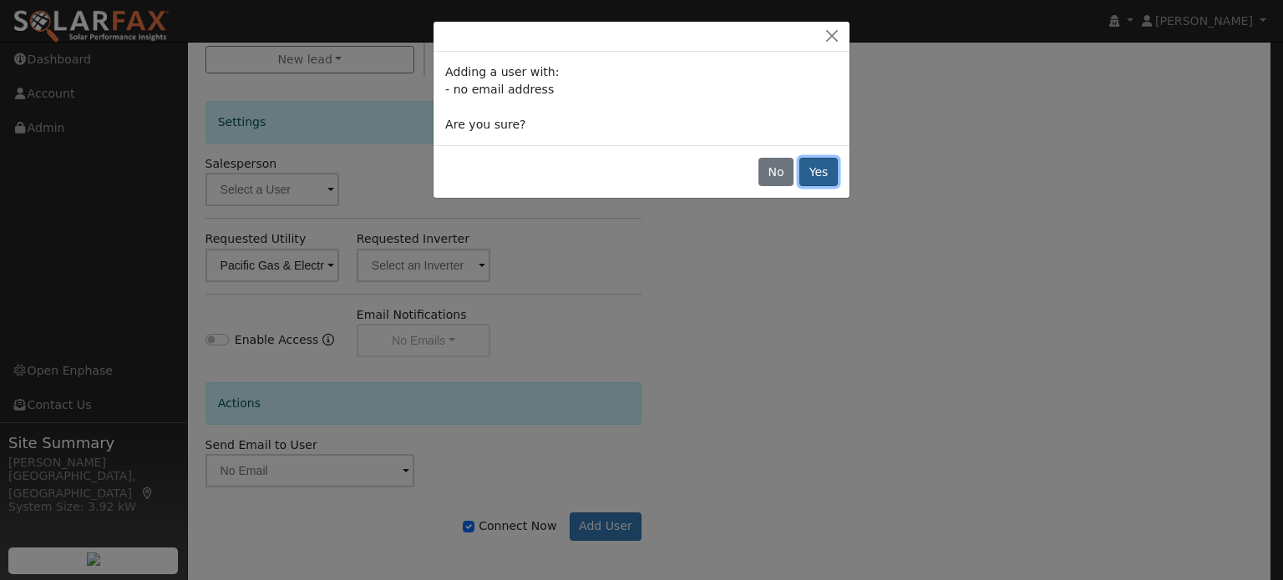
click at [808, 166] on button "Yes" at bounding box center [818, 172] width 38 height 28
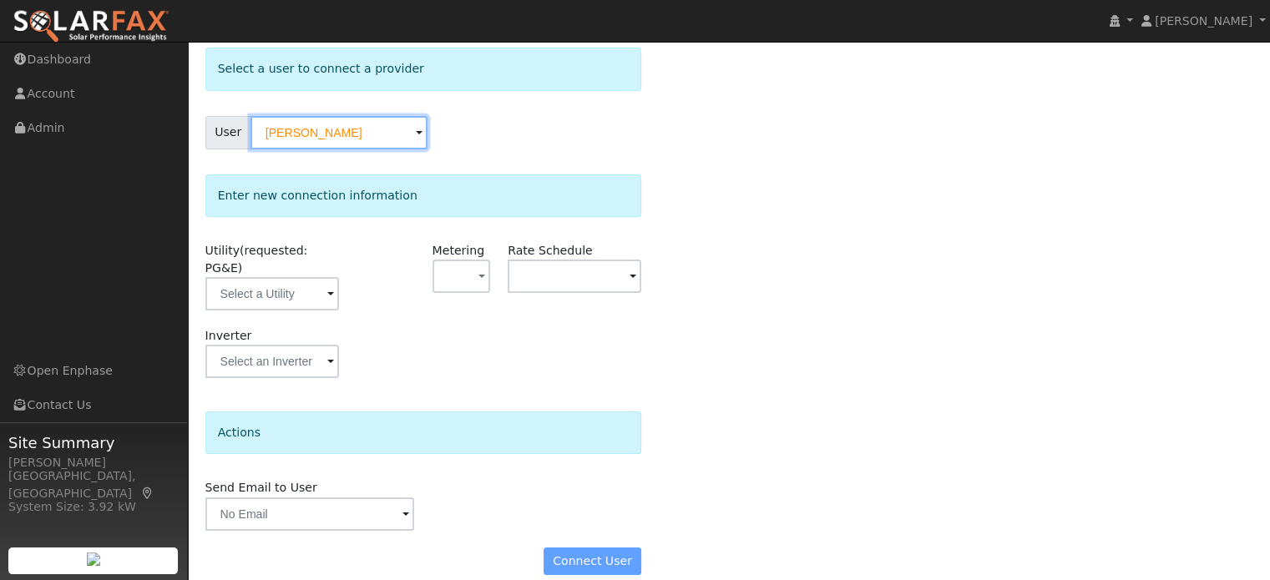
scroll to position [84, 0]
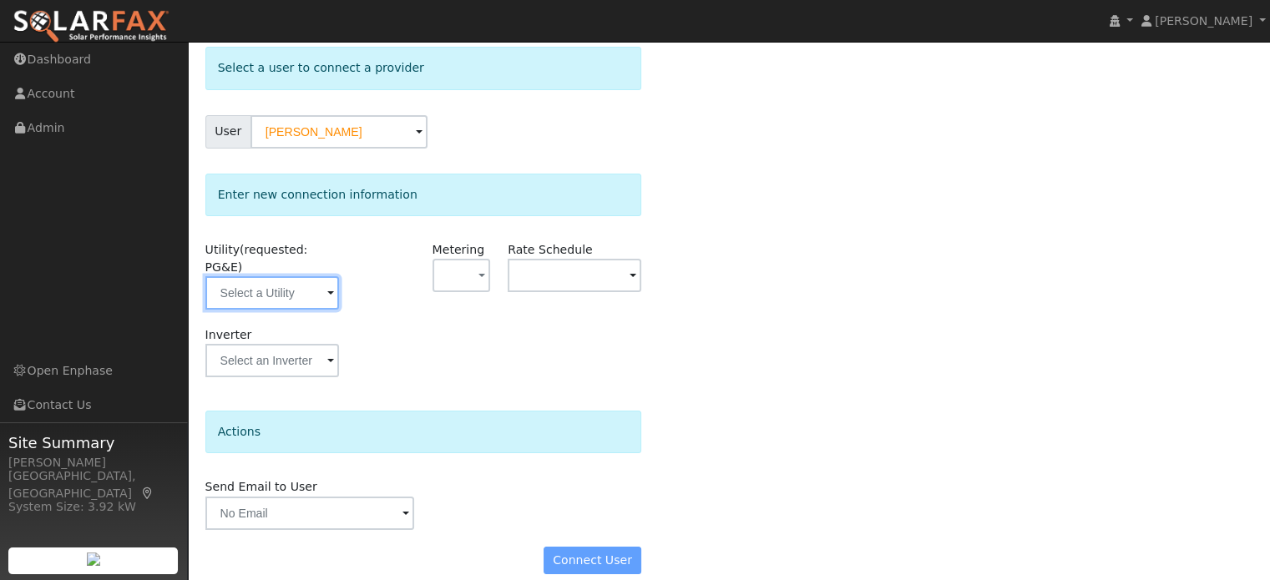
click at [254, 276] on input "text" at bounding box center [272, 292] width 134 height 33
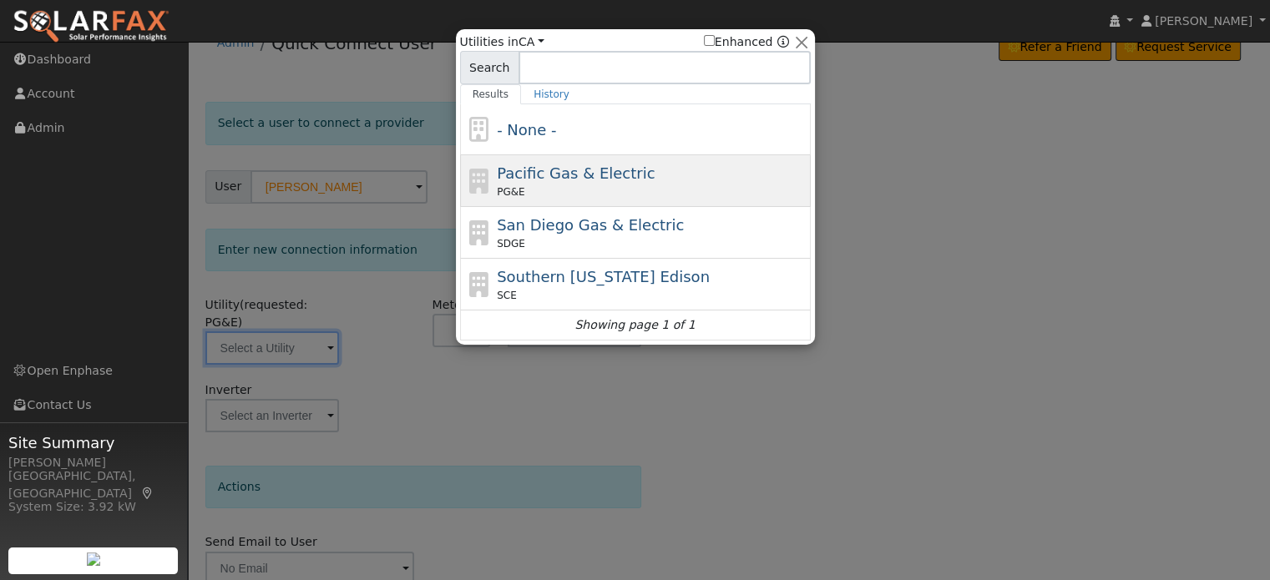
scroll to position [0, 0]
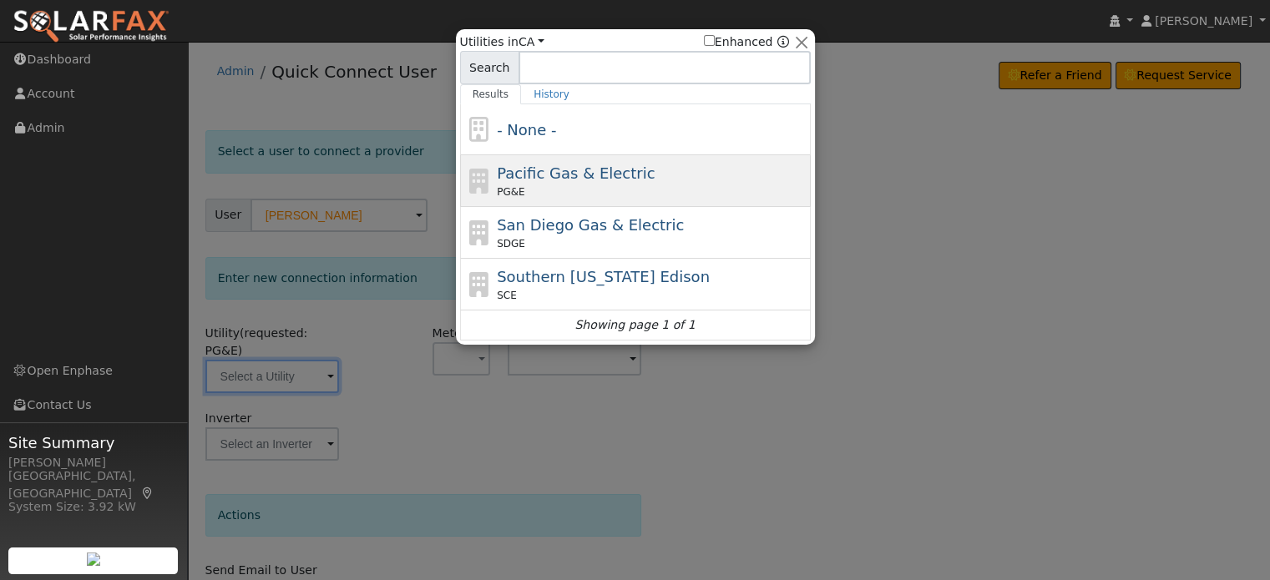
click at [574, 173] on span "Pacific Gas & Electric" at bounding box center [576, 174] width 158 height 18
type input "PG&E"
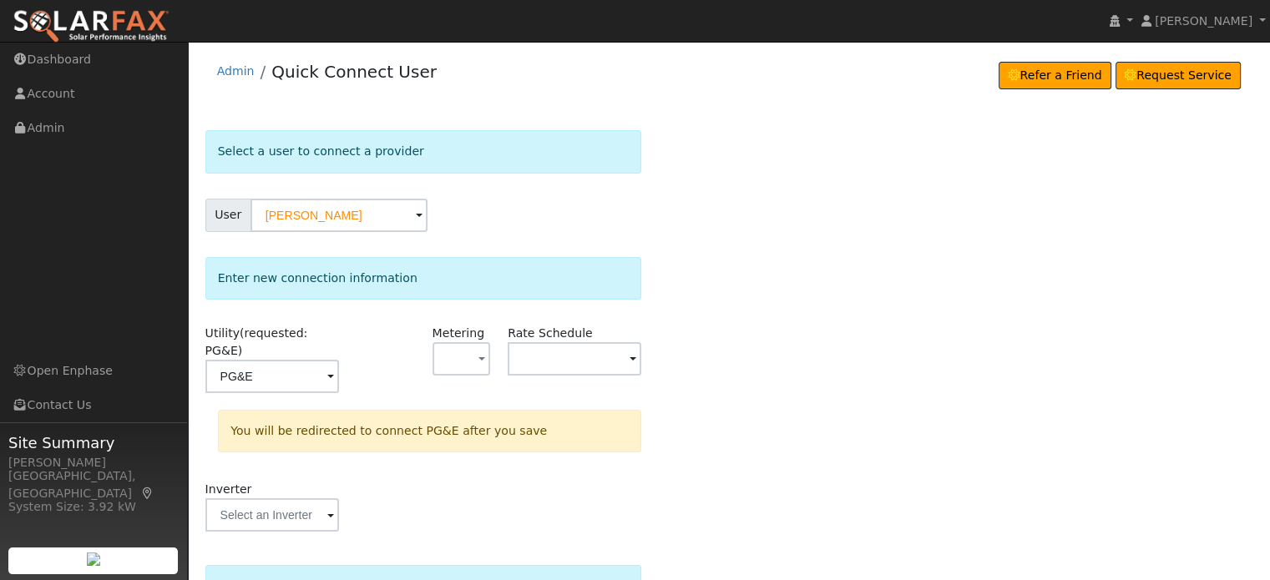
click at [851, 305] on div "Select a user to connect a provider User [PERSON_NAME] Account Default Account …" at bounding box center [729, 438] width 1048 height 616
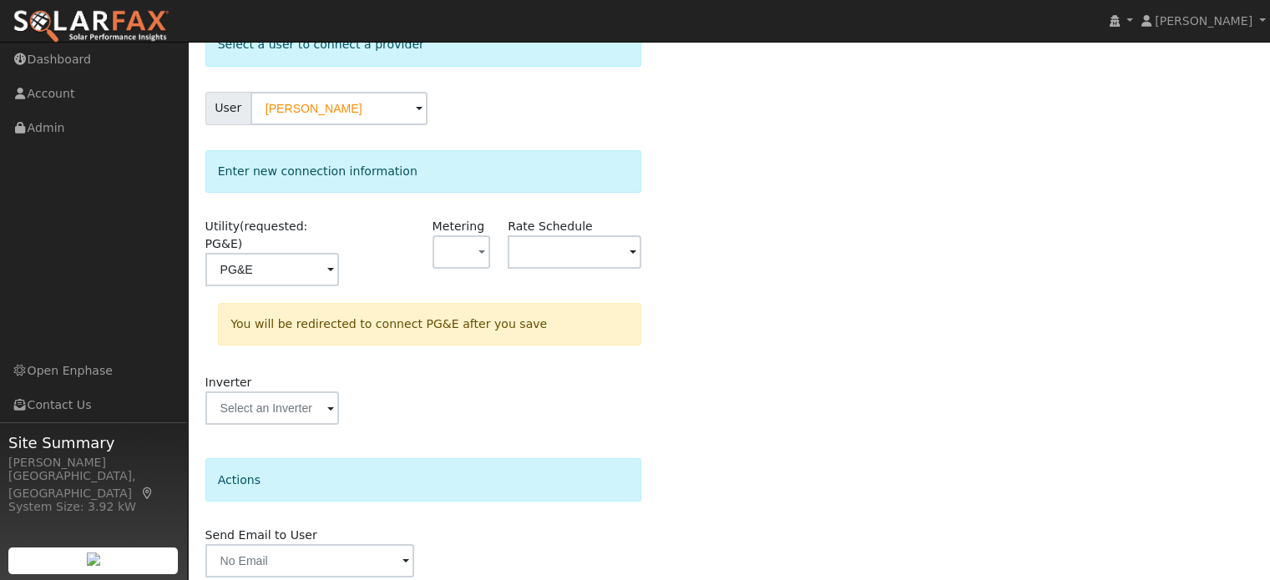
scroll to position [155, 0]
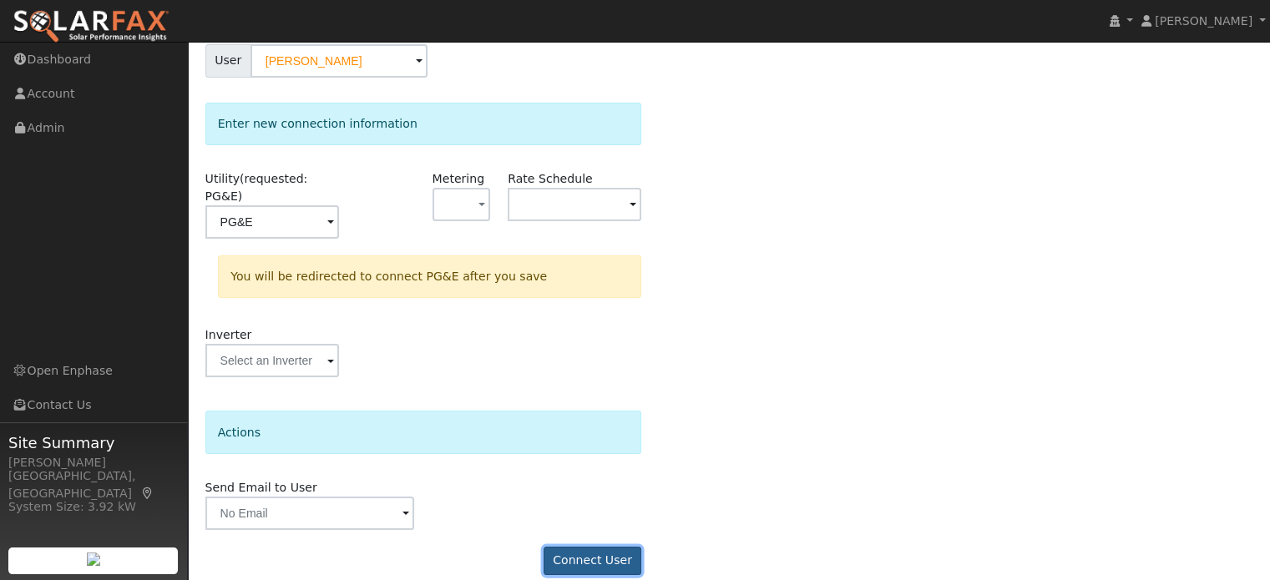
click at [556, 548] on button "Connect User" at bounding box center [593, 561] width 99 height 28
